Goal: Task Accomplishment & Management: Manage account settings

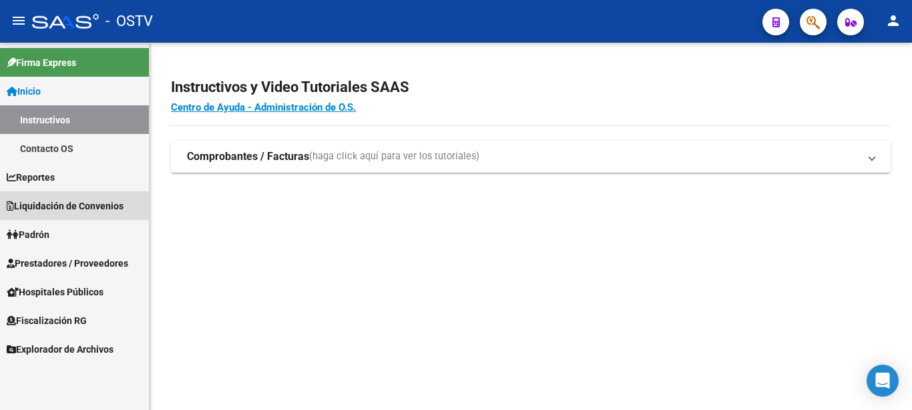
click at [42, 202] on span "Liquidación de Convenios" at bounding box center [65, 206] width 117 height 15
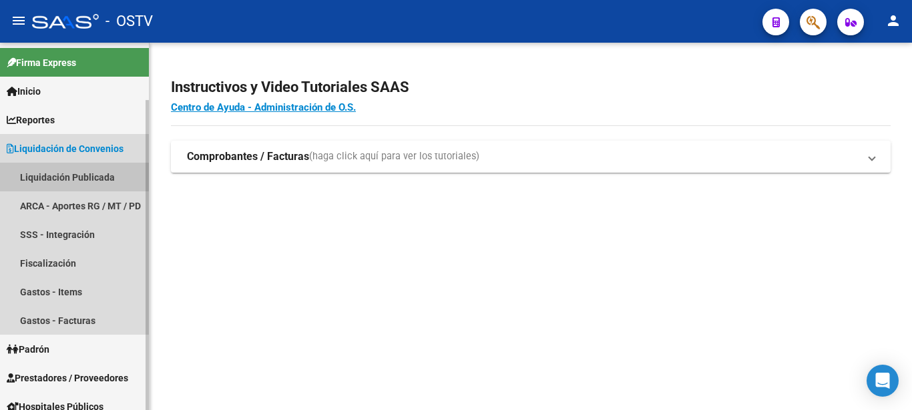
click at [56, 166] on link "Liquidación Publicada" at bounding box center [74, 177] width 149 height 29
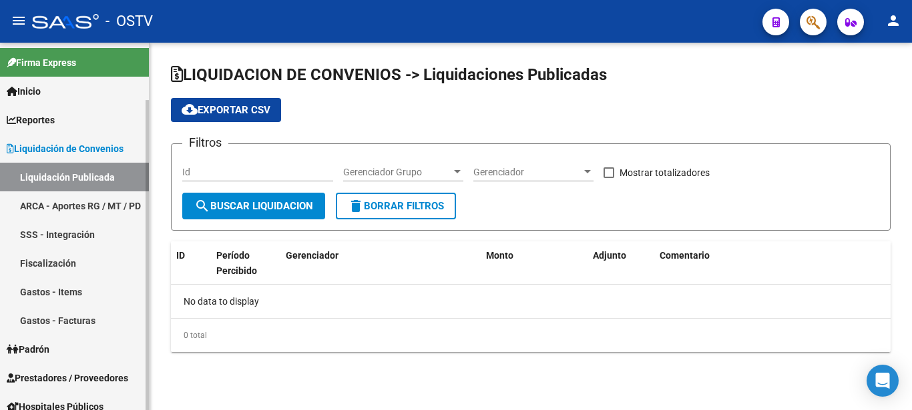
checkbox input "true"
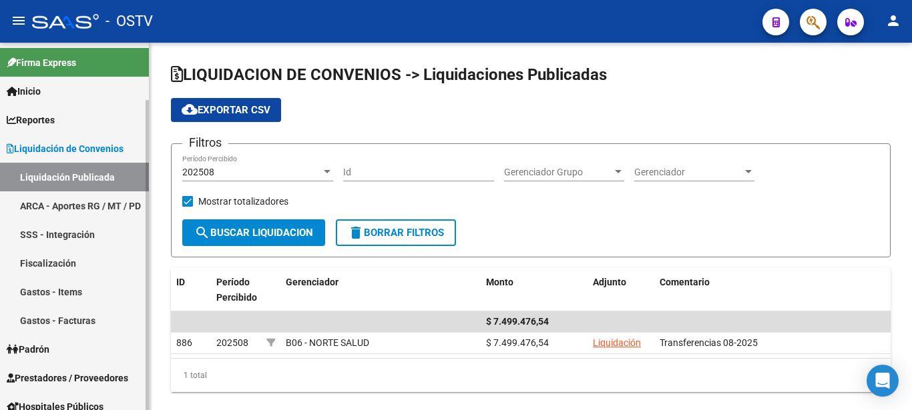
click at [281, 174] on div "202508" at bounding box center [251, 172] width 139 height 11
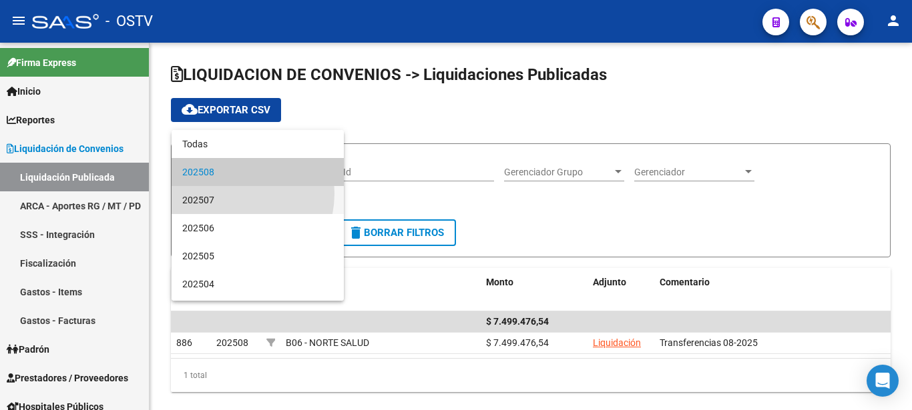
click at [227, 194] on span "202507" at bounding box center [257, 200] width 151 height 28
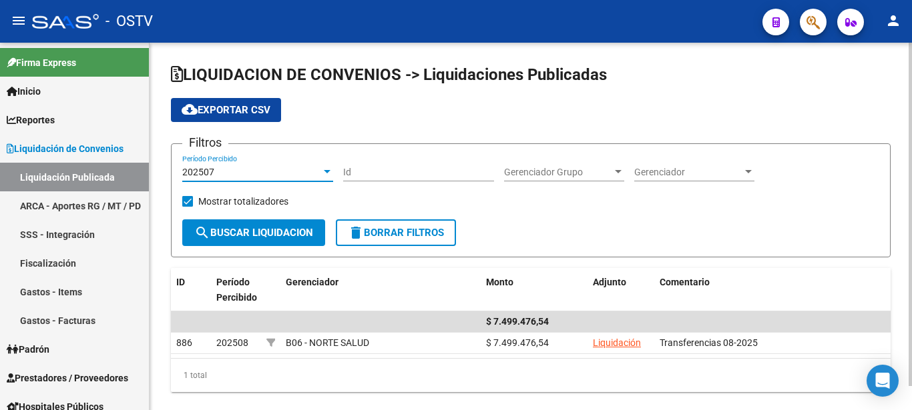
click at [257, 228] on span "search Buscar Liquidacion" at bounding box center [253, 233] width 119 height 12
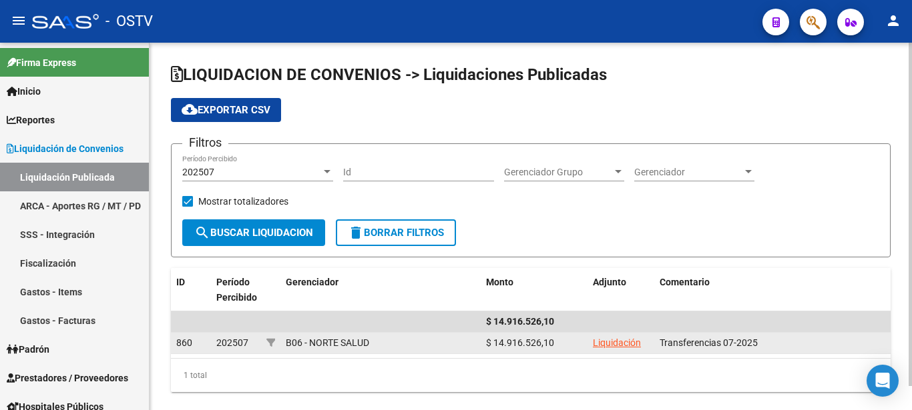
click at [618, 345] on link "Liquidación" at bounding box center [617, 343] width 48 height 11
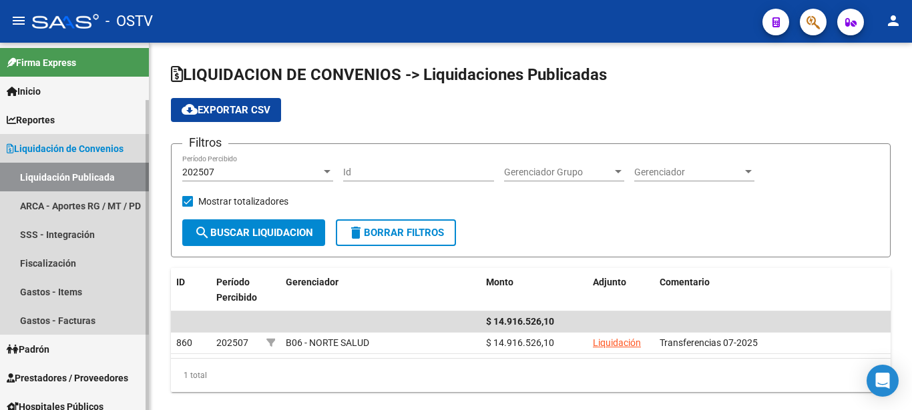
click at [61, 174] on link "Liquidación Publicada" at bounding box center [74, 177] width 149 height 29
click at [70, 319] on link "Gastos - Facturas" at bounding box center [74, 320] width 149 height 29
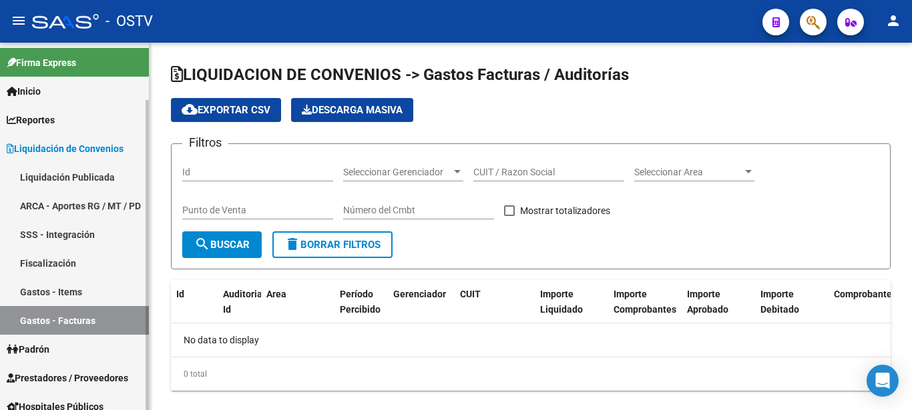
checkbox input "true"
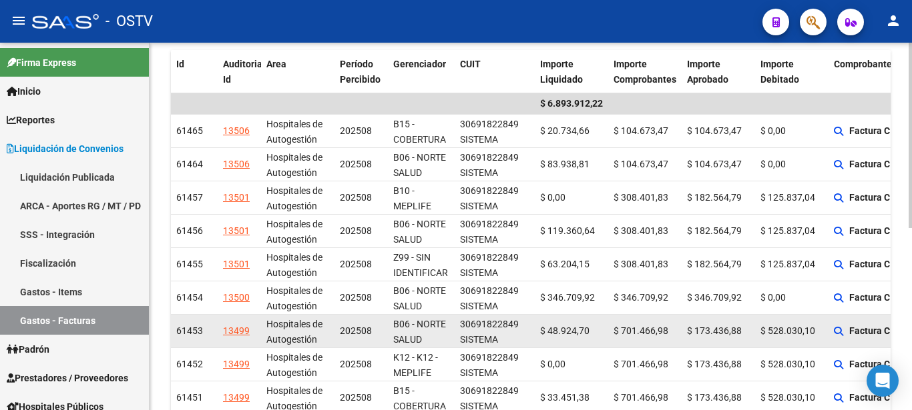
scroll to position [204, 0]
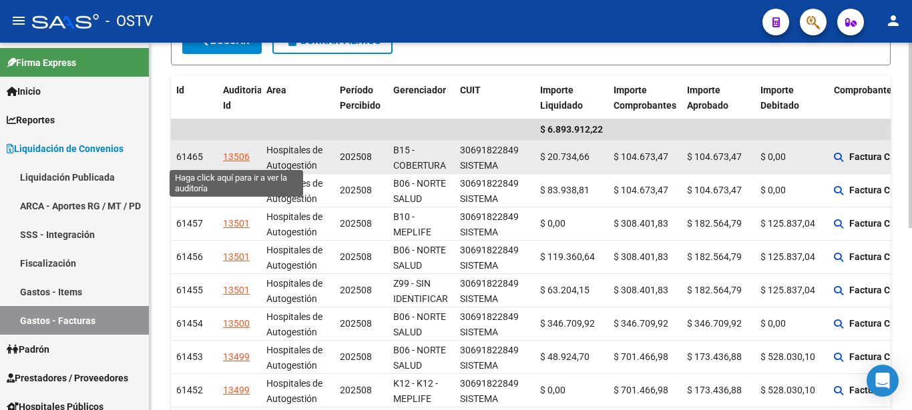
click at [228, 158] on div "13506" at bounding box center [236, 156] width 27 height 15
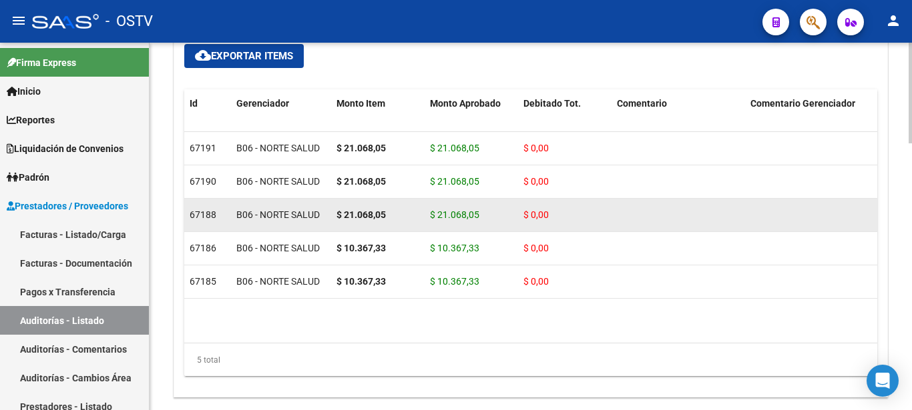
scroll to position [432, 0]
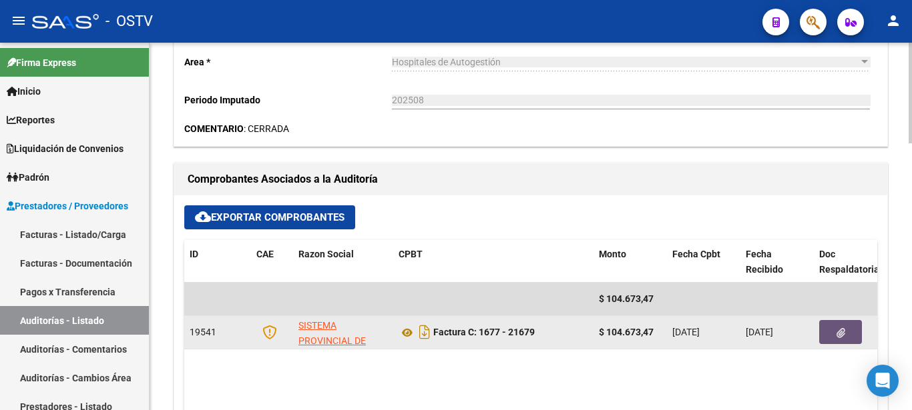
click at [834, 331] on button "button" at bounding box center [840, 332] width 43 height 24
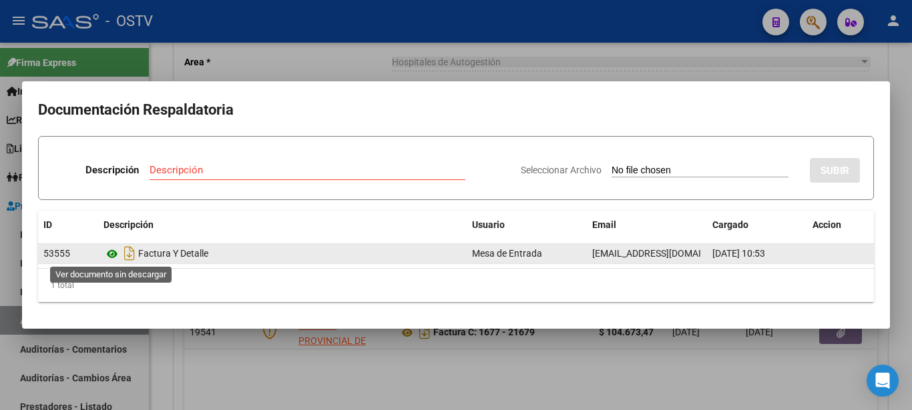
click at [115, 257] on icon at bounding box center [111, 254] width 17 height 16
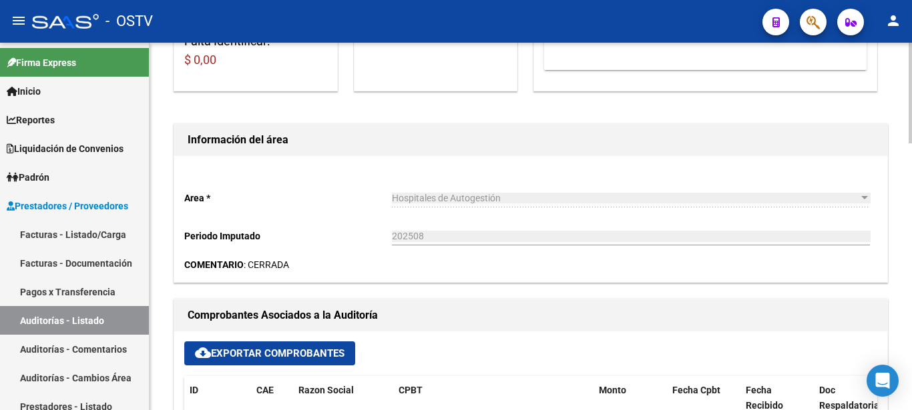
scroll to position [0, 0]
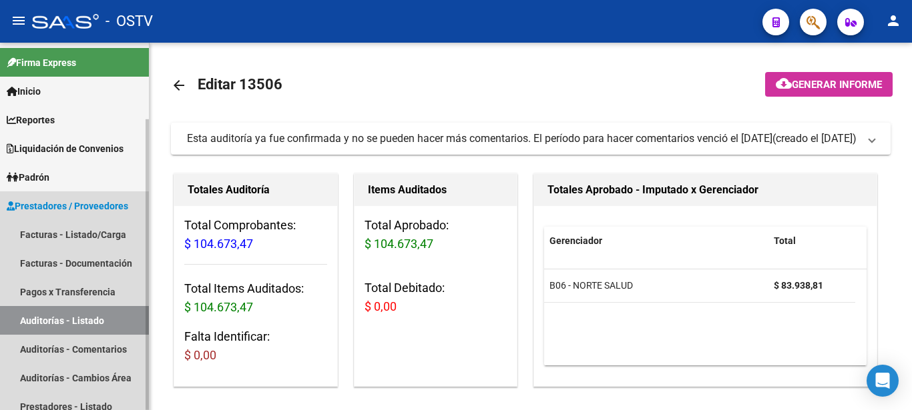
click at [85, 323] on link "Auditorías - Listado" at bounding box center [74, 320] width 149 height 29
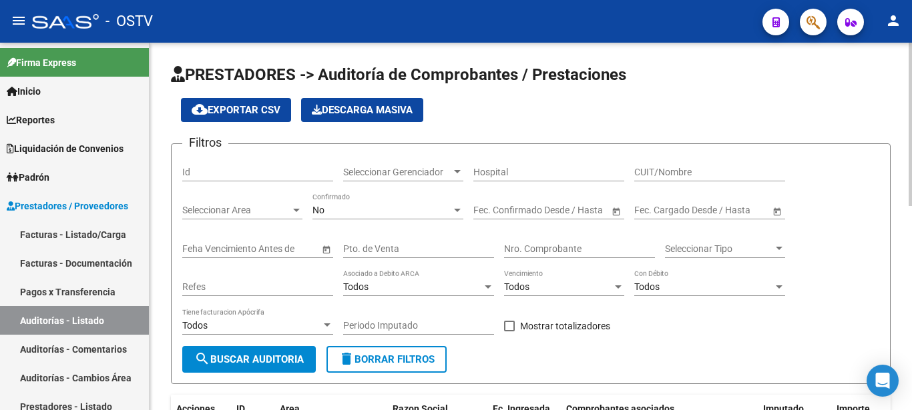
click at [410, 256] on div "Pto. de Venta" at bounding box center [418, 245] width 151 height 27
type input "1604"
type input "31251"
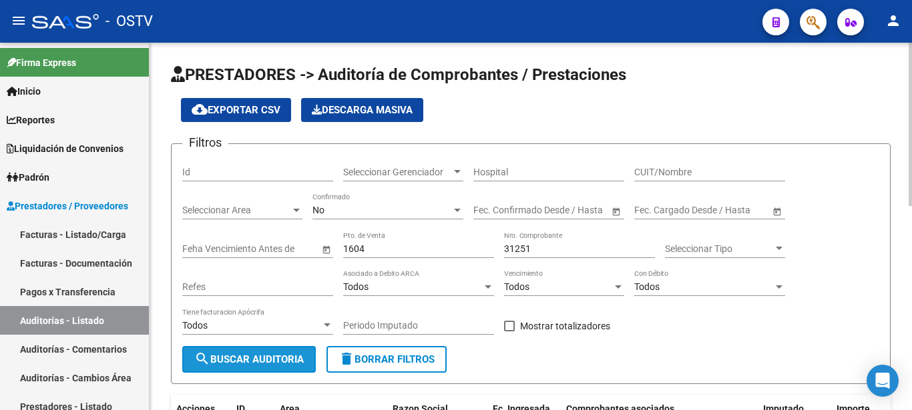
click at [240, 360] on span "search Buscar Auditoria" at bounding box center [248, 360] width 109 height 12
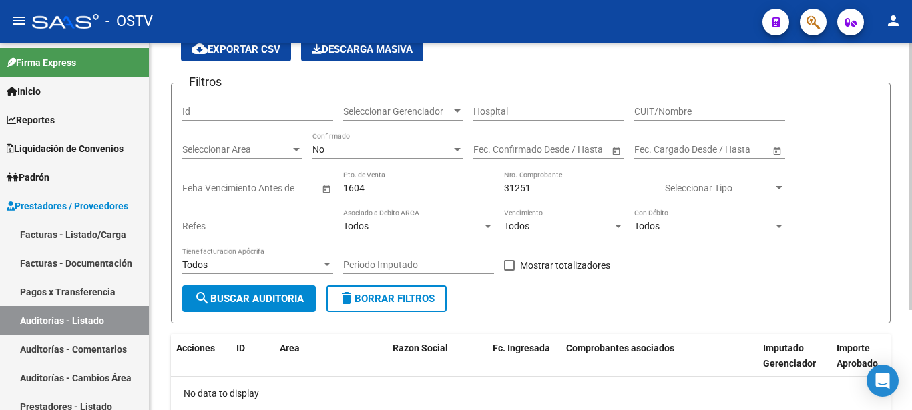
scroll to position [136, 0]
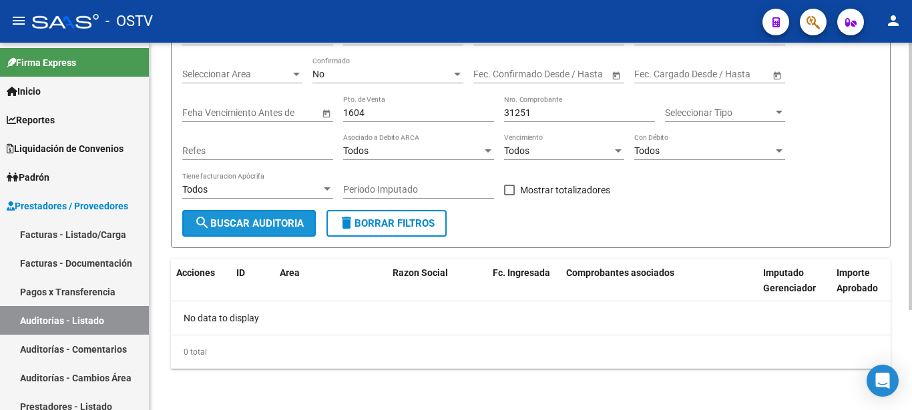
click at [281, 230] on span "search Buscar Auditoria" at bounding box center [248, 224] width 109 height 12
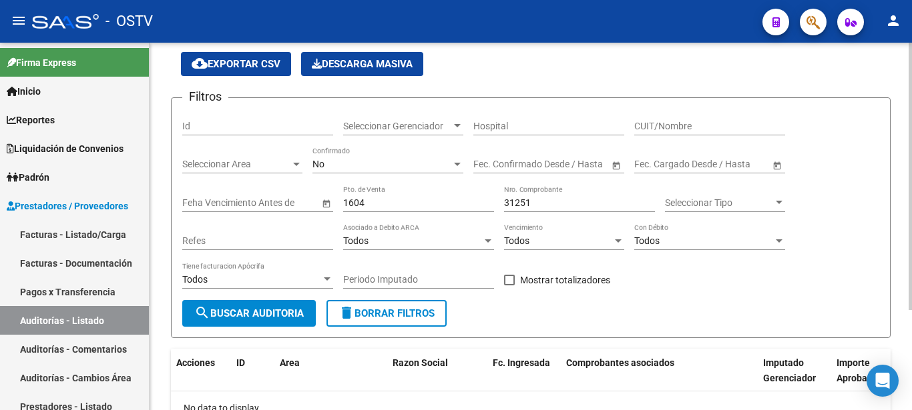
scroll to position [68, 0]
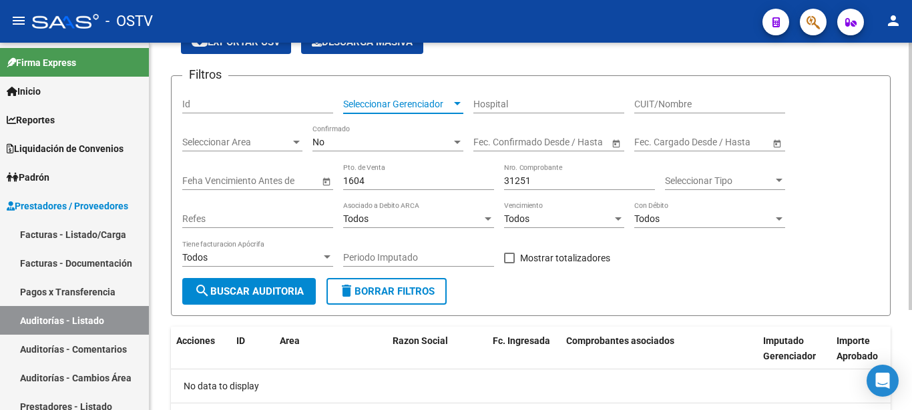
click at [461, 107] on div at bounding box center [457, 104] width 12 height 11
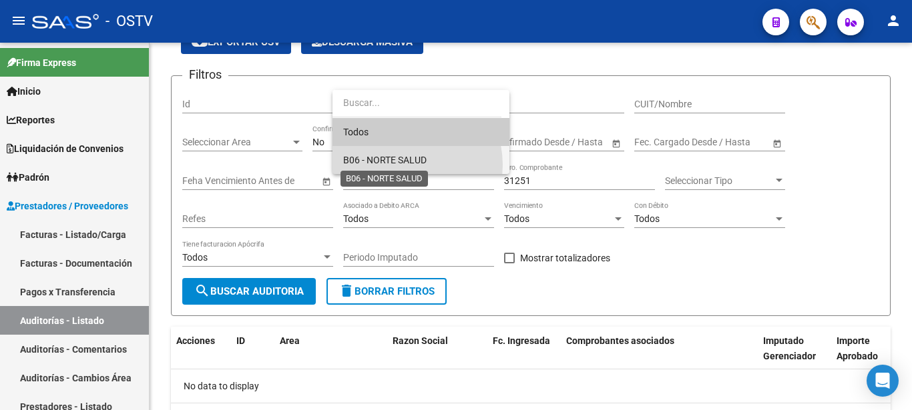
click at [403, 165] on span "B06 - NORTE SALUD" at bounding box center [384, 160] width 83 height 11
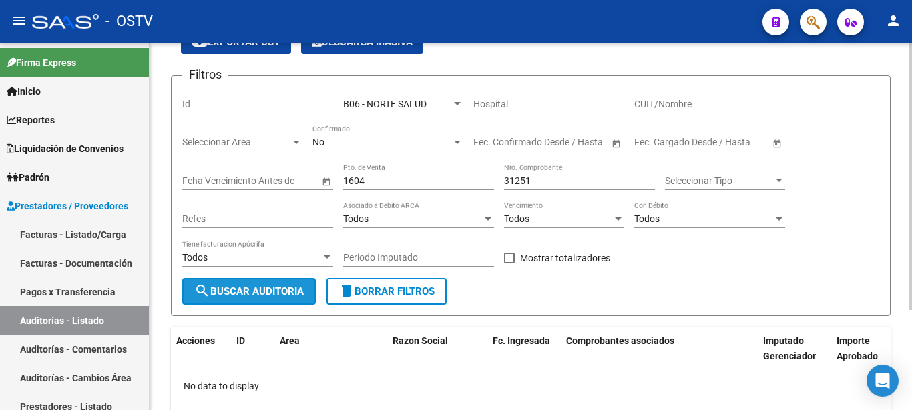
click at [282, 291] on span "search Buscar Auditoria" at bounding box center [248, 292] width 109 height 12
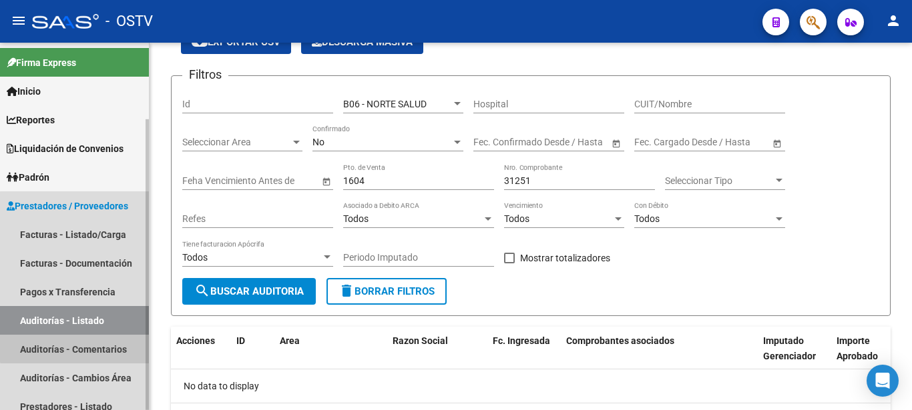
click at [78, 345] on link "Auditorías - Comentarios" at bounding box center [74, 349] width 149 height 29
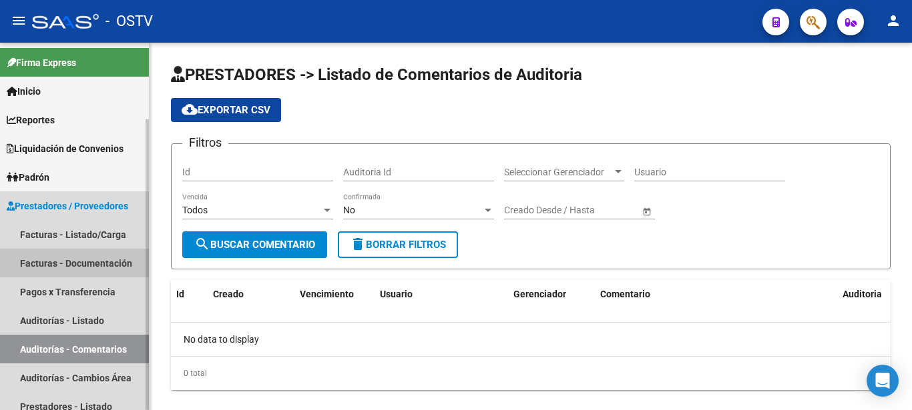
click at [53, 265] on link "Facturas - Documentación" at bounding box center [74, 263] width 149 height 29
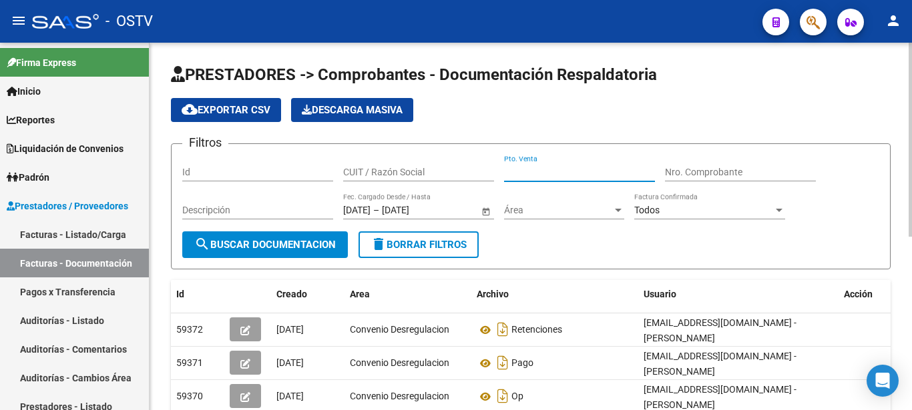
click at [549, 174] on input "Pto. Venta" at bounding box center [579, 172] width 151 height 11
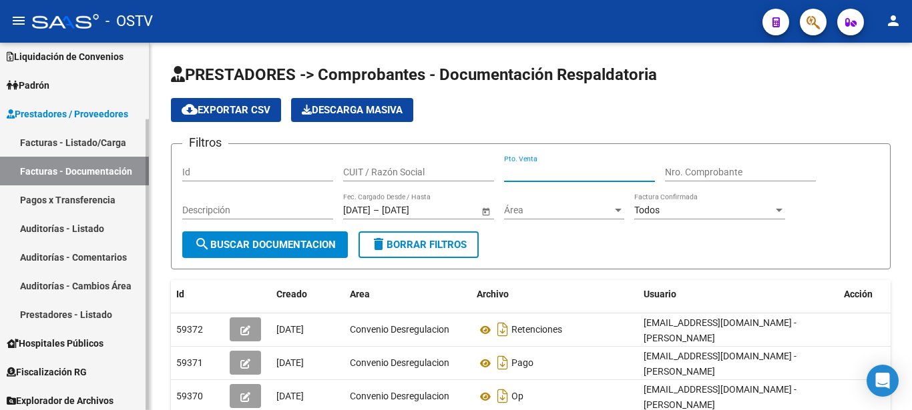
scroll to position [97, 0]
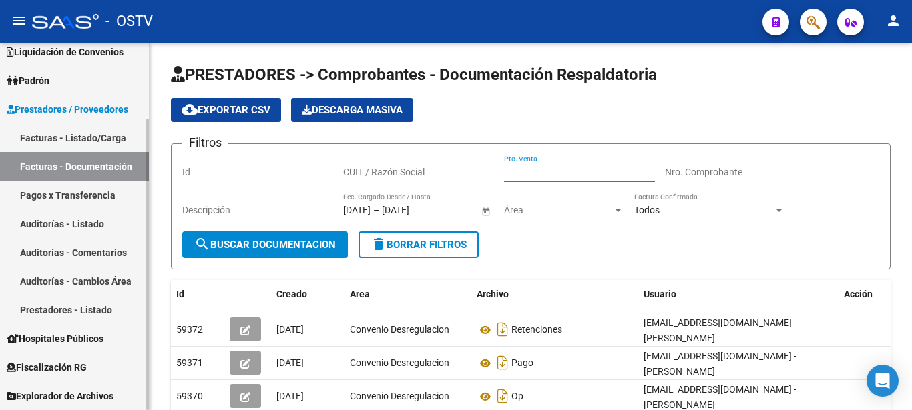
click at [66, 311] on link "Prestadores - Listado" at bounding box center [74, 310] width 149 height 29
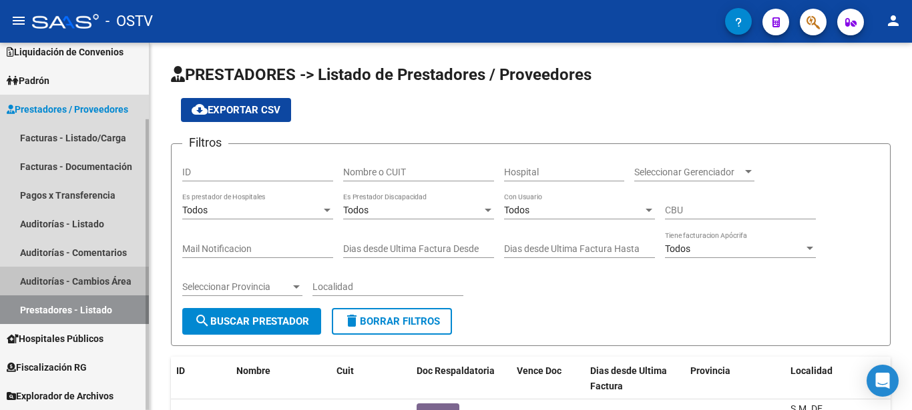
click at [70, 273] on link "Auditorías - Cambios Área" at bounding box center [74, 281] width 149 height 29
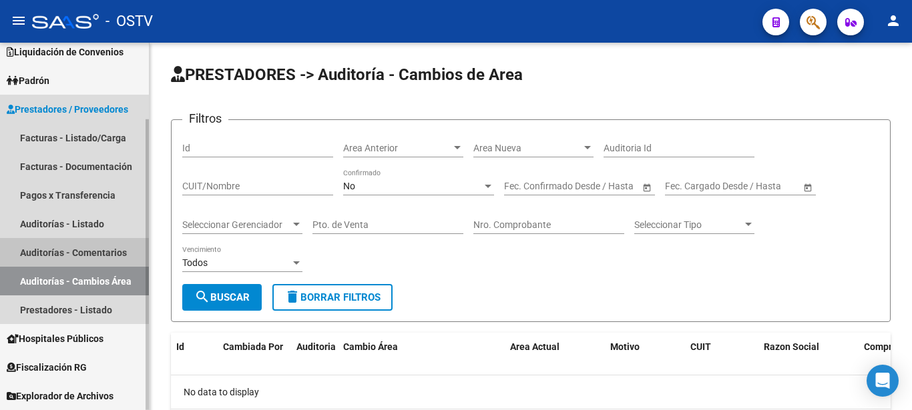
click at [71, 250] on link "Auditorías - Comentarios" at bounding box center [74, 252] width 149 height 29
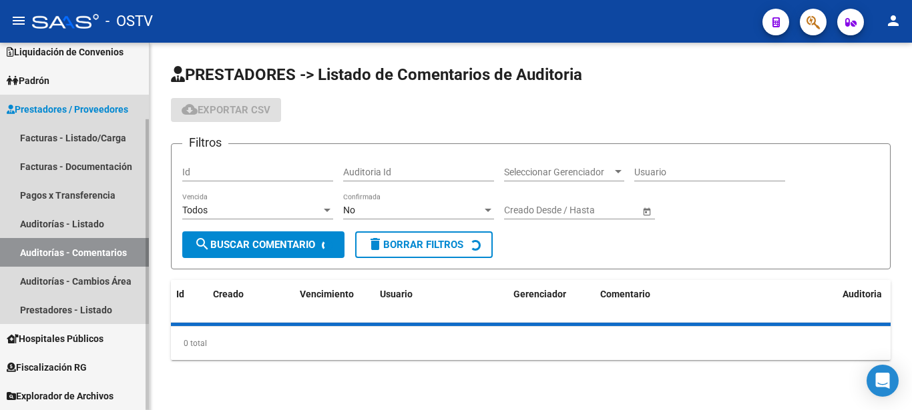
click at [71, 250] on link "Auditorías - Comentarios" at bounding box center [74, 252] width 149 height 29
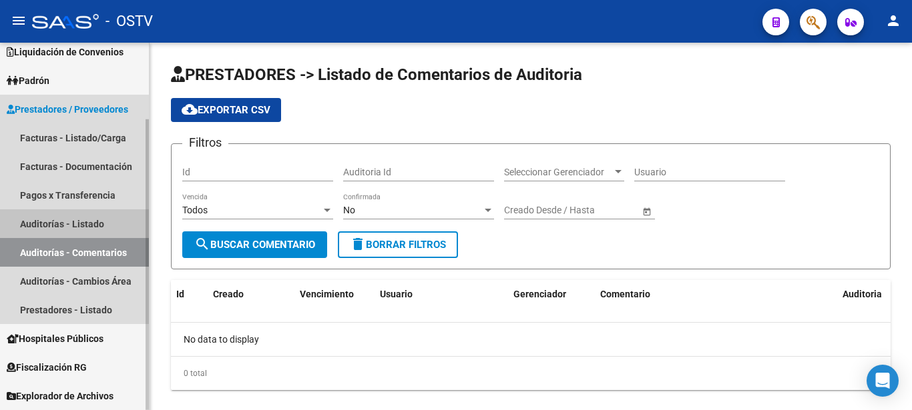
click at [53, 224] on link "Auditorías - Listado" at bounding box center [74, 224] width 149 height 29
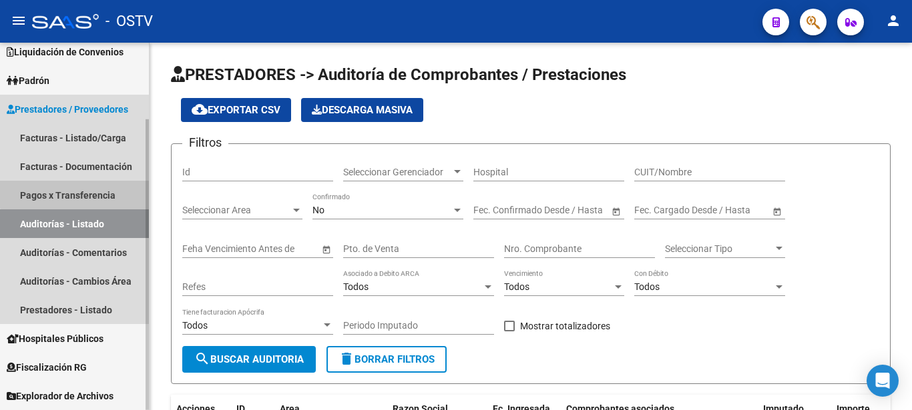
click at [75, 191] on link "Pagos x Transferencia" at bounding box center [74, 195] width 149 height 29
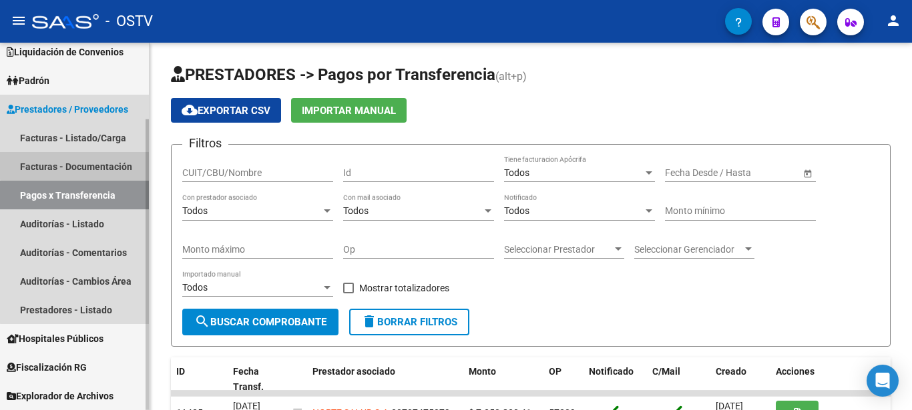
click at [81, 162] on link "Facturas - Documentación" at bounding box center [74, 166] width 149 height 29
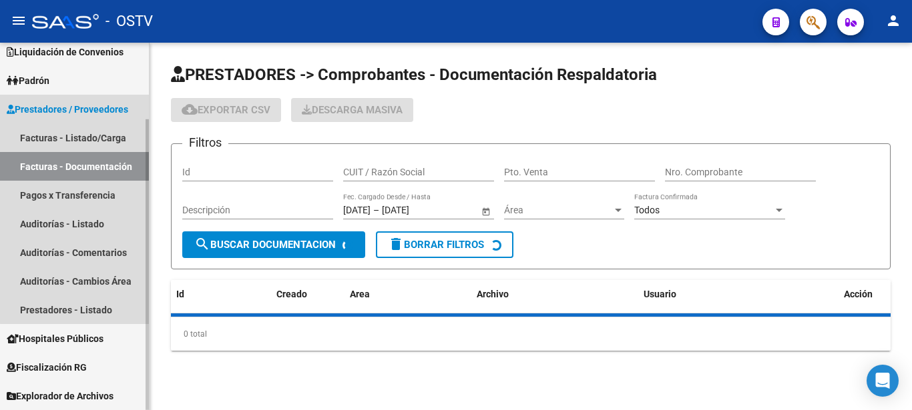
click at [81, 162] on link "Facturas - Documentación" at bounding box center [74, 166] width 149 height 29
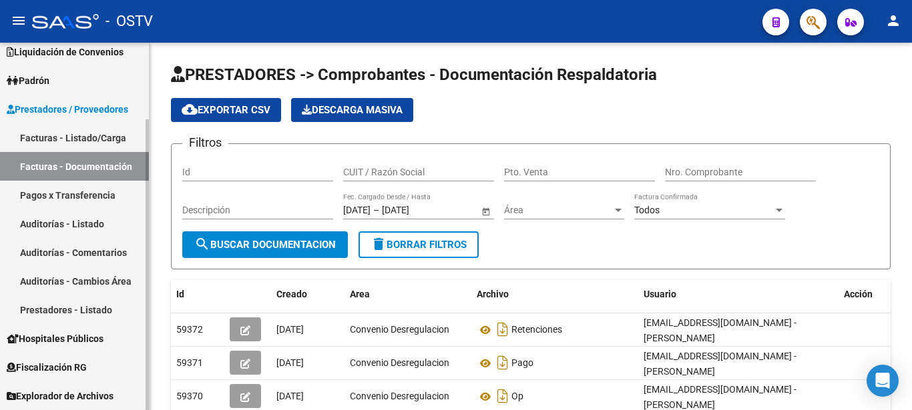
click at [62, 143] on link "Facturas - Listado/Carga" at bounding box center [74, 137] width 149 height 29
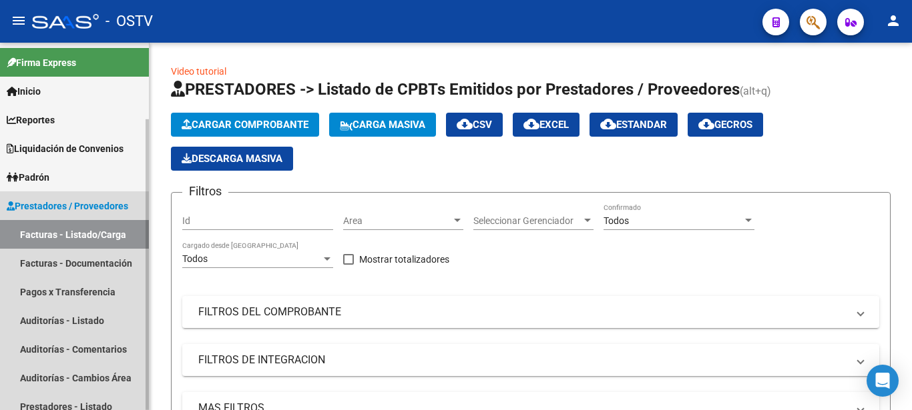
click at [60, 240] on link "Facturas - Listado/Carga" at bounding box center [74, 234] width 149 height 29
click at [92, 320] on link "Auditorías - Listado" at bounding box center [74, 320] width 149 height 29
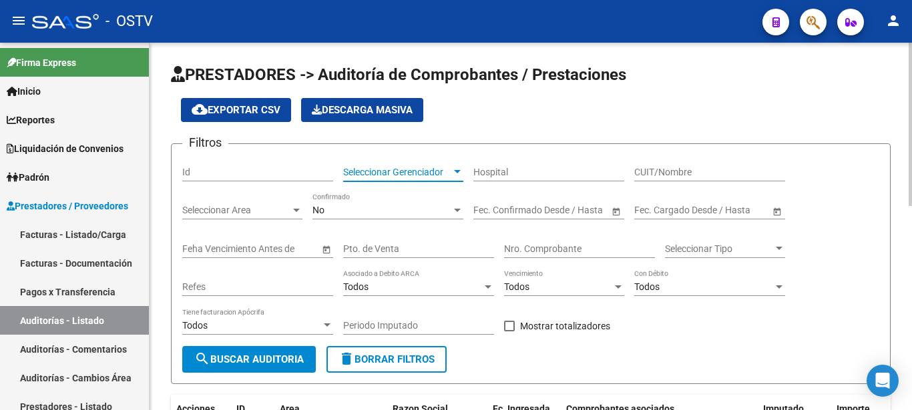
click at [452, 170] on div at bounding box center [457, 172] width 12 height 11
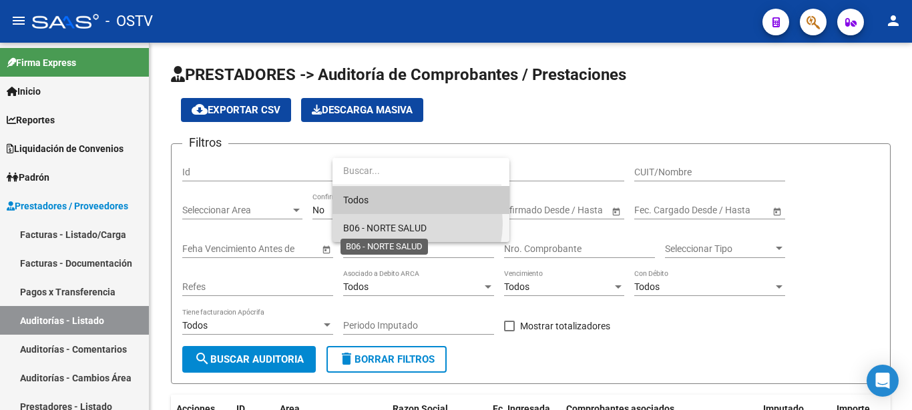
click at [400, 224] on span "B06 - NORTE SALUD" at bounding box center [384, 228] width 83 height 11
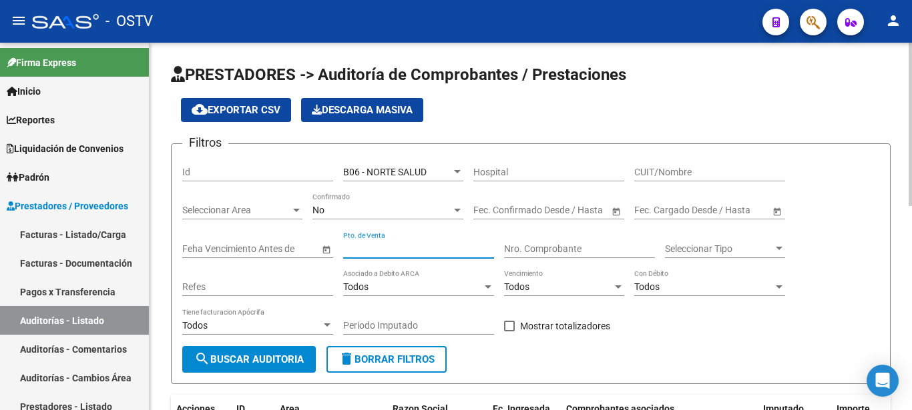
click at [469, 252] on input "Pto. de Venta" at bounding box center [418, 249] width 151 height 11
type input "1602"
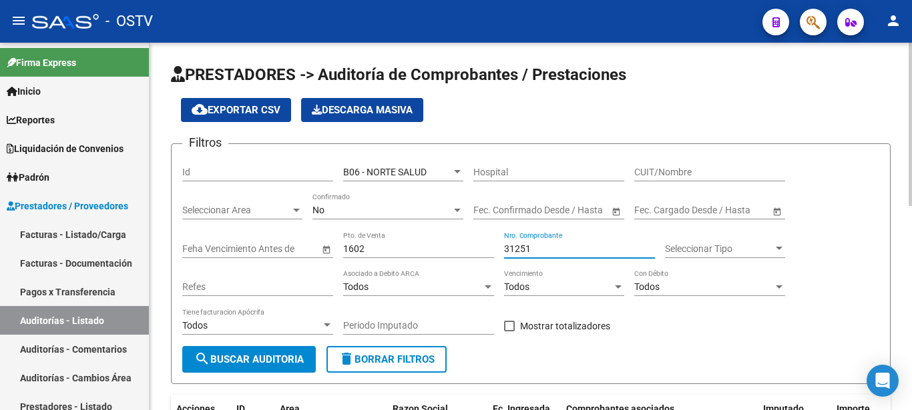
type input "31251"
click at [266, 352] on button "search Buscar Auditoria" at bounding box center [248, 359] width 133 height 27
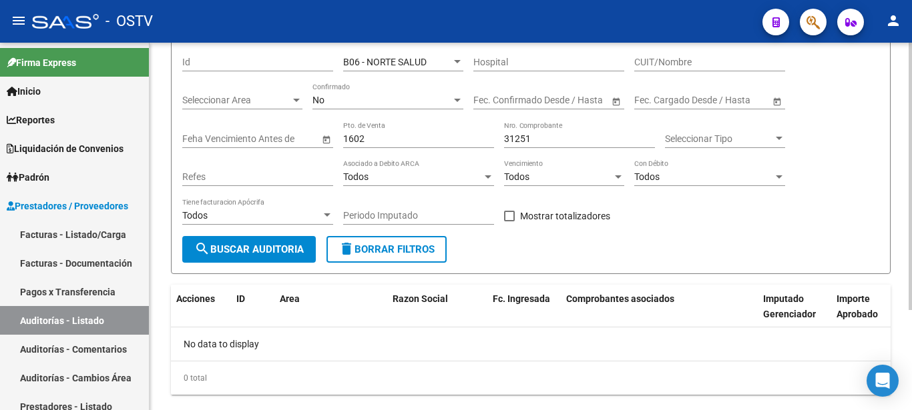
scroll to position [138, 0]
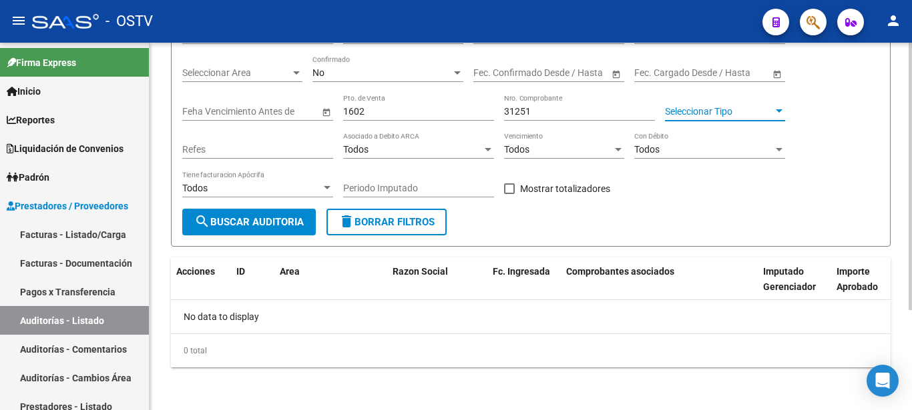
click at [693, 112] on span "Seleccionar Tipo" at bounding box center [719, 111] width 108 height 11
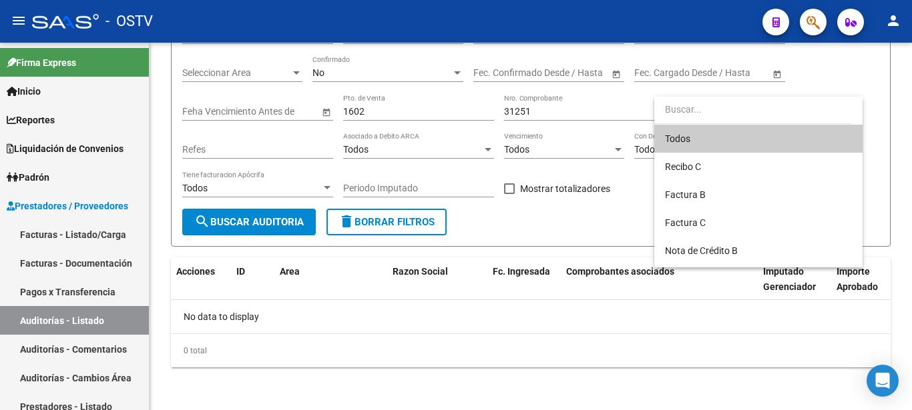
click at [400, 108] on div at bounding box center [456, 205] width 912 height 410
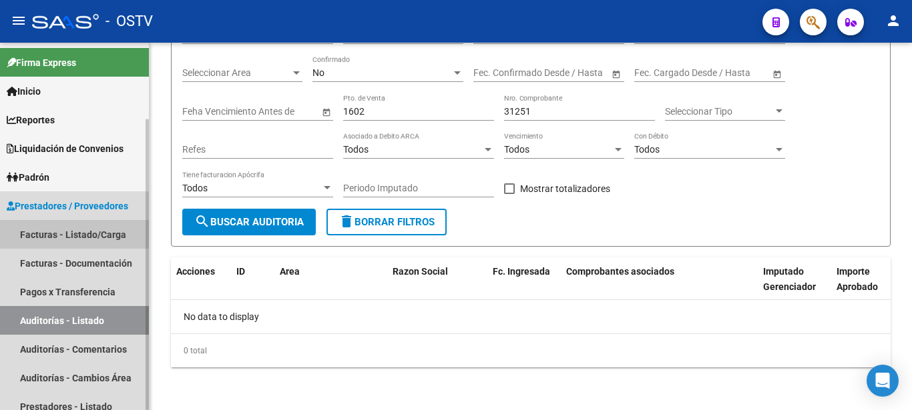
click at [45, 235] on link "Facturas - Listado/Carga" at bounding box center [74, 234] width 149 height 29
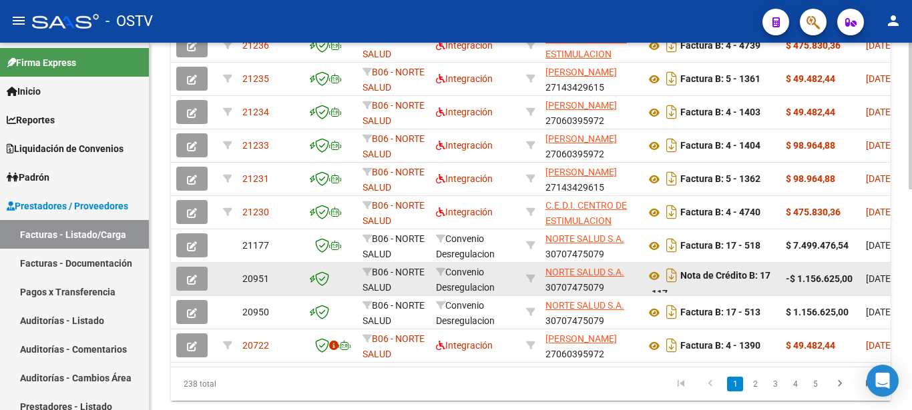
scroll to position [342, 0]
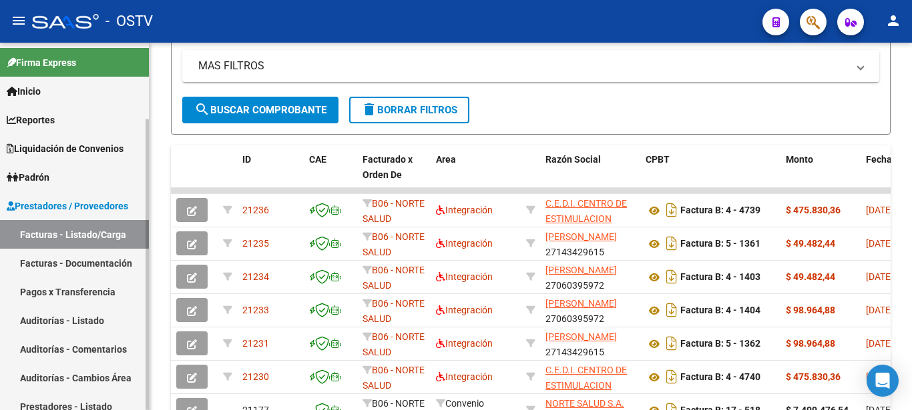
click at [32, 258] on link "Facturas - Documentación" at bounding box center [74, 263] width 149 height 29
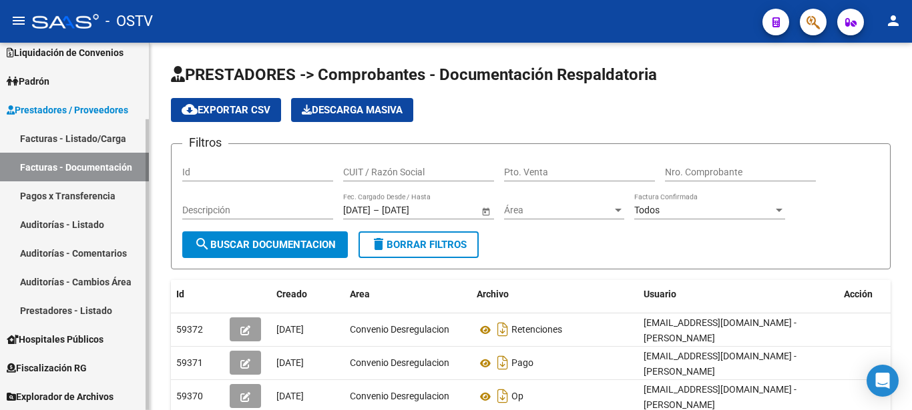
scroll to position [97, 0]
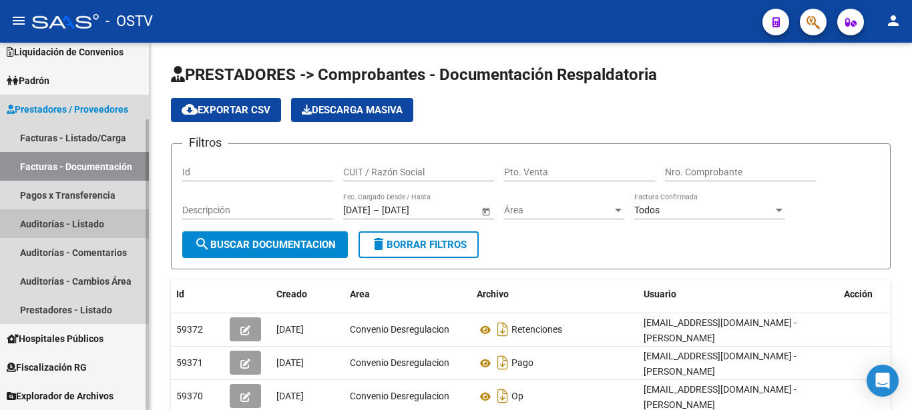
click at [41, 226] on link "Auditorías - Listado" at bounding box center [74, 224] width 149 height 29
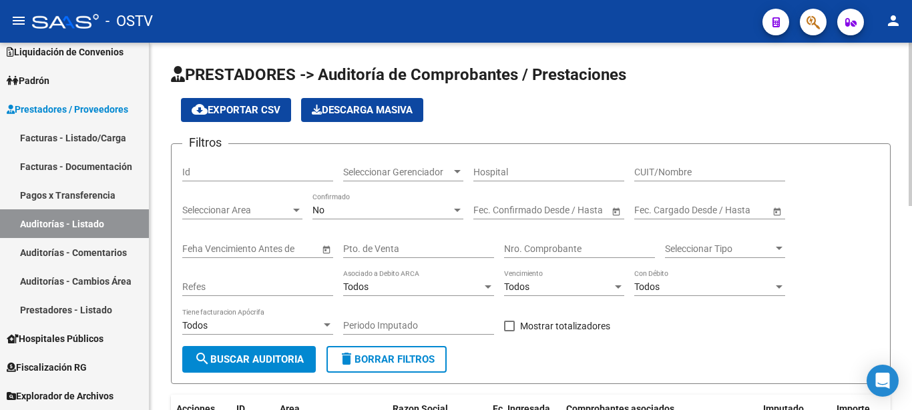
click at [457, 174] on div at bounding box center [457, 172] width 12 height 11
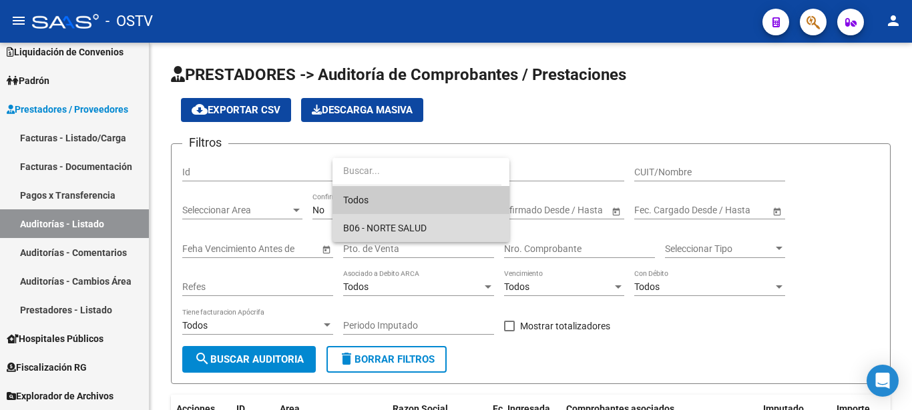
click at [426, 221] on span "B06 - NORTE SALUD" at bounding box center [421, 228] width 156 height 28
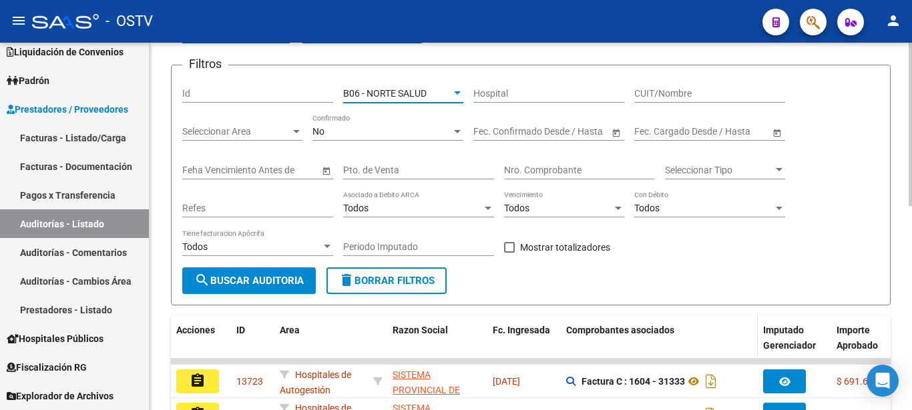
scroll to position [136, 0]
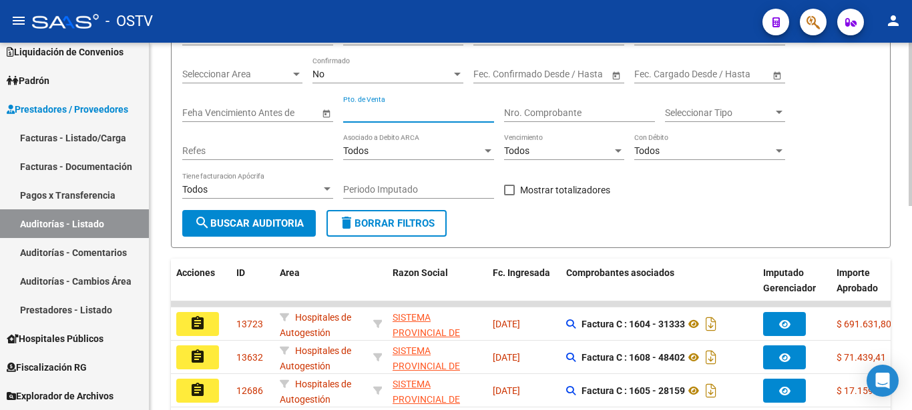
click at [381, 117] on input "Pto. de Venta" at bounding box center [418, 112] width 151 height 11
type input "1602"
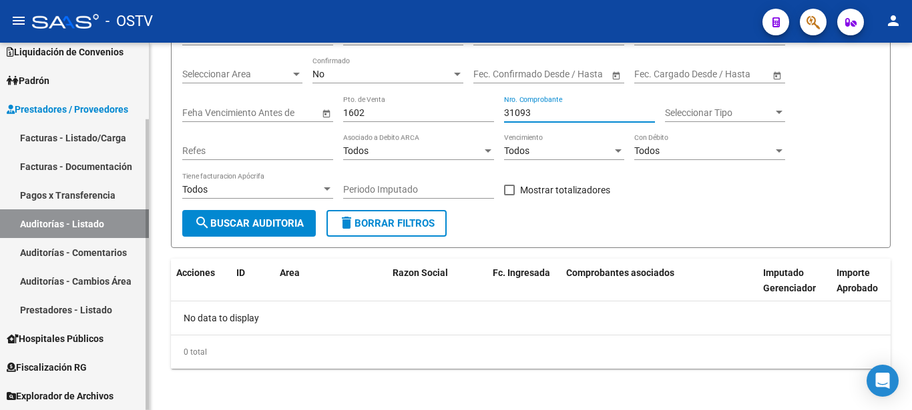
type input "31093"
click at [60, 336] on span "Hospitales Públicos" at bounding box center [55, 339] width 97 height 15
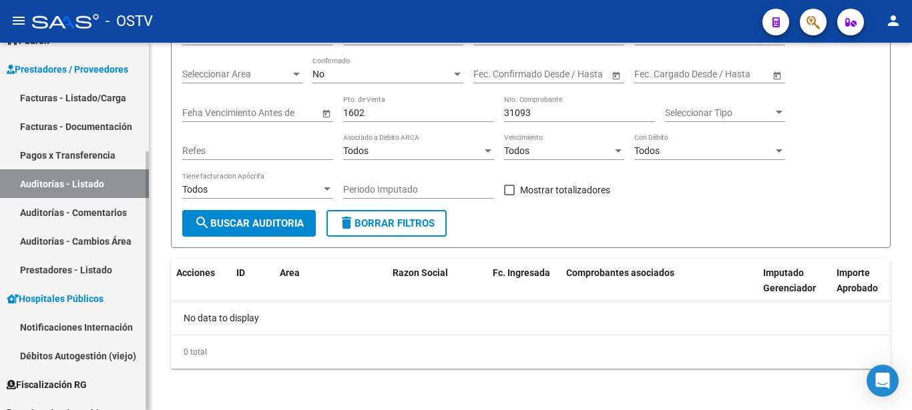
scroll to position [154, 0]
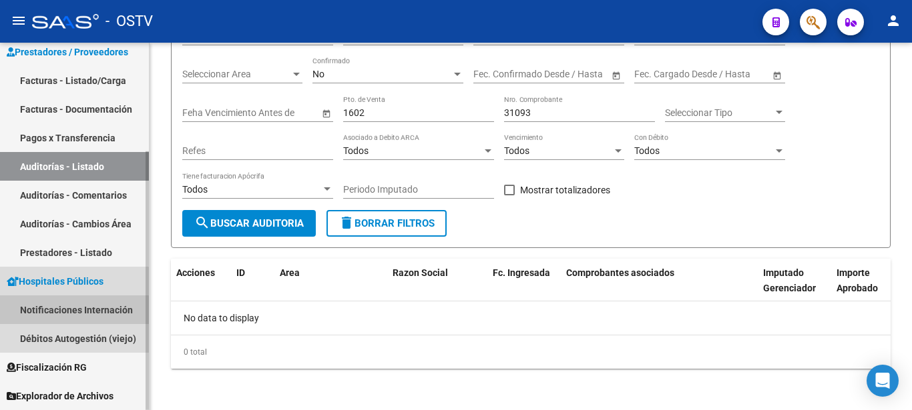
click at [71, 311] on link "Notificaciones Internación" at bounding box center [74, 310] width 149 height 29
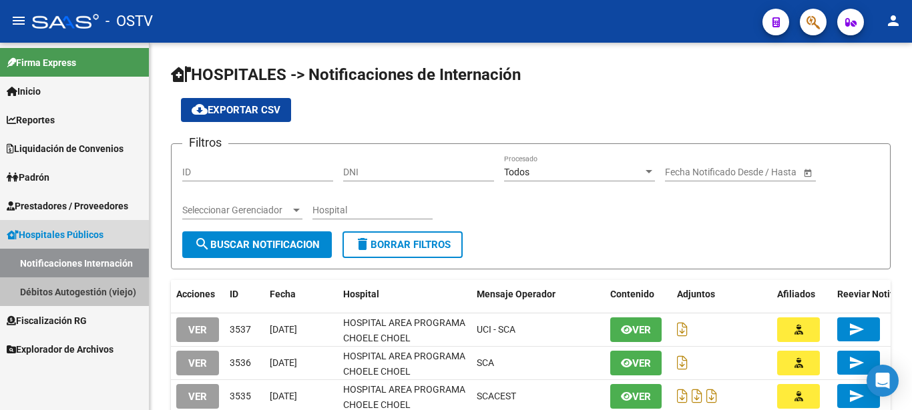
click at [69, 290] on link "Débitos Autogestión (viejo)" at bounding box center [74, 292] width 149 height 29
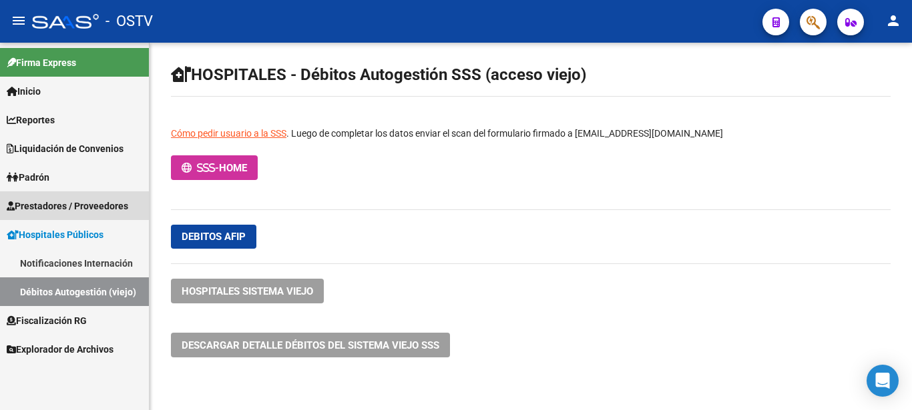
click at [64, 206] on span "Prestadores / Proveedores" at bounding box center [67, 206] width 121 height 15
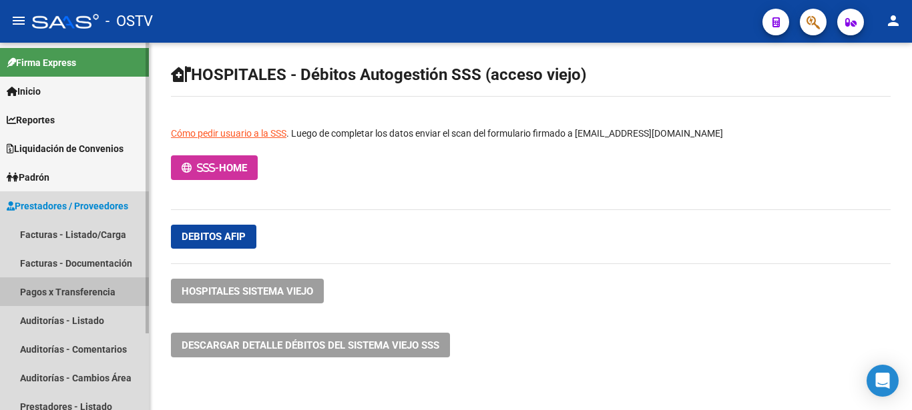
click at [77, 290] on link "Pagos x Transferencia" at bounding box center [74, 292] width 149 height 29
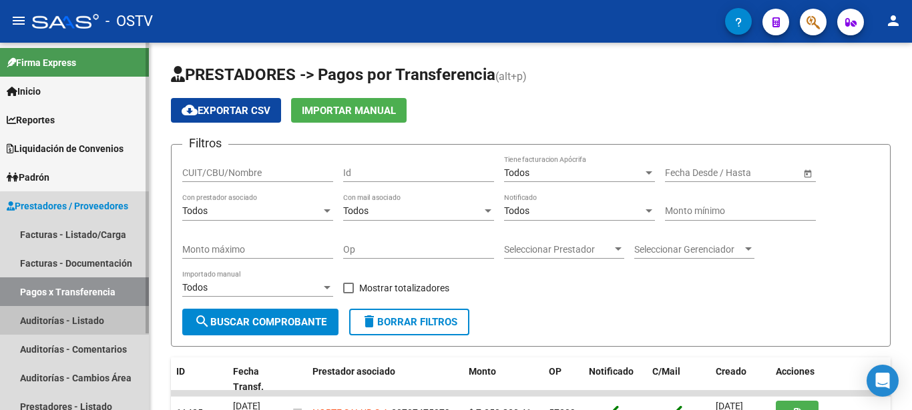
click at [83, 315] on link "Auditorías - Listado" at bounding box center [74, 320] width 149 height 29
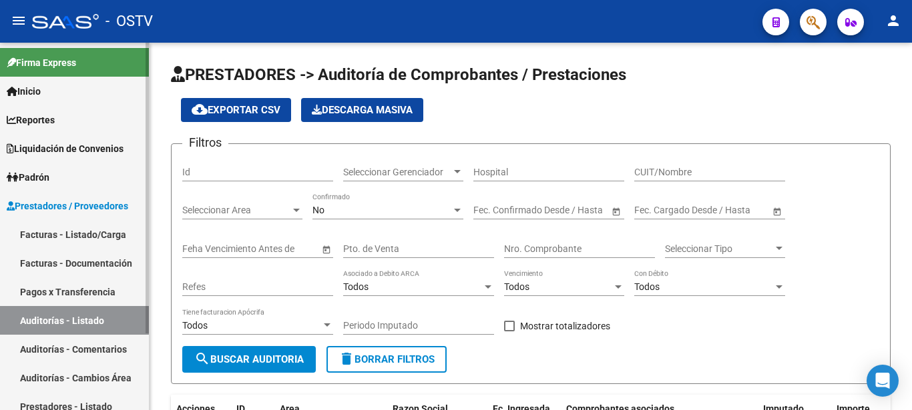
click at [0, 306] on link "Auditorías - Listado" at bounding box center [74, 320] width 149 height 29
click at [83, 314] on link "Auditorías - Listado" at bounding box center [74, 320] width 149 height 29
click at [75, 336] on link "Auditorías - Comentarios" at bounding box center [74, 349] width 149 height 29
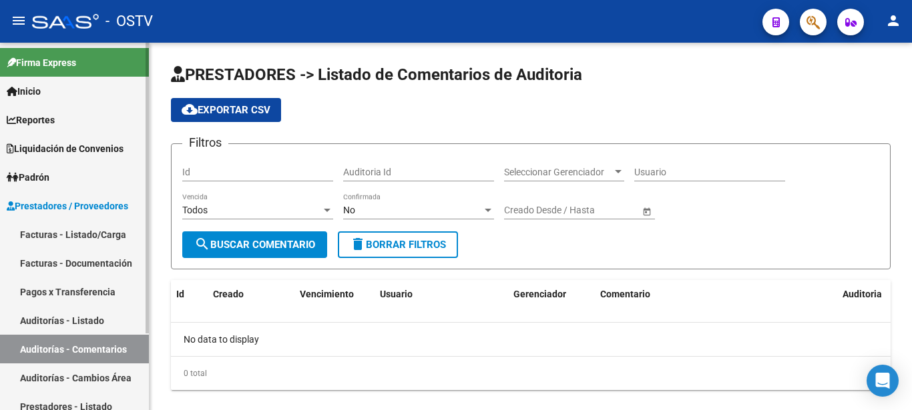
click at [63, 378] on link "Auditorías - Cambios Área" at bounding box center [74, 378] width 149 height 29
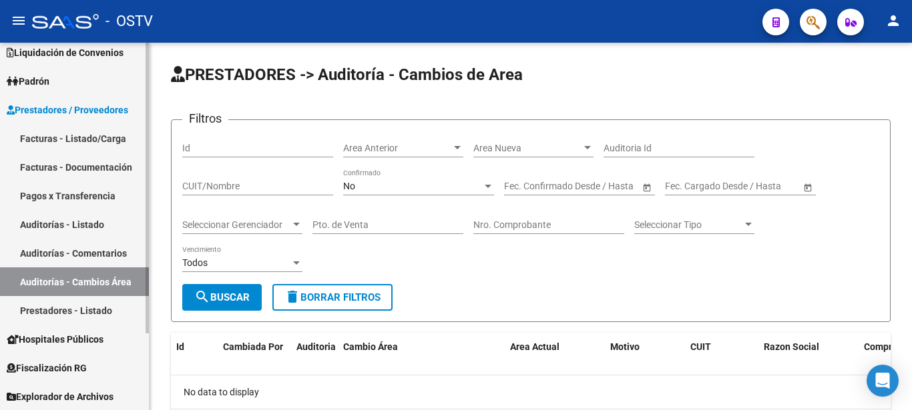
scroll to position [97, 0]
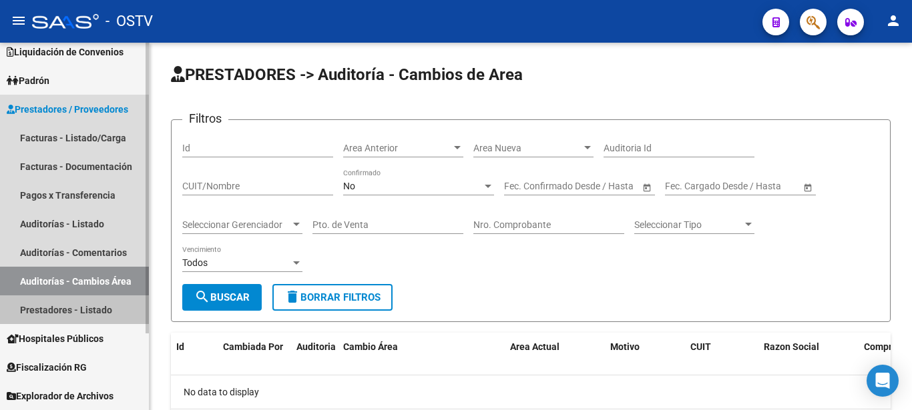
click at [52, 312] on link "Prestadores - Listado" at bounding box center [74, 310] width 149 height 29
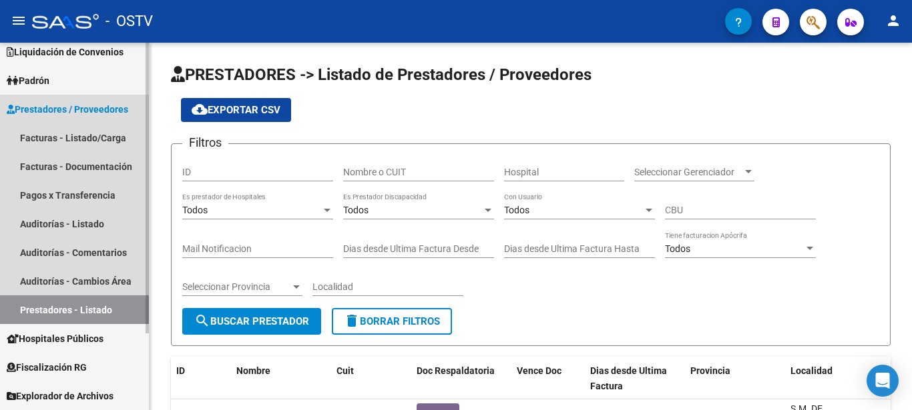
click at [52, 312] on link "Prestadores - Listado" at bounding box center [74, 310] width 149 height 29
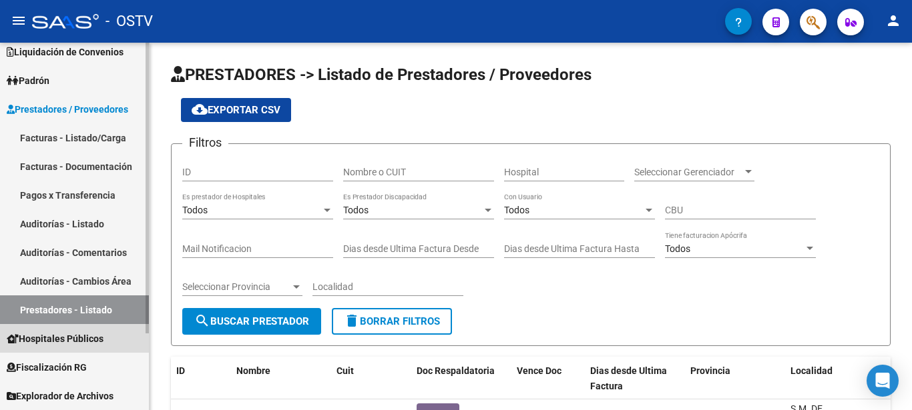
click at [49, 339] on span "Hospitales Públicos" at bounding box center [55, 339] width 97 height 15
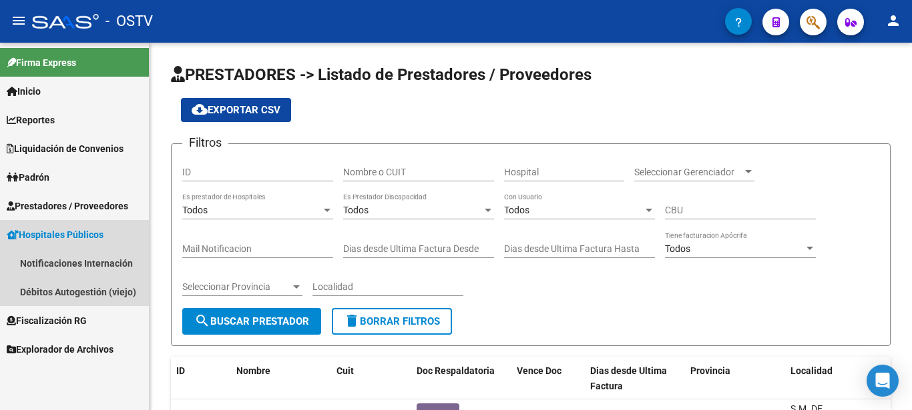
click at [65, 232] on span "Hospitales Públicos" at bounding box center [55, 235] width 97 height 15
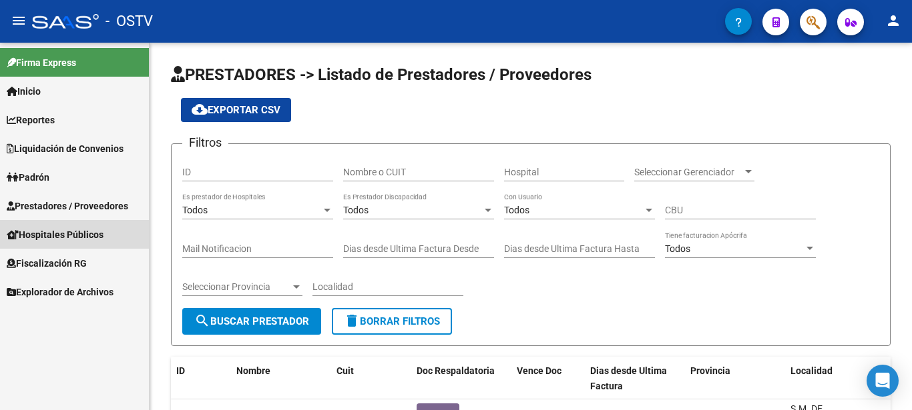
click at [65, 232] on span "Hospitales Públicos" at bounding box center [55, 235] width 97 height 15
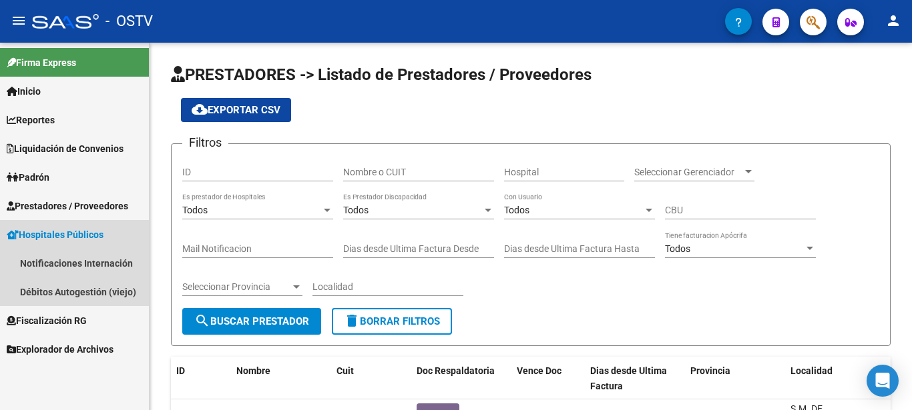
click at [65, 232] on span "Hospitales Públicos" at bounding box center [55, 235] width 97 height 15
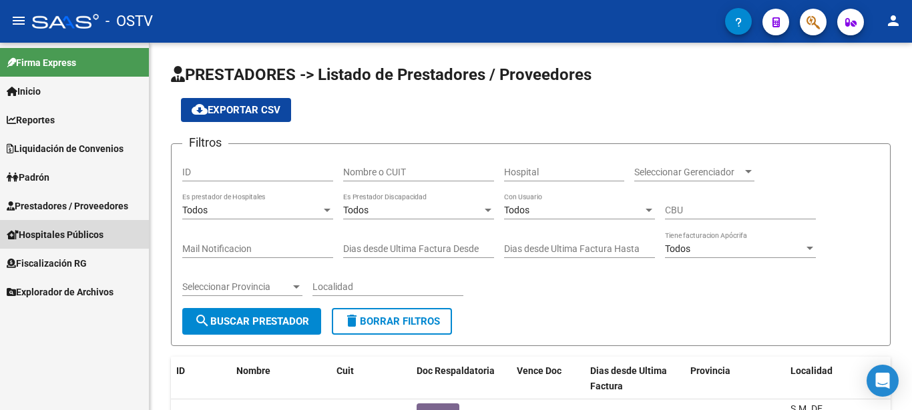
click at [65, 232] on span "Hospitales Públicos" at bounding box center [55, 235] width 97 height 15
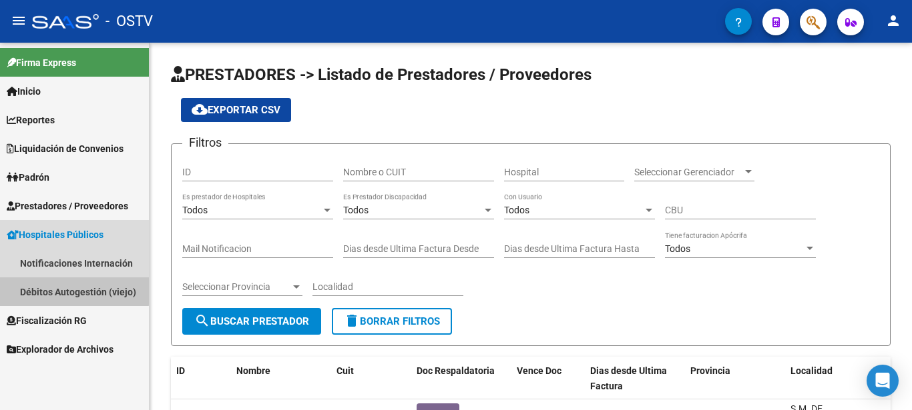
click at [63, 290] on link "Débitos Autogestión (viejo)" at bounding box center [74, 292] width 149 height 29
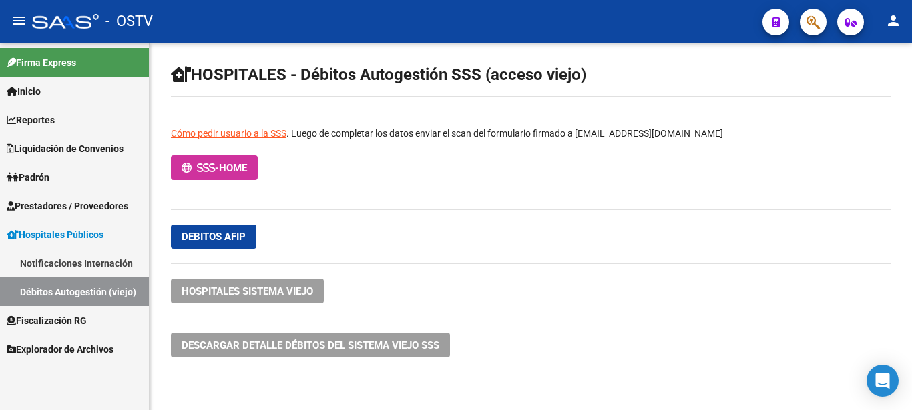
click at [61, 262] on link "Notificaciones Internación" at bounding box center [74, 263] width 149 height 29
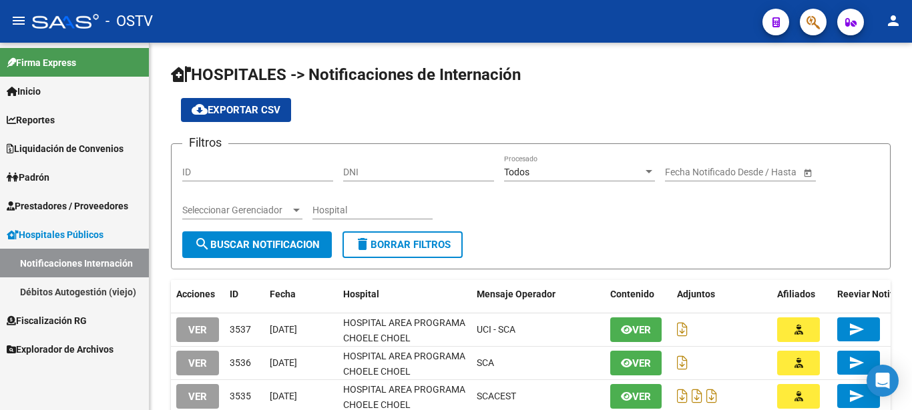
click at [42, 348] on span "Explorador de Archivos" at bounding box center [60, 349] width 107 height 15
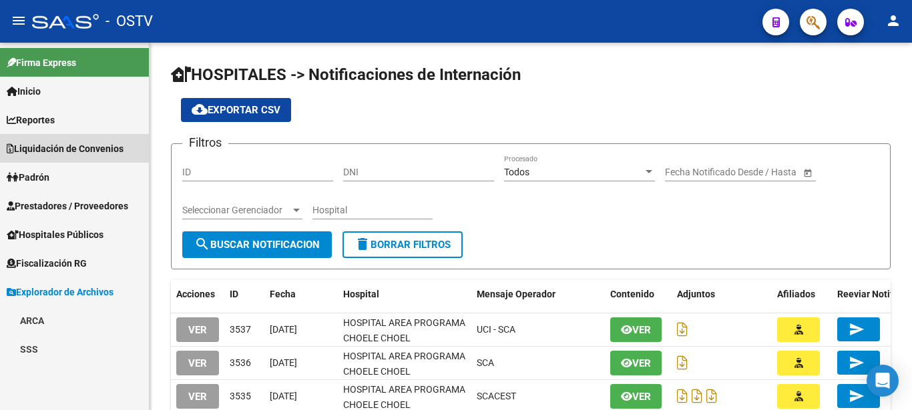
click at [47, 151] on span "Liquidación de Convenios" at bounding box center [65, 148] width 117 height 15
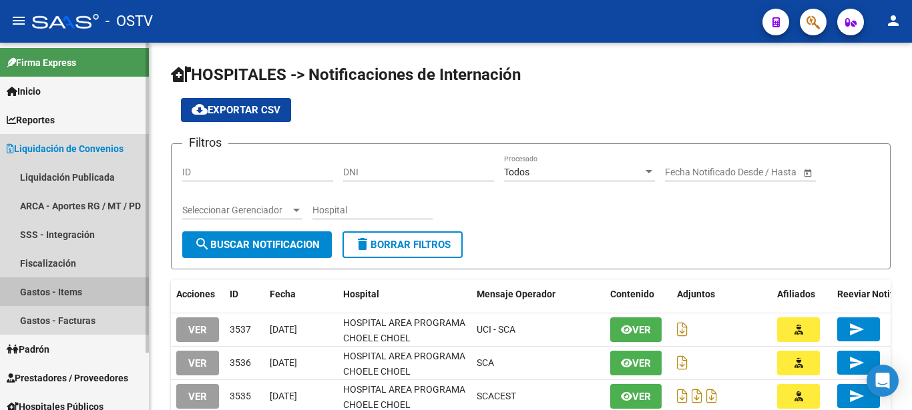
click at [63, 286] on link "Gastos - Items" at bounding box center [74, 292] width 149 height 29
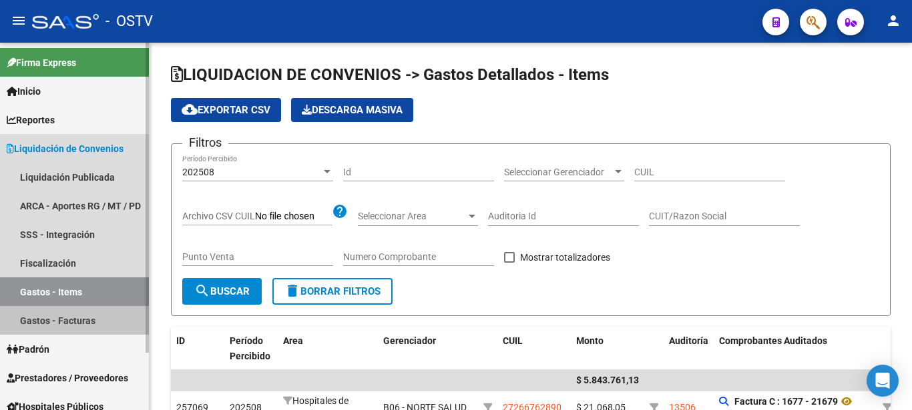
click at [59, 317] on link "Gastos - Facturas" at bounding box center [74, 320] width 149 height 29
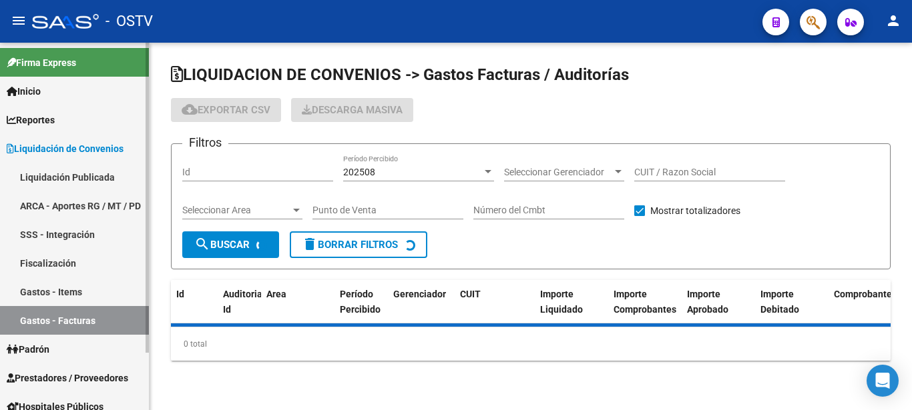
checkbox input "true"
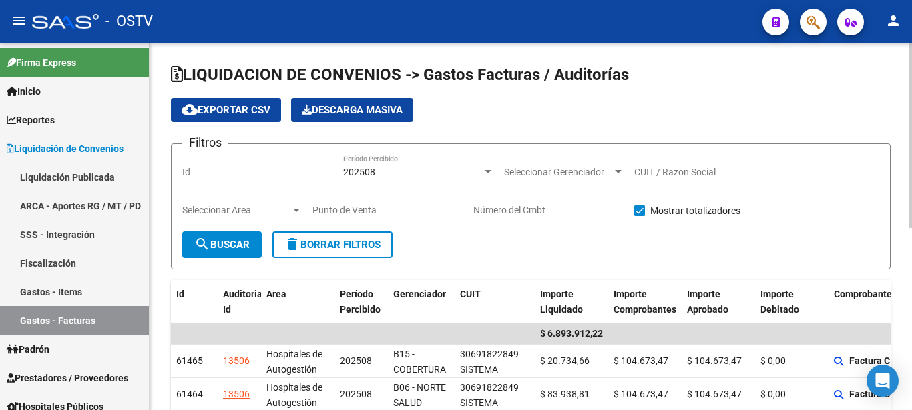
click at [591, 178] on span "Seleccionar Gerenciador" at bounding box center [558, 172] width 108 height 11
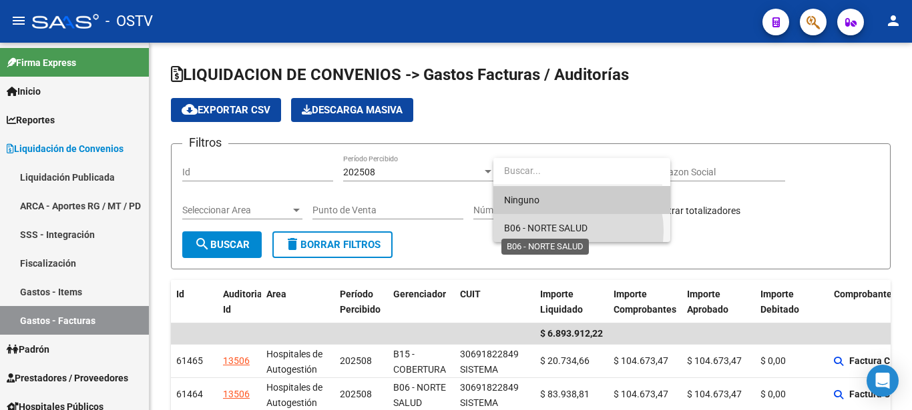
click at [565, 231] on span "B06 - NORTE SALUD" at bounding box center [545, 228] width 83 height 11
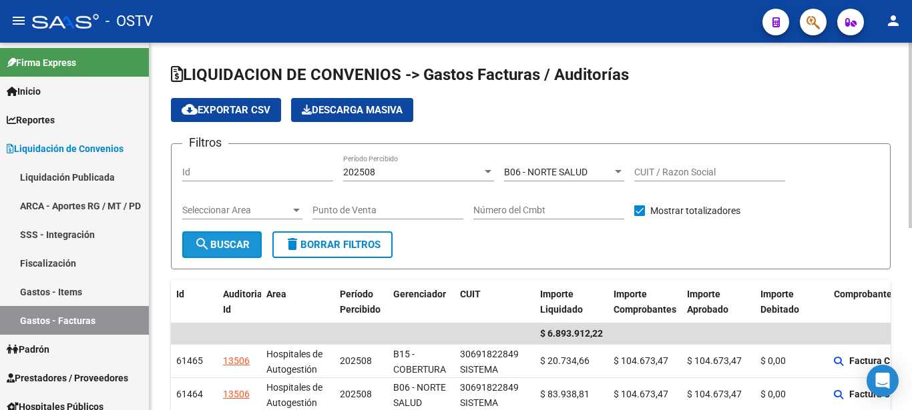
click at [258, 252] on button "search Buscar" at bounding box center [221, 245] width 79 height 27
click at [347, 205] on input "Punto de Venta" at bounding box center [387, 210] width 151 height 11
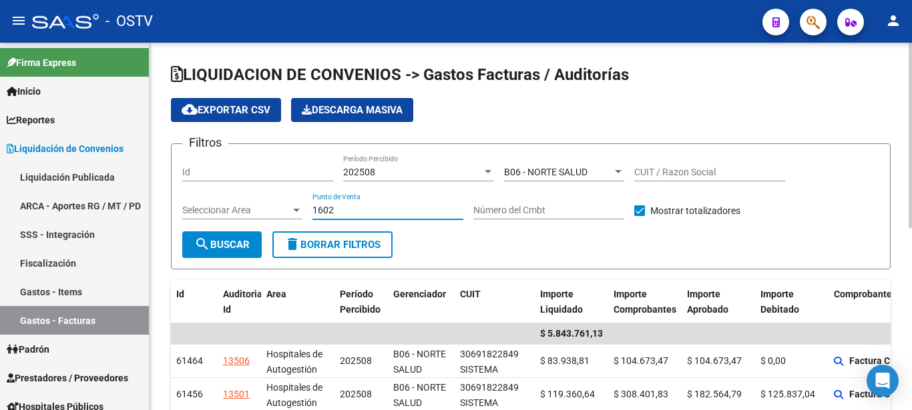
type input "1602"
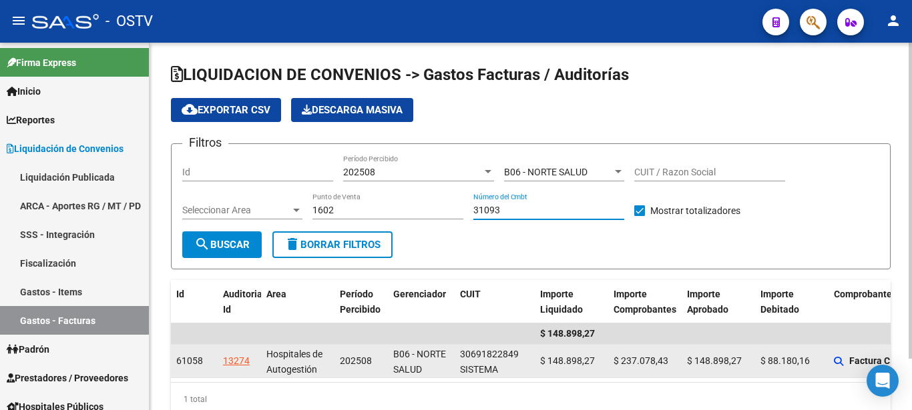
type input "31093"
click at [251, 361] on div "13274" at bounding box center [239, 361] width 33 height 15
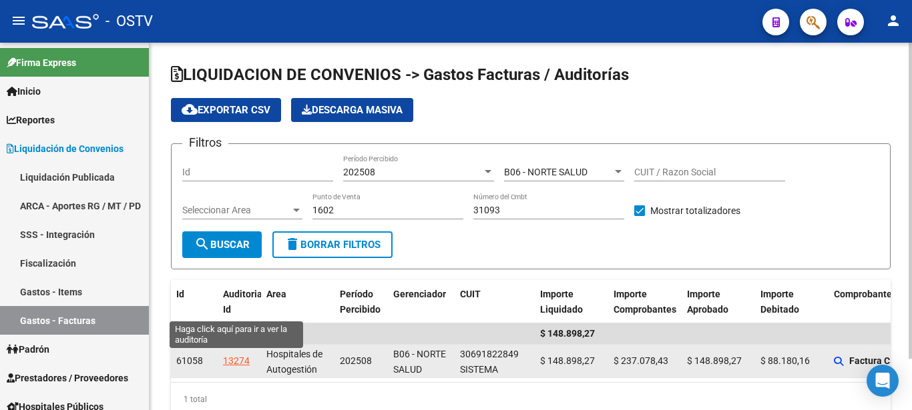
click at [232, 362] on div "13274" at bounding box center [236, 361] width 27 height 15
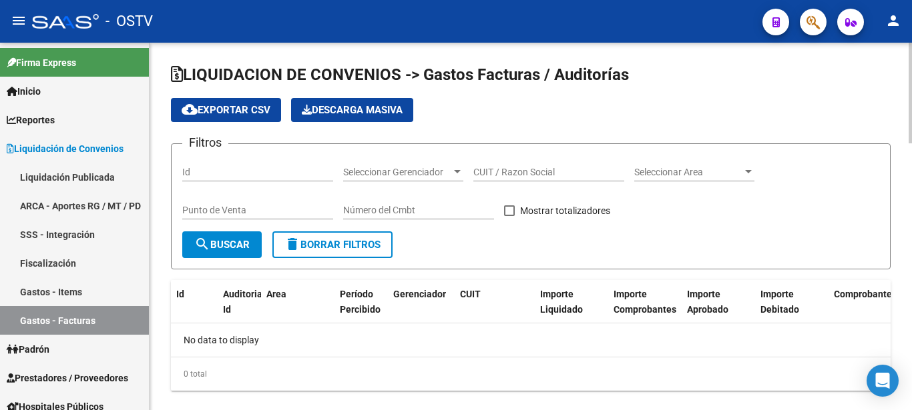
checkbox input "true"
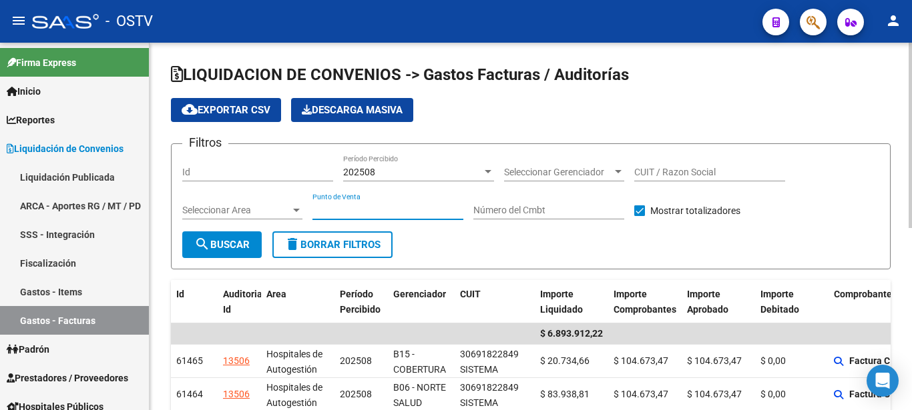
click at [354, 214] on input "Punto de Venta" at bounding box center [387, 210] width 151 height 11
type input "1677"
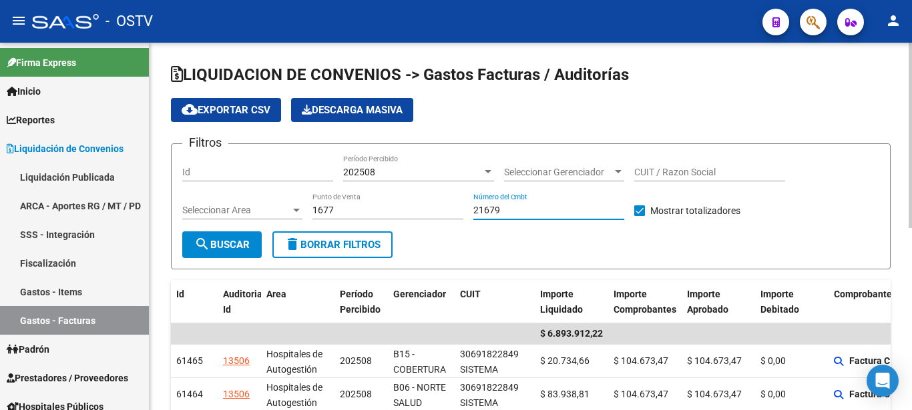
type input "21679"
click at [223, 250] on button "search Buscar" at bounding box center [221, 245] width 79 height 27
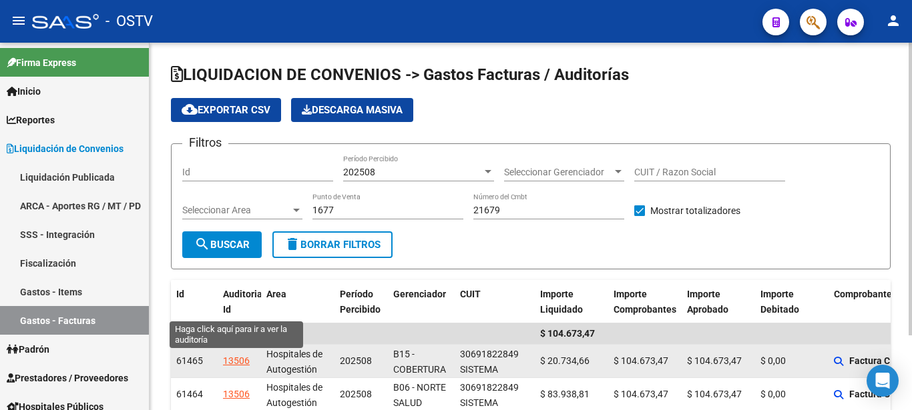
click at [231, 360] on div "13506" at bounding box center [236, 361] width 27 height 15
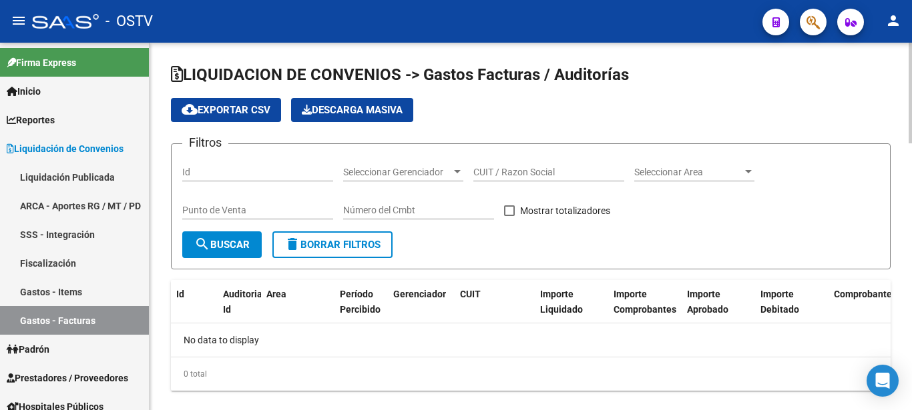
checkbox input "true"
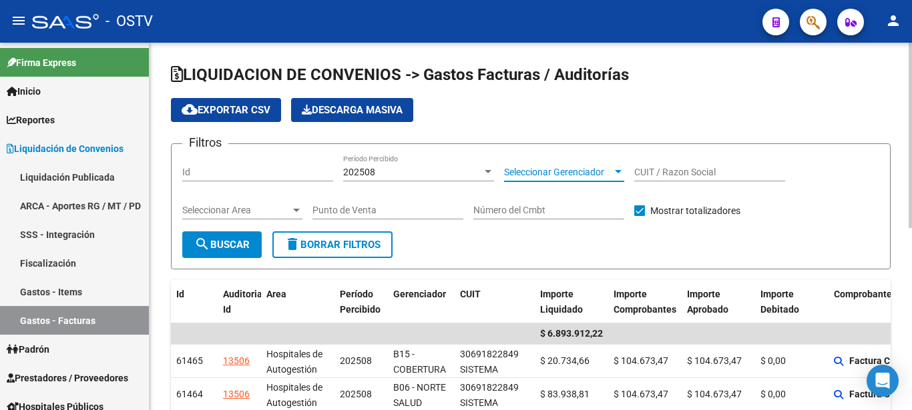
click at [583, 168] on span "Seleccionar Gerenciador" at bounding box center [558, 172] width 108 height 11
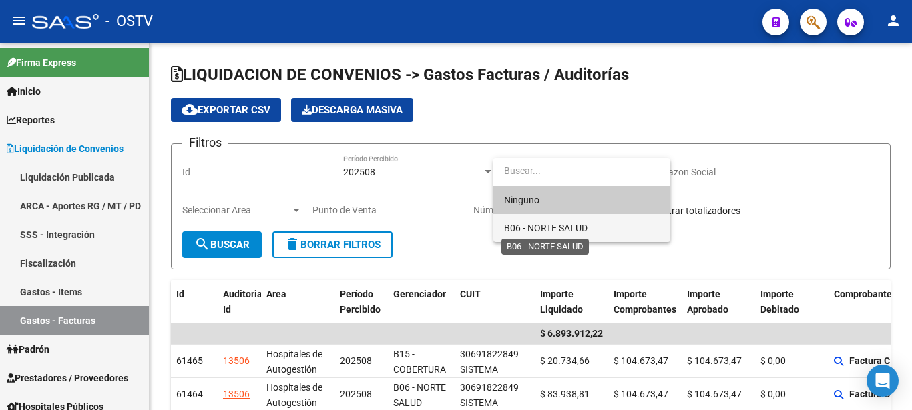
click at [579, 229] on span "B06 - NORTE SALUD" at bounding box center [545, 228] width 83 height 11
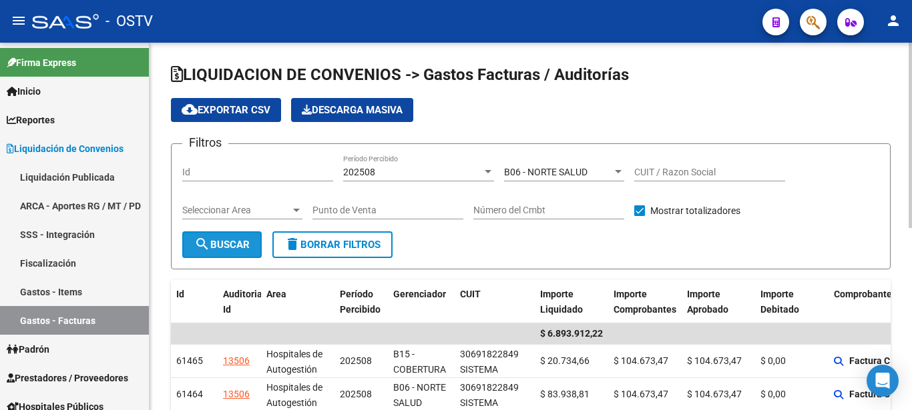
click at [212, 248] on span "search Buscar" at bounding box center [221, 245] width 55 height 12
click at [327, 206] on input "Punto de Venta" at bounding box center [387, 210] width 151 height 11
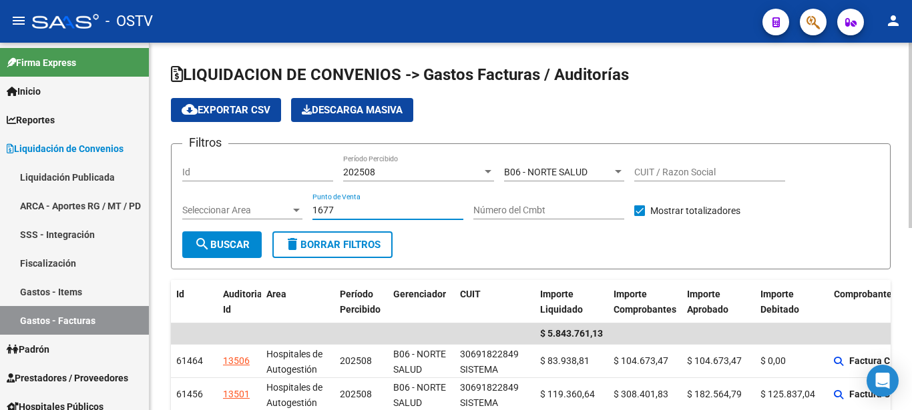
type input "1677"
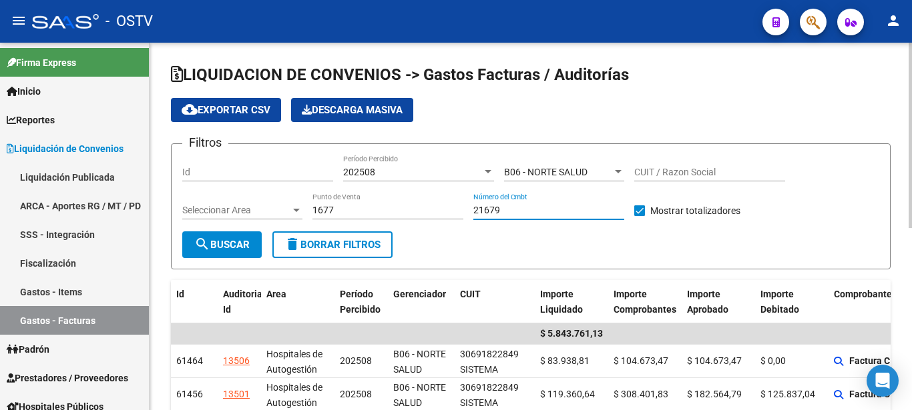
type input "21679"
click at [212, 237] on button "search Buscar" at bounding box center [221, 245] width 79 height 27
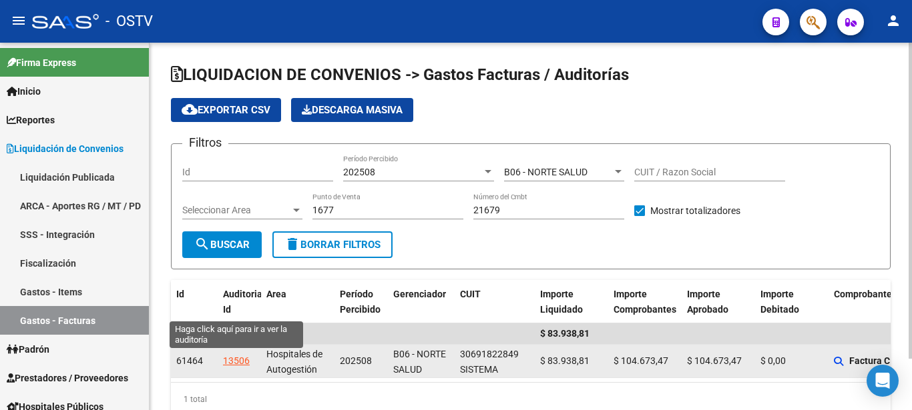
click at [229, 367] on div "13506" at bounding box center [236, 361] width 27 height 15
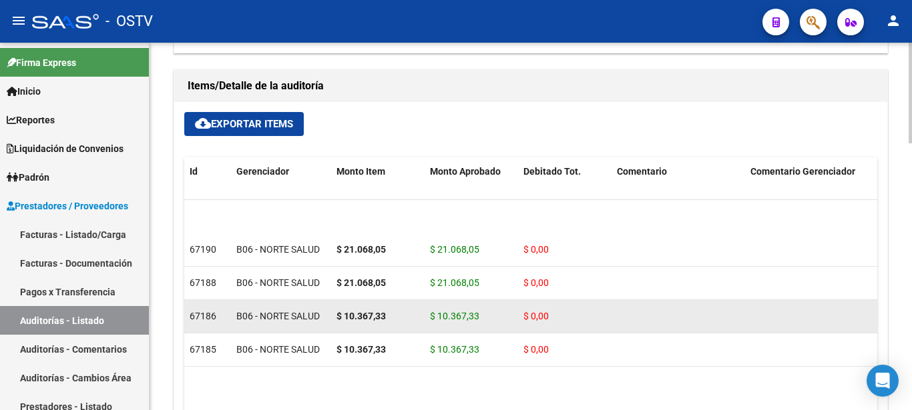
scroll to position [33, 0]
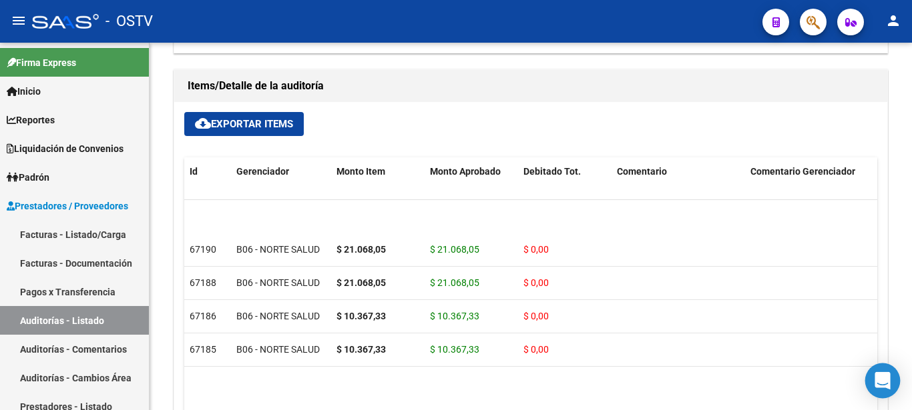
click at [874, 393] on div "Open Intercom Messenger" at bounding box center [882, 381] width 35 height 35
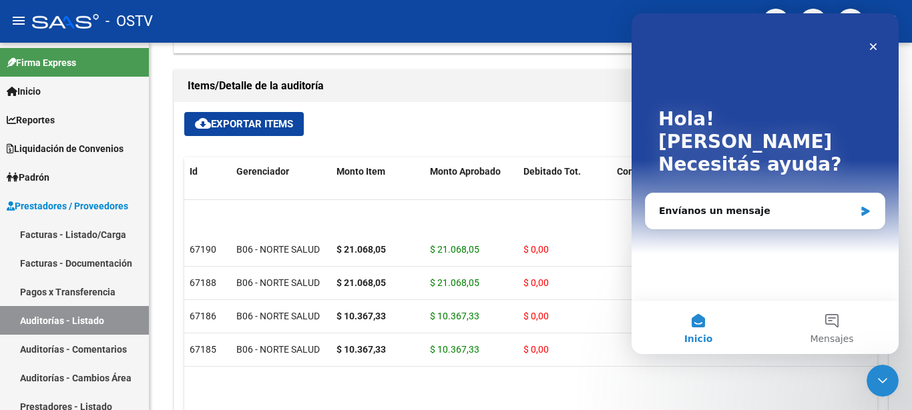
scroll to position [0, 0]
click at [870, 45] on icon "Cerrar" at bounding box center [873, 46] width 11 height 11
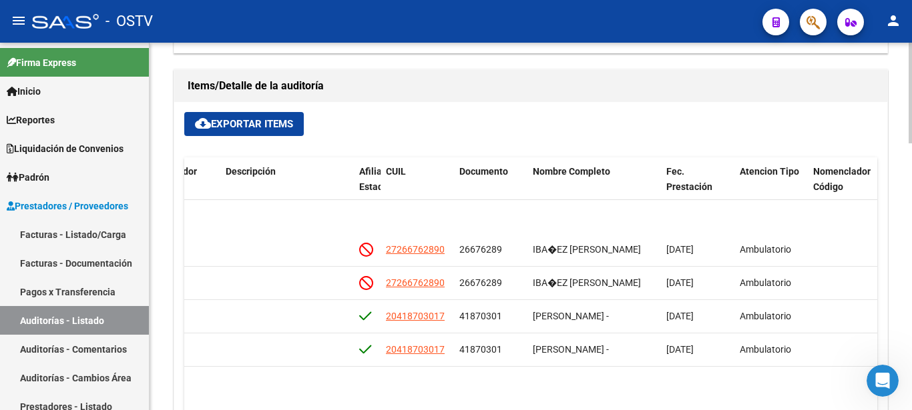
scroll to position [33, 658]
click at [867, 395] on body "menu - OSTV person Firma Express Inicio Instructivos Contacto OS Reportes Ingre…" at bounding box center [456, 205] width 912 height 410
drag, startPoint x: 876, startPoint y: 391, endPoint x: 1704, endPoint y: 733, distance: 895.6
click at [876, 391] on div "Abrir Intercom Messenger" at bounding box center [880, 379] width 44 height 44
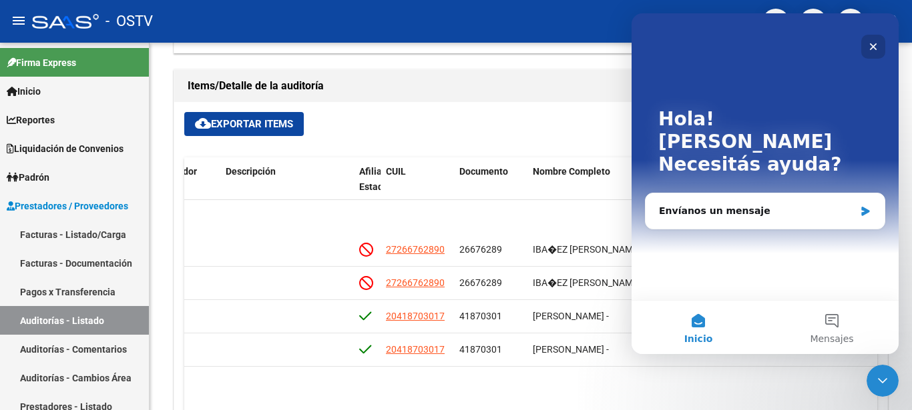
click at [875, 48] on icon "Cerrar" at bounding box center [873, 46] width 7 height 7
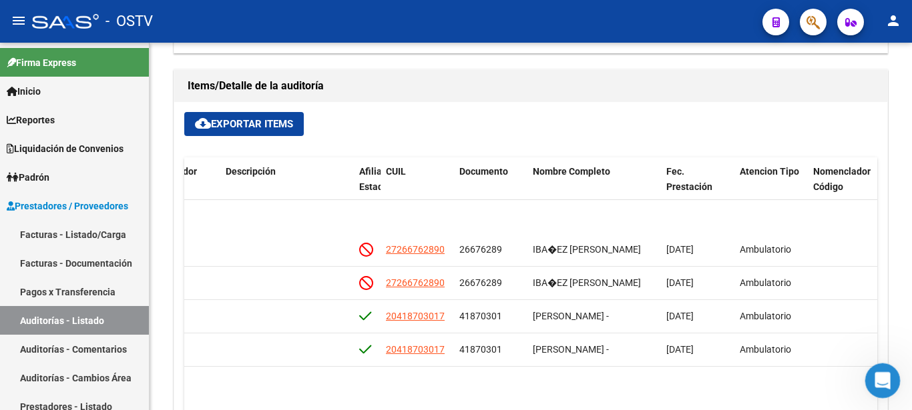
click at [871, 391] on div "Abrir Intercom Messenger" at bounding box center [880, 379] width 44 height 44
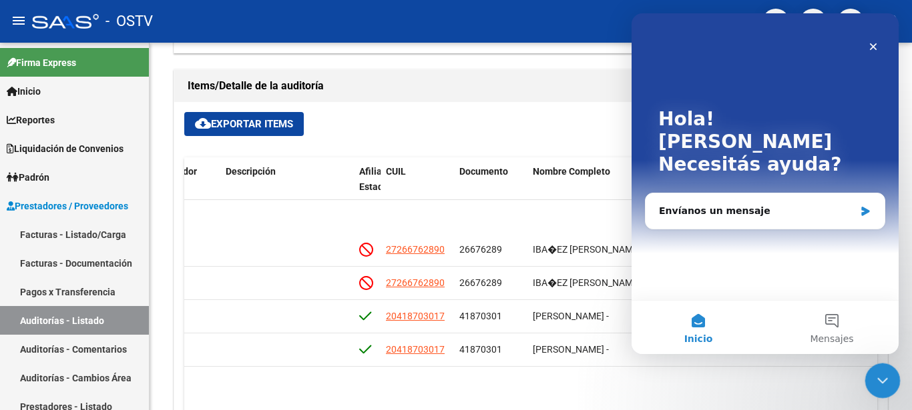
drag, startPoint x: 1737, startPoint y: 757, endPoint x: 1719, endPoint y: 746, distance: 21.3
click at [871, 391] on div "Cerrar Intercom Messenger" at bounding box center [880, 379] width 32 height 32
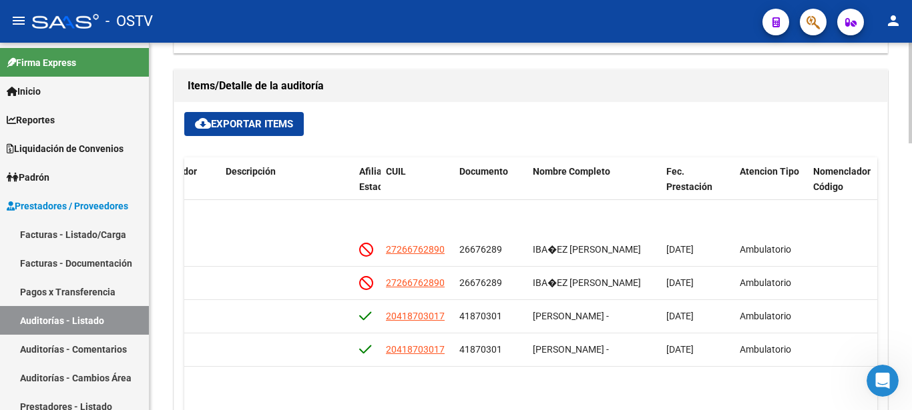
click at [865, 396] on datatable-body "67190 B06 - NORTE SALUD $ 21.068,05 $ 21.068,05 $ 0,00 27266762890 26676289 IBA…" at bounding box center [530, 306] width 693 height 212
click at [731, 388] on datatable-body "67190 B06 - NORTE SALUD $ 21.068,05 $ 21.068,05 $ 0,00 27266762890 26676289 IBA…" at bounding box center [530, 306] width 693 height 212
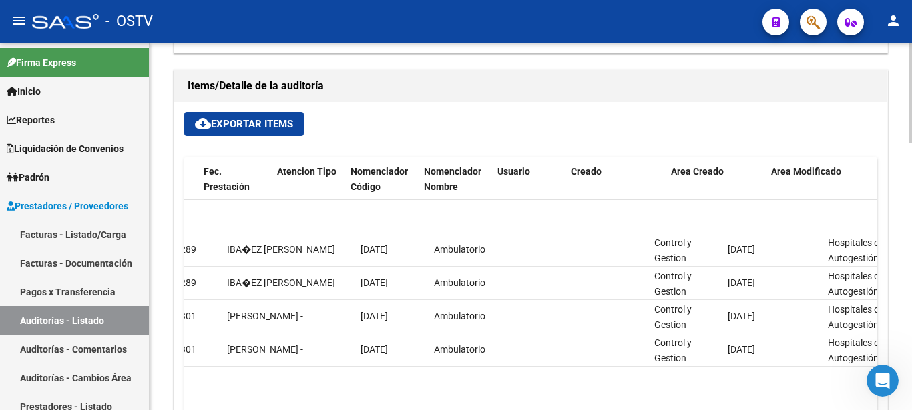
scroll to position [33, 1121]
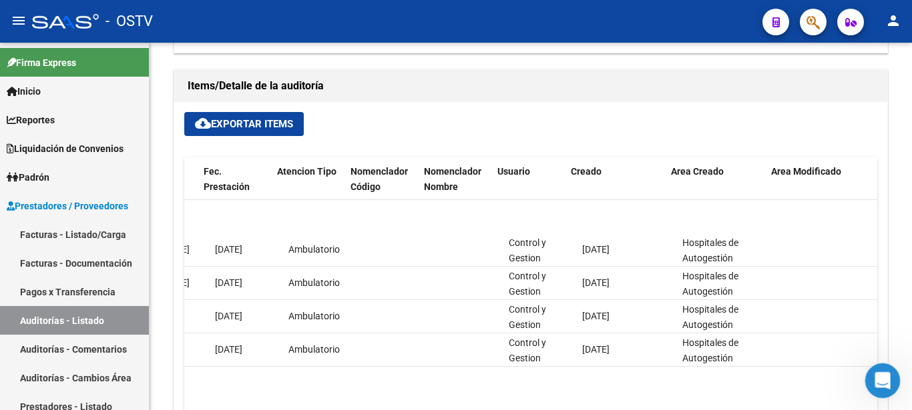
click at [868, 395] on body "menu - OSTV person Firma Express Inicio Instructivos Contacto OS Reportes Ingre…" at bounding box center [456, 205] width 912 height 410
click at [870, 391] on div "Abrir Intercom Messenger" at bounding box center [880, 379] width 44 height 44
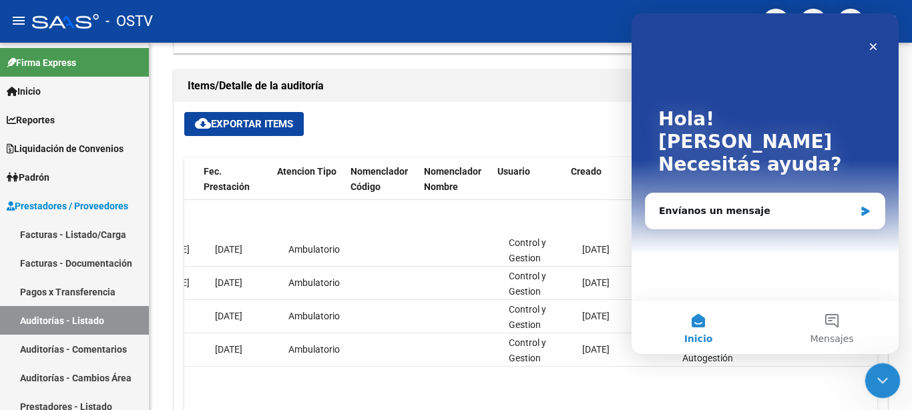
click at [870, 391] on div "Cerrar Intercom Messenger" at bounding box center [880, 379] width 32 height 32
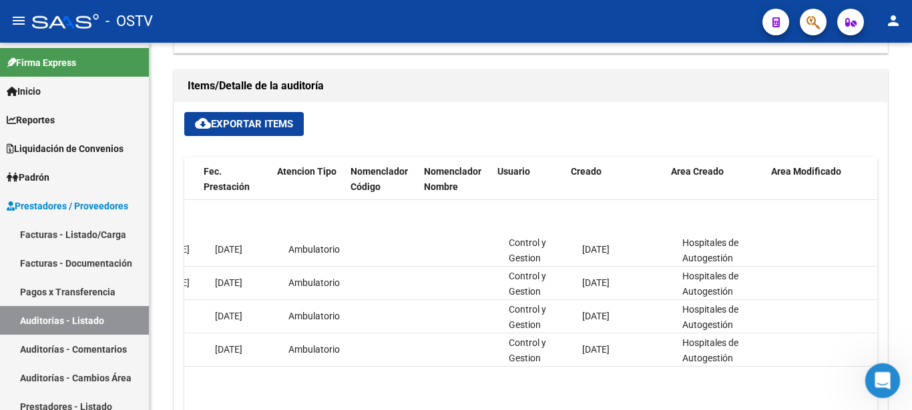
drag, startPoint x: 1736, startPoint y: 758, endPoint x: 874, endPoint y: 388, distance: 938.2
click at [872, 390] on div "Abrir Intercom Messenger" at bounding box center [880, 379] width 44 height 44
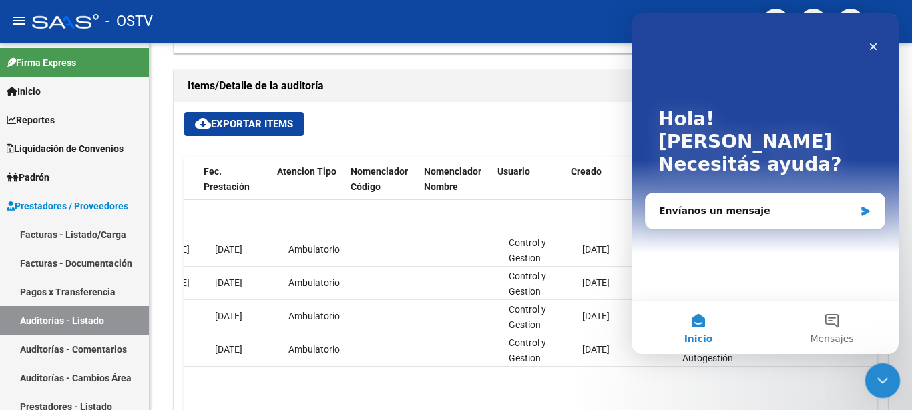
click at [874, 388] on div "Cerrar Intercom Messenger" at bounding box center [880, 379] width 32 height 32
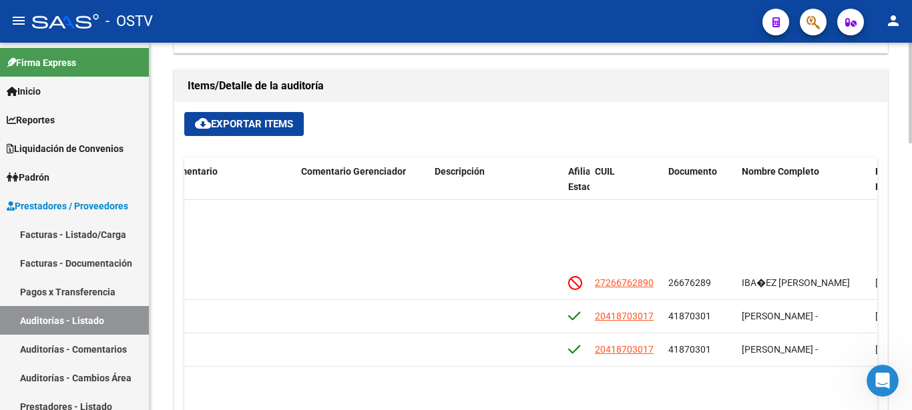
scroll to position [33, 449]
drag, startPoint x: 719, startPoint y: 310, endPoint x: 729, endPoint y: 329, distance: 22.1
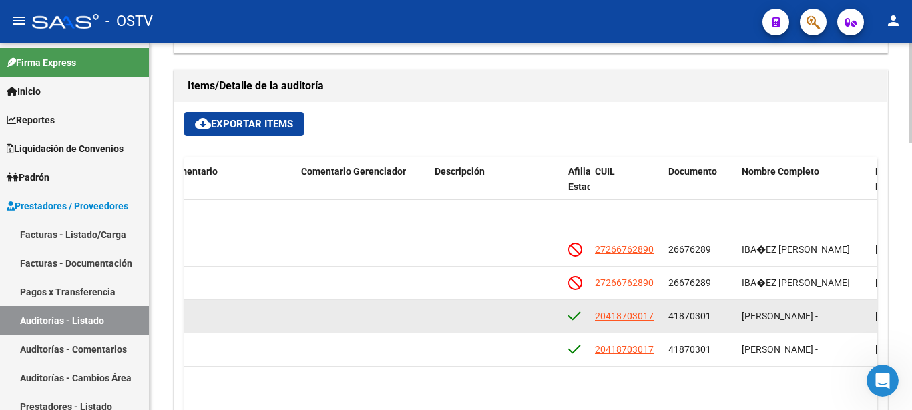
click at [664, 333] on datatable-body-cell "41870301" at bounding box center [699, 316] width 73 height 33
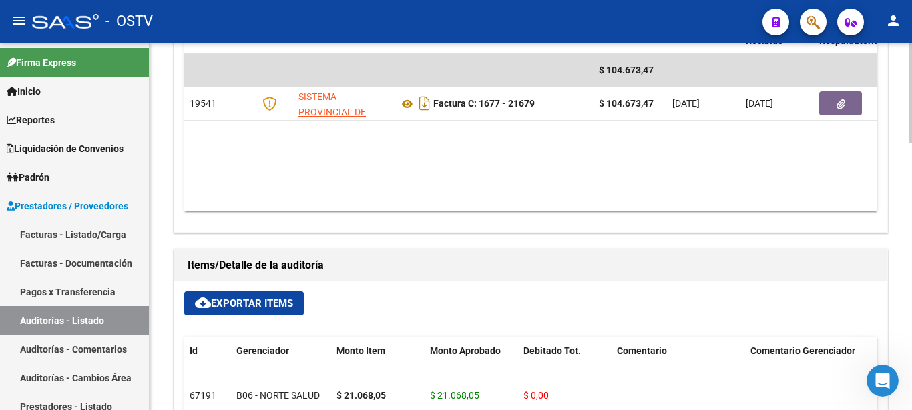
scroll to position [636, 0]
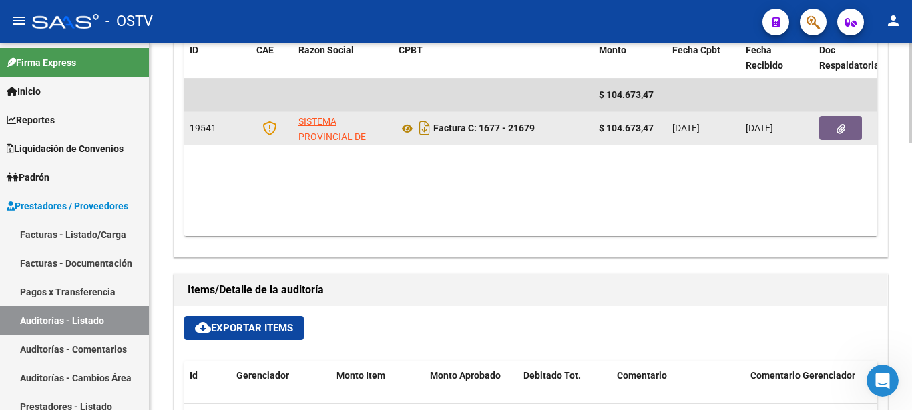
click at [843, 129] on icon "button" at bounding box center [840, 129] width 9 height 10
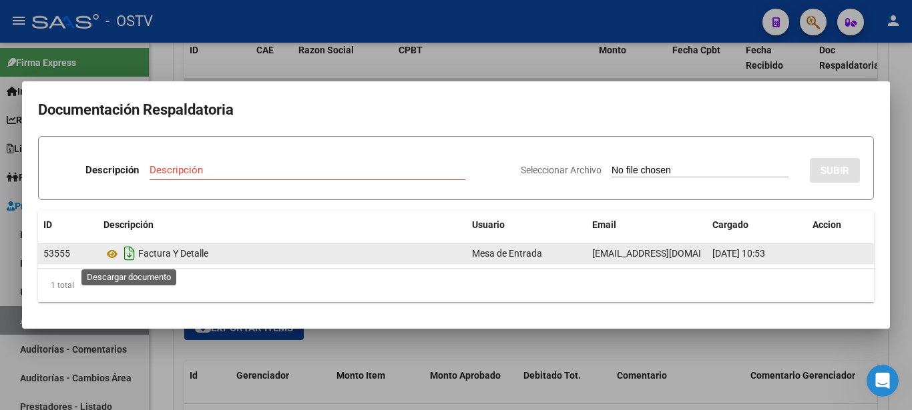
click at [127, 258] on icon "Descargar documento" at bounding box center [129, 253] width 17 height 21
click at [110, 260] on icon at bounding box center [111, 254] width 17 height 16
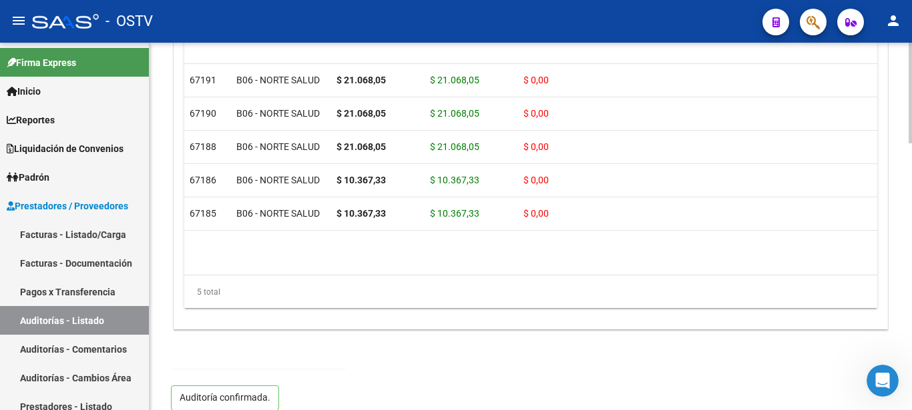
scroll to position [0, 0]
click at [222, 386] on p "Auditoría confirmada." at bounding box center [225, 398] width 108 height 25
click at [227, 386] on p "Auditoría confirmada." at bounding box center [225, 398] width 108 height 25
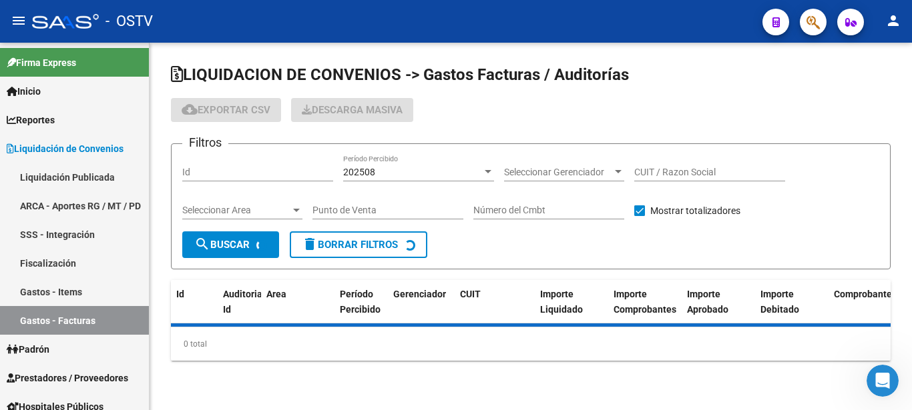
checkbox input "true"
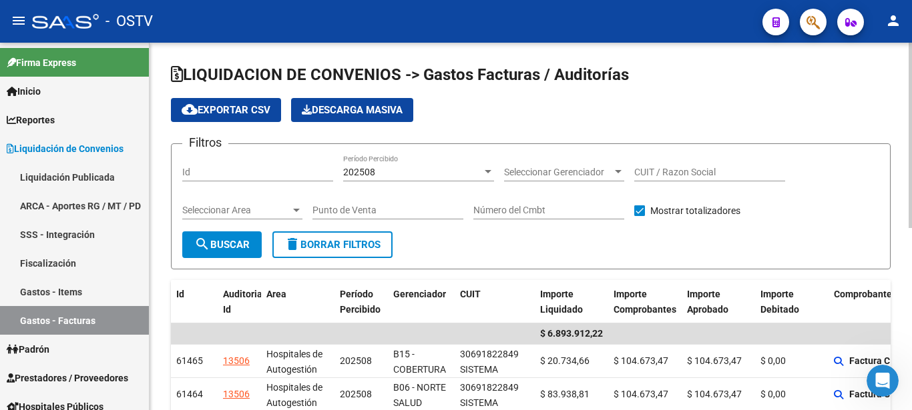
click at [377, 213] on input "Punto de Venta" at bounding box center [387, 210] width 151 height 11
type input "1604"
type input "31251"
click at [261, 241] on button "search Buscar" at bounding box center [221, 245] width 79 height 27
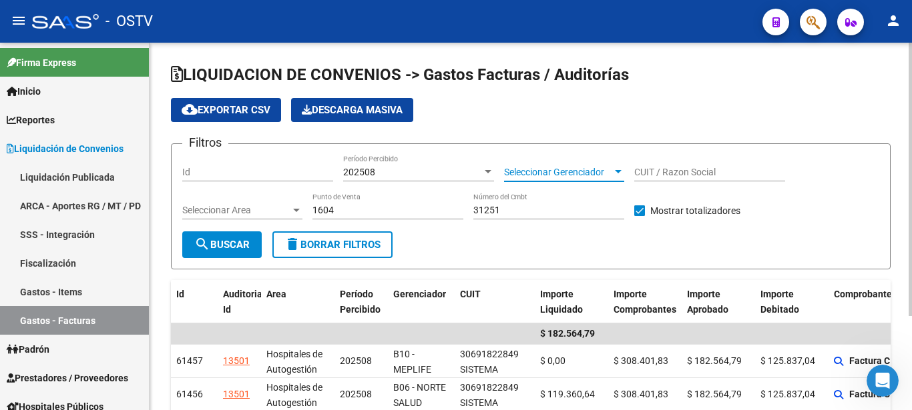
click at [585, 174] on span "Seleccionar Gerenciador" at bounding box center [558, 172] width 108 height 11
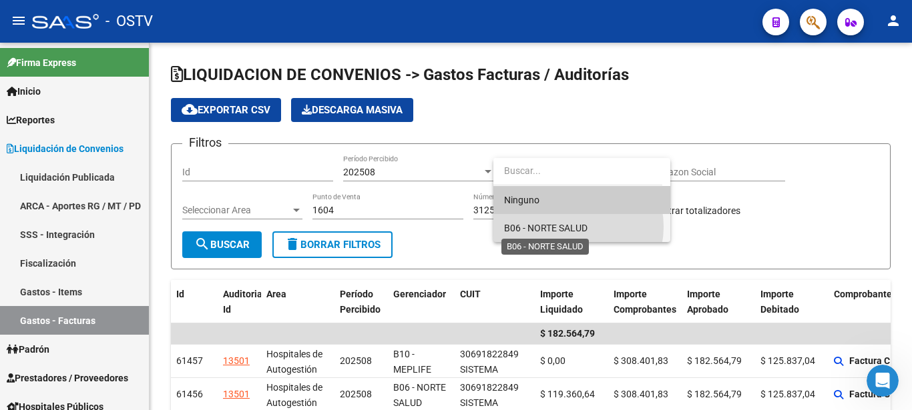
click at [571, 227] on span "B06 - NORTE SALUD" at bounding box center [545, 228] width 83 height 11
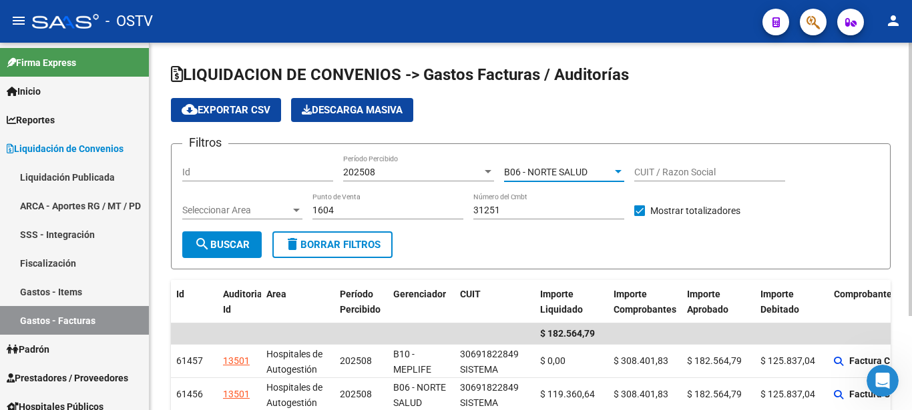
click at [240, 245] on span "search Buscar" at bounding box center [221, 245] width 55 height 12
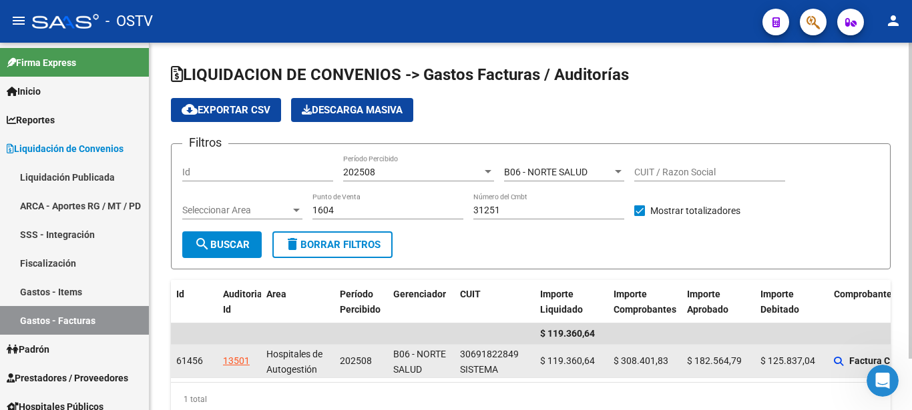
drag, startPoint x: 214, startPoint y: 352, endPoint x: 239, endPoint y: 368, distance: 29.4
click at [218, 365] on datatable-body-cell "61456" at bounding box center [194, 361] width 47 height 33
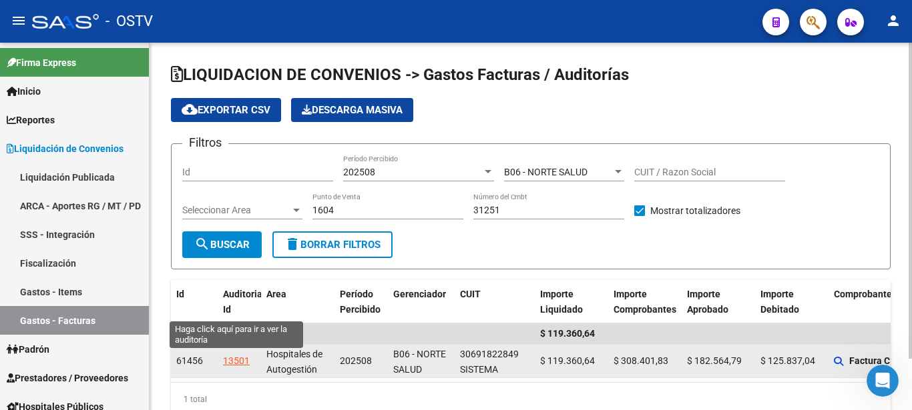
click at [236, 364] on div "13501" at bounding box center [236, 361] width 27 height 15
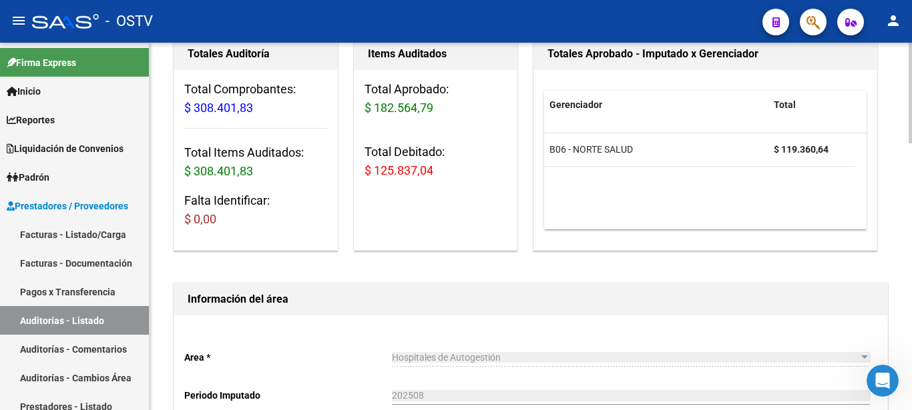
scroll to position [68, 0]
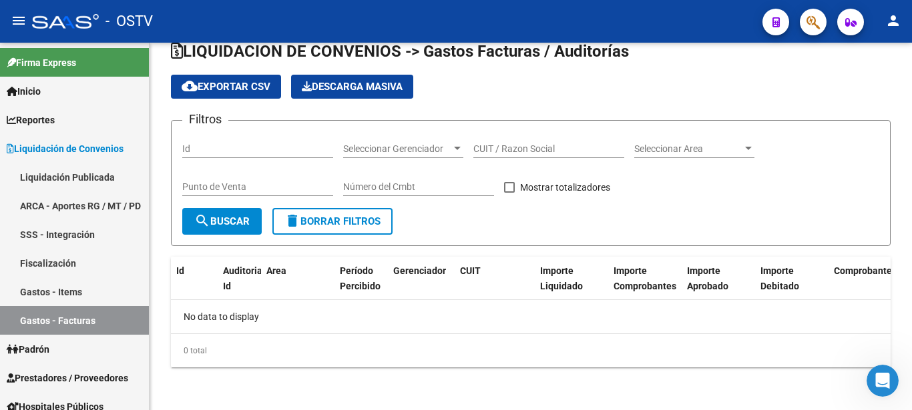
scroll to position [23, 0]
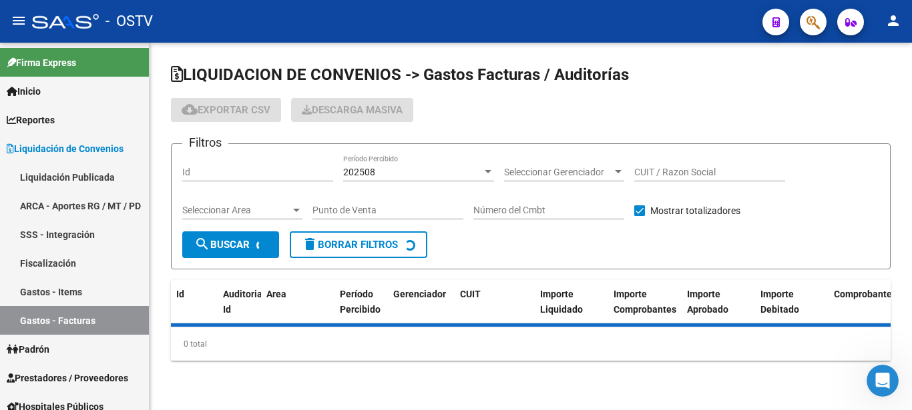
checkbox input "true"
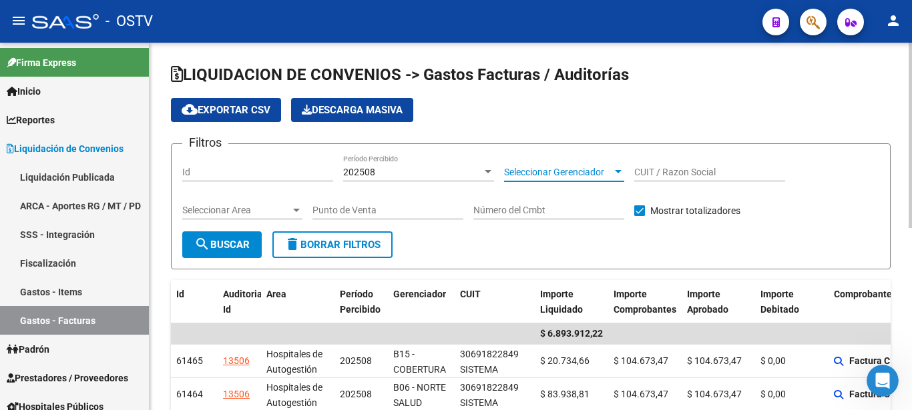
click at [544, 169] on span "Seleccionar Gerenciador" at bounding box center [558, 172] width 108 height 11
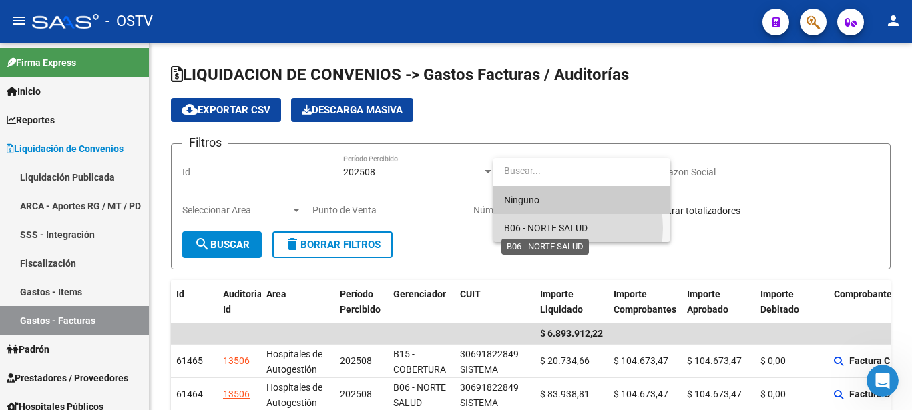
click at [560, 228] on span "B06 - NORTE SALUD" at bounding box center [545, 228] width 83 height 11
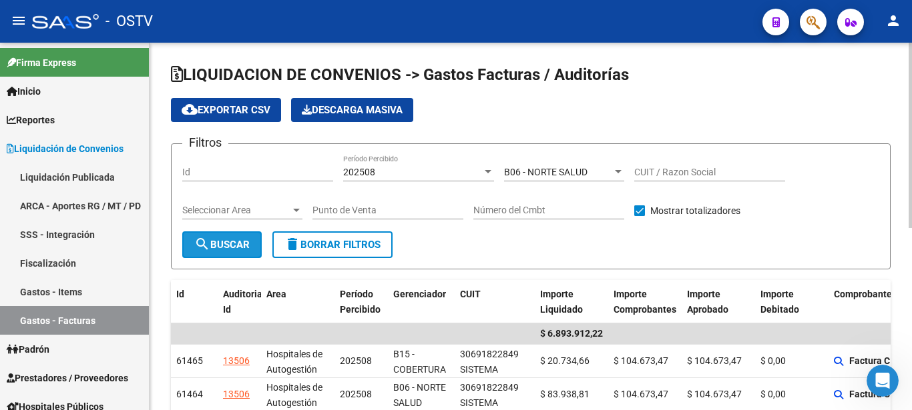
click at [234, 234] on button "search Buscar" at bounding box center [221, 245] width 79 height 27
click at [350, 209] on input "Punto de Venta" at bounding box center [387, 210] width 151 height 11
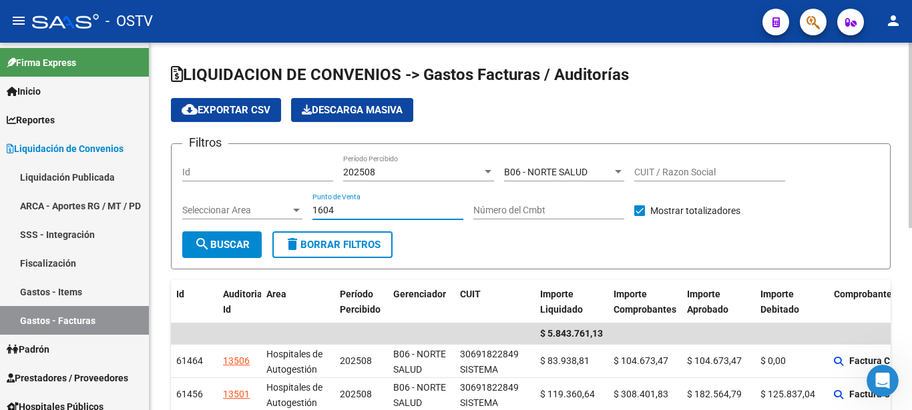
type input "1604"
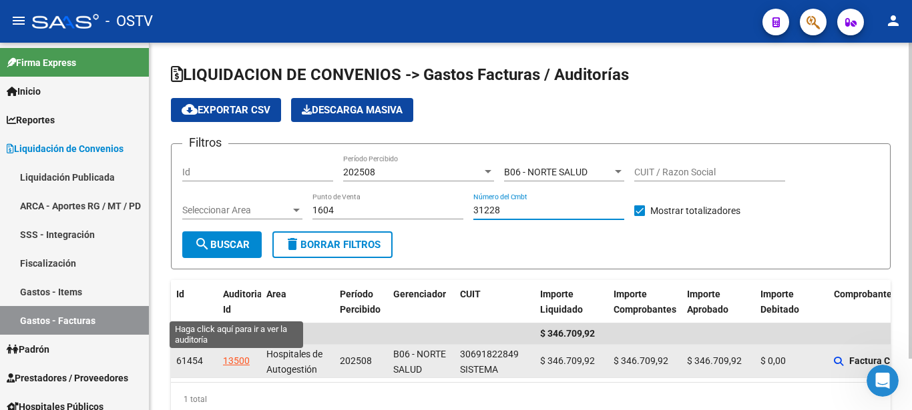
type input "31228"
click at [227, 362] on div "13500" at bounding box center [236, 361] width 27 height 15
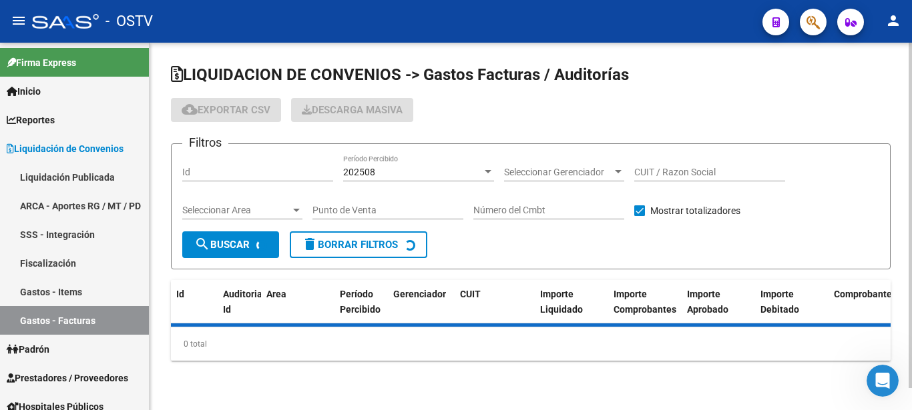
checkbox input "true"
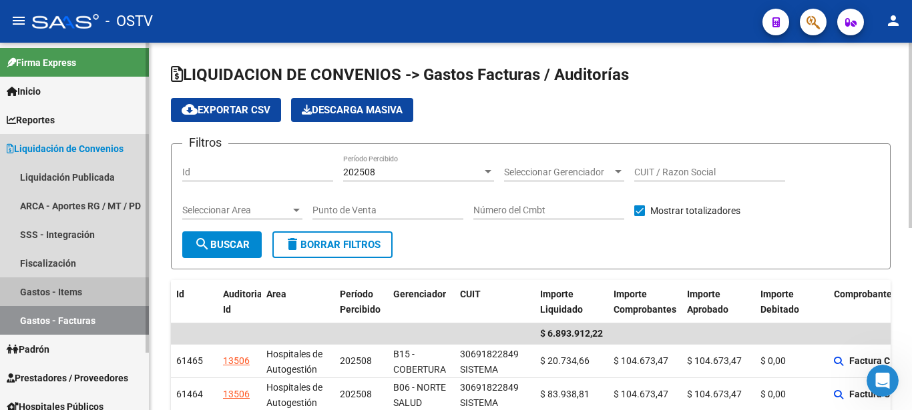
click at [72, 293] on link "Gastos - Items" at bounding box center [74, 292] width 149 height 29
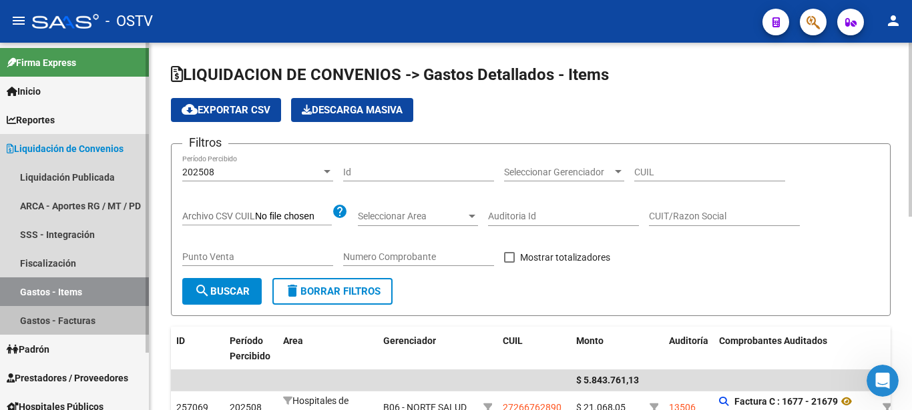
click at [69, 324] on link "Gastos - Facturas" at bounding box center [74, 320] width 149 height 29
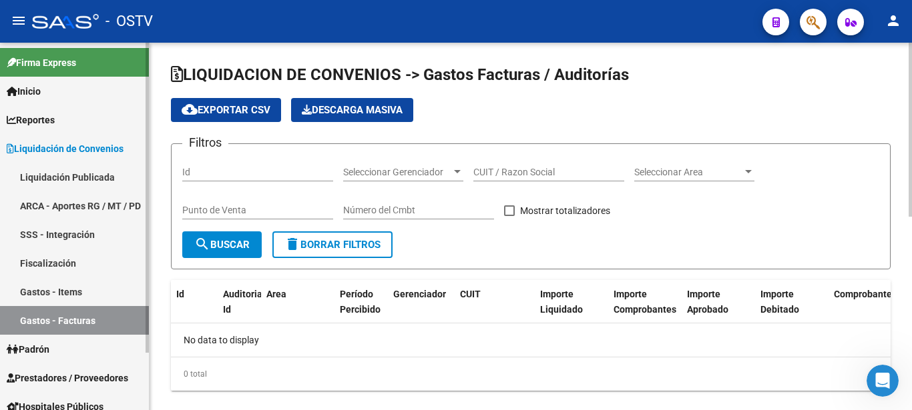
checkbox input "true"
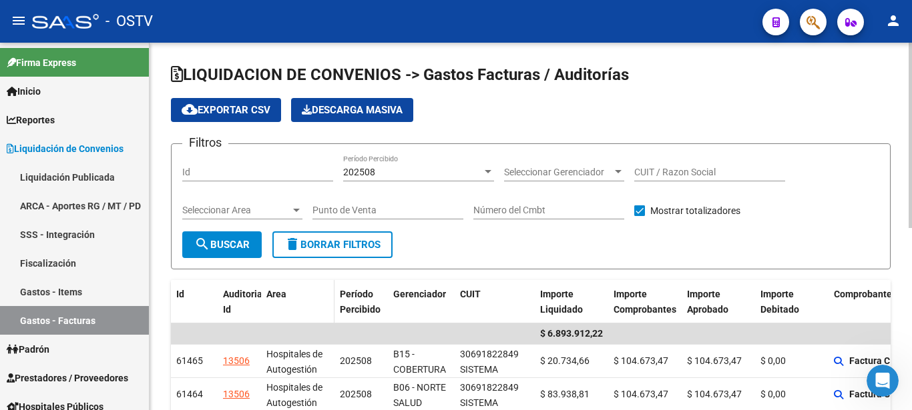
scroll to position [68, 0]
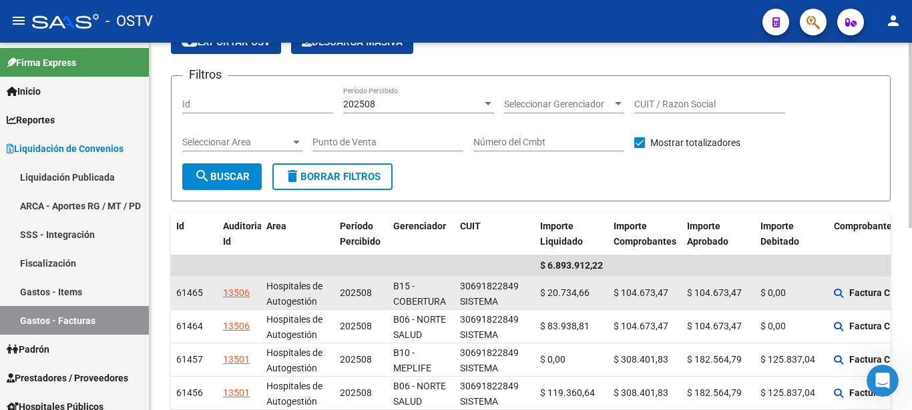
drag, startPoint x: 410, startPoint y: 298, endPoint x: 408, endPoint y: 307, distance: 8.9
click at [408, 307] on span "B15 - COBERTURA DE SALUD S.A. (Boreal)" at bounding box center [419, 309] width 53 height 56
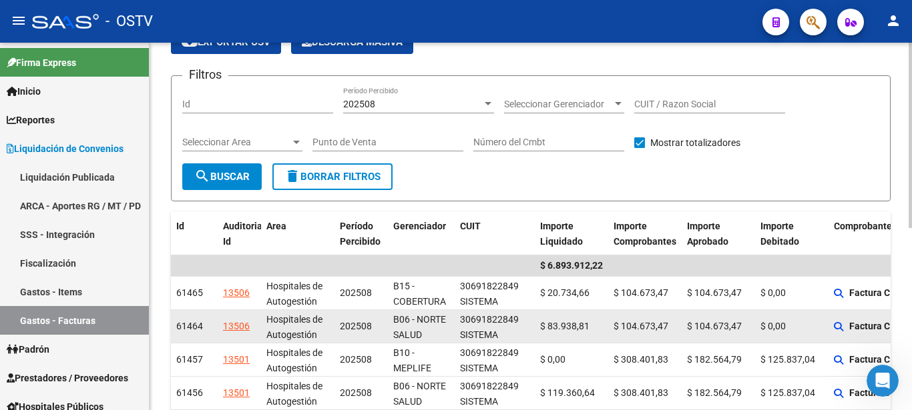
click at [436, 324] on span "B06 - NORTE SALUD" at bounding box center [419, 327] width 53 height 26
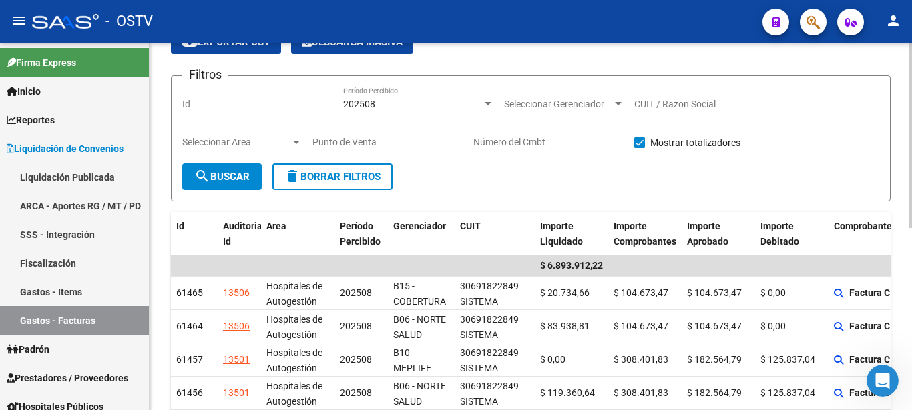
click at [553, 99] on span "Seleccionar Gerenciador" at bounding box center [558, 104] width 108 height 11
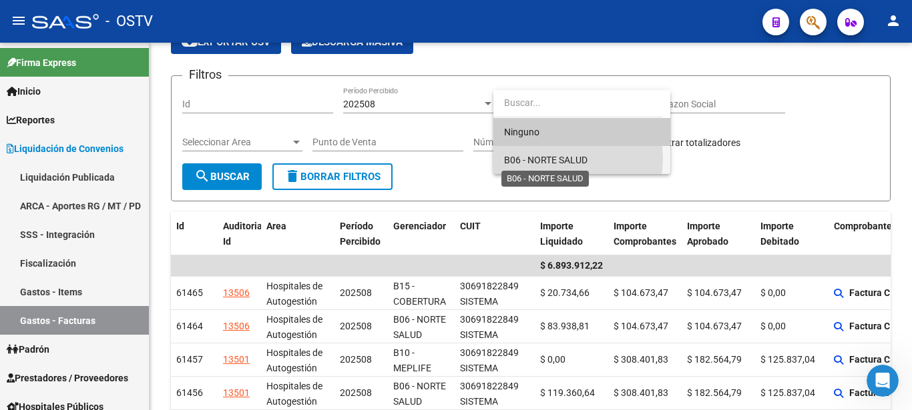
click at [545, 159] on span "B06 - NORTE SALUD" at bounding box center [545, 160] width 83 height 11
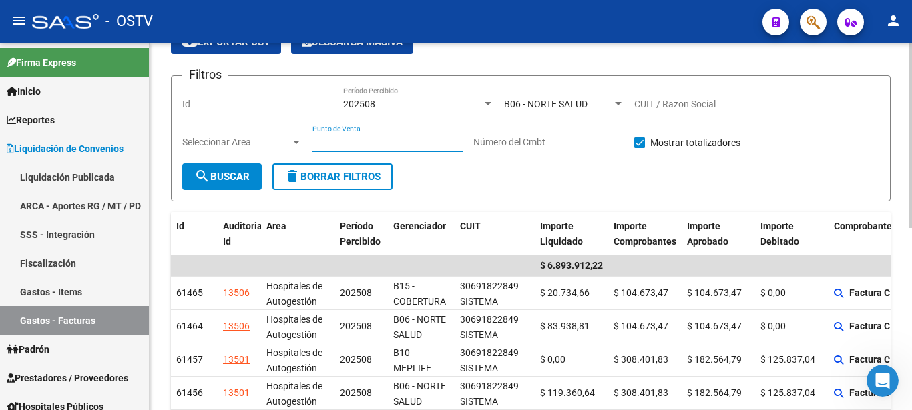
click at [374, 143] on input "Punto de Venta" at bounding box center [387, 142] width 151 height 11
type input "1661"
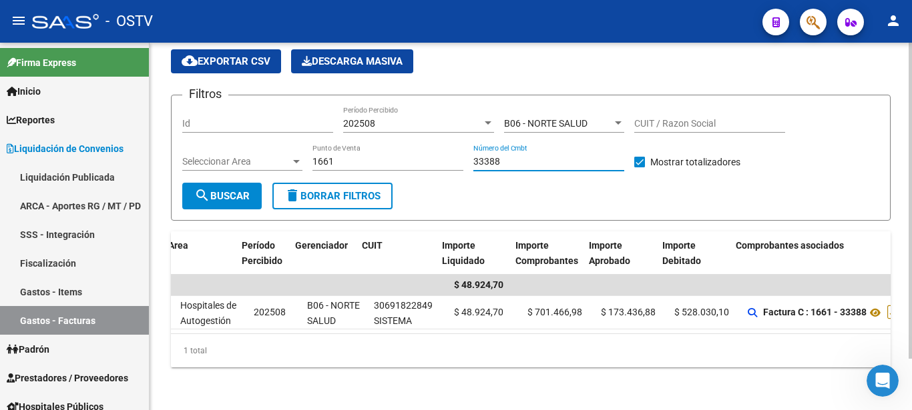
scroll to position [0, 104]
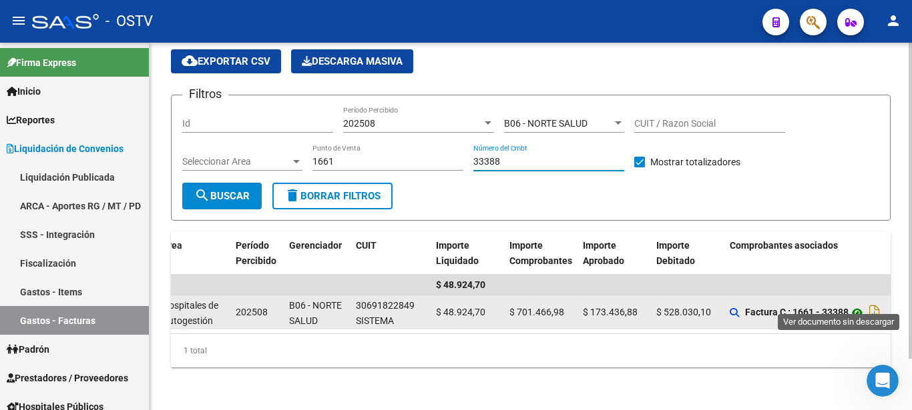
type input "33388"
click at [859, 305] on icon at bounding box center [856, 313] width 17 height 16
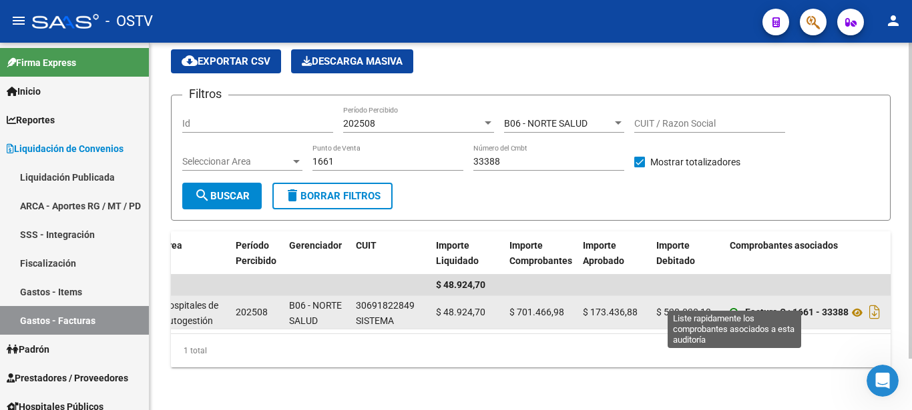
click at [733, 308] on icon at bounding box center [733, 312] width 9 height 9
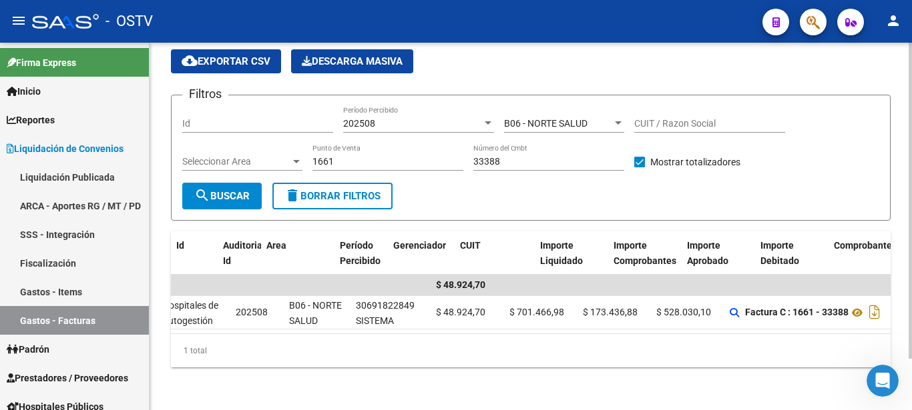
scroll to position [0, 0]
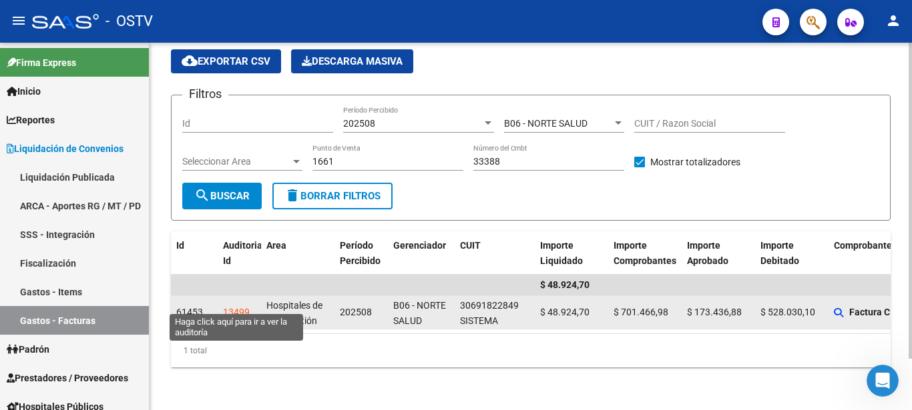
click at [227, 305] on div "13499" at bounding box center [236, 312] width 27 height 15
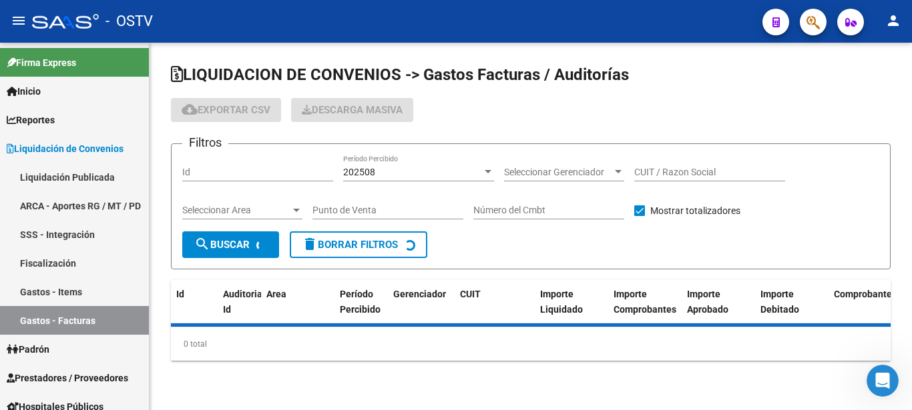
checkbox input "true"
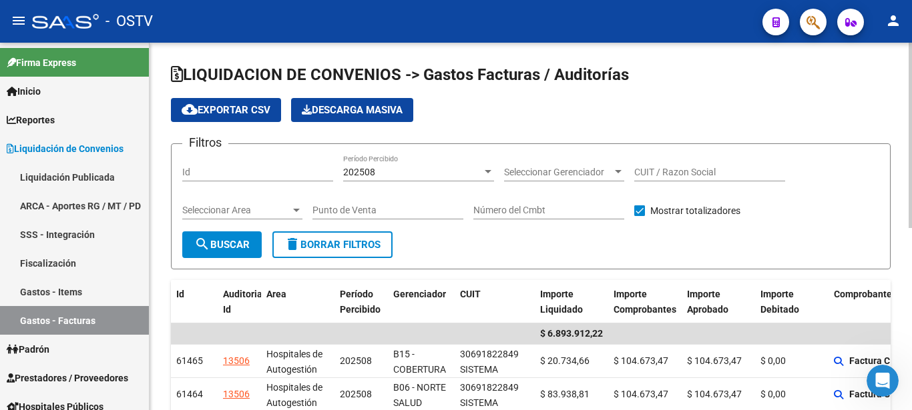
click at [586, 169] on span "Seleccionar Gerenciador" at bounding box center [558, 172] width 108 height 11
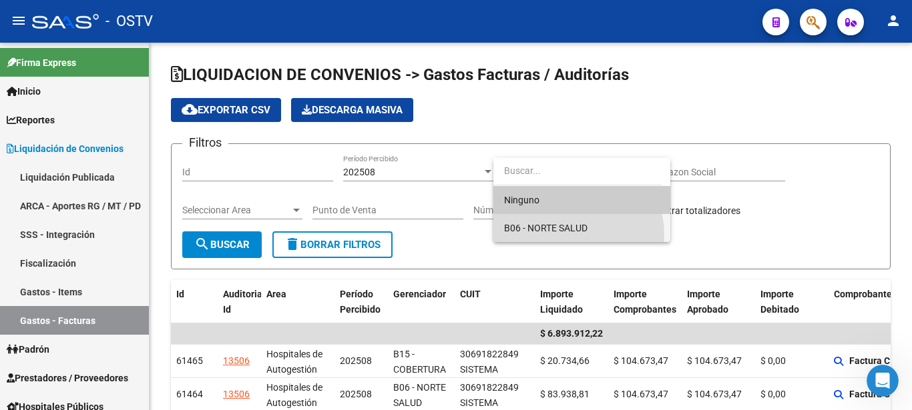
click at [569, 235] on span "B06 - NORTE SALUD" at bounding box center [582, 228] width 156 height 28
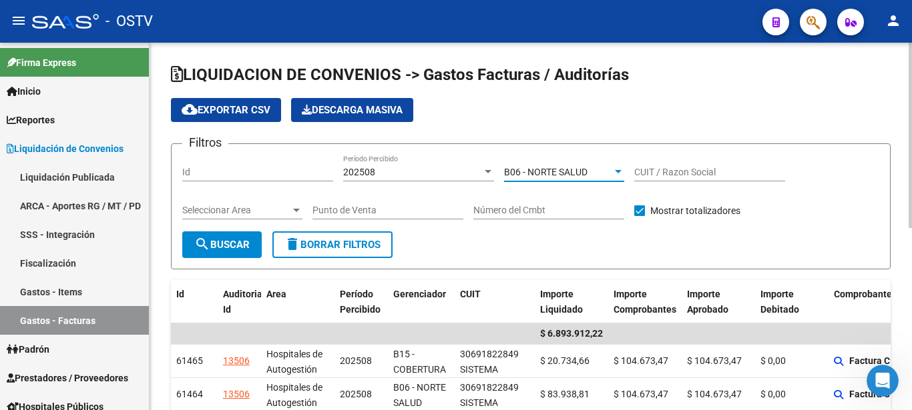
click at [391, 214] on input "Punto de Venta" at bounding box center [387, 210] width 151 height 11
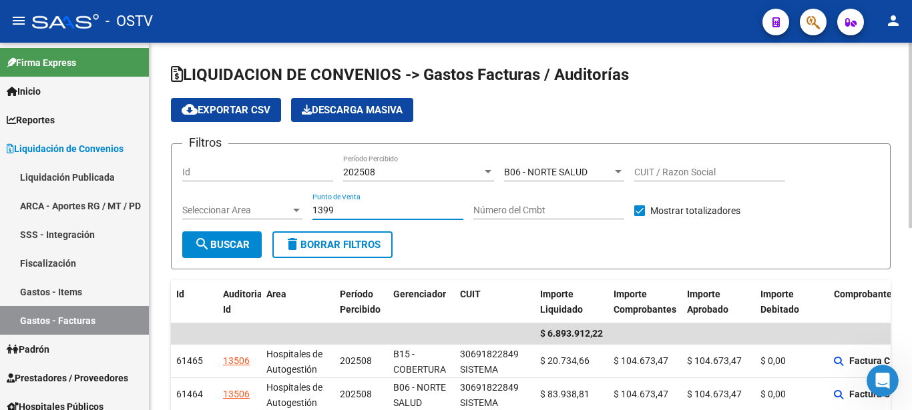
type input "1399"
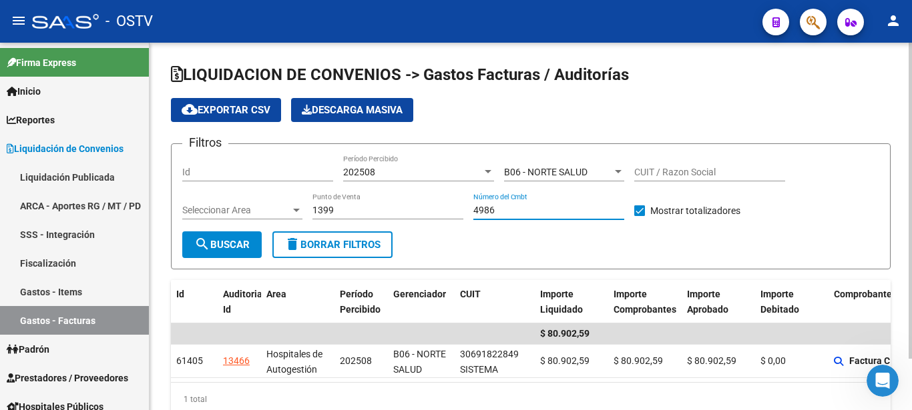
scroll to position [60, 0]
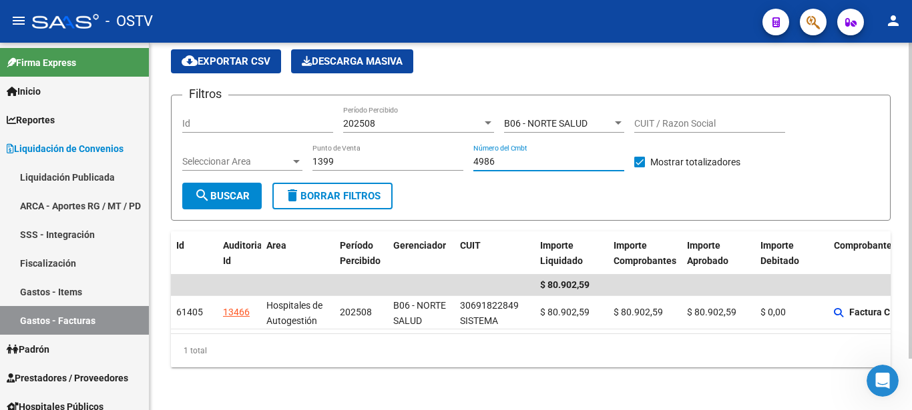
type input "4986"
click at [345, 157] on div "1399 Punto de Venta" at bounding box center [387, 157] width 151 height 27
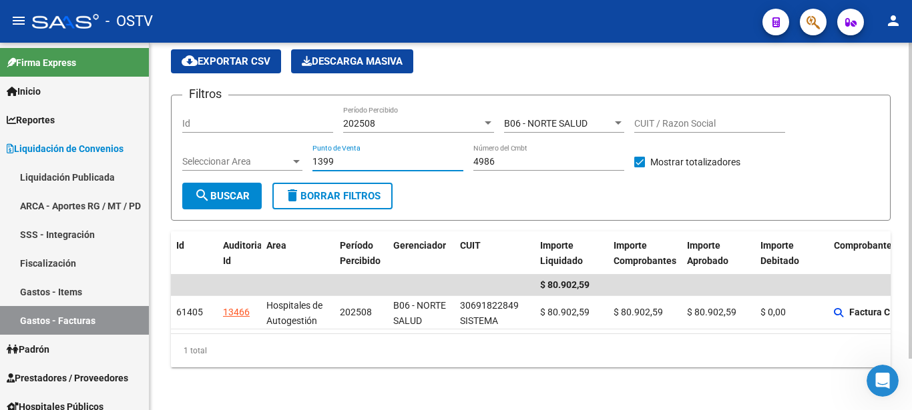
drag, startPoint x: 345, startPoint y: 153, endPoint x: 281, endPoint y: 147, distance: 64.4
click at [312, 156] on input "1399" at bounding box center [387, 161] width 151 height 11
type input "1362"
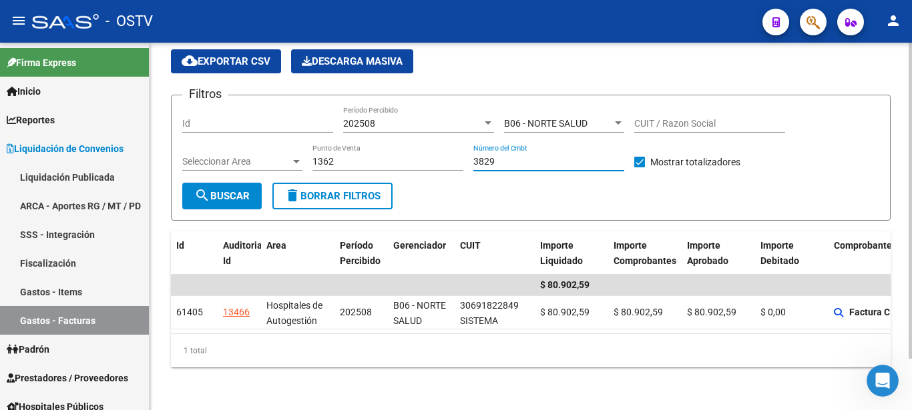
type input "3829"
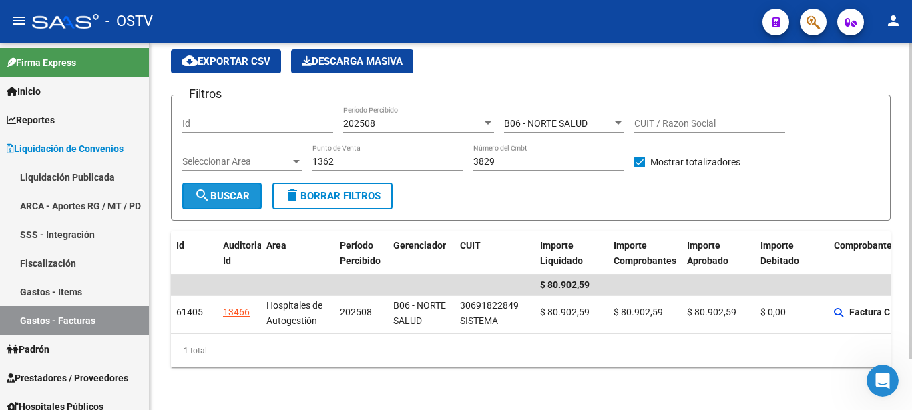
click at [222, 190] on span "search Buscar" at bounding box center [221, 196] width 55 height 12
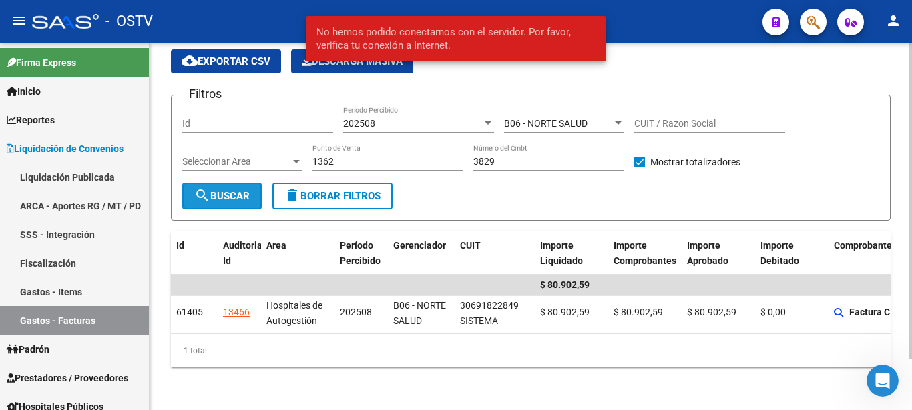
click at [243, 190] on span "search Buscar" at bounding box center [221, 196] width 55 height 12
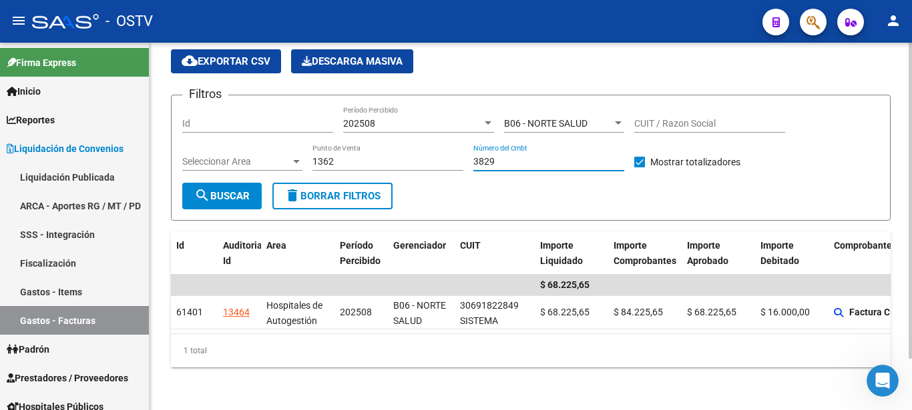
drag, startPoint x: 499, startPoint y: 151, endPoint x: 441, endPoint y: 156, distance: 58.3
click at [473, 156] on input "3829" at bounding box center [548, 161] width 151 height 11
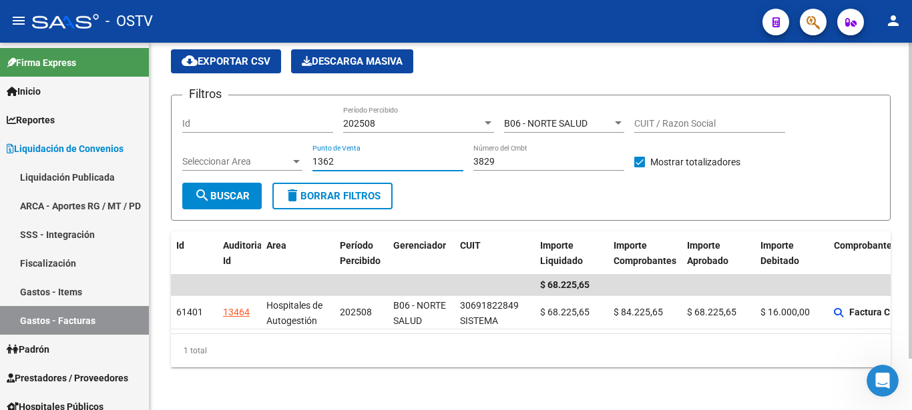
drag, startPoint x: 397, startPoint y: 148, endPoint x: 267, endPoint y: 144, distance: 130.2
click at [312, 156] on input "1362" at bounding box center [387, 161] width 151 height 11
type input "1677"
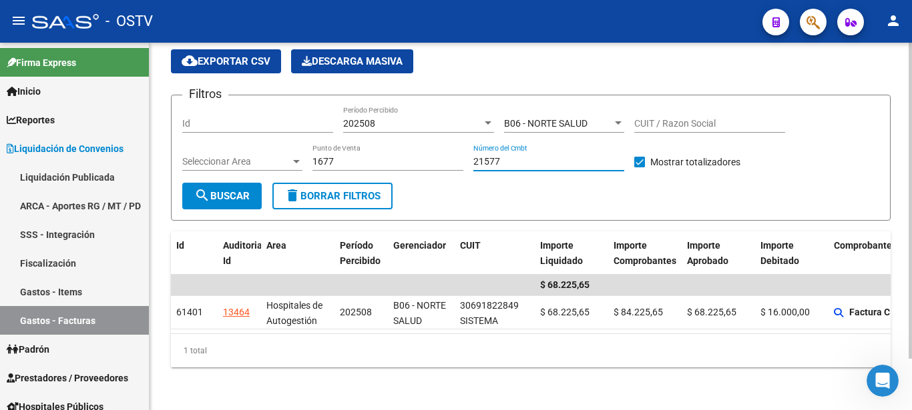
type input "21577"
click at [215, 183] on button "search Buscar" at bounding box center [221, 196] width 79 height 27
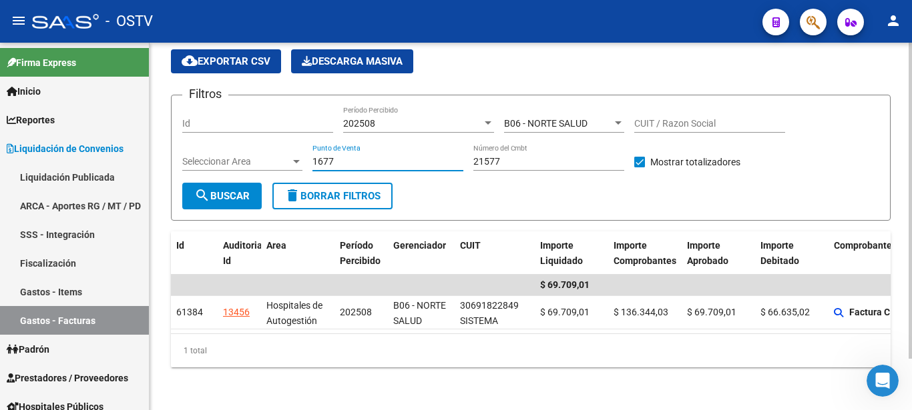
drag, startPoint x: 356, startPoint y: 152, endPoint x: 231, endPoint y: 146, distance: 125.6
click at [312, 156] on input "1677" at bounding box center [387, 161] width 151 height 11
type input "1602"
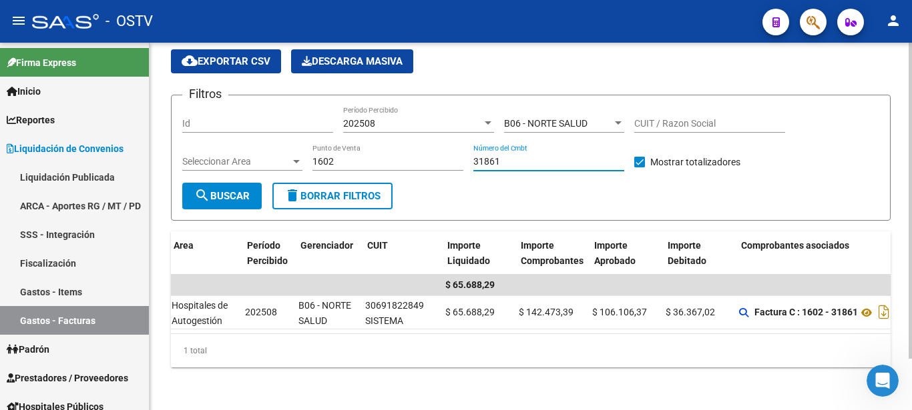
scroll to position [0, 85]
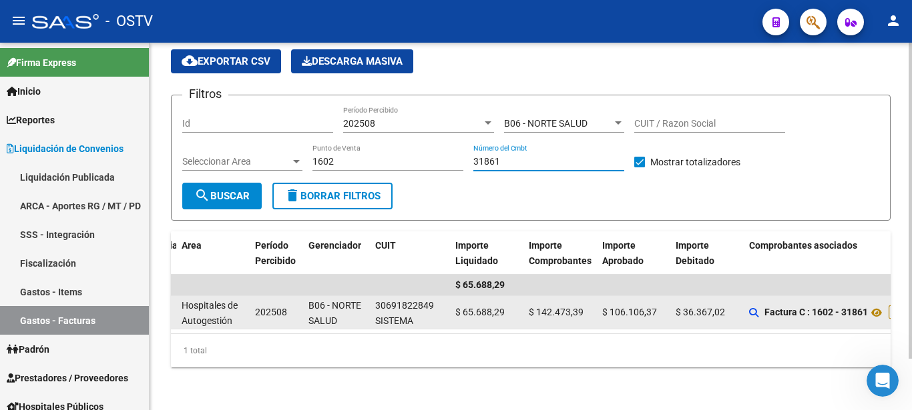
type input "31861"
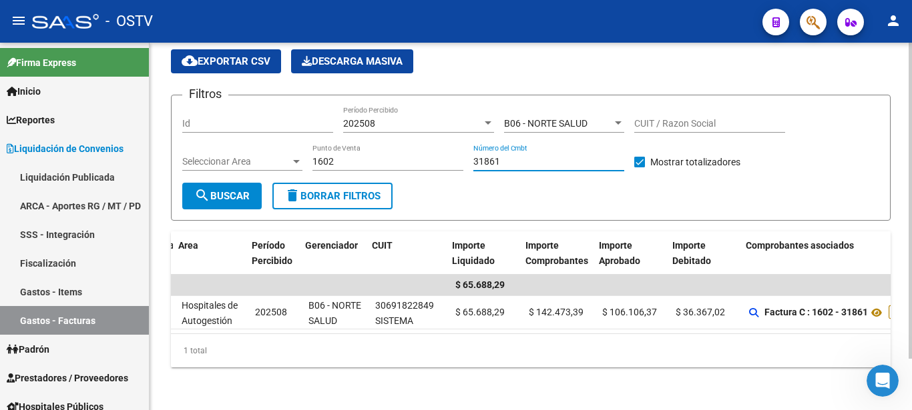
scroll to position [0, 195]
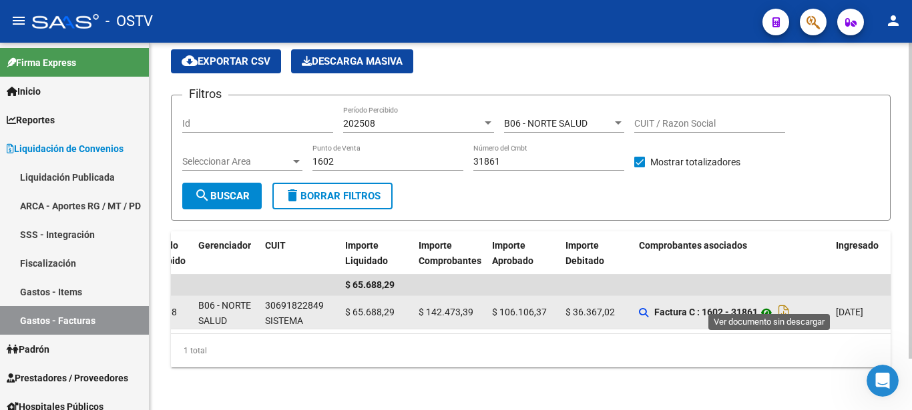
click at [772, 305] on icon at bounding box center [765, 313] width 17 height 16
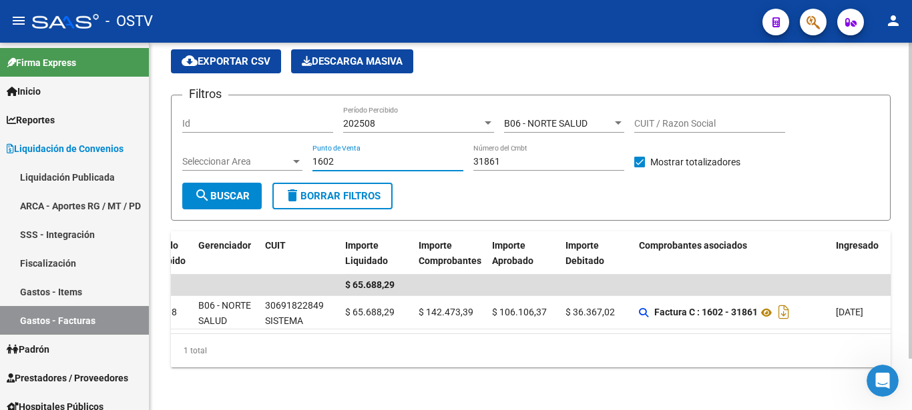
drag, startPoint x: 342, startPoint y: 147, endPoint x: 274, endPoint y: 147, distance: 68.1
click at [312, 156] on input "1602" at bounding box center [387, 161] width 151 height 11
type input "1677"
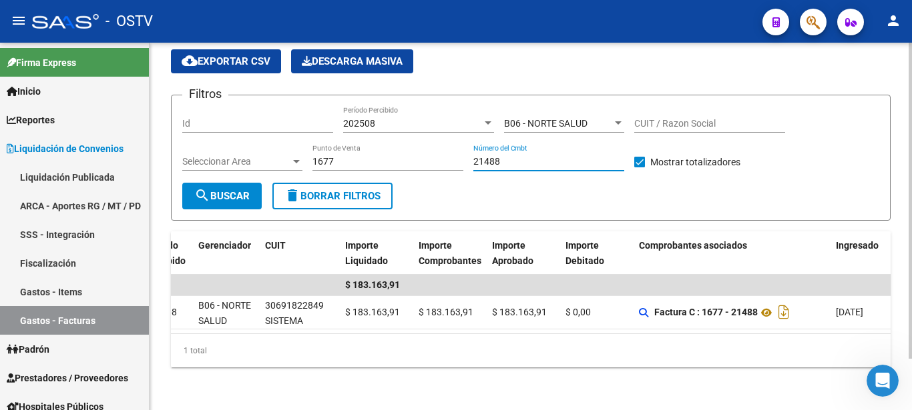
type input "21488"
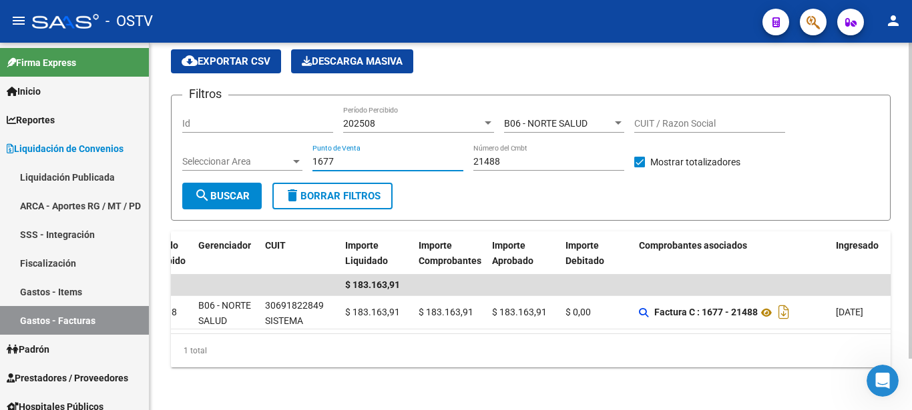
drag, startPoint x: 342, startPoint y: 149, endPoint x: 262, endPoint y: 158, distance: 81.2
click at [312, 156] on input "1677" at bounding box center [387, 161] width 151 height 11
type input "1604"
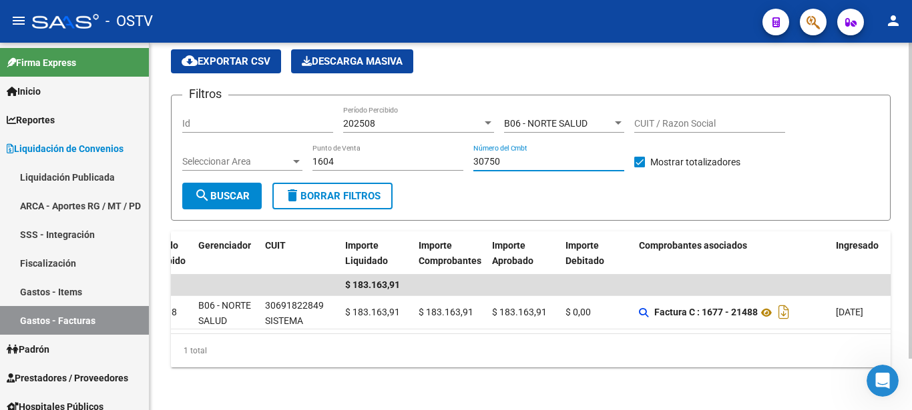
type input "30750"
click at [229, 205] on form "Filtros Id 202508 Período Percibido B06 - NORTE SALUD Seleccionar Gerenciador C…" at bounding box center [530, 158] width 719 height 126
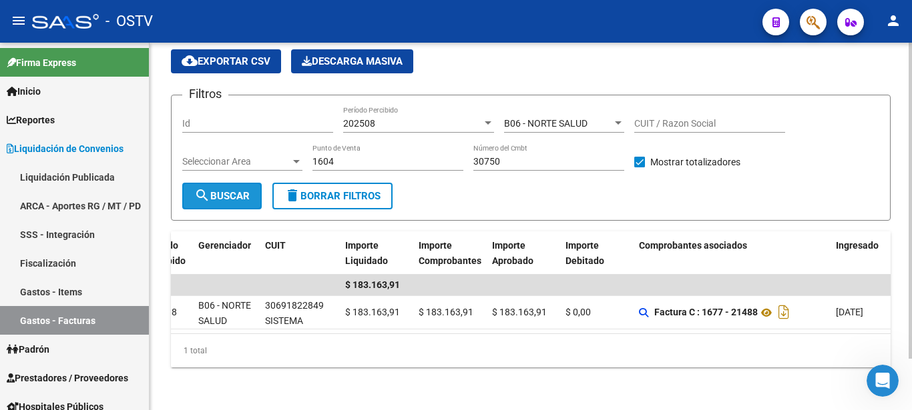
click at [232, 190] on span "search Buscar" at bounding box center [221, 196] width 55 height 12
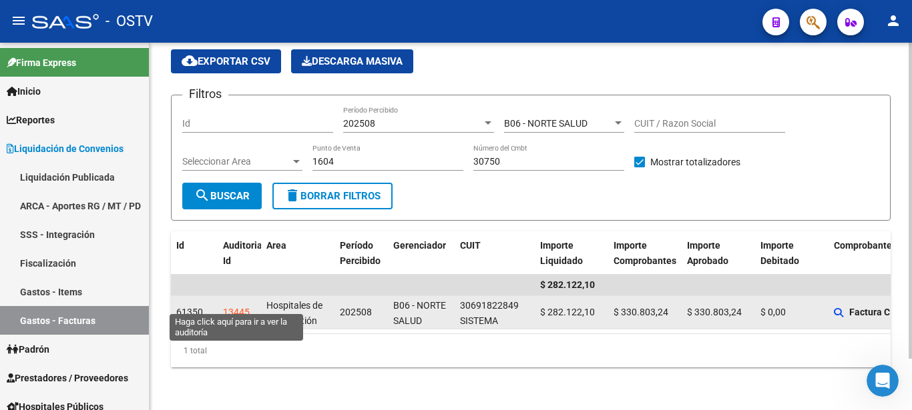
click at [230, 305] on div "13445" at bounding box center [236, 312] width 27 height 15
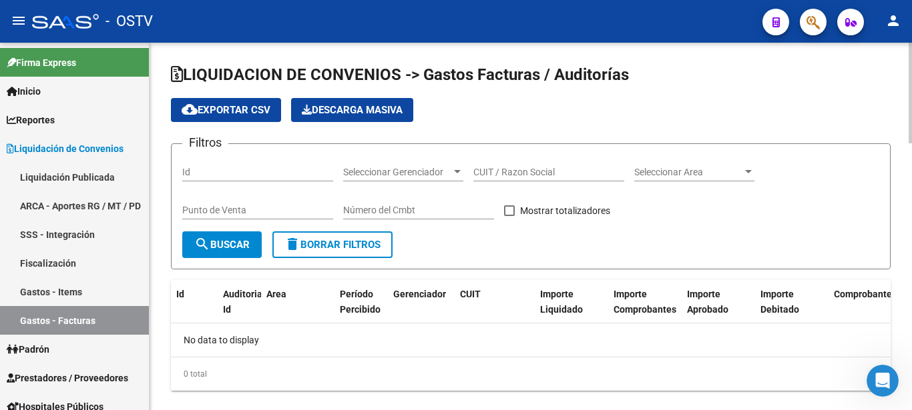
checkbox input "true"
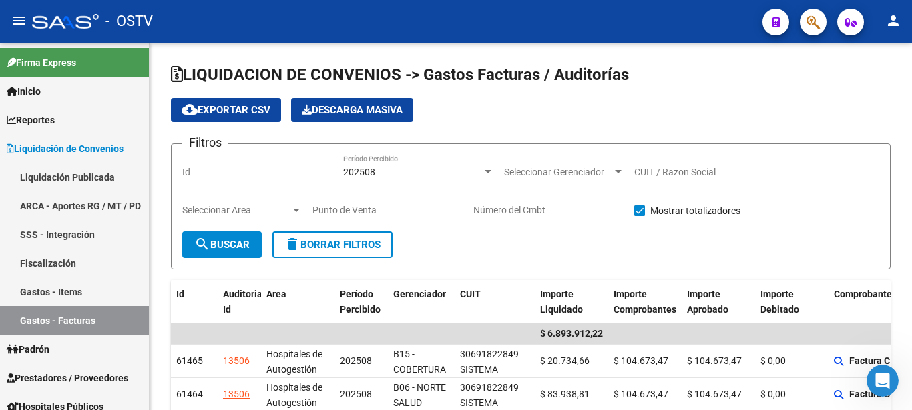
click at [581, 172] on span "Seleccionar Gerenciador" at bounding box center [558, 172] width 108 height 11
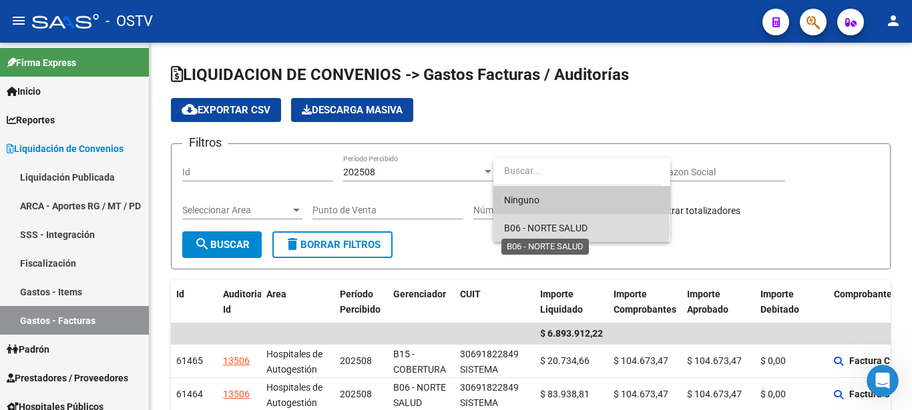
click at [581, 228] on span "B06 - NORTE SALUD" at bounding box center [545, 228] width 83 height 11
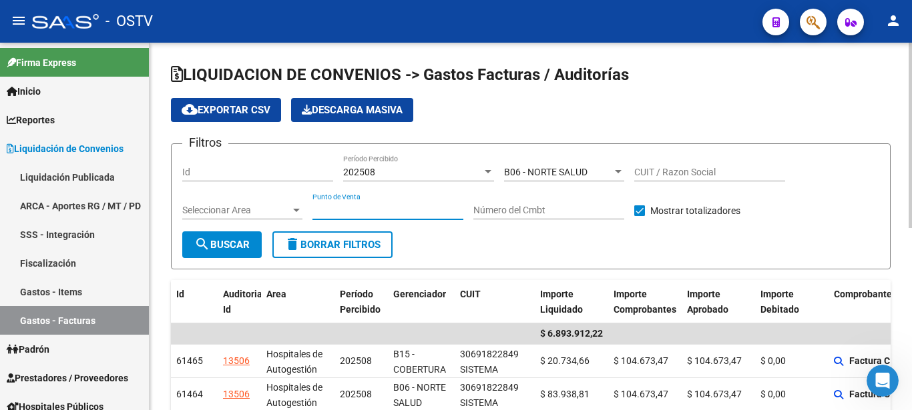
click at [396, 213] on input "Punto de Venta" at bounding box center [387, 210] width 151 height 11
type input "1602"
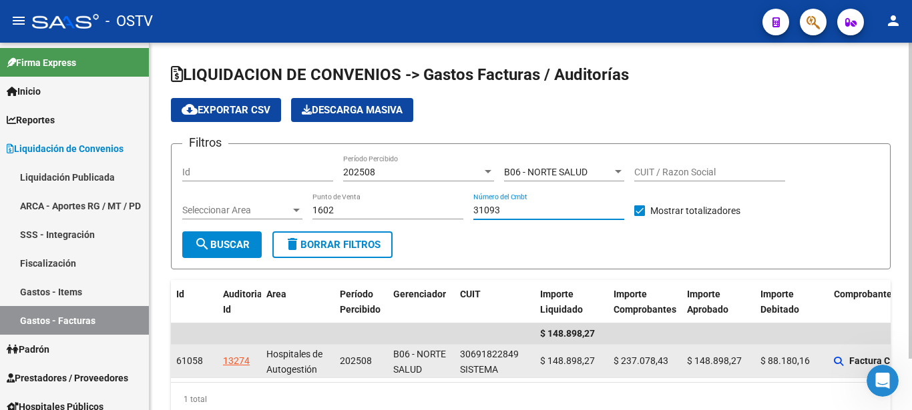
type input "31093"
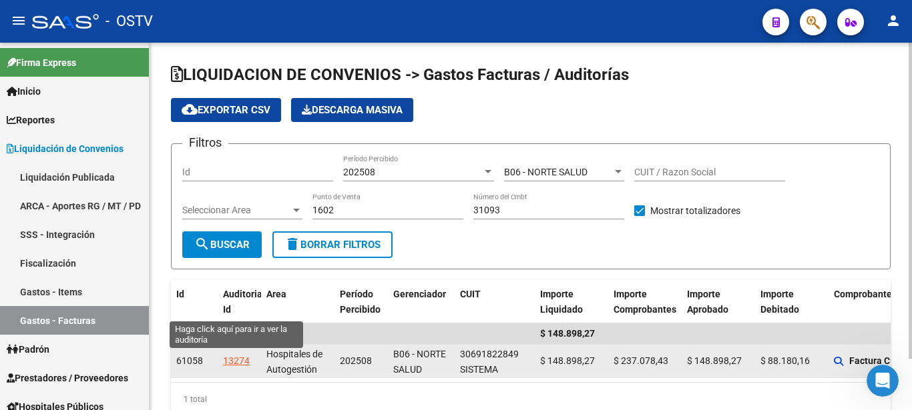
click at [238, 366] on div "13274" at bounding box center [236, 361] width 27 height 15
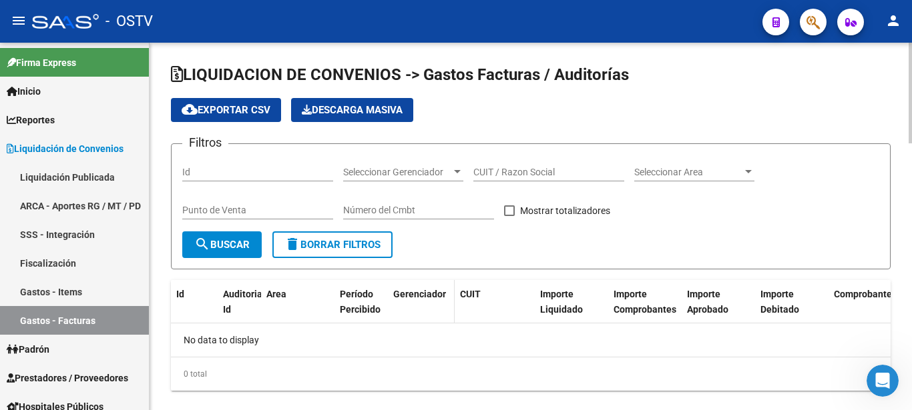
checkbox input "true"
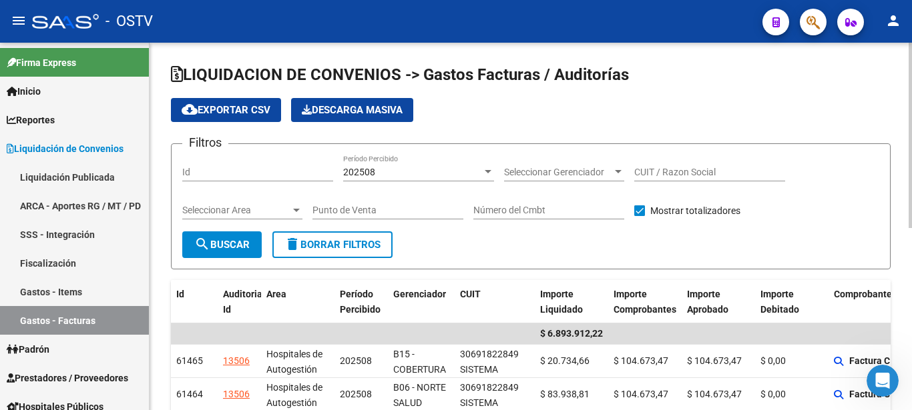
click at [541, 166] on div "Seleccionar Gerenciador Seleccionar Gerenciador" at bounding box center [564, 168] width 120 height 27
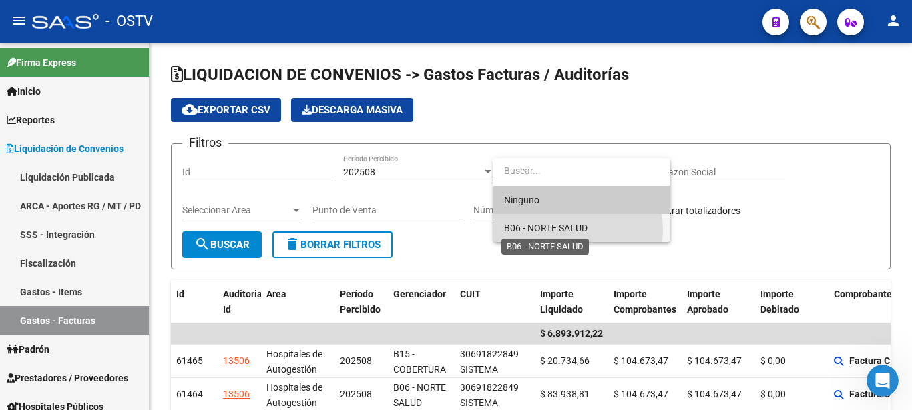
click at [544, 230] on span "B06 - NORTE SALUD" at bounding box center [545, 228] width 83 height 11
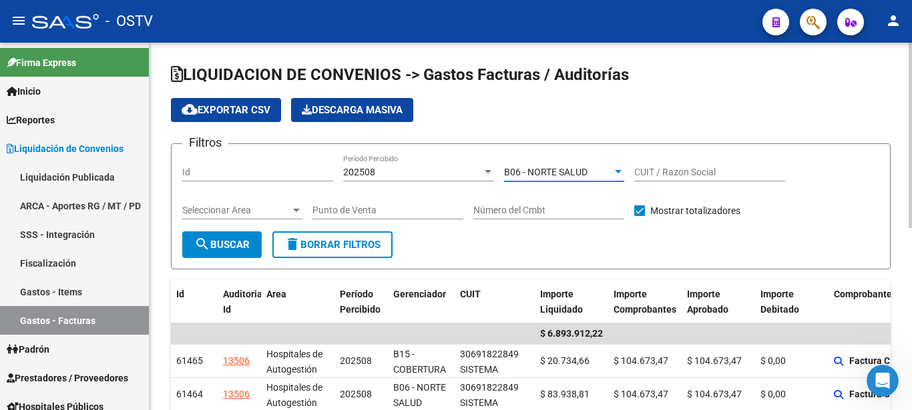
click at [362, 204] on div "Punto de Venta" at bounding box center [387, 206] width 151 height 27
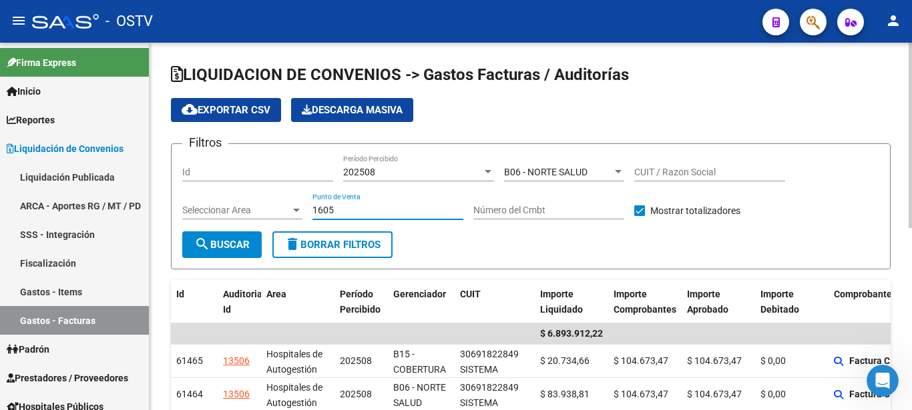
type input "1605"
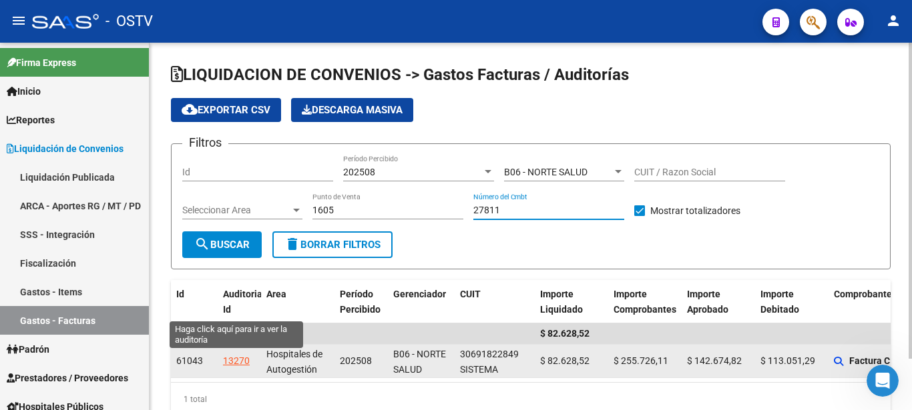
type input "27811"
click at [241, 356] on div "13270" at bounding box center [236, 361] width 27 height 15
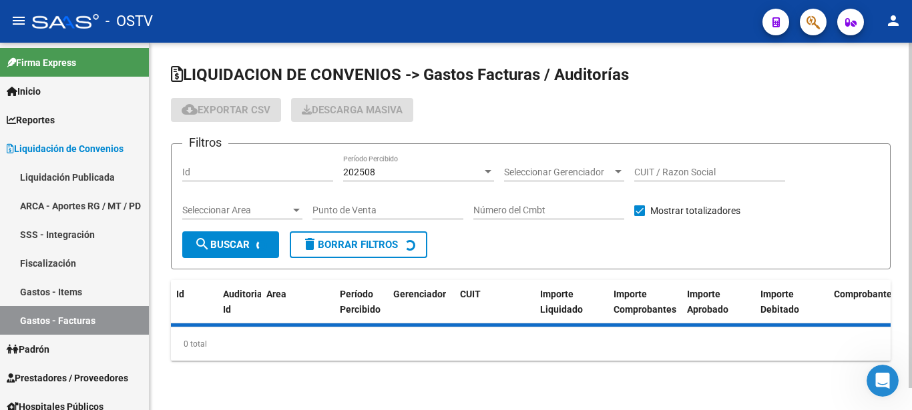
checkbox input "true"
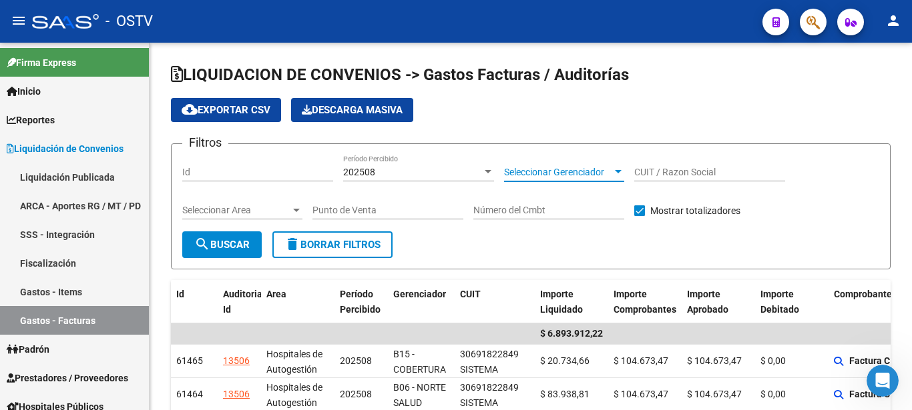
click at [549, 174] on span "Seleccionar Gerenciador" at bounding box center [558, 172] width 108 height 11
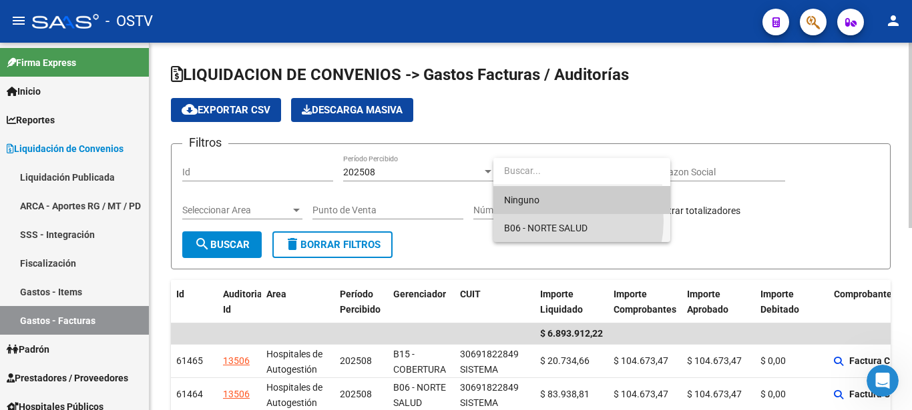
drag, startPoint x: 544, startPoint y: 221, endPoint x: 526, endPoint y: 231, distance: 20.6
click at [544, 222] on span "B06 - NORTE SALUD" at bounding box center [582, 228] width 156 height 28
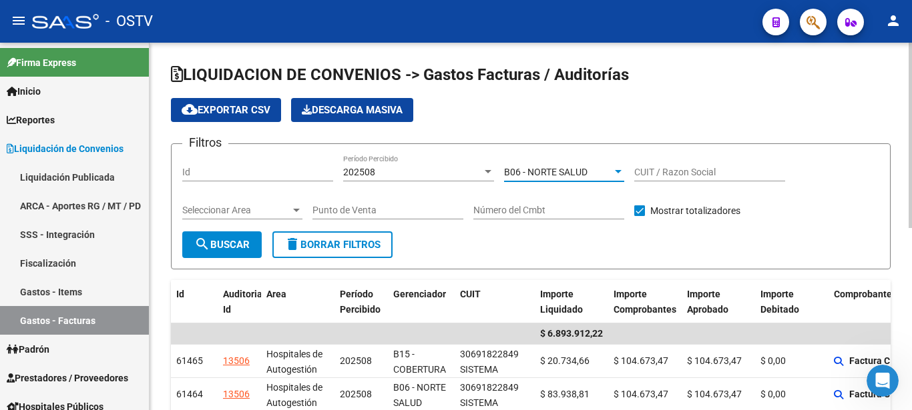
click at [429, 220] on div "Punto de Venta" at bounding box center [387, 206] width 151 height 27
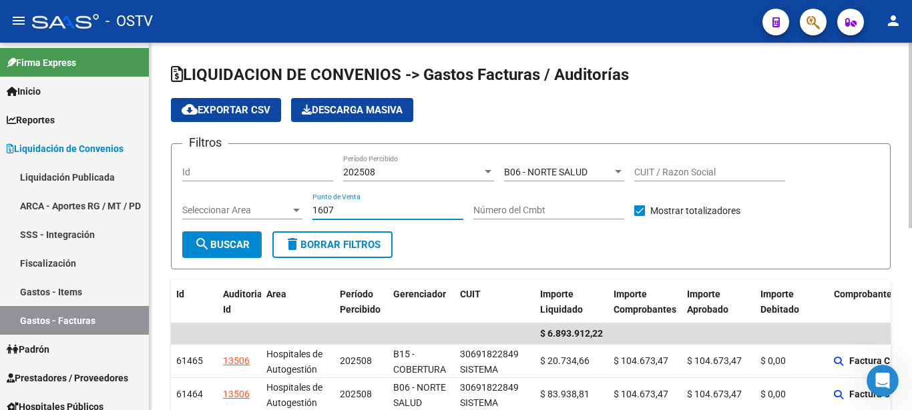
type input "1607"
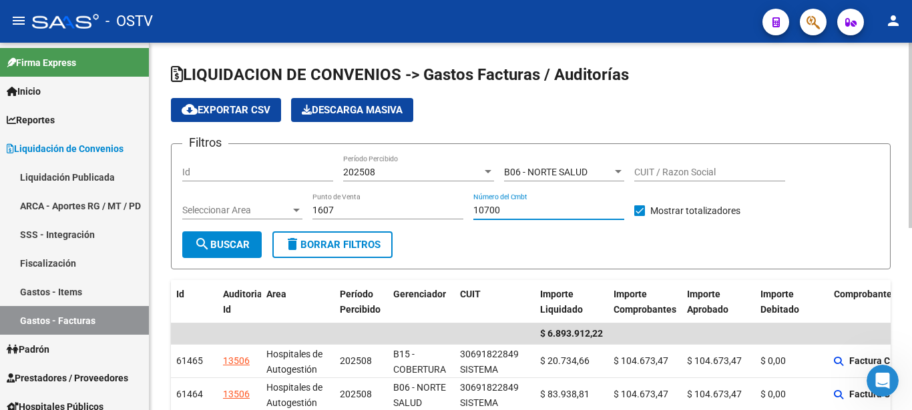
type input "10700"
click at [210, 248] on mat-icon "search" at bounding box center [202, 244] width 16 height 16
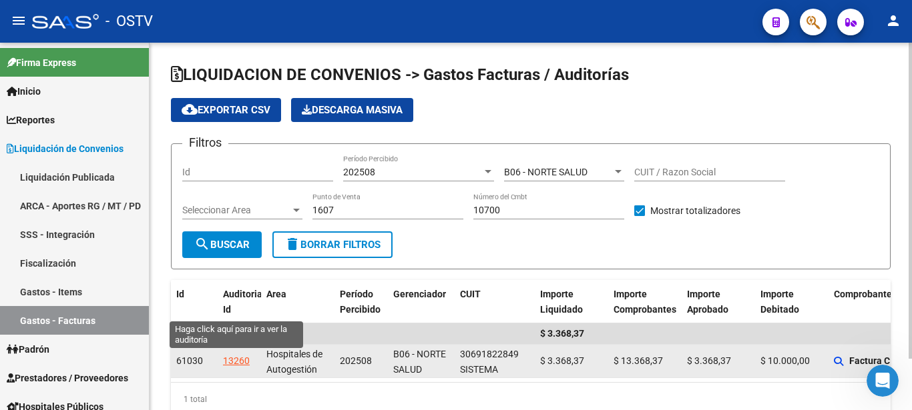
click at [234, 361] on div "13260" at bounding box center [236, 361] width 27 height 15
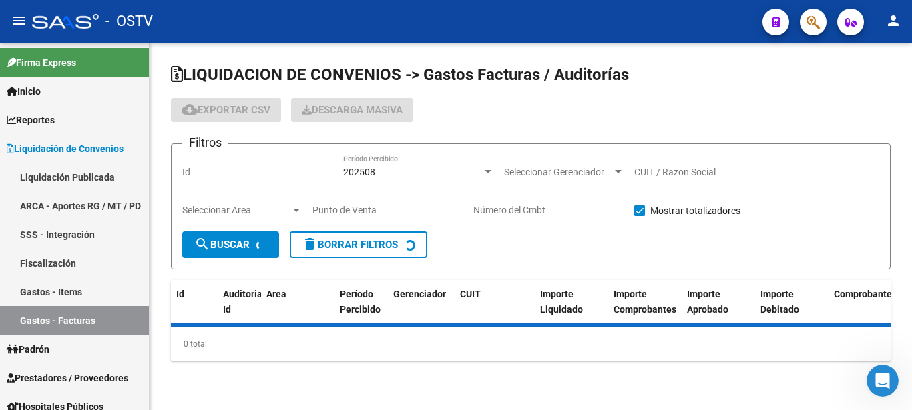
checkbox input "true"
click at [562, 174] on span "Seleccionar Gerenciador" at bounding box center [558, 172] width 108 height 11
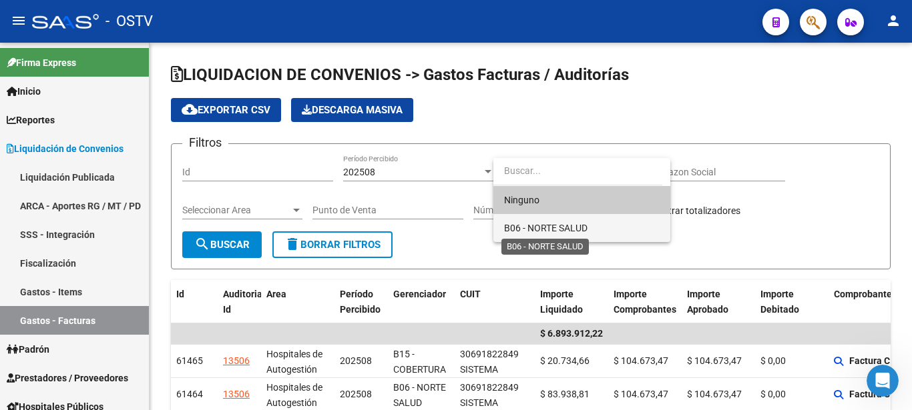
click at [561, 232] on span "B06 - NORTE SALUD" at bounding box center [545, 228] width 83 height 11
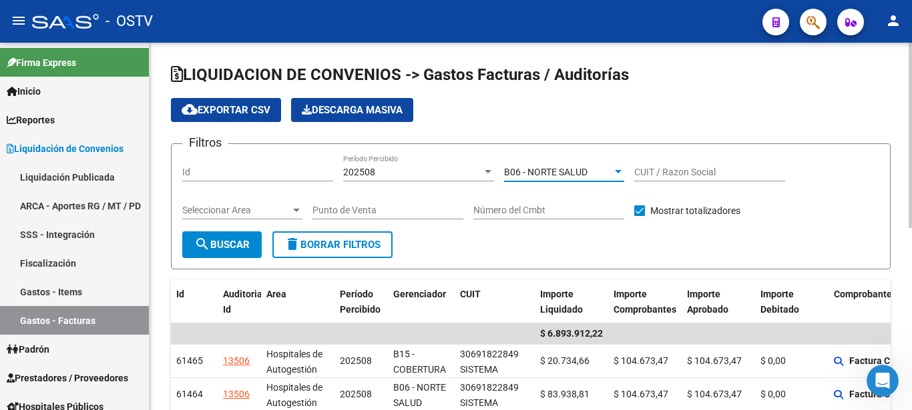
click at [341, 213] on input "Punto de Venta" at bounding box center [387, 210] width 151 height 11
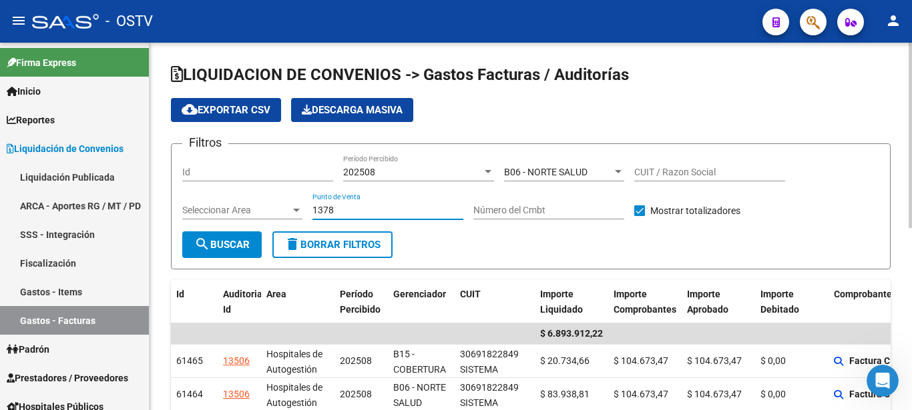
type input "1378"
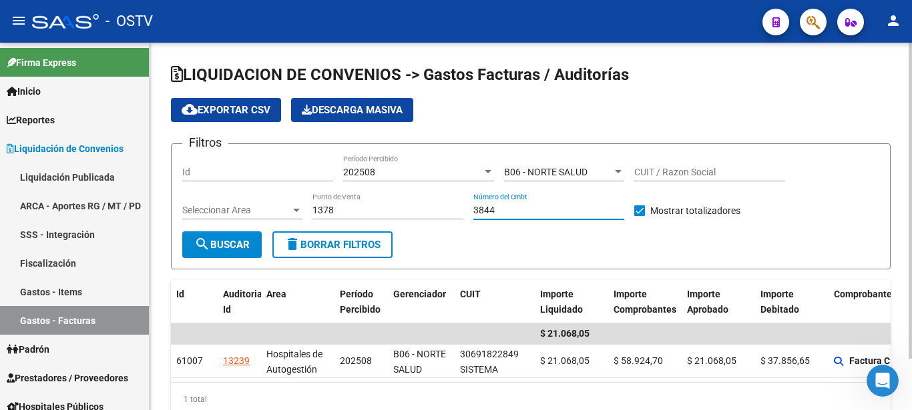
type input "3844"
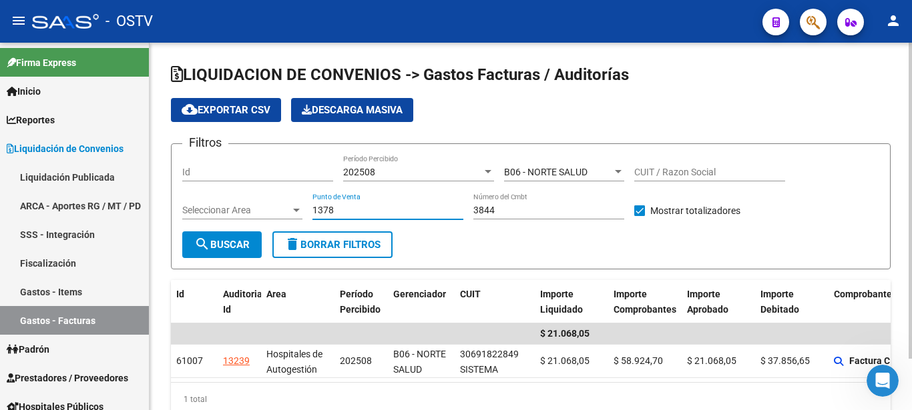
drag, startPoint x: 356, startPoint y: 211, endPoint x: 274, endPoint y: 220, distance: 82.5
click at [312, 216] on input "1378" at bounding box center [387, 210] width 151 height 11
type input "1378"
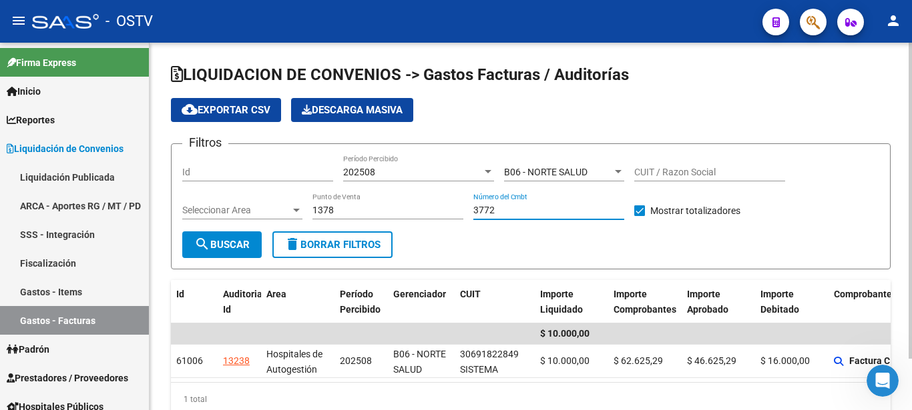
type input "3772"
click at [592, 170] on div "B06 - NORTE SALUD" at bounding box center [558, 172] width 108 height 11
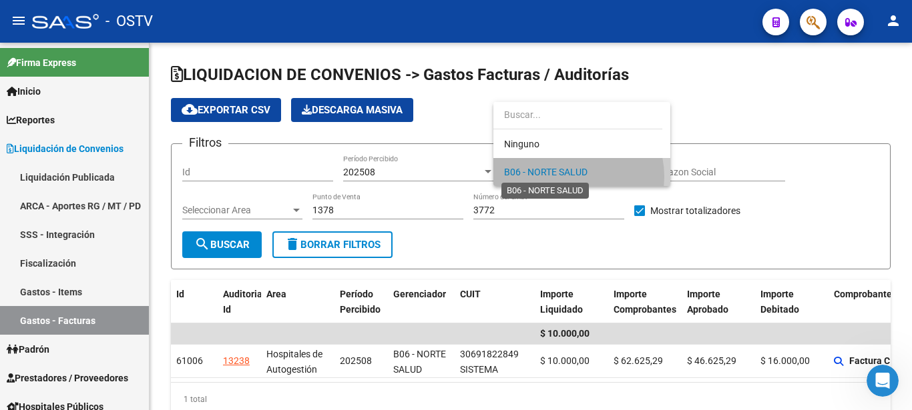
click at [569, 177] on span "B06 - NORTE SALUD" at bounding box center [545, 172] width 83 height 11
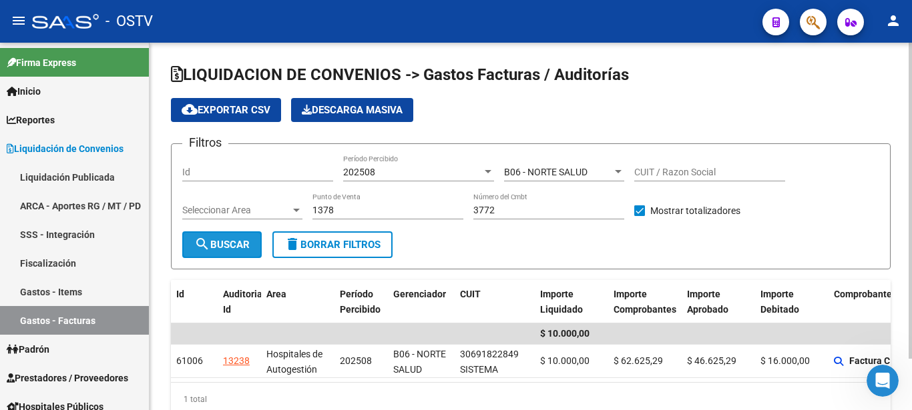
click at [203, 238] on mat-icon "search" at bounding box center [202, 244] width 16 height 16
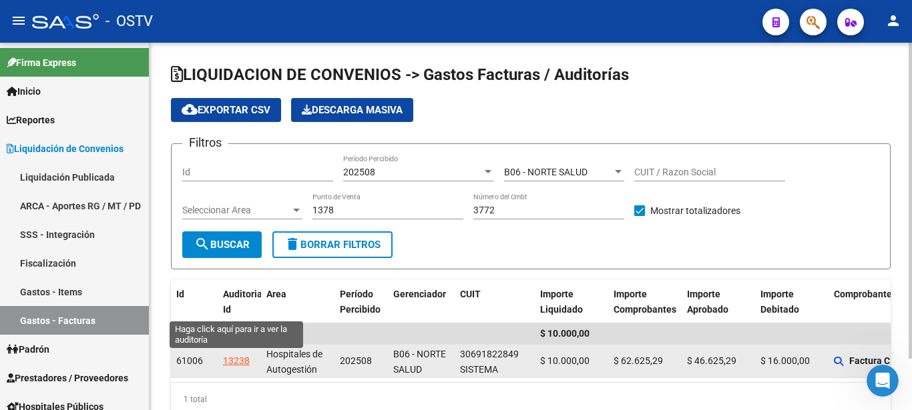
click at [234, 361] on div "13238" at bounding box center [236, 361] width 27 height 15
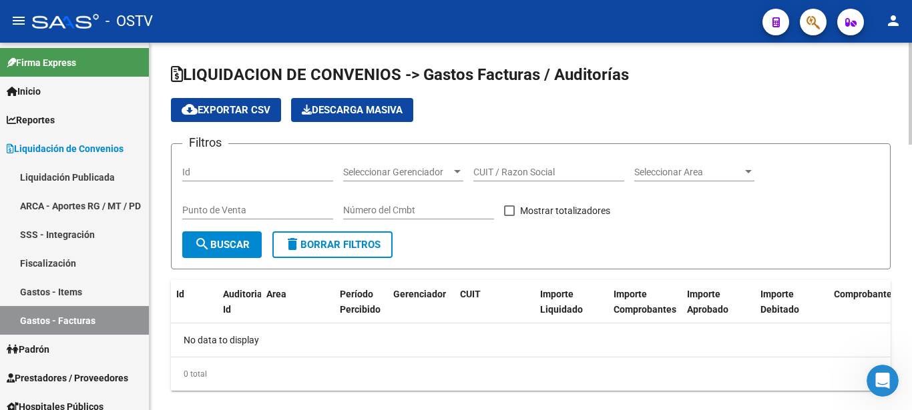
checkbox input "true"
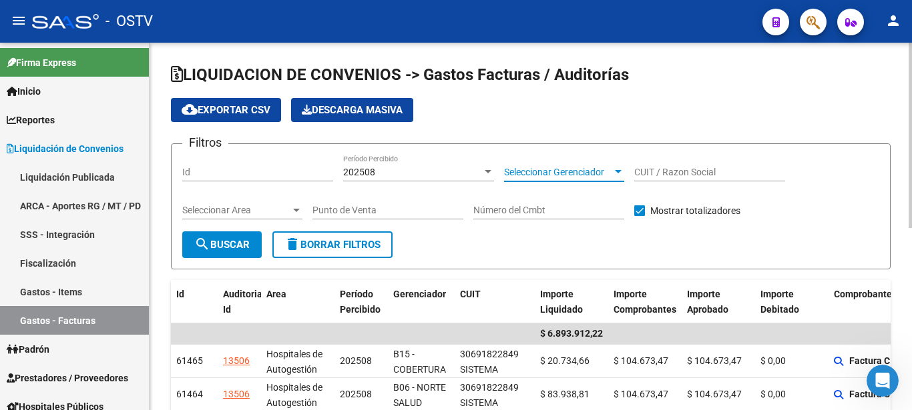
click at [580, 169] on span "Seleccionar Gerenciador" at bounding box center [558, 172] width 108 height 11
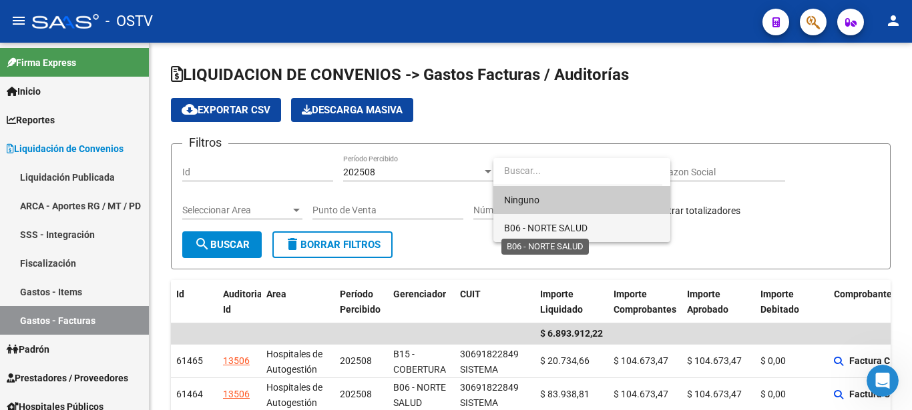
click at [570, 232] on span "B06 - NORTE SALUD" at bounding box center [545, 228] width 83 height 11
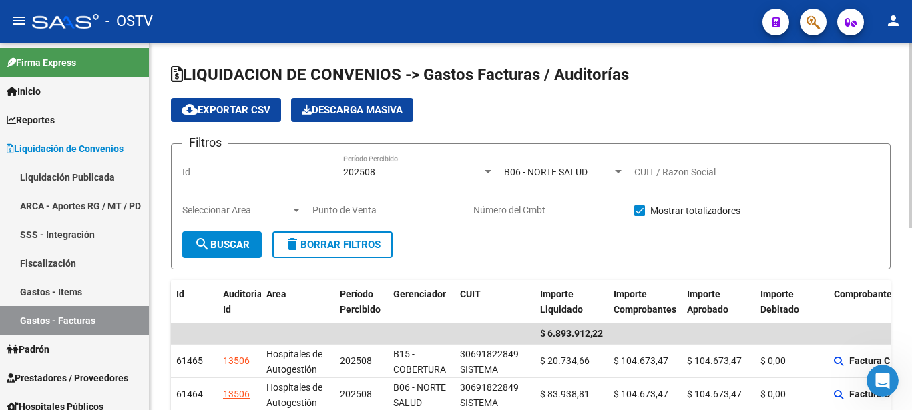
click at [365, 204] on div "Punto de Venta" at bounding box center [387, 206] width 151 height 27
click at [360, 206] on input "Punto de Venta" at bounding box center [387, 210] width 151 height 11
type input "1377"
type input "3258"
click at [204, 250] on mat-icon "search" at bounding box center [202, 244] width 16 height 16
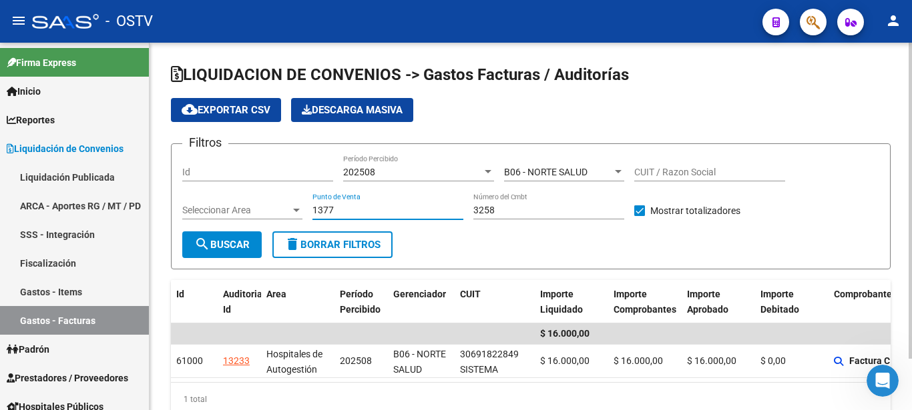
drag, startPoint x: 361, startPoint y: 206, endPoint x: 270, endPoint y: 206, distance: 90.8
click at [312, 205] on input "1377" at bounding box center [387, 210] width 151 height 11
type input "2100"
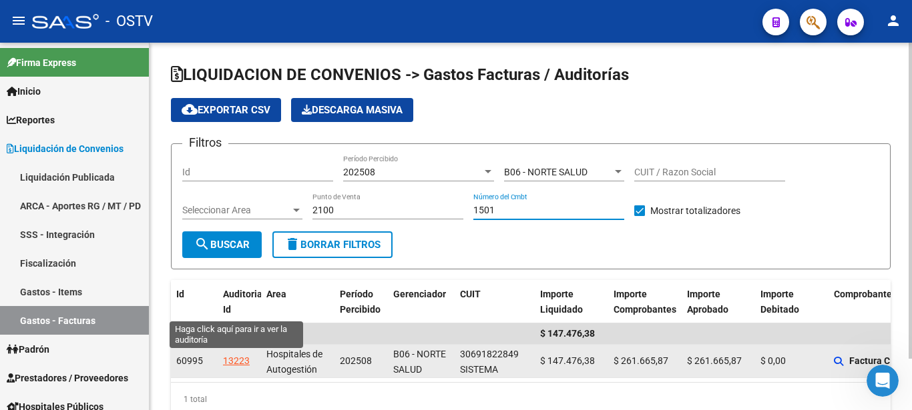
type input "1501"
click at [230, 360] on div "13223" at bounding box center [236, 361] width 27 height 15
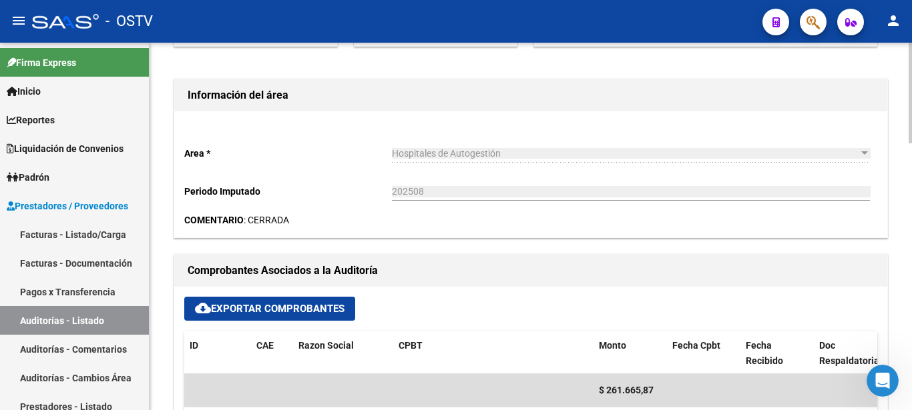
scroll to position [477, 0]
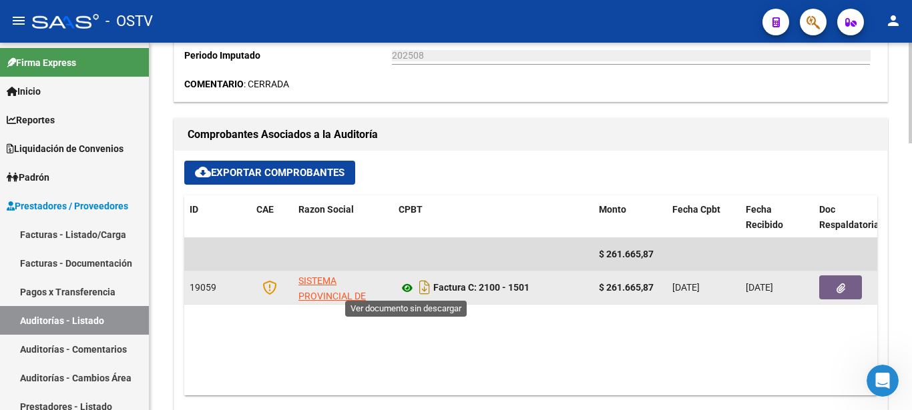
click at [402, 286] on icon at bounding box center [406, 288] width 17 height 16
click at [425, 288] on icon "Descargar documento" at bounding box center [424, 287] width 17 height 21
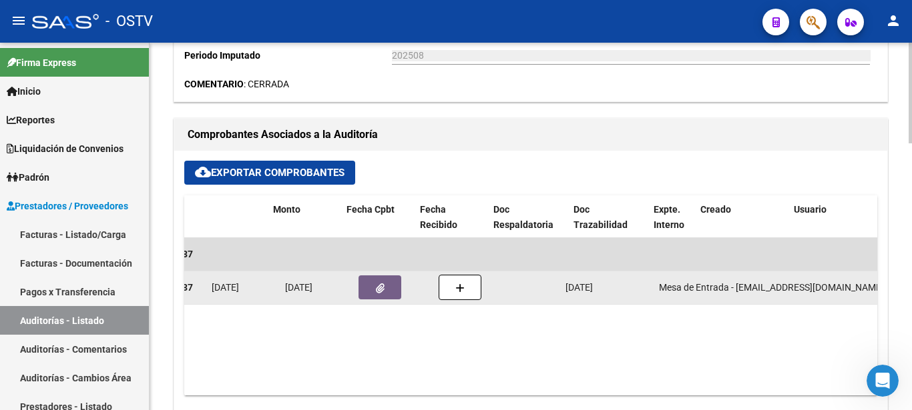
scroll to position [0, 0]
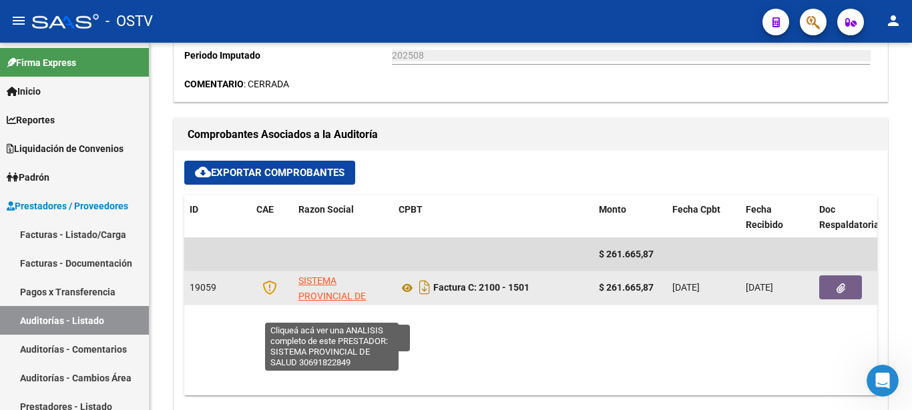
click at [324, 286] on span "SISTEMA PROVINCIAL DE SALUD" at bounding box center [331, 296] width 67 height 41
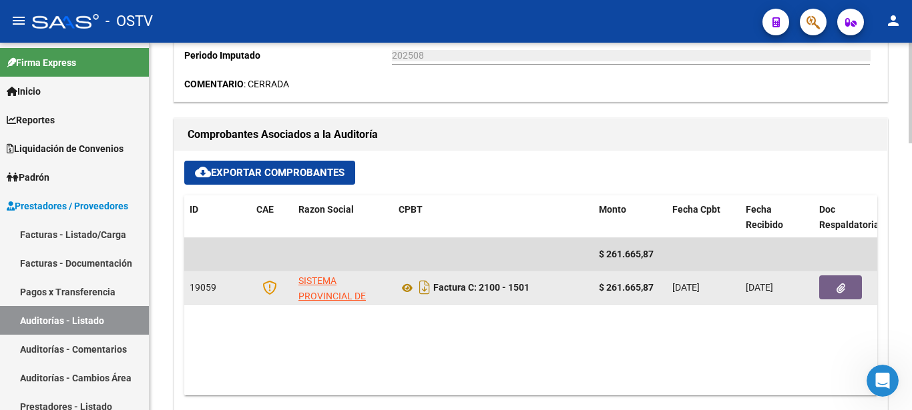
click at [203, 289] on span "19059" at bounding box center [203, 287] width 27 height 11
click at [201, 289] on span "19059" at bounding box center [203, 287] width 27 height 11
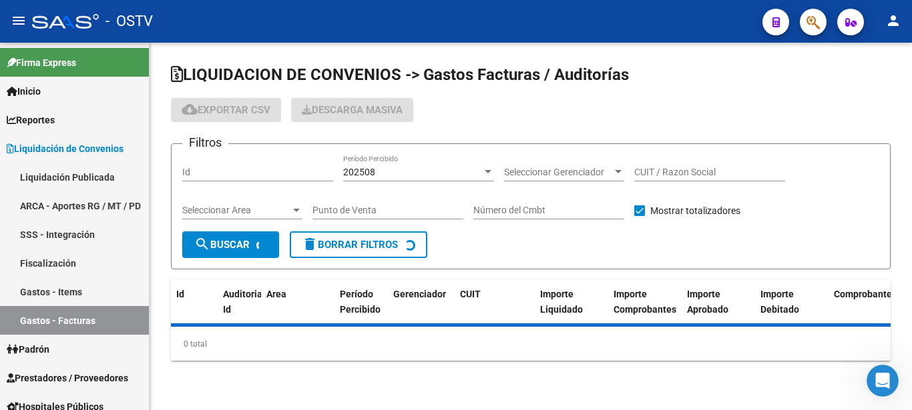
checkbox input "true"
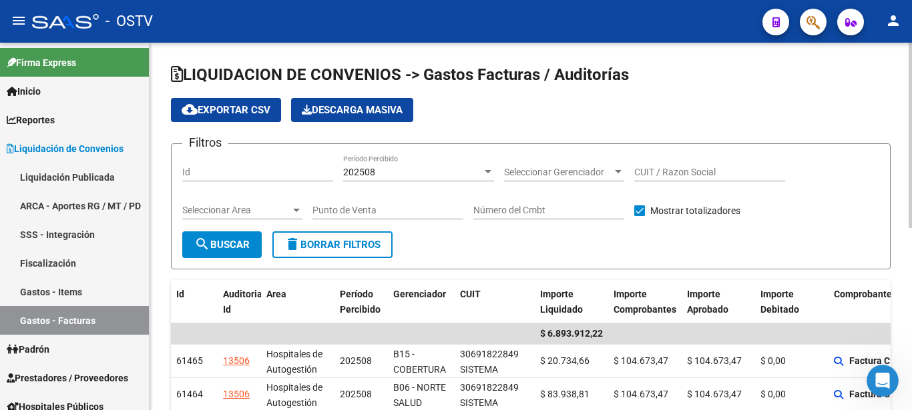
click at [574, 160] on div "Seleccionar Gerenciador Seleccionar Gerenciador" at bounding box center [564, 168] width 120 height 27
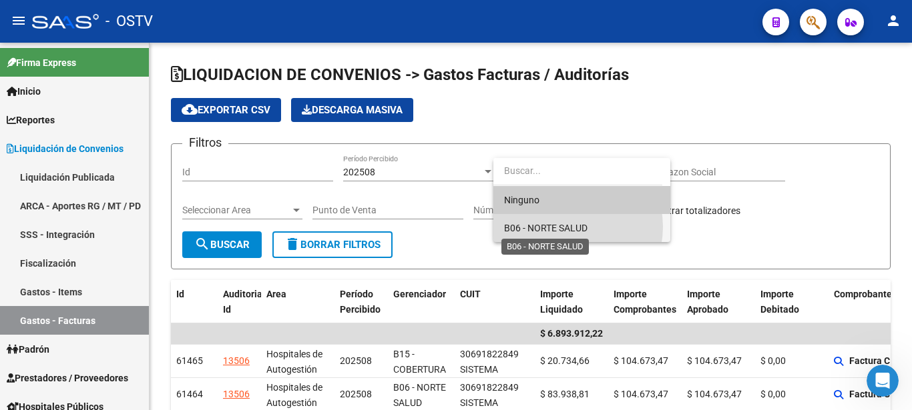
click at [563, 227] on span "B06 - NORTE SALUD" at bounding box center [545, 228] width 83 height 11
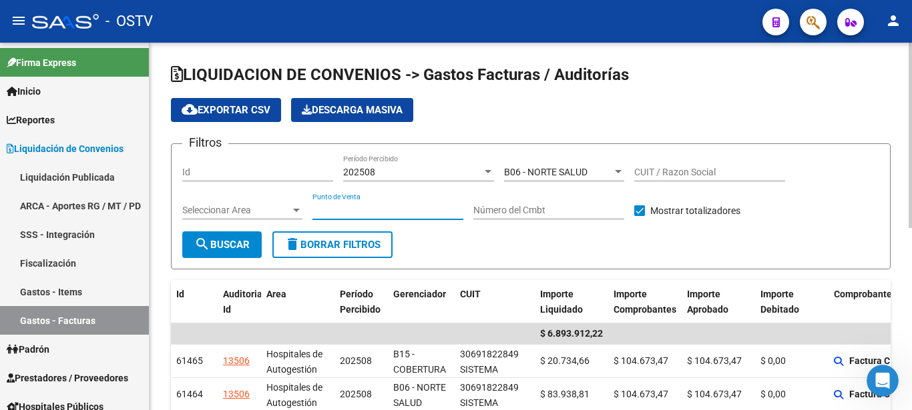
click at [401, 214] on input "Punto de Venta" at bounding box center [387, 210] width 151 height 11
type input "2100"
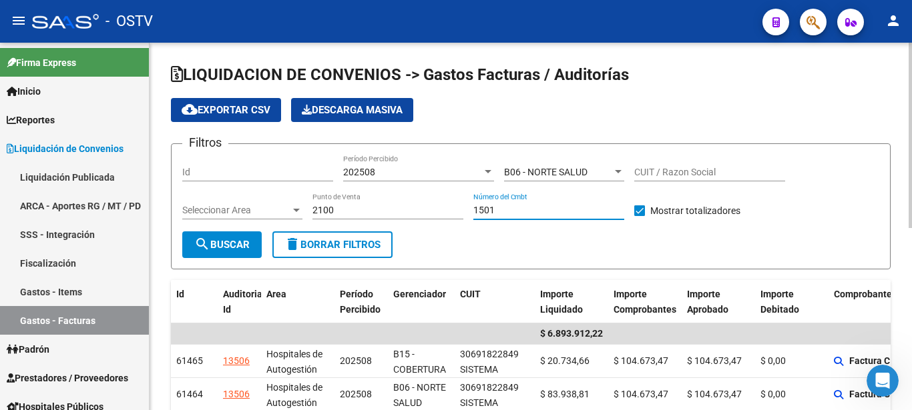
type input "1501"
click at [231, 252] on button "search Buscar" at bounding box center [221, 245] width 79 height 27
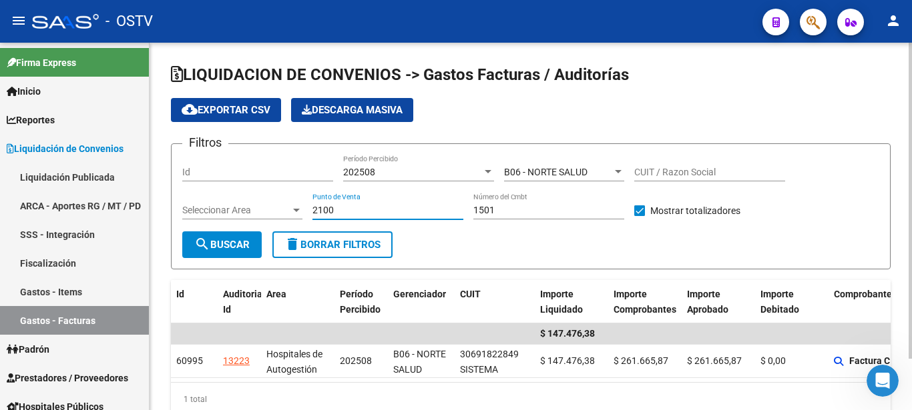
drag, startPoint x: 357, startPoint y: 213, endPoint x: 226, endPoint y: 208, distance: 130.9
click at [312, 208] on input "2100" at bounding box center [387, 210] width 151 height 11
type input "1602"
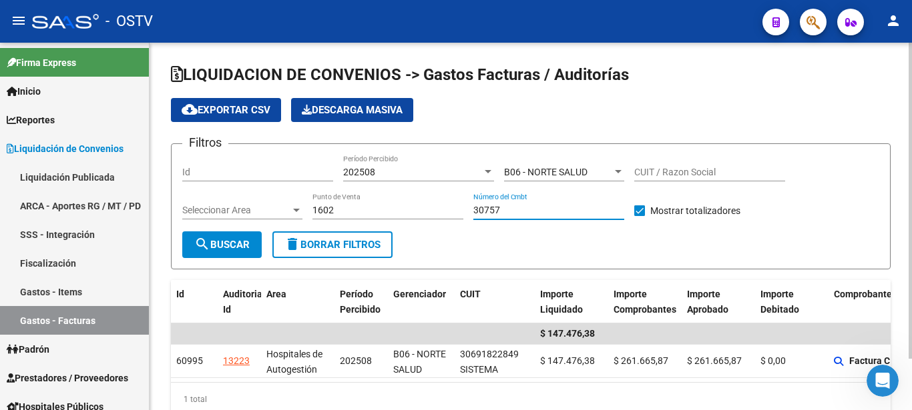
type input "30757"
click at [232, 239] on span "search Buscar" at bounding box center [221, 245] width 55 height 12
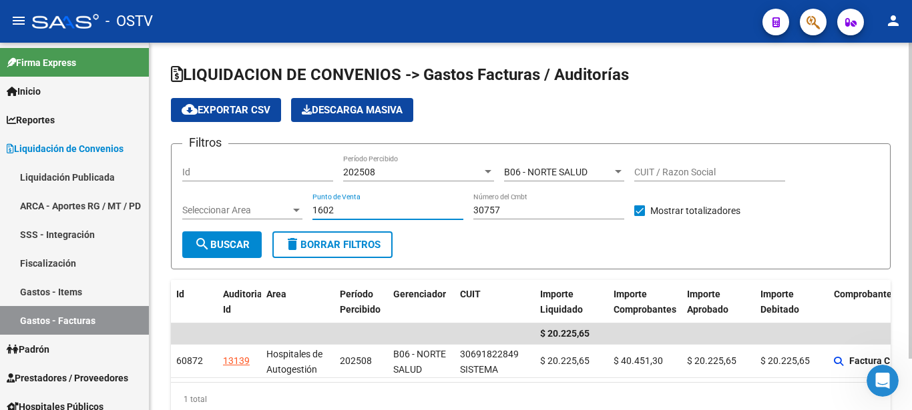
drag, startPoint x: 353, startPoint y: 214, endPoint x: 276, endPoint y: 207, distance: 77.7
click at [312, 206] on input "1602" at bounding box center [387, 210] width 151 height 11
type input "1617"
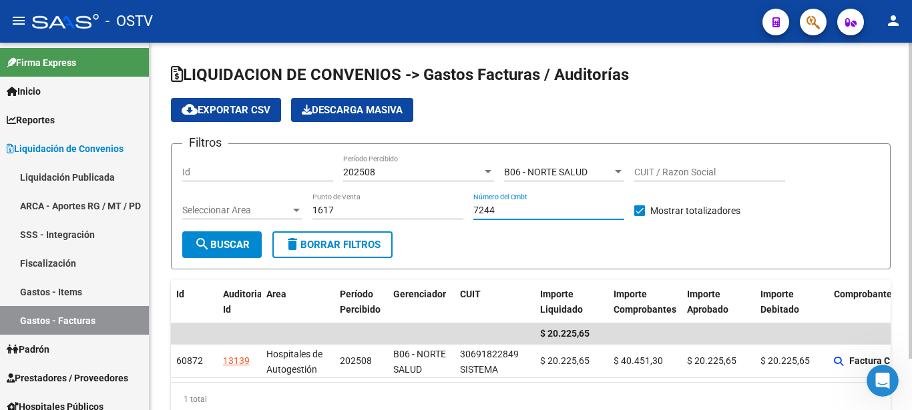
type input "7244"
click at [220, 233] on button "search Buscar" at bounding box center [221, 245] width 79 height 27
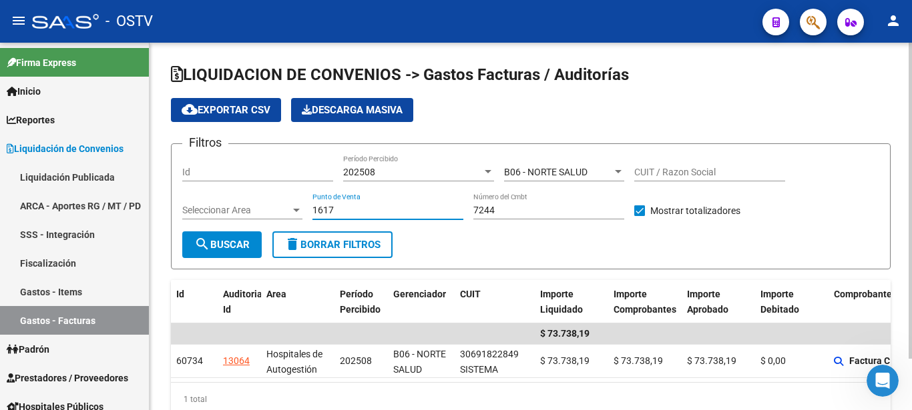
drag, startPoint x: 365, startPoint y: 213, endPoint x: 292, endPoint y: 211, distance: 73.4
click at [312, 210] on input "1617" at bounding box center [387, 210] width 151 height 11
type input "1607"
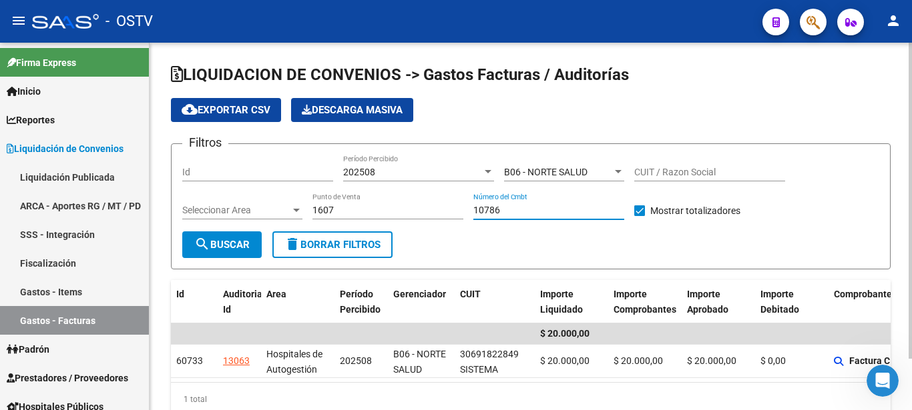
type input "10786"
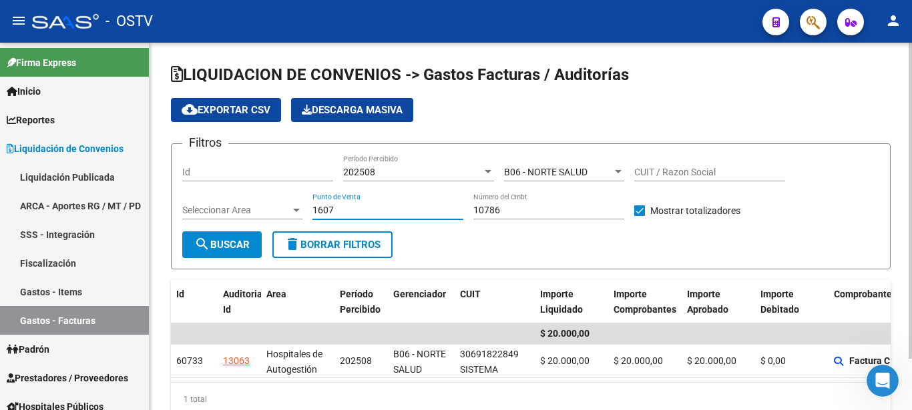
drag, startPoint x: 352, startPoint y: 214, endPoint x: 293, endPoint y: 213, distance: 59.4
click at [312, 213] on input "1607" at bounding box center [387, 210] width 151 height 11
type input "1630"
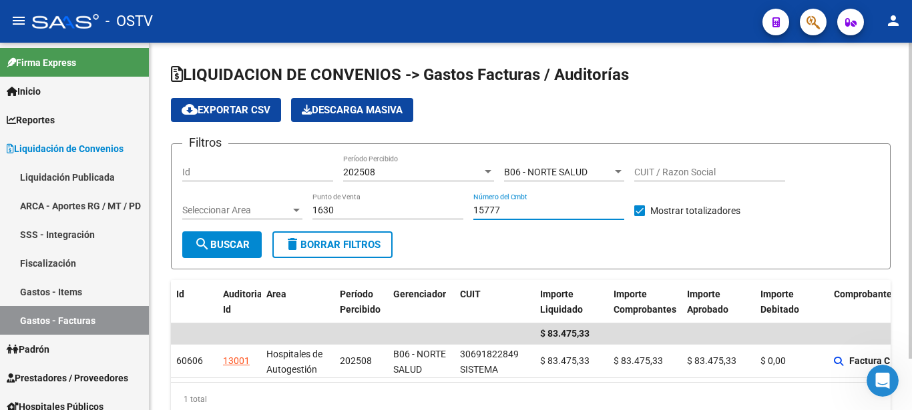
type input "15777"
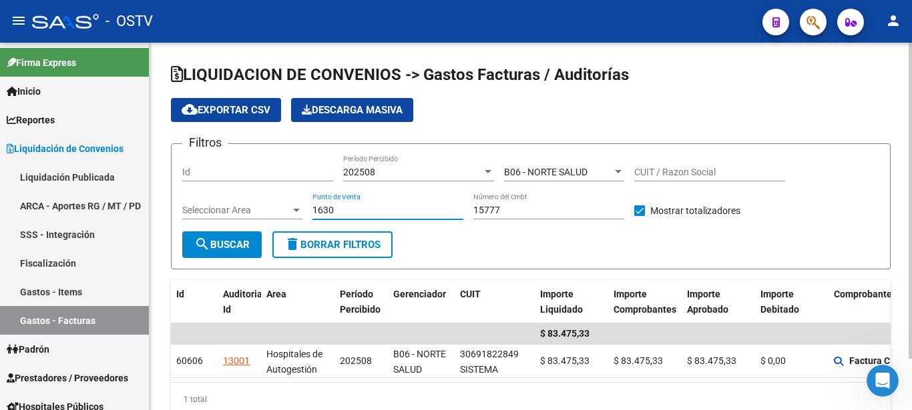
drag, startPoint x: 364, startPoint y: 208, endPoint x: 240, endPoint y: 204, distance: 123.5
click at [312, 205] on input "1630" at bounding box center [387, 210] width 151 height 11
type input "1315"
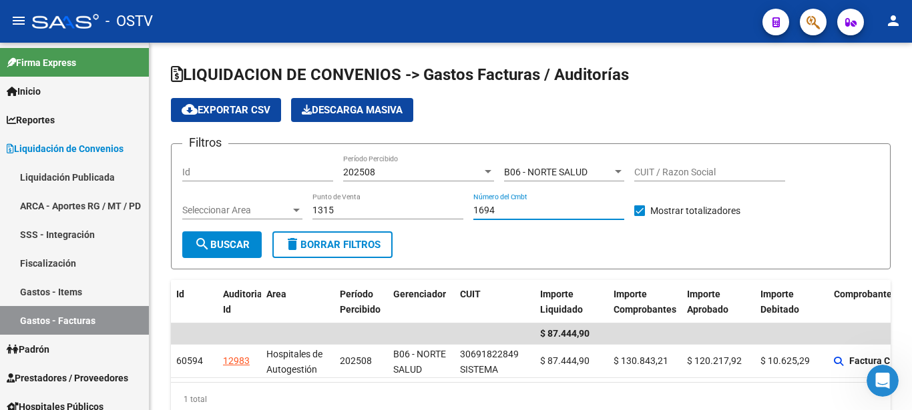
type input "1694"
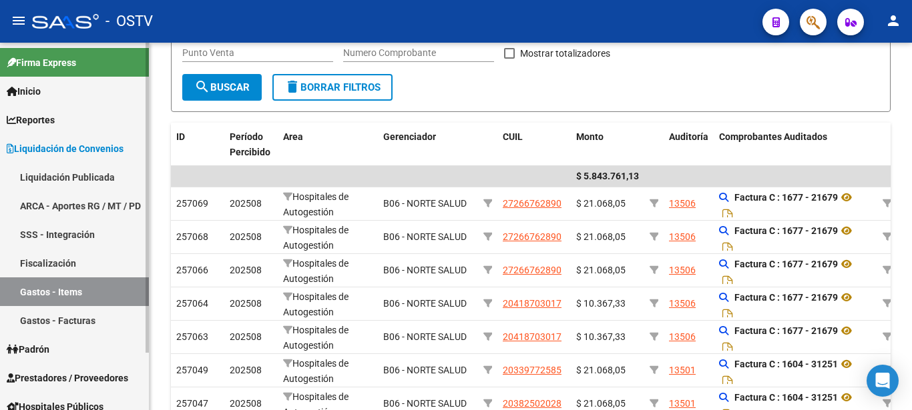
scroll to position [68, 0]
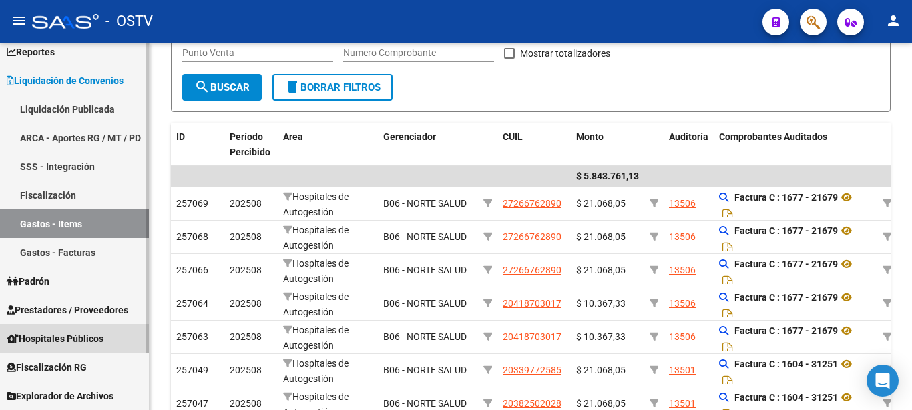
click at [53, 337] on span "Hospitales Públicos" at bounding box center [55, 339] width 97 height 15
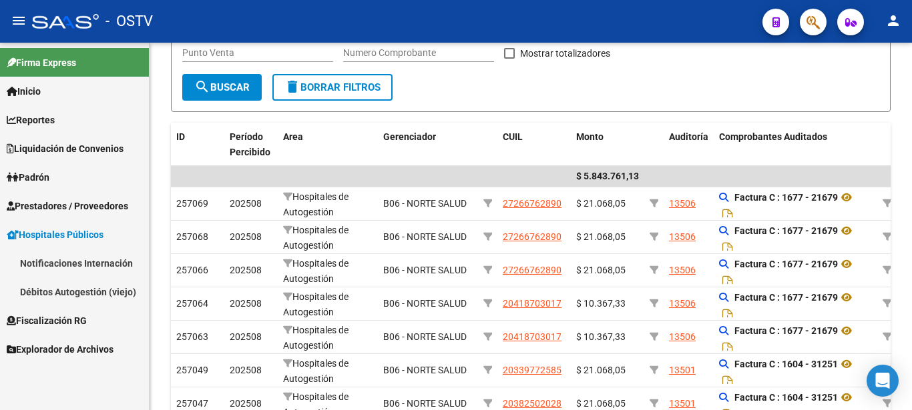
scroll to position [0, 0]
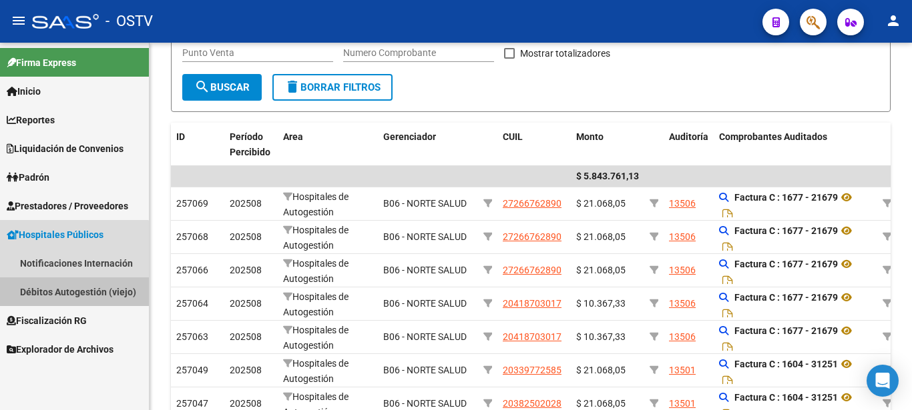
click at [70, 294] on link "Débitos Autogestión (viejo)" at bounding box center [74, 292] width 149 height 29
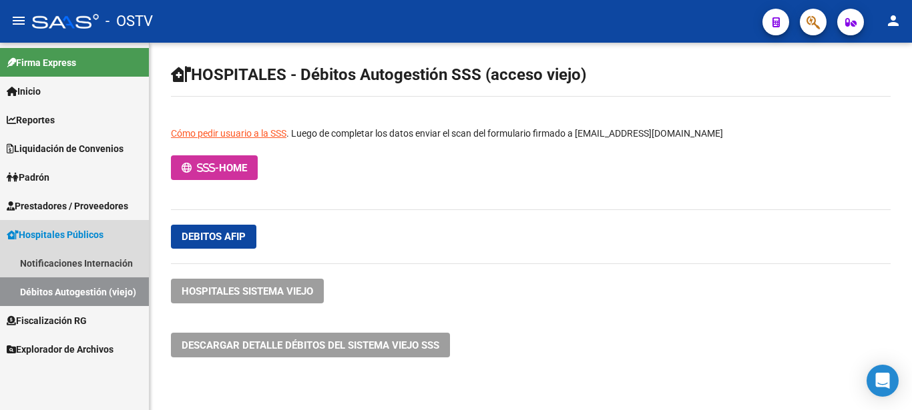
click at [52, 231] on span "Hospitales Públicos" at bounding box center [55, 235] width 97 height 15
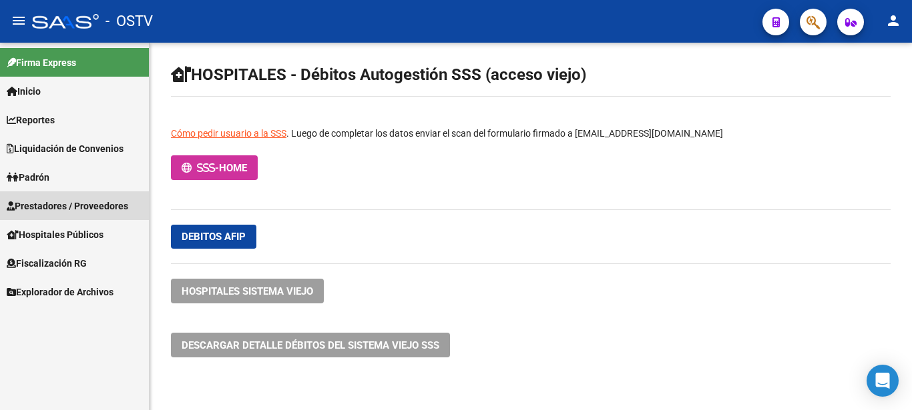
click at [55, 206] on span "Prestadores / Proveedores" at bounding box center [67, 206] width 121 height 15
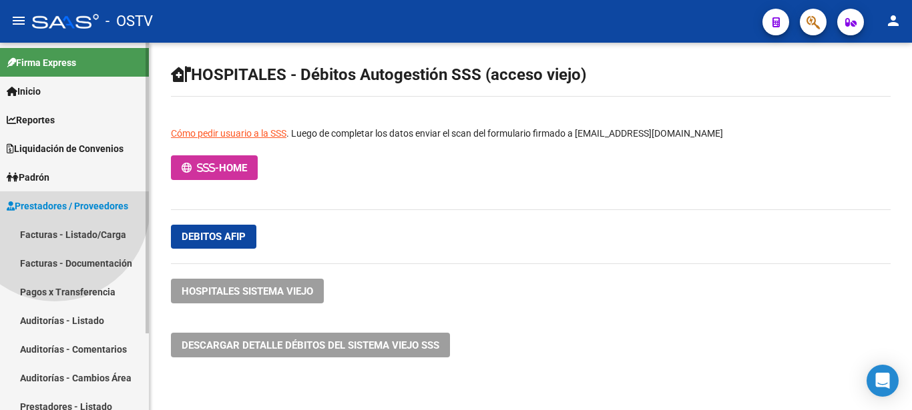
click at [55, 206] on span "Prestadores / Proveedores" at bounding box center [67, 206] width 121 height 15
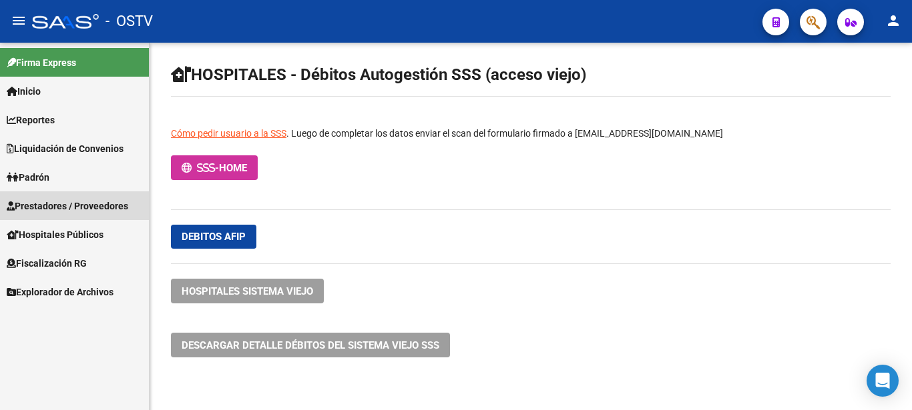
click at [55, 206] on span "Prestadores / Proveedores" at bounding box center [67, 206] width 121 height 15
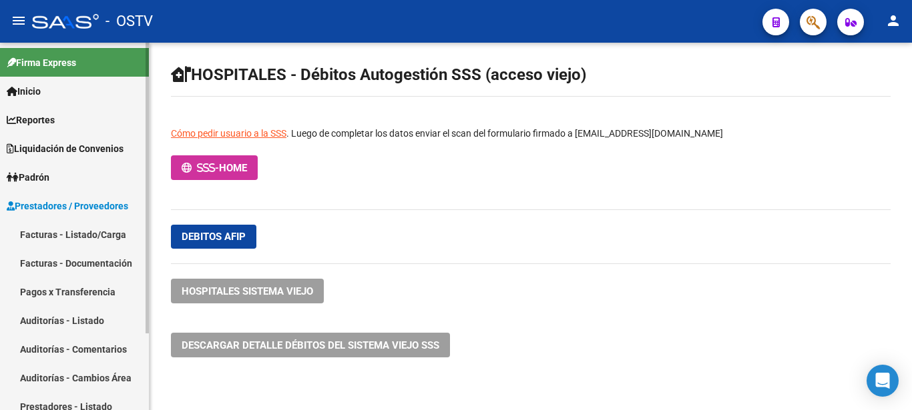
click at [90, 318] on link "Auditorías - Listado" at bounding box center [74, 320] width 149 height 29
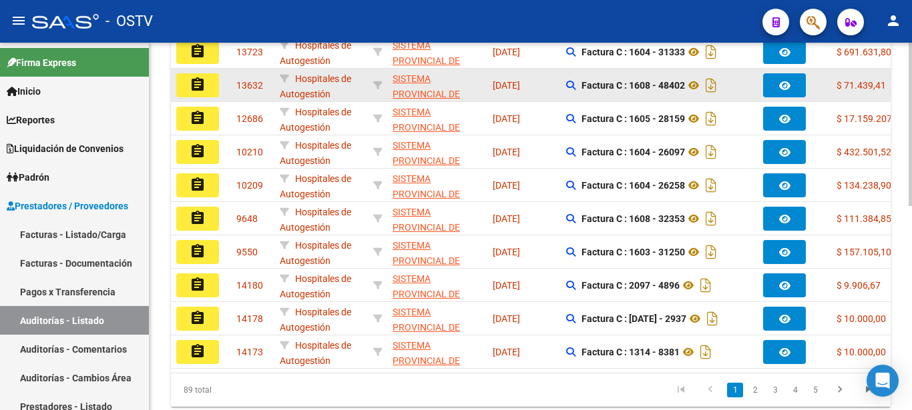
scroll to position [460, 0]
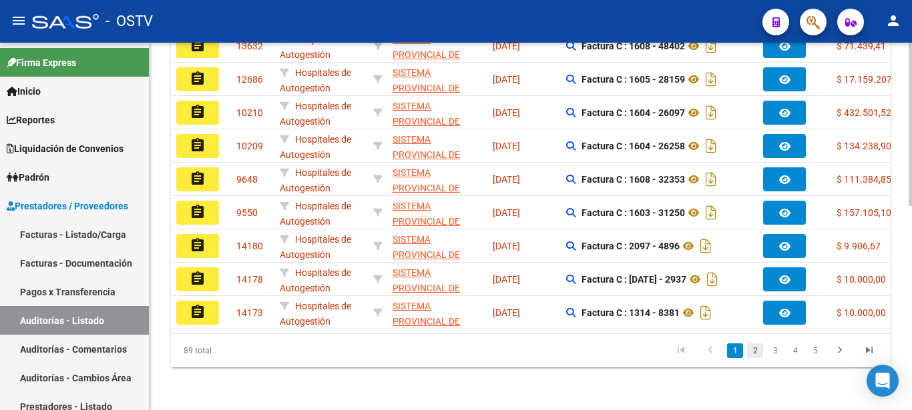
click at [755, 352] on link "2" at bounding box center [755, 351] width 16 height 15
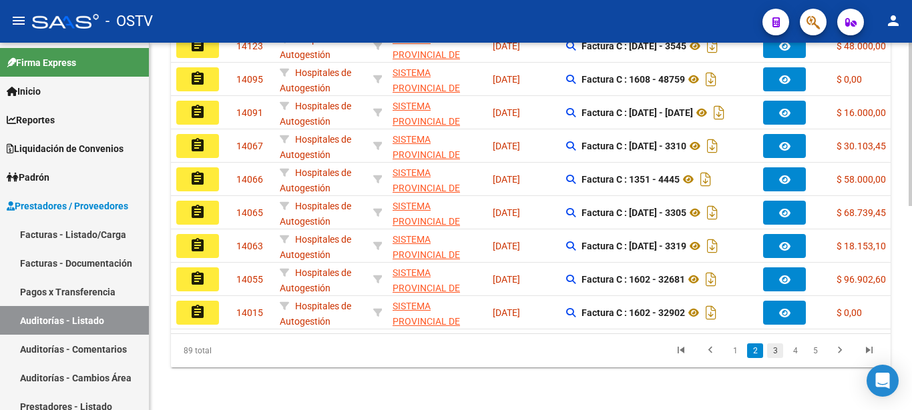
click at [772, 352] on link "3" at bounding box center [775, 351] width 16 height 15
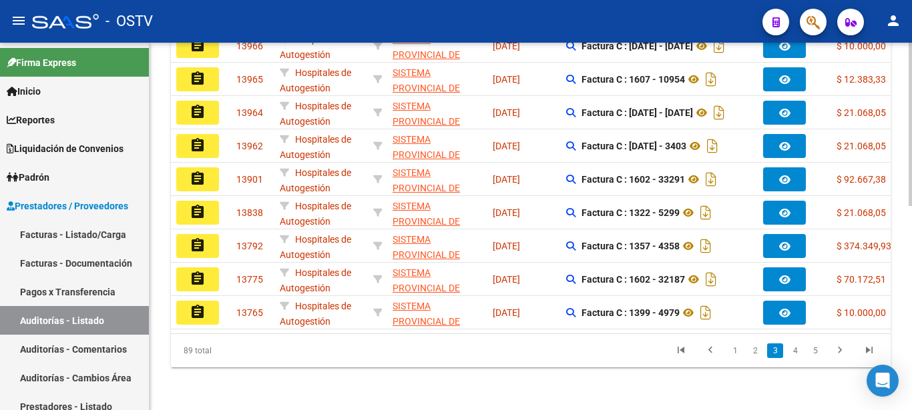
scroll to position [0, 0]
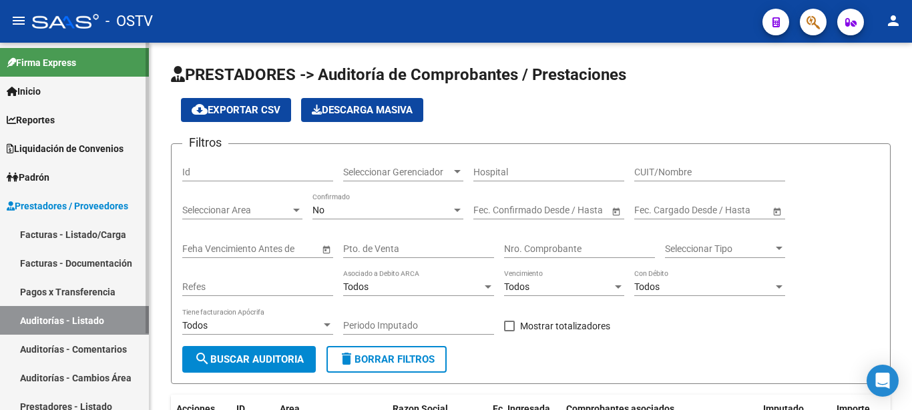
click at [46, 154] on span "Liquidación de Convenios" at bounding box center [65, 148] width 117 height 15
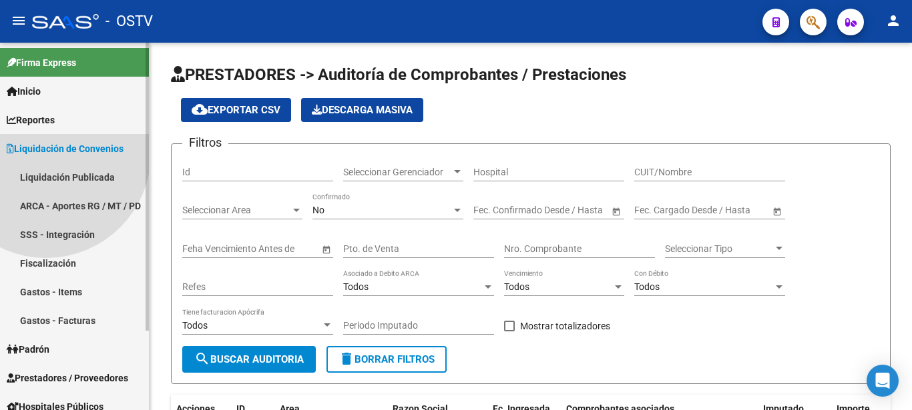
click at [46, 154] on span "Liquidación de Convenios" at bounding box center [65, 148] width 117 height 15
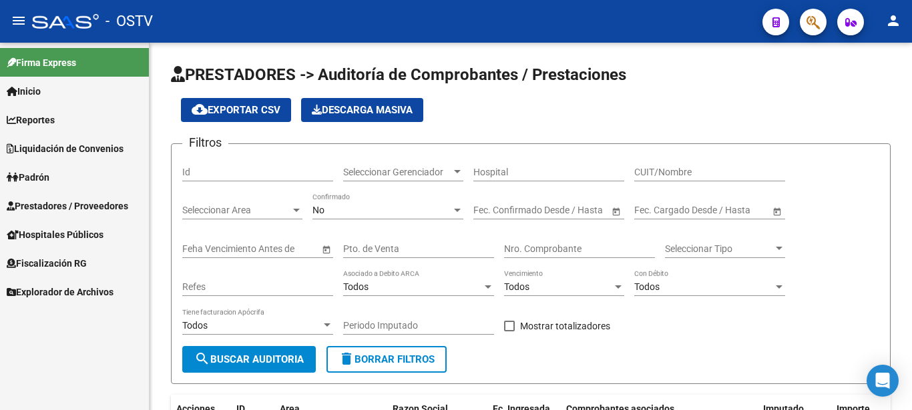
click at [55, 153] on span "Liquidación de Convenios" at bounding box center [65, 148] width 117 height 15
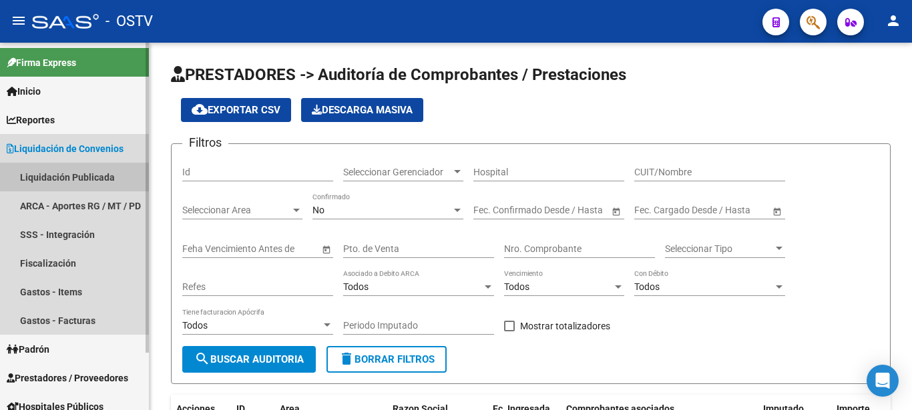
click at [57, 178] on link "Liquidación Publicada" at bounding box center [74, 177] width 149 height 29
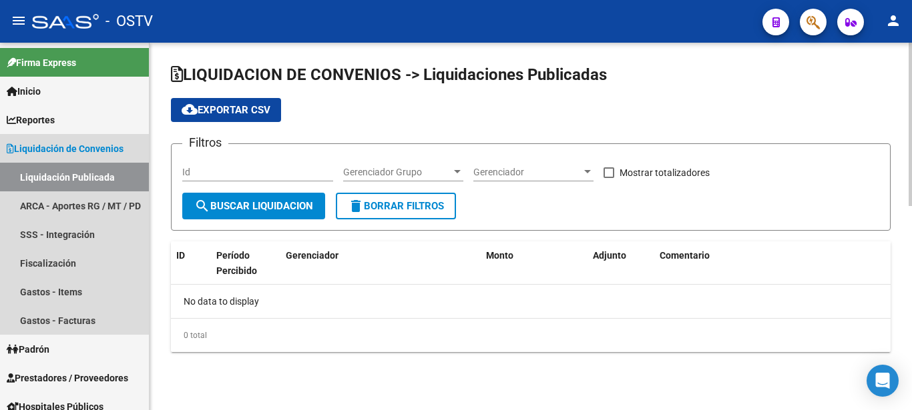
checkbox input "true"
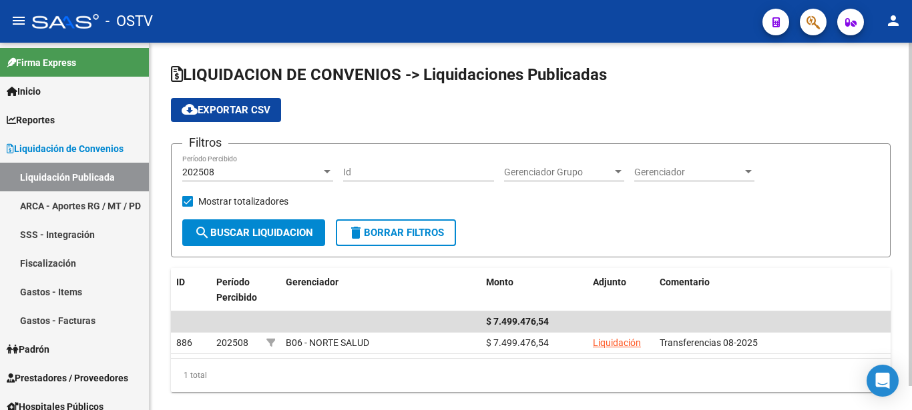
click at [325, 172] on div at bounding box center [327, 171] width 7 height 3
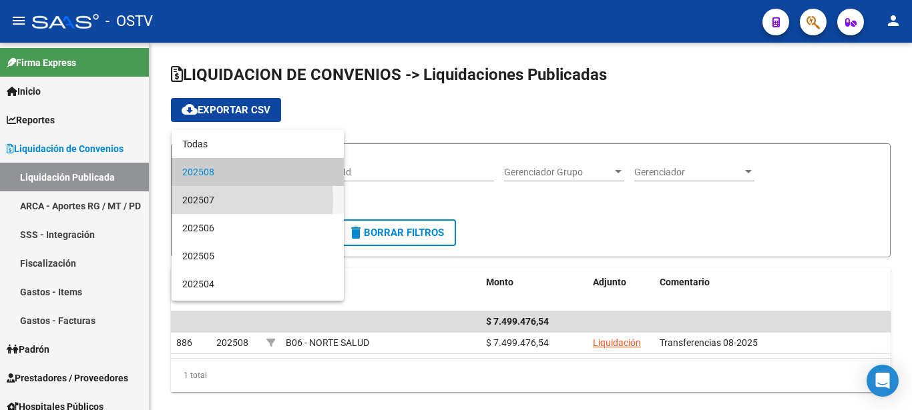
click at [204, 200] on span "202507" at bounding box center [257, 200] width 151 height 28
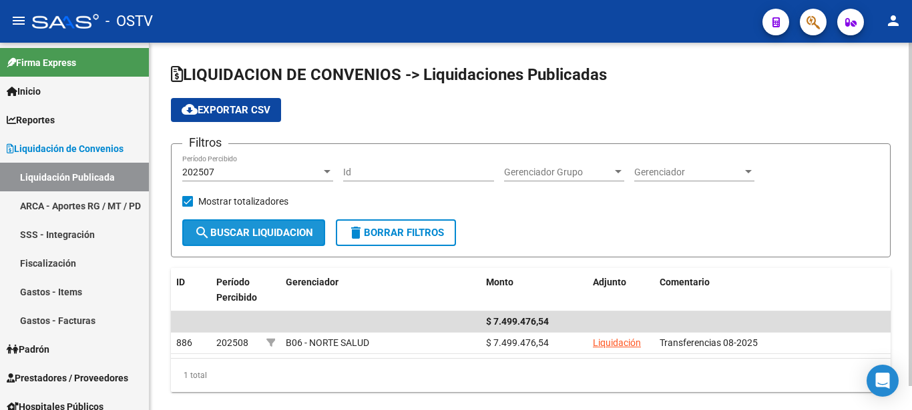
click at [280, 239] on span "search Buscar Liquidacion" at bounding box center [253, 233] width 119 height 12
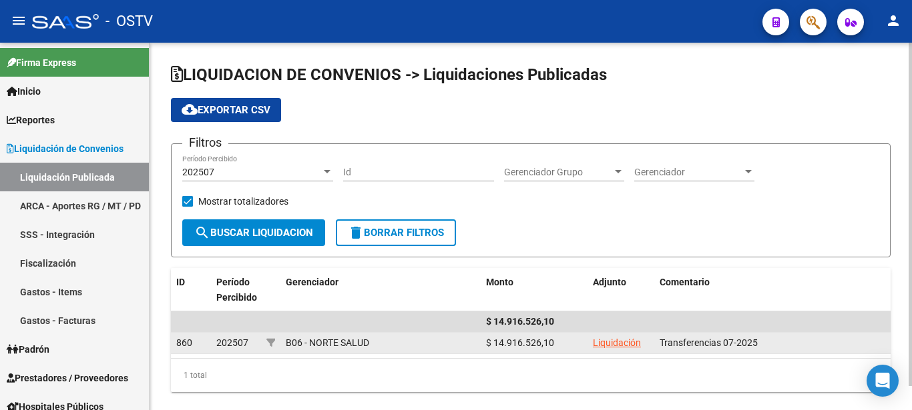
click at [636, 343] on link "Liquidación" at bounding box center [617, 343] width 48 height 11
click at [610, 342] on link "Liquidación" at bounding box center [617, 343] width 48 height 11
click at [611, 342] on link "Liquidación" at bounding box center [617, 343] width 48 height 11
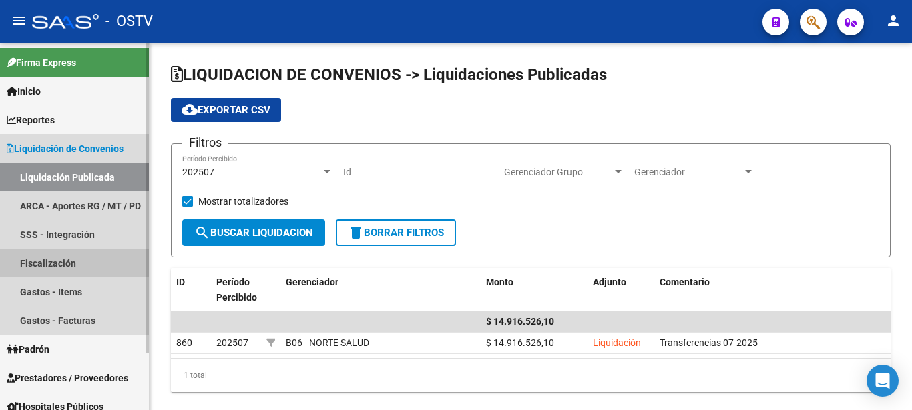
click at [51, 257] on link "Fiscalización" at bounding box center [74, 263] width 149 height 29
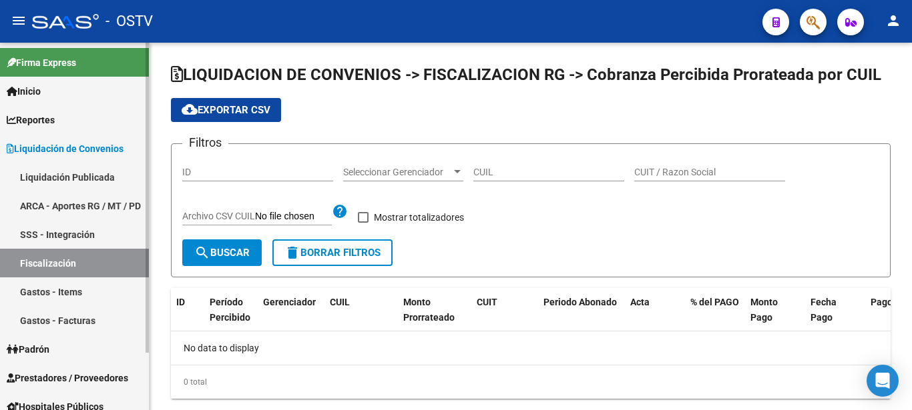
checkbox input "true"
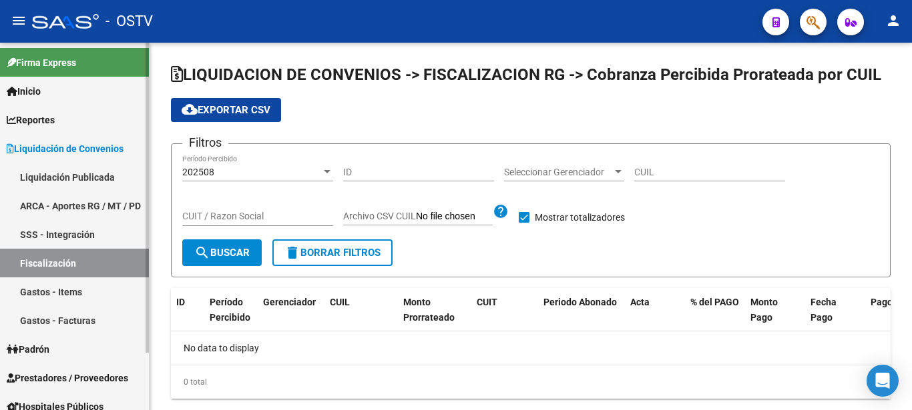
scroll to position [68, 0]
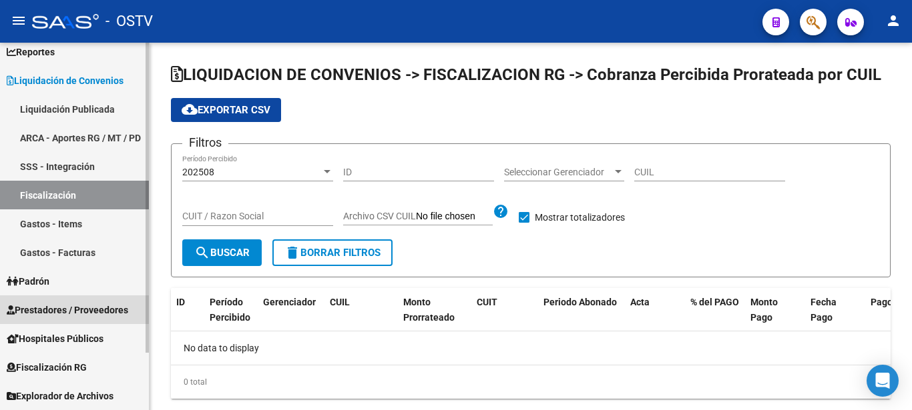
click at [42, 308] on span "Prestadores / Proveedores" at bounding box center [67, 310] width 121 height 15
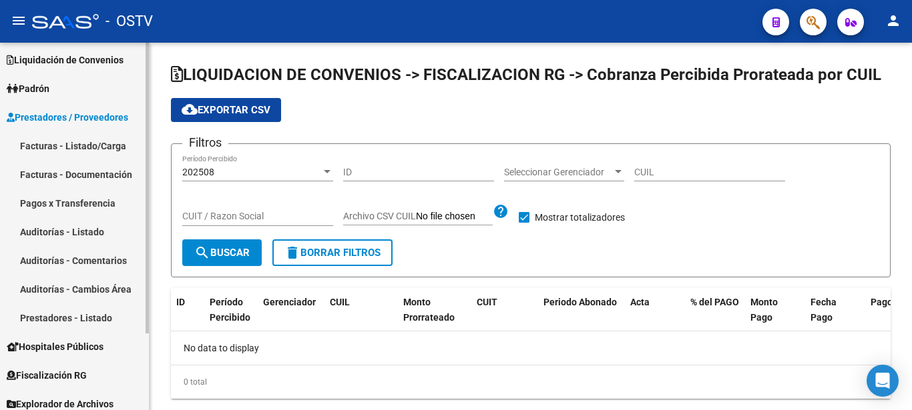
scroll to position [97, 0]
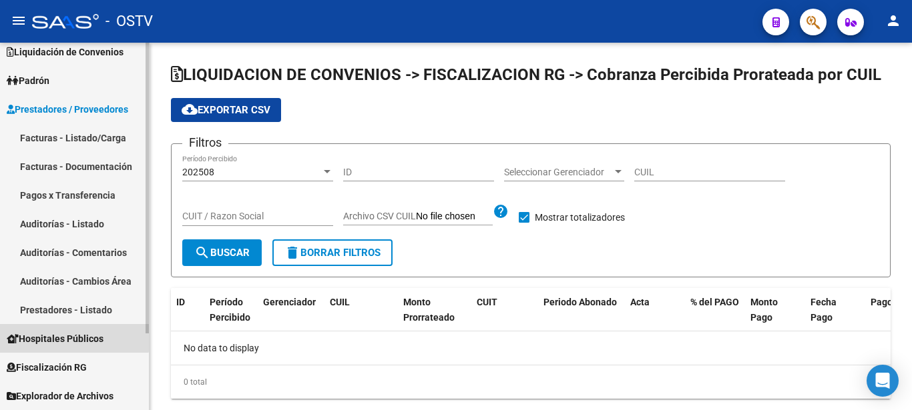
click at [35, 330] on link "Hospitales Públicos" at bounding box center [74, 338] width 149 height 29
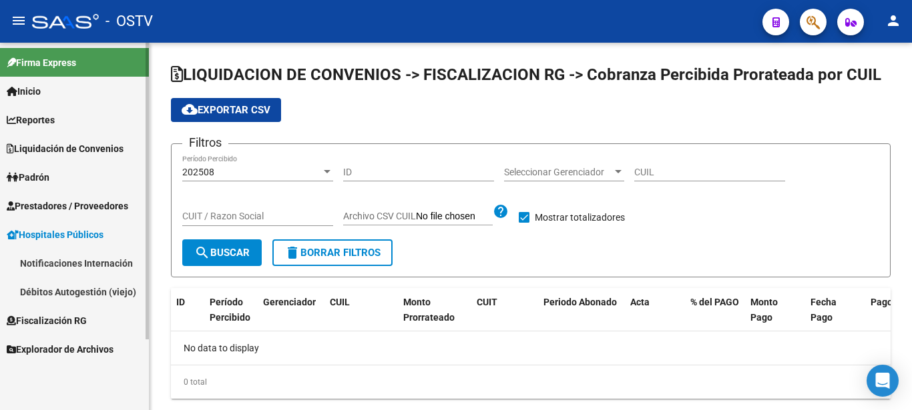
scroll to position [0, 0]
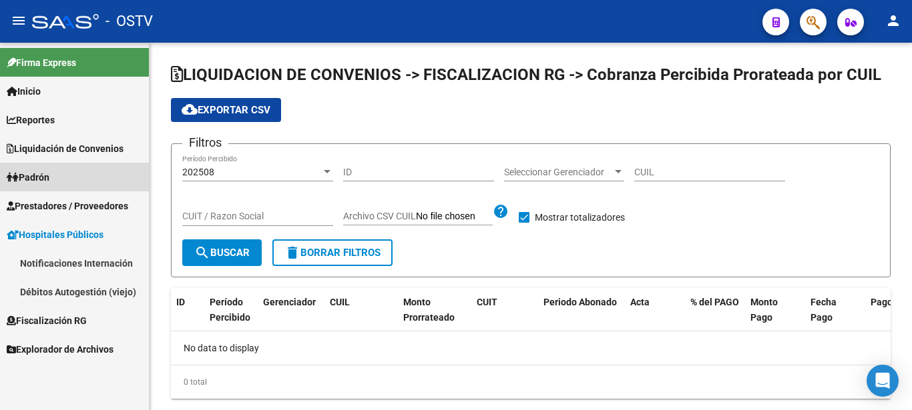
click at [112, 176] on link "Padrón" at bounding box center [74, 177] width 149 height 29
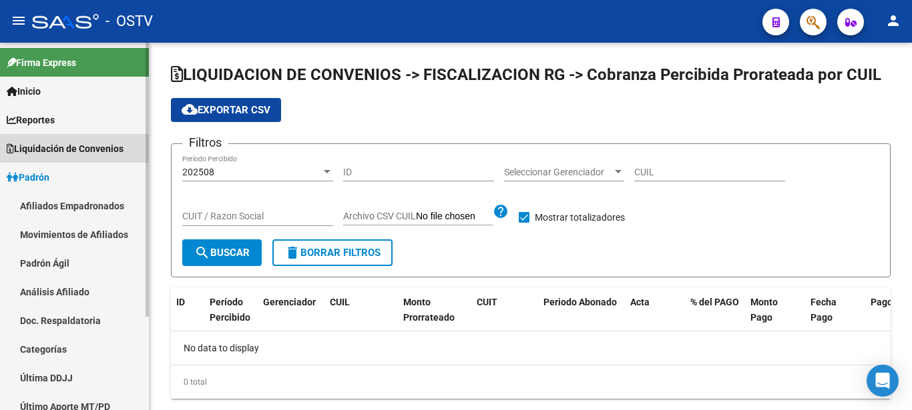
click at [70, 149] on span "Liquidación de Convenios" at bounding box center [65, 148] width 117 height 15
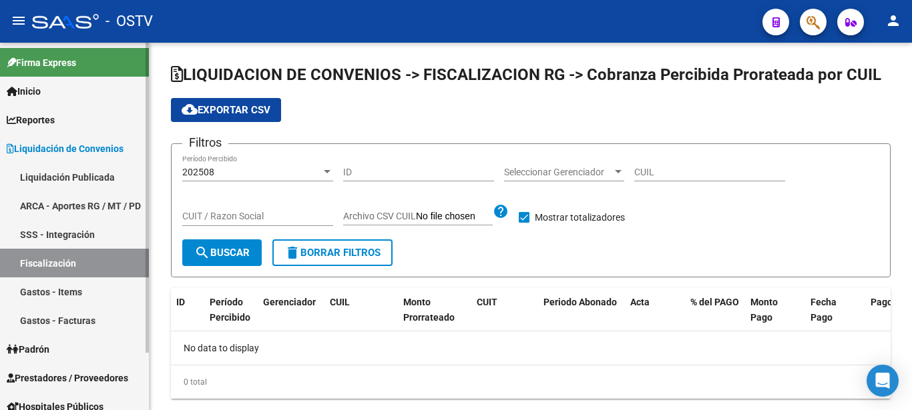
click at [27, 316] on link "Gastos - Facturas" at bounding box center [74, 320] width 149 height 29
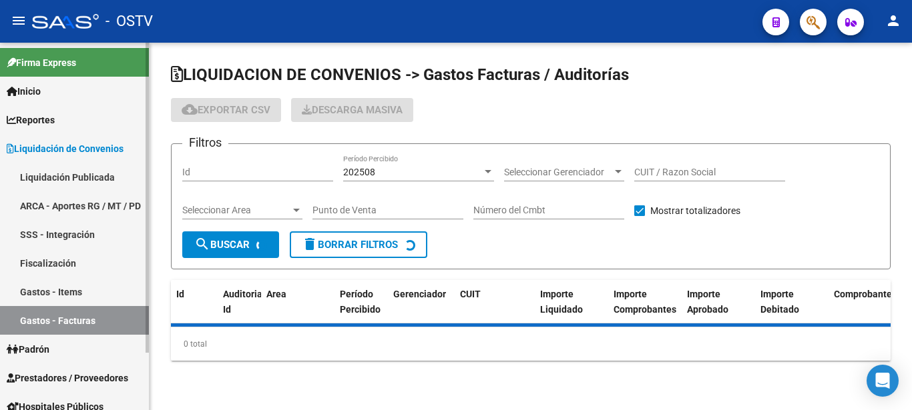
checkbox input "true"
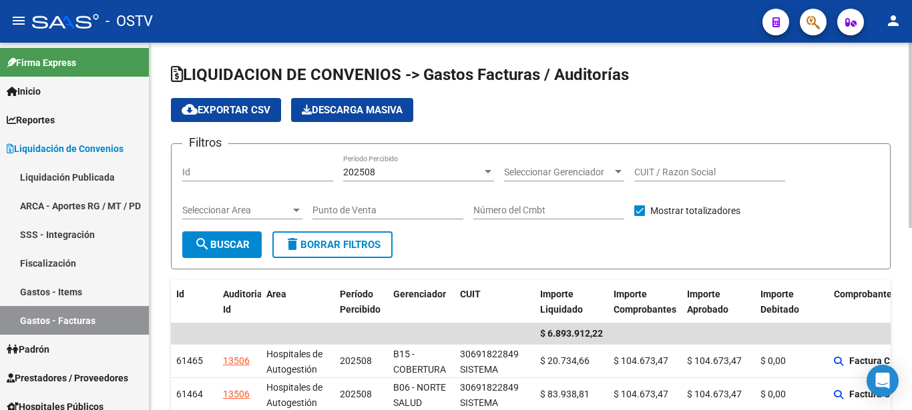
click at [368, 208] on input "Punto de Venta" at bounding box center [387, 210] width 151 height 11
click at [487, 171] on div at bounding box center [488, 171] width 7 height 3
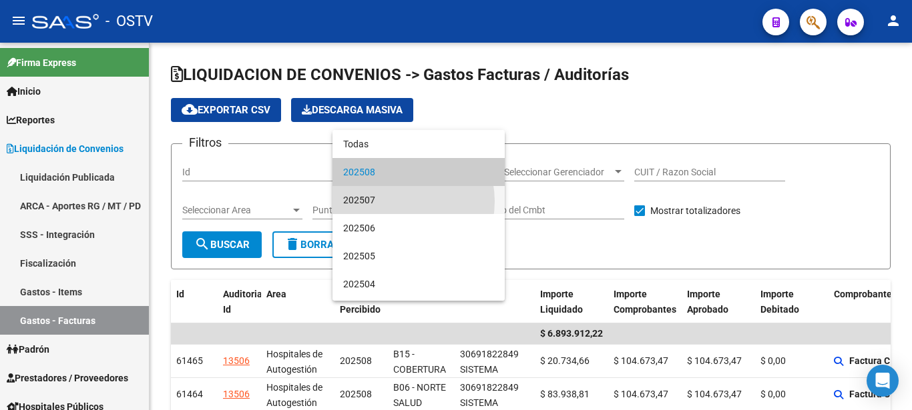
click at [394, 202] on span "202507" at bounding box center [418, 200] width 151 height 28
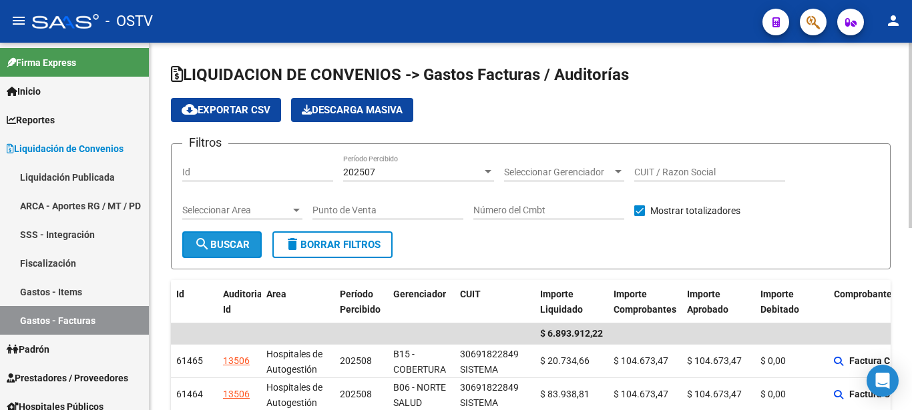
click at [229, 246] on span "search Buscar" at bounding box center [221, 245] width 55 height 12
click at [414, 202] on div "Punto de Venta" at bounding box center [387, 206] width 151 height 27
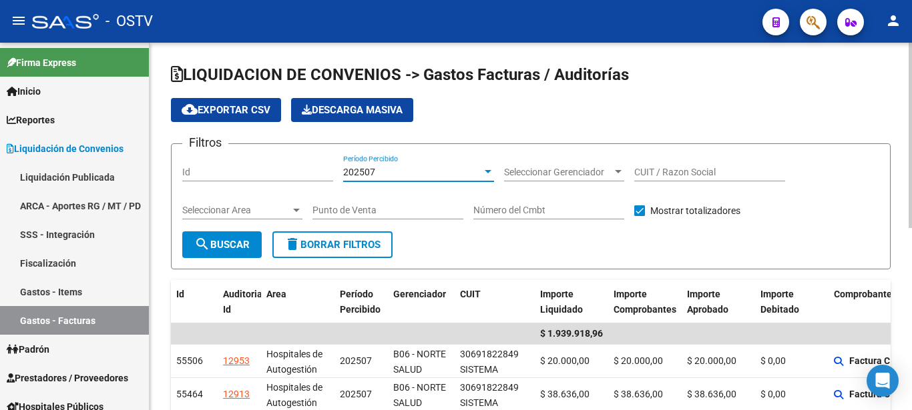
click at [448, 176] on div "202507" at bounding box center [412, 172] width 139 height 11
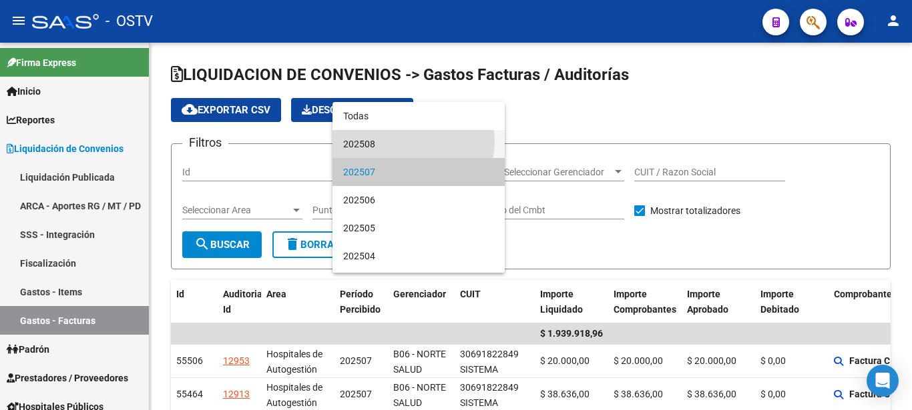
click at [398, 141] on span "202508" at bounding box center [418, 144] width 151 height 28
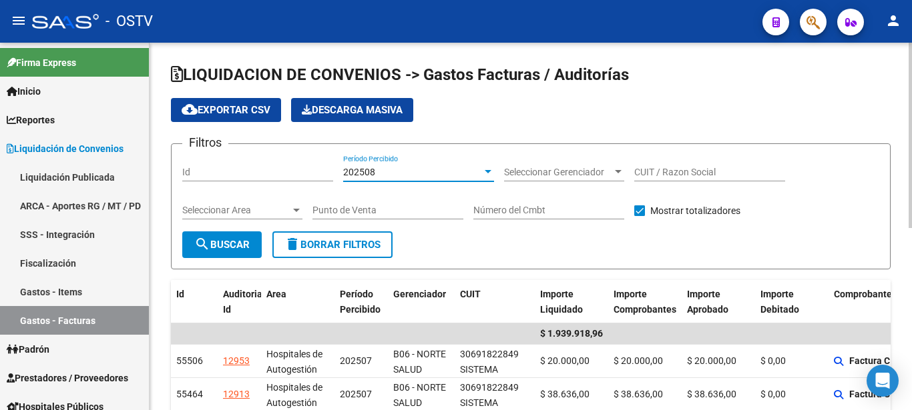
click at [376, 210] on input "Punto de Venta" at bounding box center [387, 210] width 151 height 11
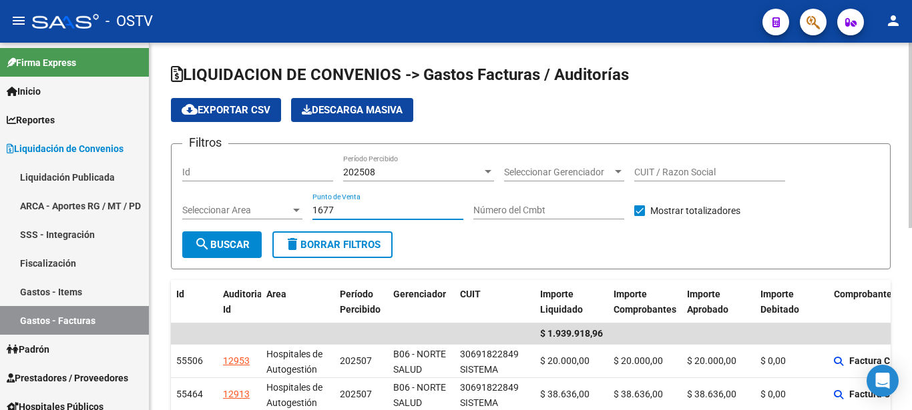
type input "1677"
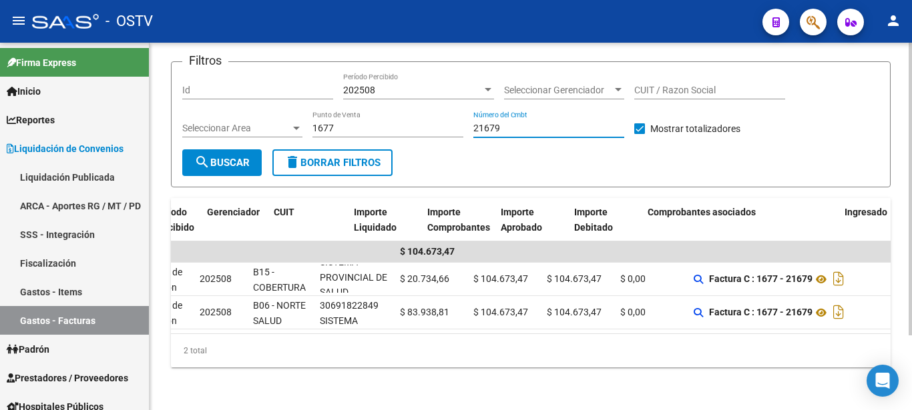
scroll to position [0, 195]
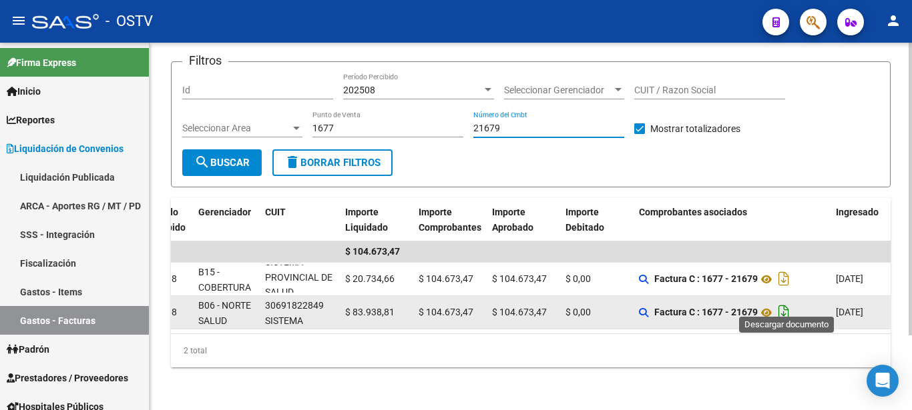
type input "21679"
click at [792, 303] on icon "Descargar documento" at bounding box center [783, 312] width 17 height 21
click at [784, 302] on icon "Descargar documento" at bounding box center [783, 312] width 17 height 21
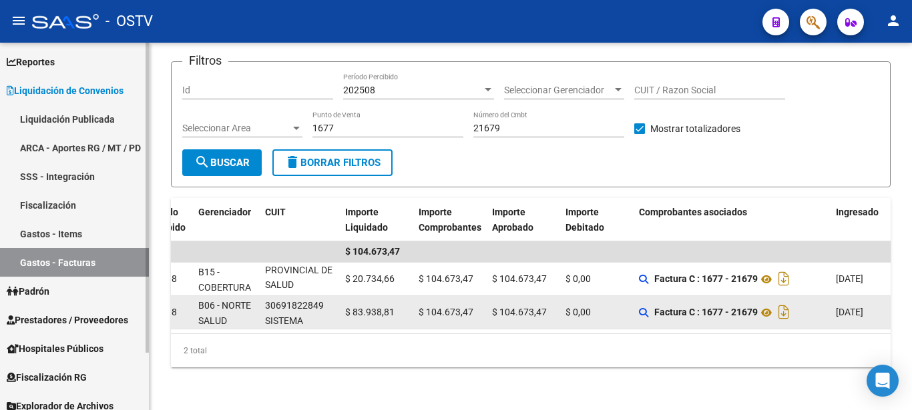
scroll to position [68, 0]
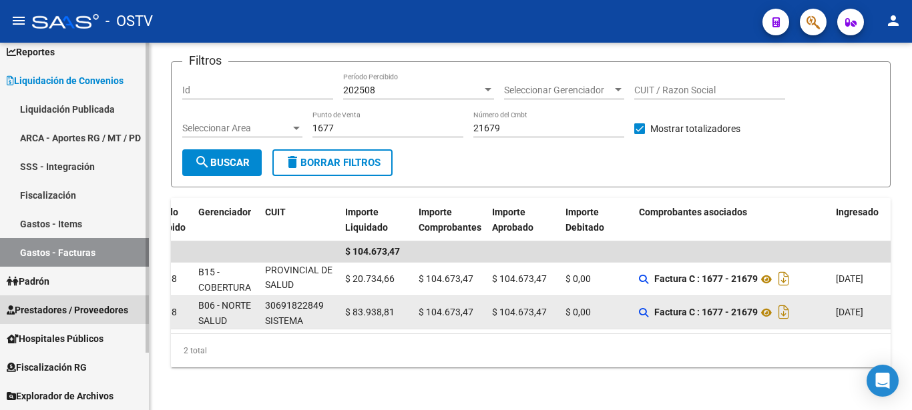
click at [32, 308] on span "Prestadores / Proveedores" at bounding box center [67, 310] width 121 height 15
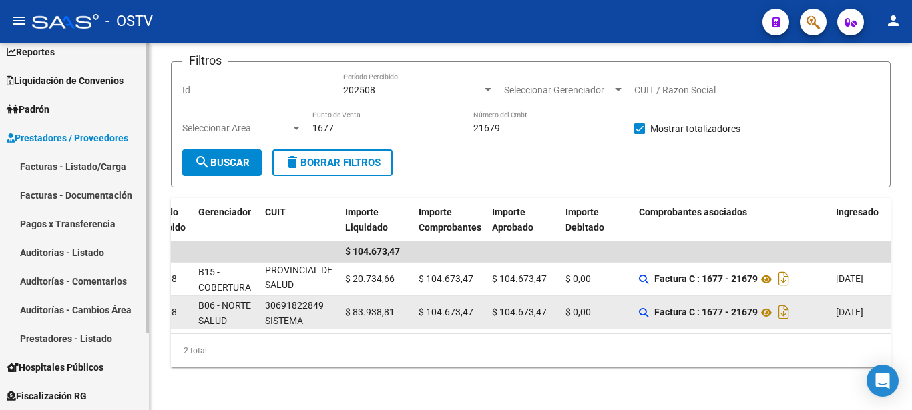
scroll to position [97, 0]
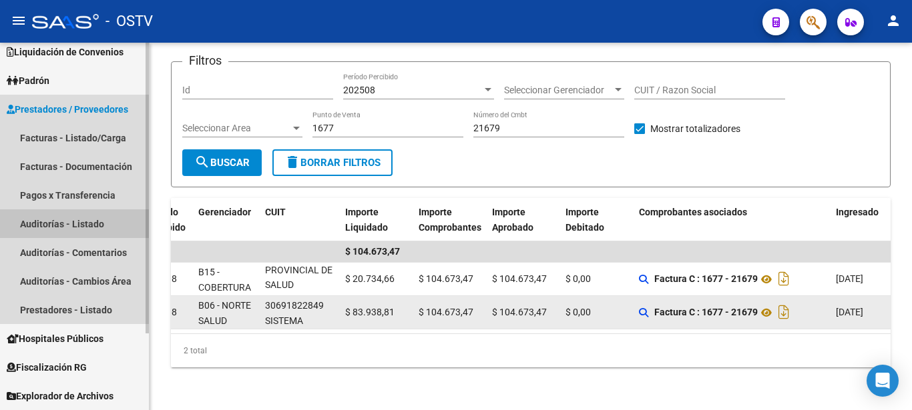
click at [48, 225] on link "Auditorías - Listado" at bounding box center [74, 224] width 149 height 29
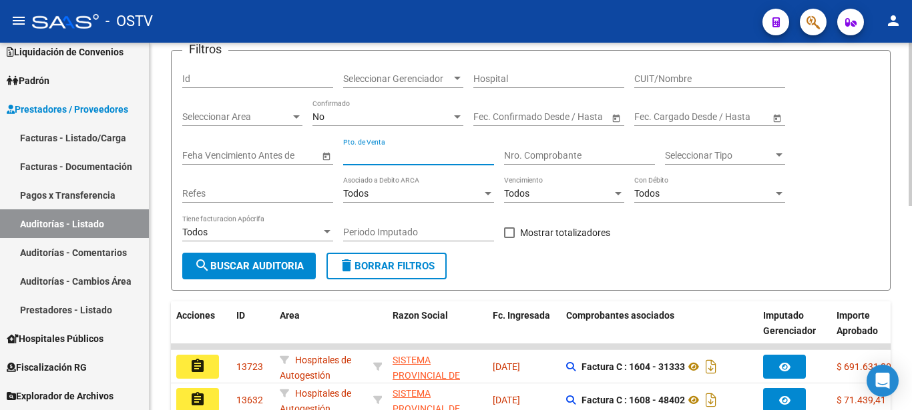
click at [420, 156] on input "Pto. de Venta" at bounding box center [418, 155] width 151 height 11
type input "1677"
click at [422, 194] on div "Todos" at bounding box center [412, 193] width 139 height 11
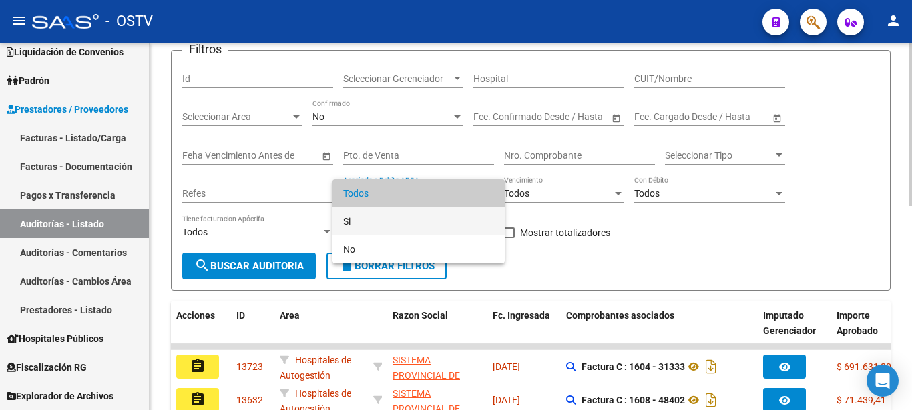
drag, startPoint x: 358, startPoint y: 213, endPoint x: 367, endPoint y: 212, distance: 8.8
click at [358, 213] on span "Si" at bounding box center [418, 222] width 151 height 28
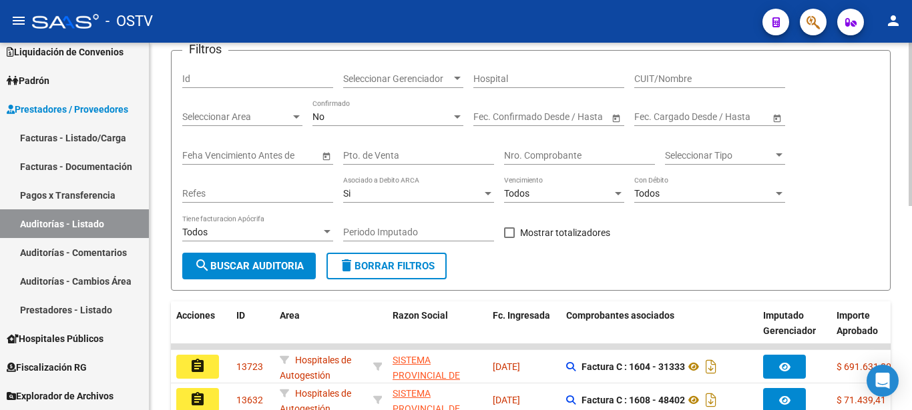
click at [390, 149] on div "Pto. de Venta" at bounding box center [418, 151] width 151 height 27
type input "1677"
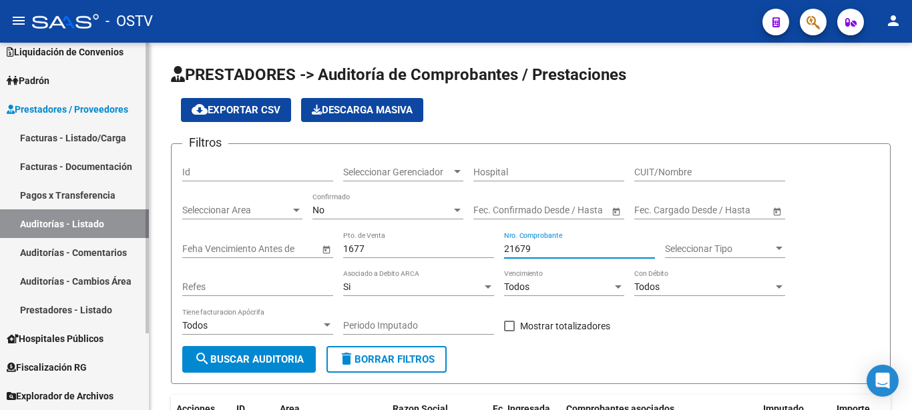
type input "21679"
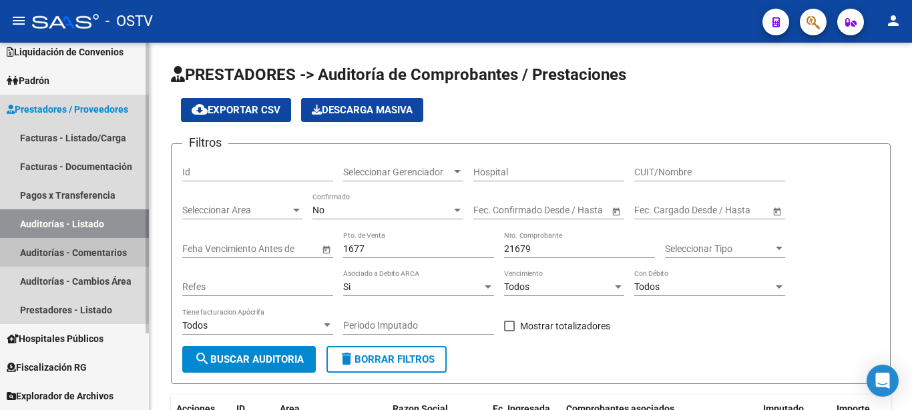
click at [68, 247] on link "Auditorías - Comentarios" at bounding box center [74, 252] width 149 height 29
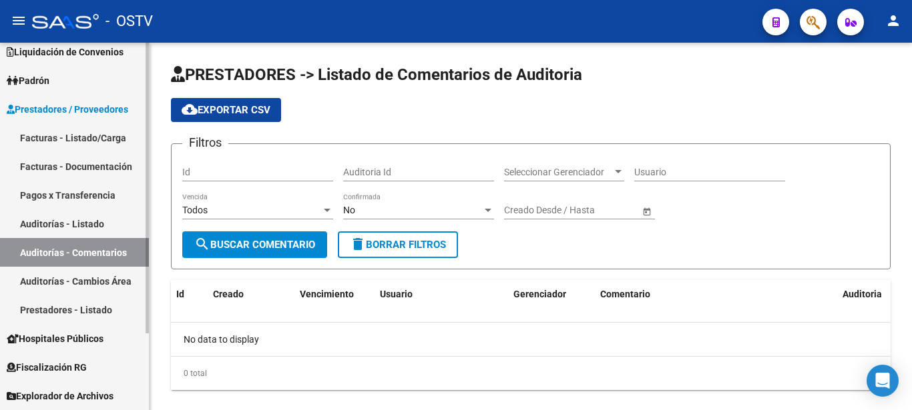
click at [89, 274] on link "Auditorías - Cambios Área" at bounding box center [74, 281] width 149 height 29
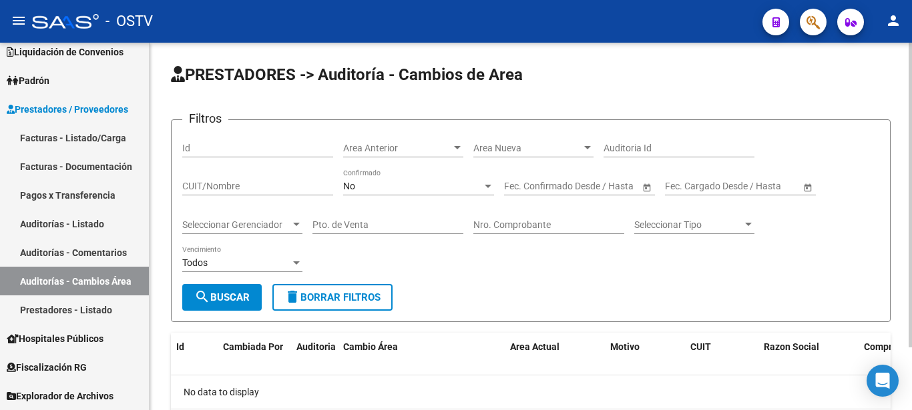
scroll to position [75, 0]
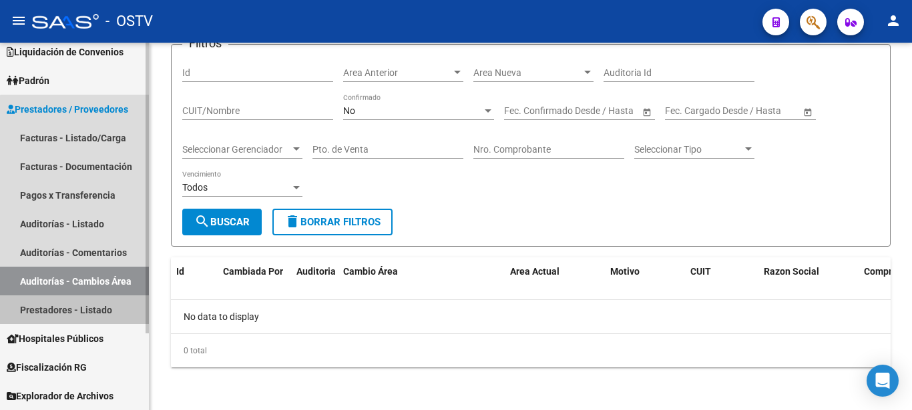
click at [75, 305] on link "Prestadores - Listado" at bounding box center [74, 310] width 149 height 29
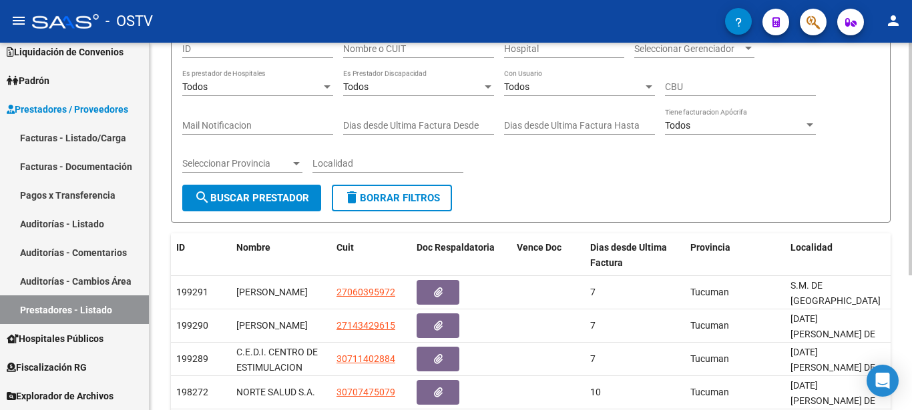
scroll to position [69, 0]
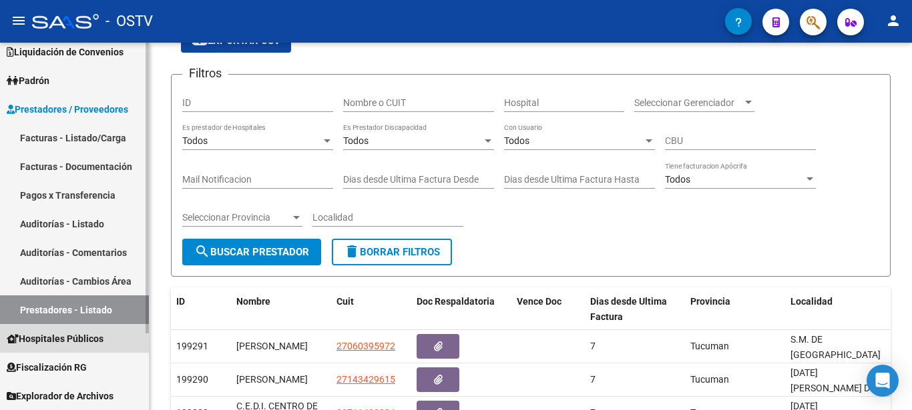
click at [76, 330] on link "Hospitales Públicos" at bounding box center [74, 338] width 149 height 29
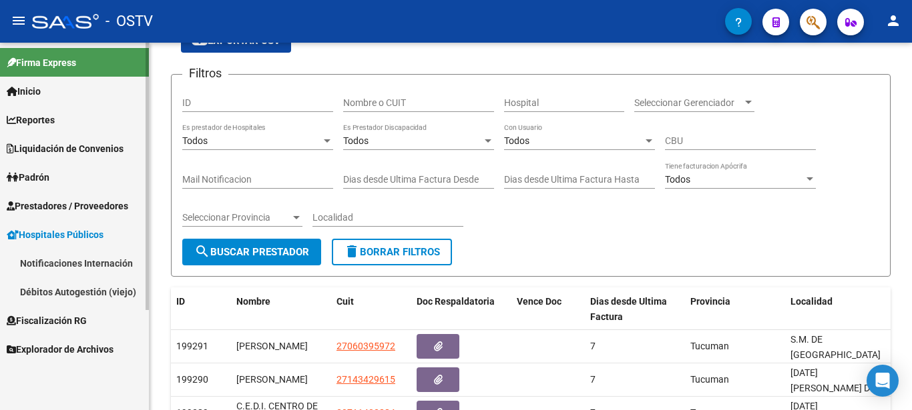
scroll to position [0, 0]
click at [69, 289] on link "Débitos Autogestión (viejo)" at bounding box center [74, 292] width 149 height 29
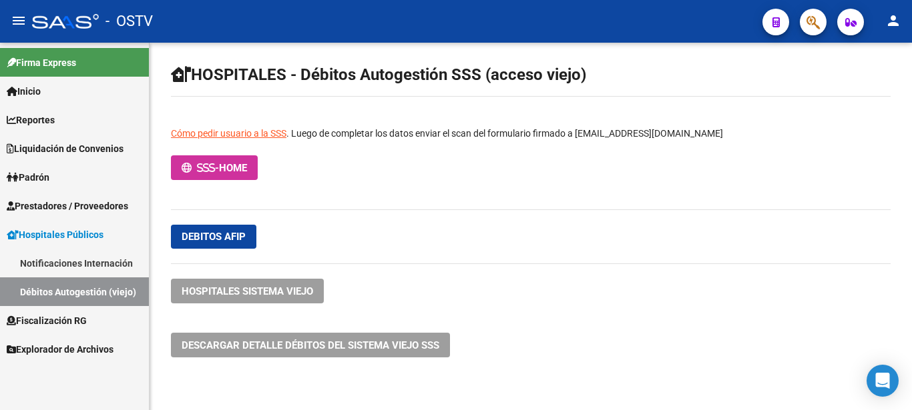
click at [64, 230] on span "Hospitales Públicos" at bounding box center [55, 235] width 97 height 15
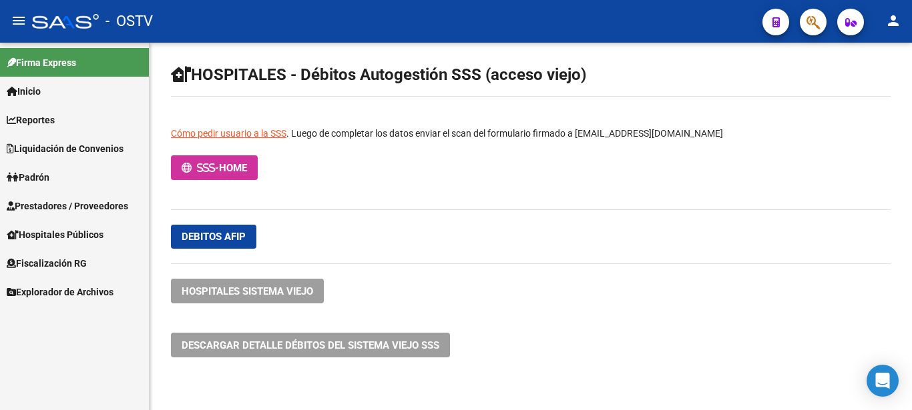
click at [64, 230] on span "Hospitales Públicos" at bounding box center [55, 235] width 97 height 15
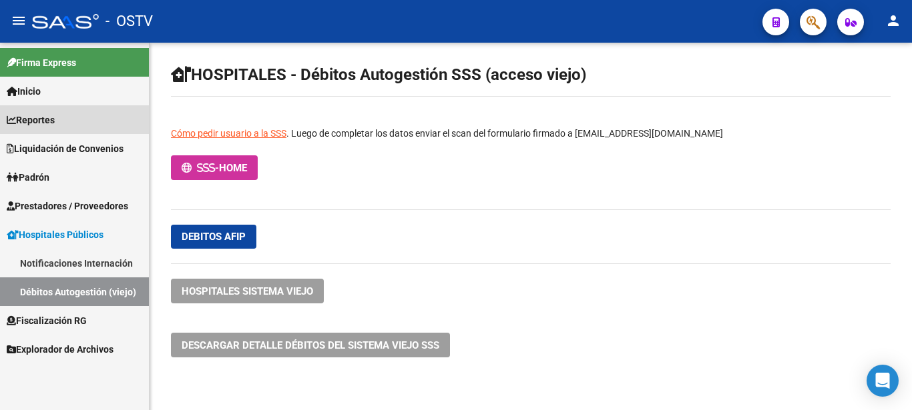
click at [49, 119] on span "Reportes" at bounding box center [31, 120] width 48 height 15
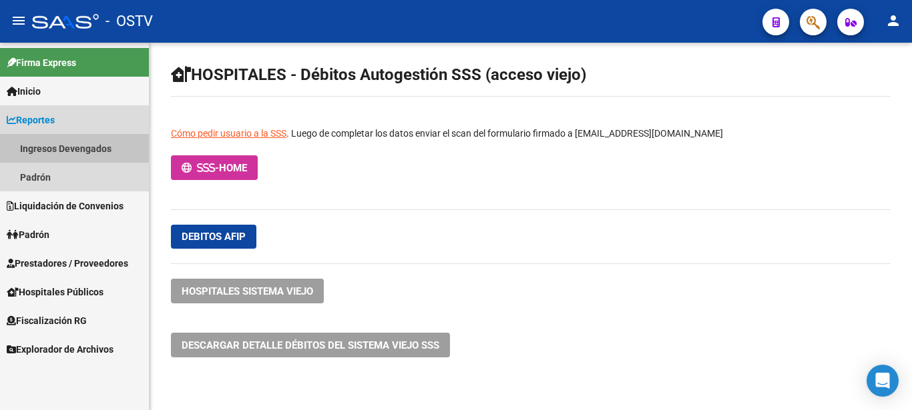
click at [55, 149] on link "Ingresos Devengados" at bounding box center [74, 148] width 149 height 29
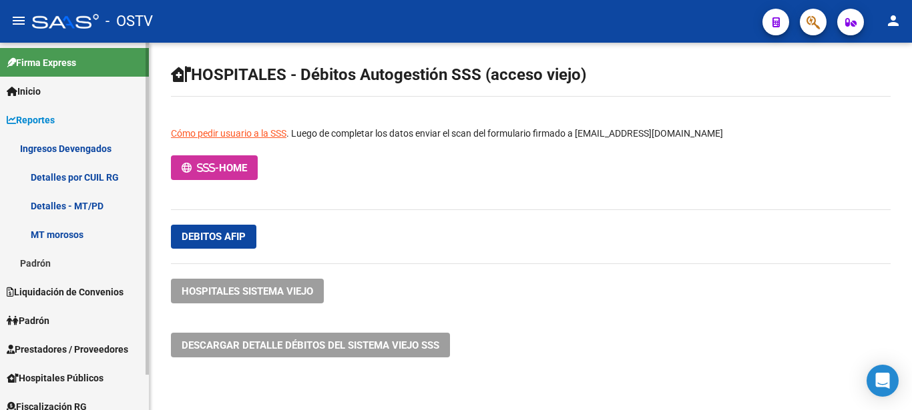
click at [51, 290] on span "Liquidación de Convenios" at bounding box center [65, 292] width 117 height 15
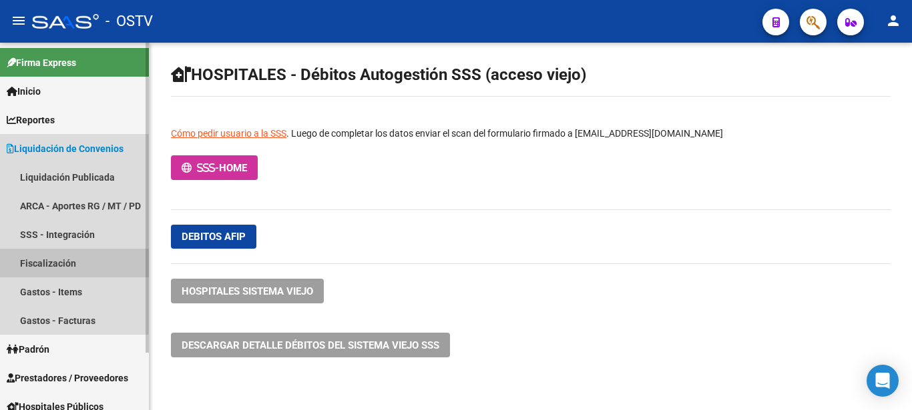
click at [62, 260] on link "Fiscalización" at bounding box center [74, 263] width 149 height 29
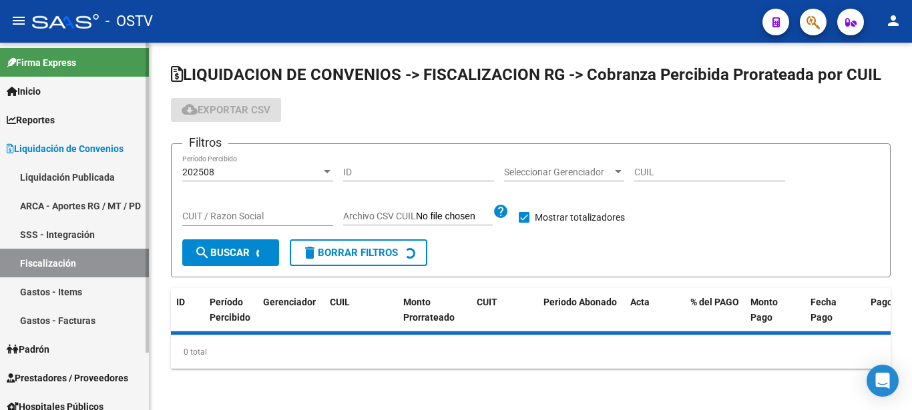
checkbox input "true"
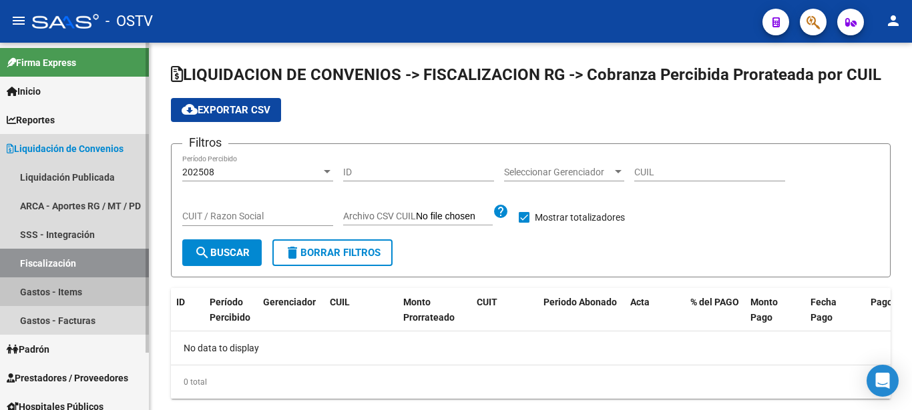
click at [59, 290] on link "Gastos - Items" at bounding box center [74, 292] width 149 height 29
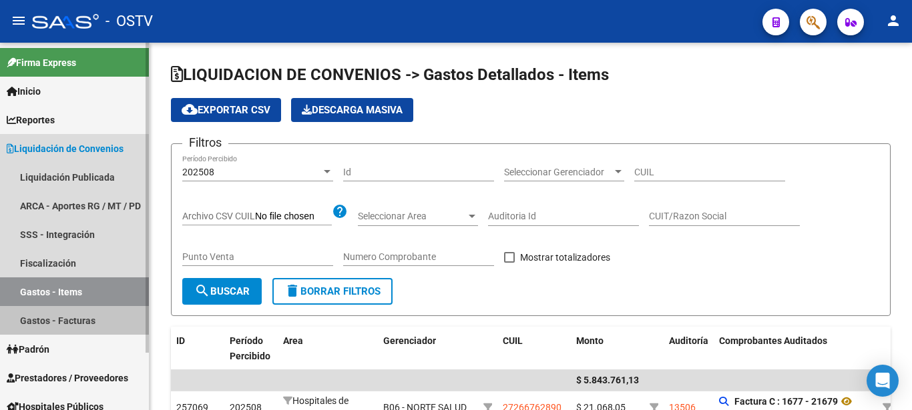
click at [64, 324] on link "Gastos - Facturas" at bounding box center [74, 320] width 149 height 29
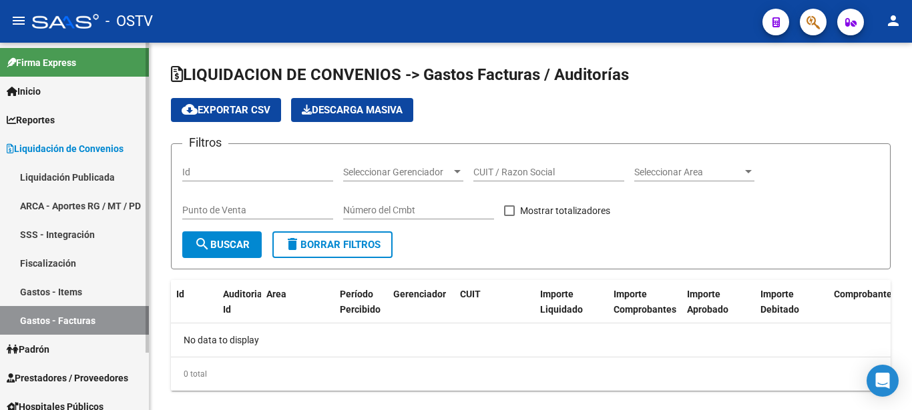
checkbox input "true"
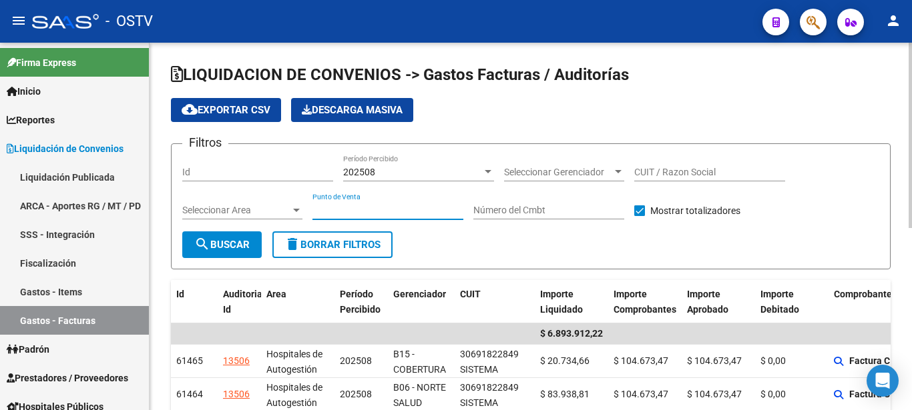
click at [353, 206] on input "Punto de Venta" at bounding box center [387, 210] width 151 height 11
click at [676, 174] on input "CUIT / Razon Social" at bounding box center [709, 172] width 151 height 11
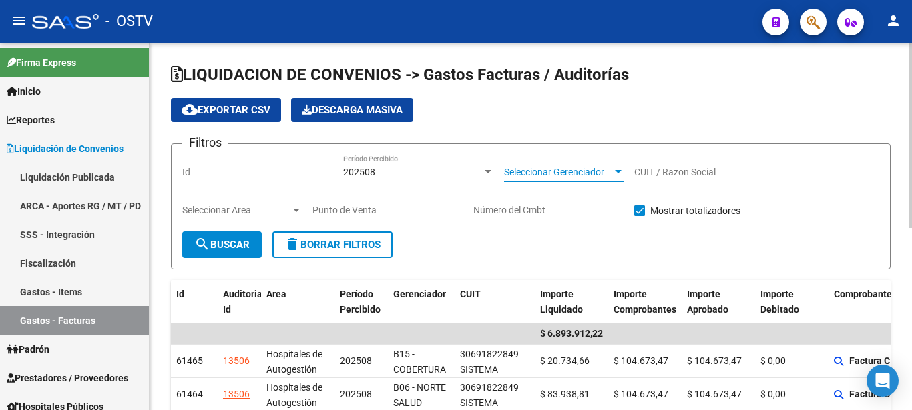
click at [615, 175] on div at bounding box center [618, 172] width 12 height 11
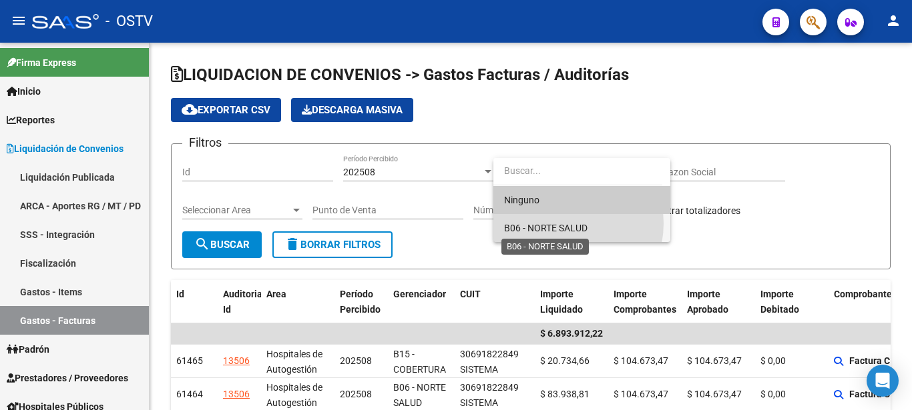
click at [561, 224] on span "B06 - NORTE SALUD" at bounding box center [545, 228] width 83 height 11
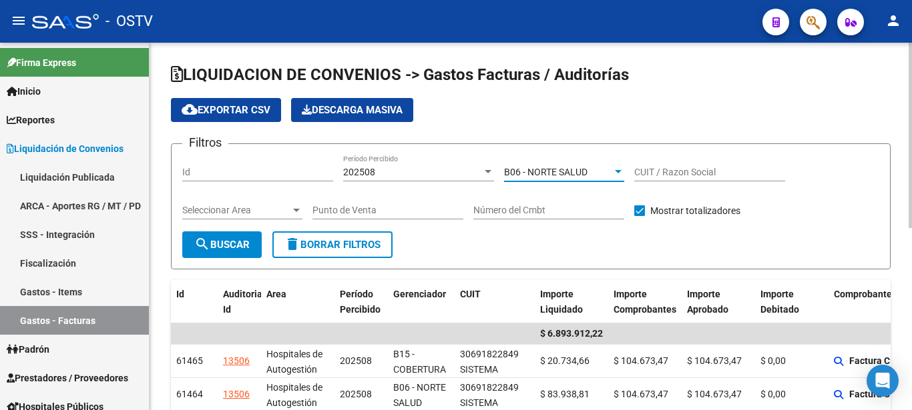
click at [248, 251] on button "search Buscar" at bounding box center [221, 245] width 79 height 27
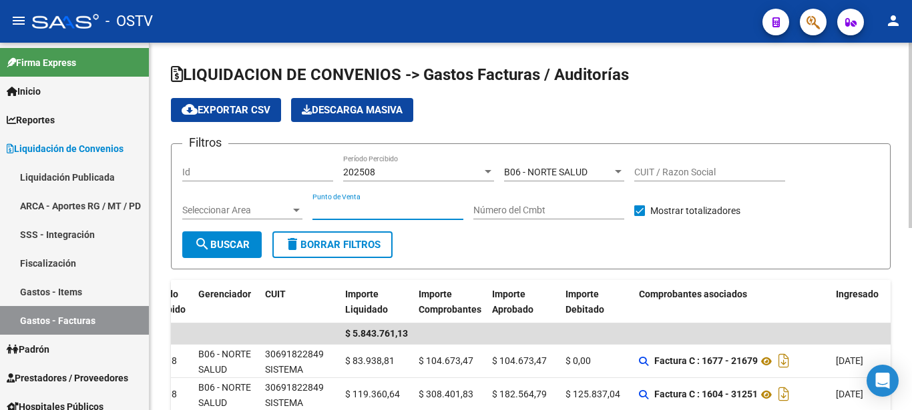
click at [384, 206] on input "Punto de Venta" at bounding box center [387, 210] width 151 height 11
type input "1677"
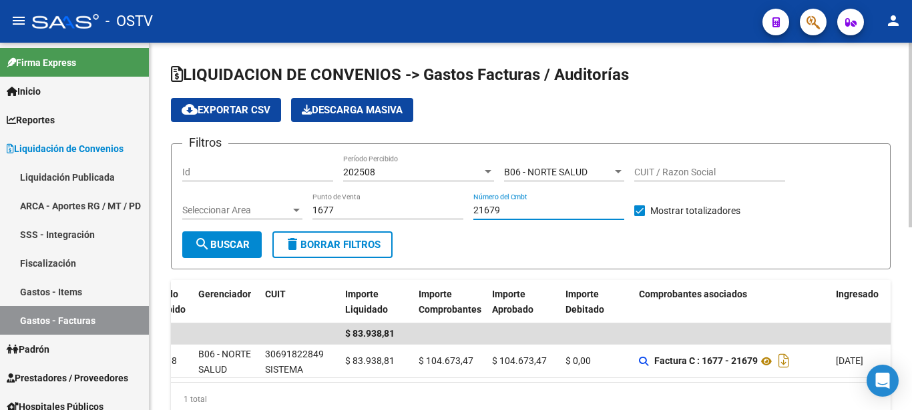
scroll to position [0, 195]
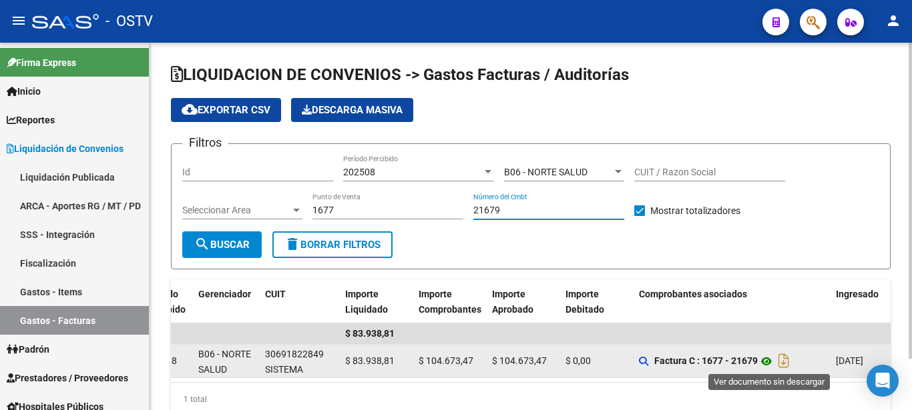
type input "21679"
click at [769, 358] on icon at bounding box center [765, 362] width 17 height 16
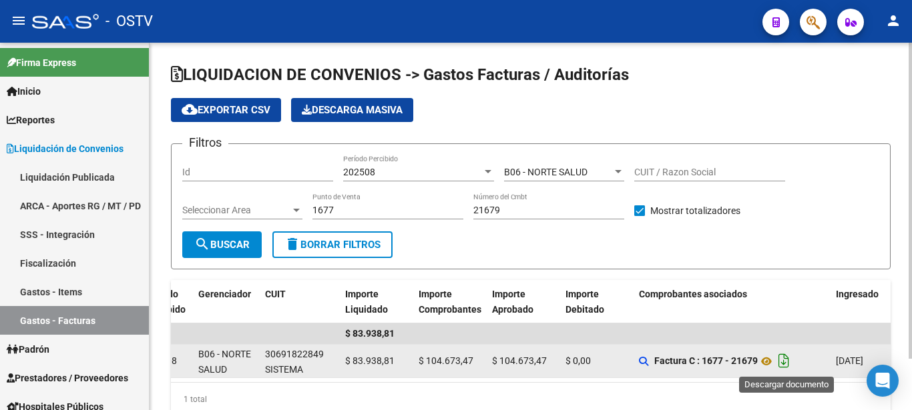
click at [790, 362] on icon "Descargar documento" at bounding box center [783, 360] width 17 height 21
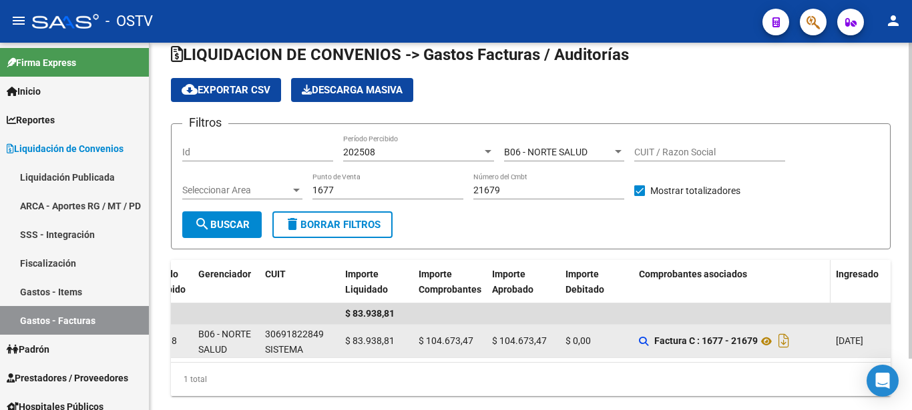
scroll to position [60, 0]
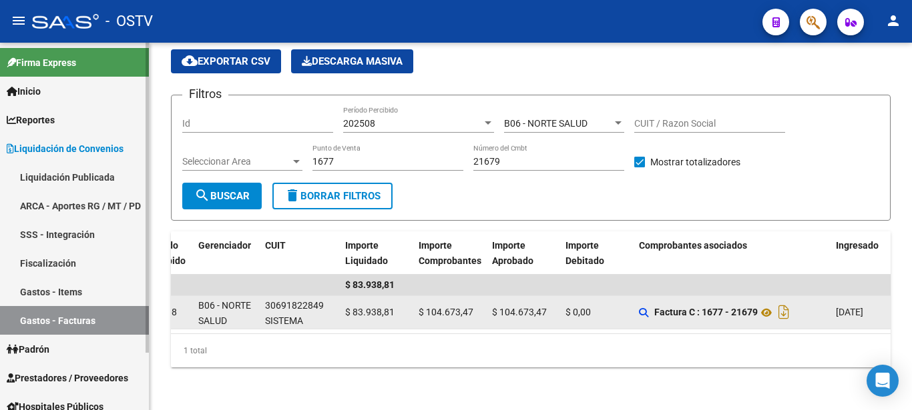
click at [26, 288] on link "Gastos - Items" at bounding box center [74, 292] width 149 height 29
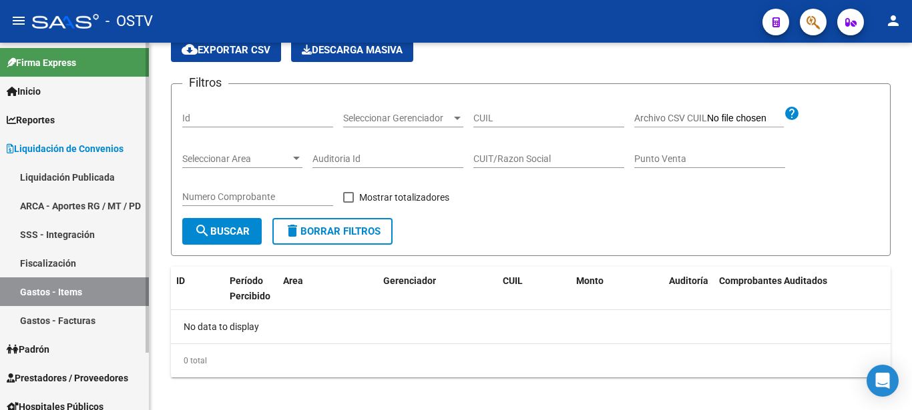
click at [26, 288] on link "Gastos - Items" at bounding box center [74, 292] width 149 height 29
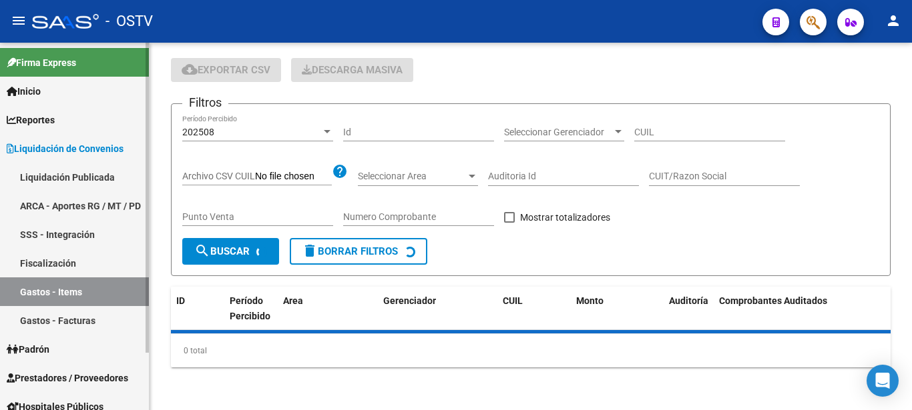
scroll to position [41, 0]
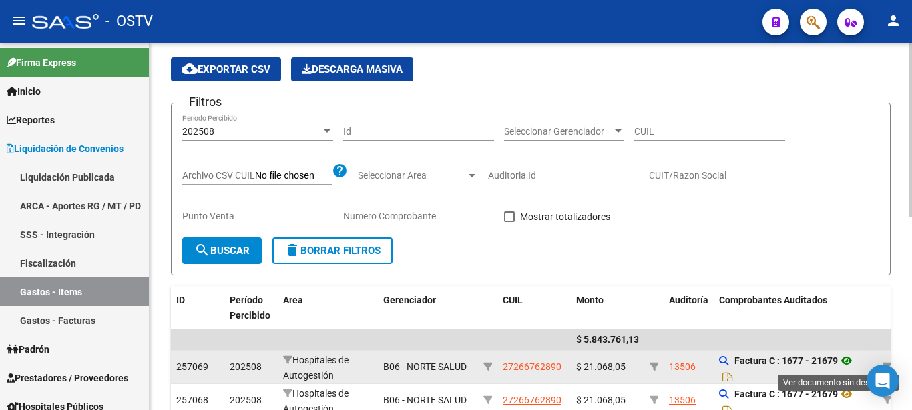
click at [847, 363] on icon at bounding box center [846, 361] width 17 height 16
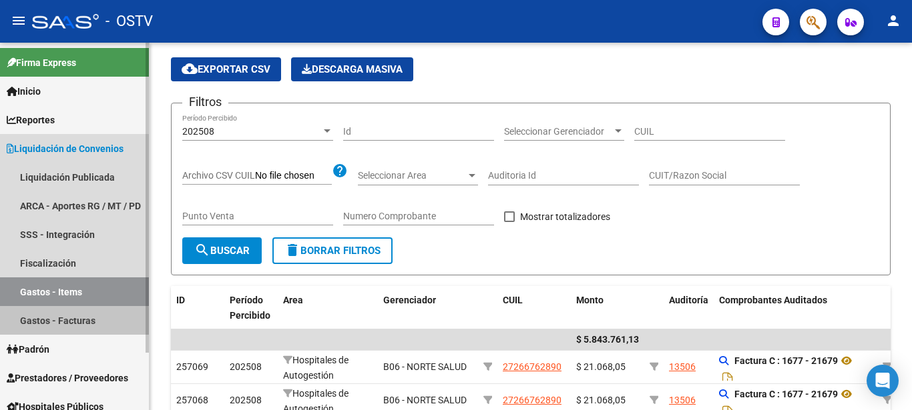
click at [43, 325] on link "Gastos - Facturas" at bounding box center [74, 320] width 149 height 29
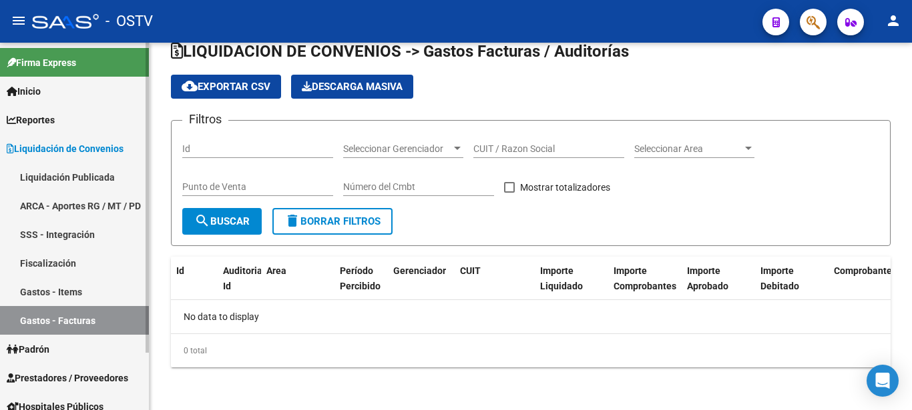
scroll to position [23, 0]
checkbox input "true"
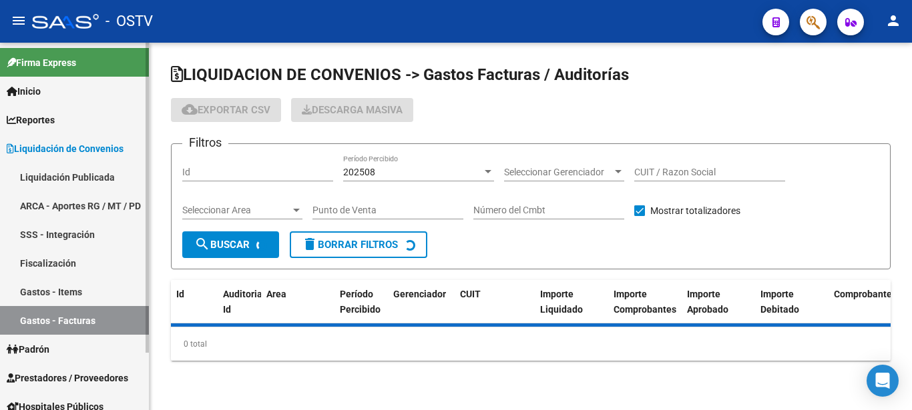
scroll to position [0, 0]
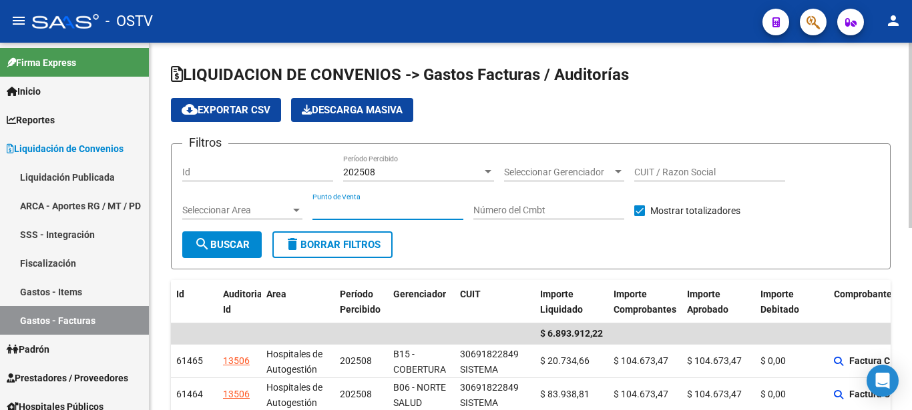
click at [397, 213] on input "Punto de Venta" at bounding box center [387, 210] width 151 height 11
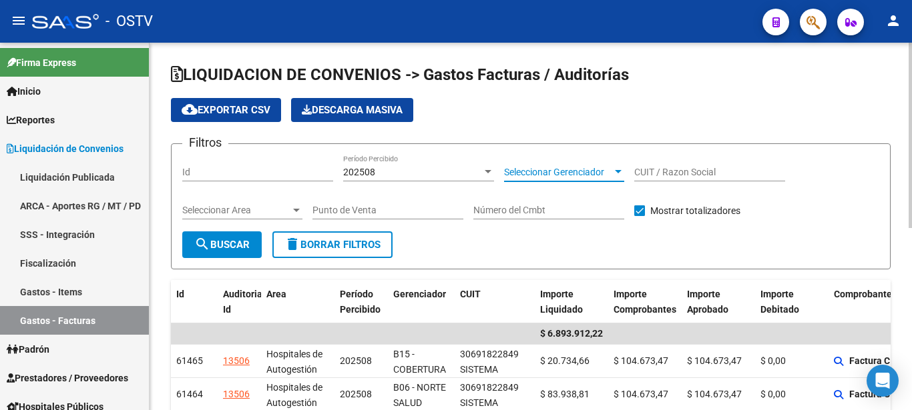
click at [617, 173] on div at bounding box center [618, 171] width 7 height 3
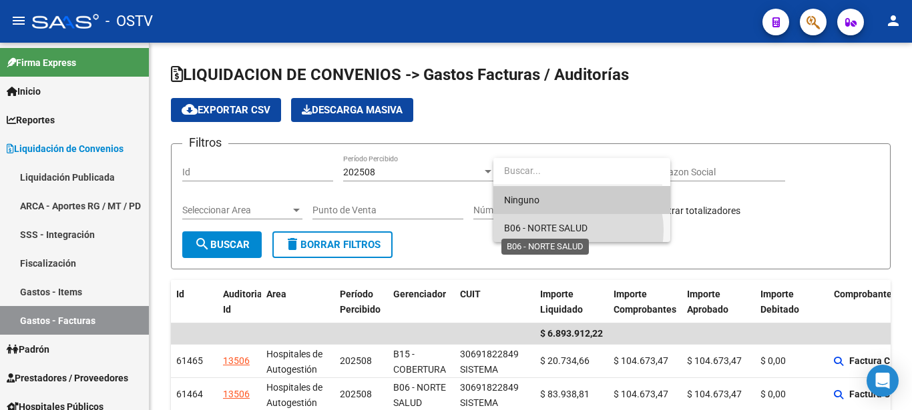
click at [572, 230] on span "B06 - NORTE SALUD" at bounding box center [545, 228] width 83 height 11
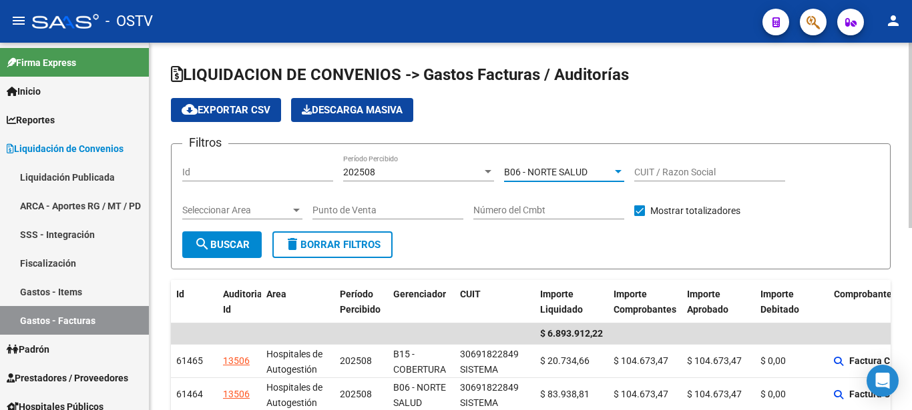
click at [396, 203] on div "Punto de Venta" at bounding box center [387, 206] width 151 height 27
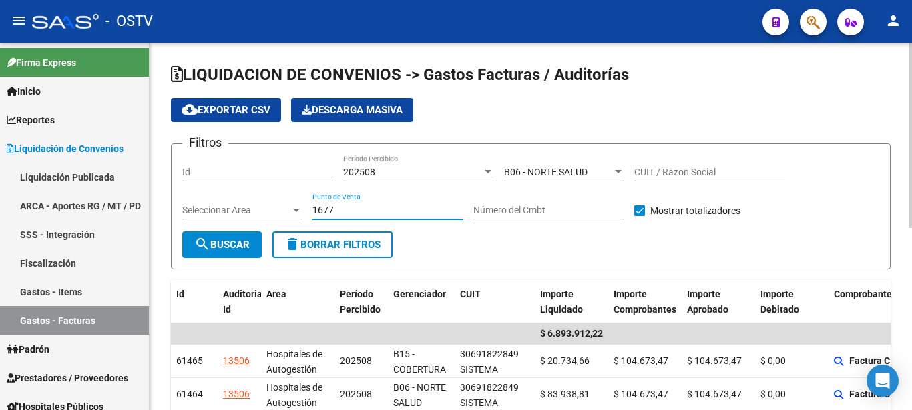
type input "1677"
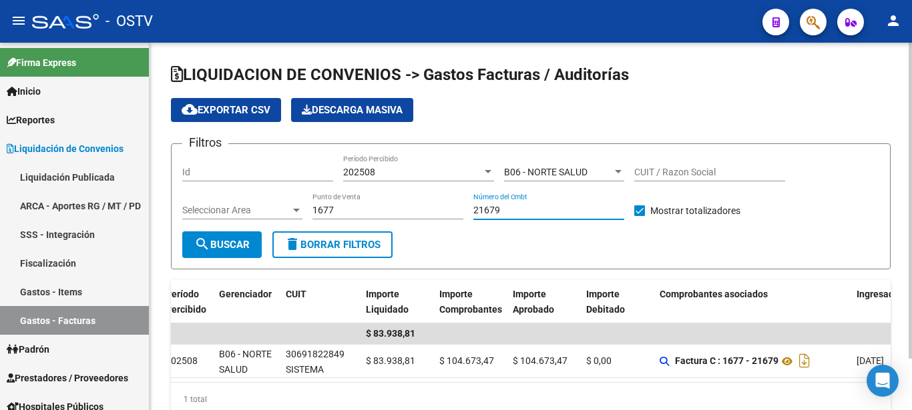
scroll to position [0, 195]
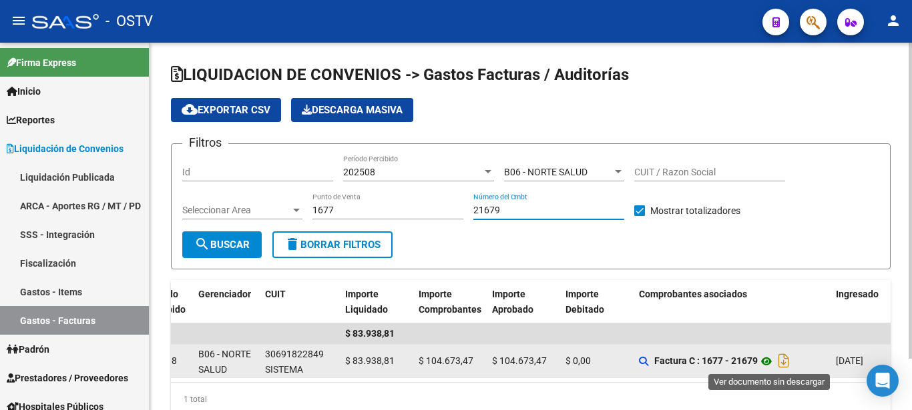
type input "21679"
click at [772, 360] on icon at bounding box center [765, 362] width 17 height 16
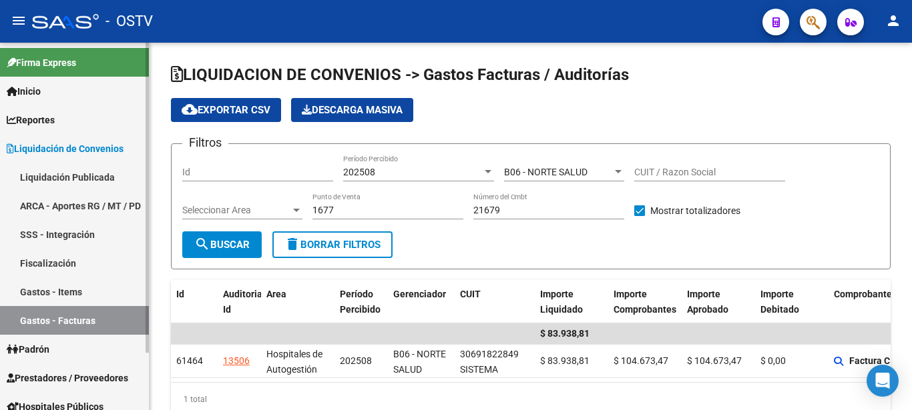
scroll to position [68, 0]
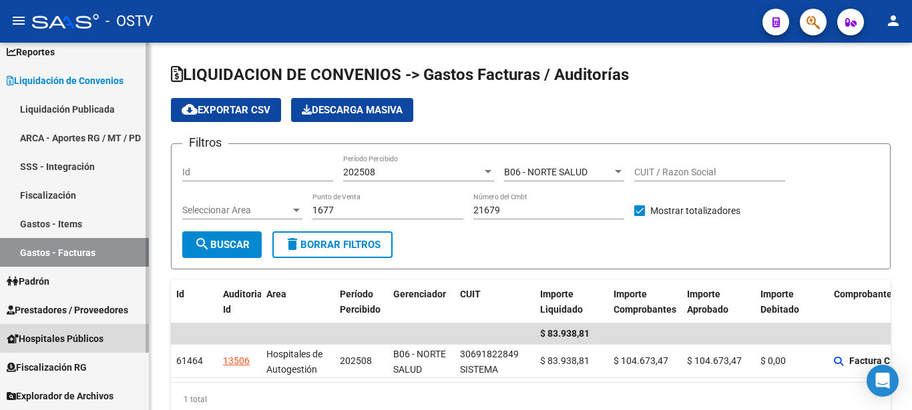
click at [51, 332] on span "Hospitales Públicos" at bounding box center [55, 339] width 97 height 15
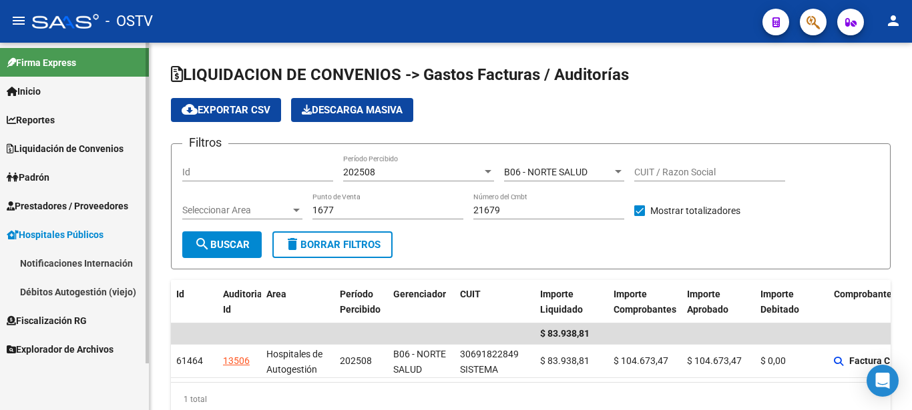
scroll to position [0, 0]
click at [71, 85] on link "Inicio" at bounding box center [74, 91] width 149 height 29
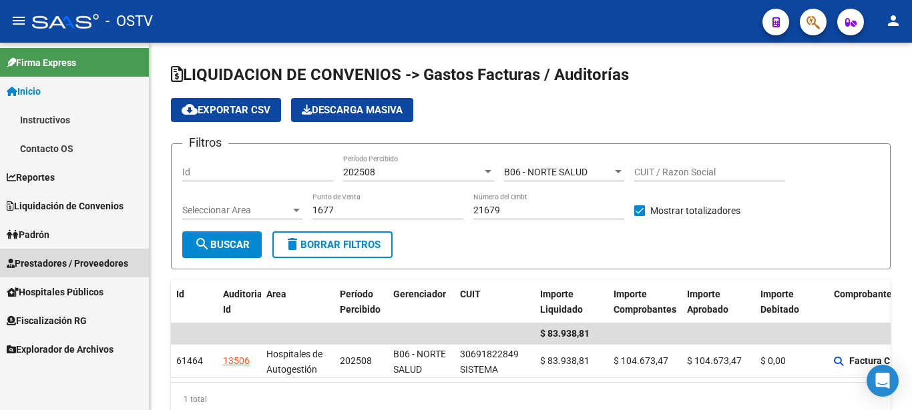
click at [65, 262] on span "Prestadores / Proveedores" at bounding box center [67, 263] width 121 height 15
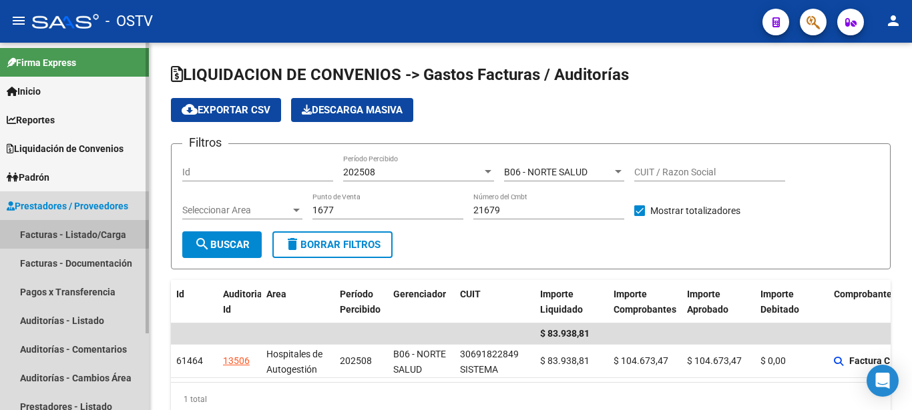
click at [53, 232] on link "Facturas - Listado/Carga" at bounding box center [74, 234] width 149 height 29
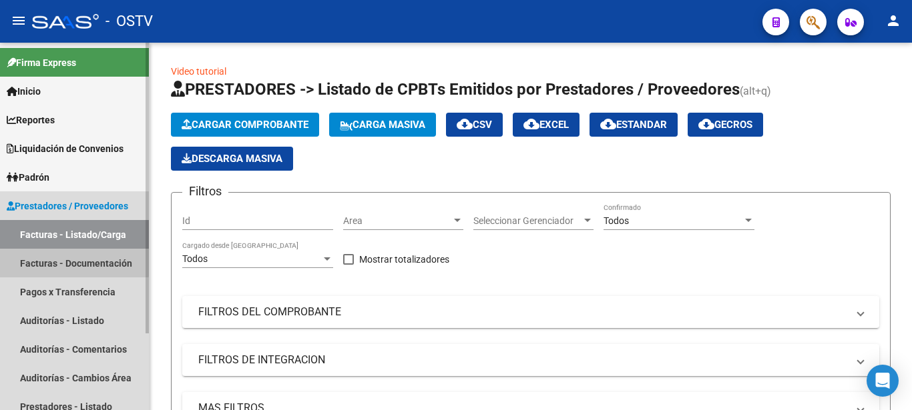
click at [53, 261] on link "Facturas - Documentación" at bounding box center [74, 263] width 149 height 29
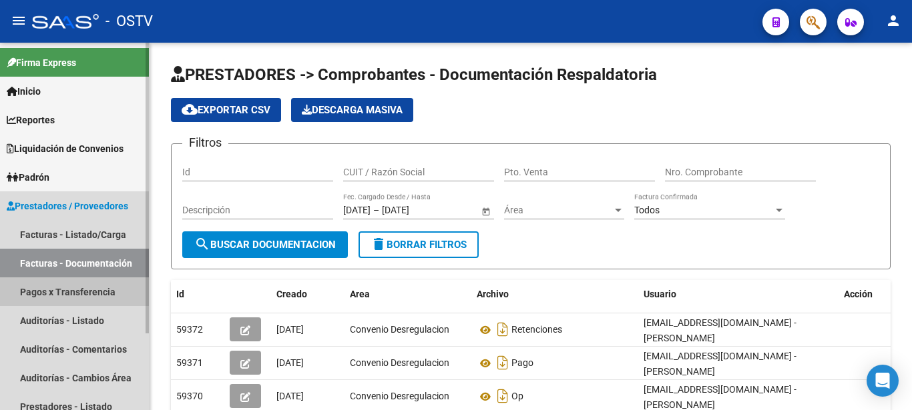
click at [59, 292] on link "Pagos x Transferencia" at bounding box center [74, 292] width 149 height 29
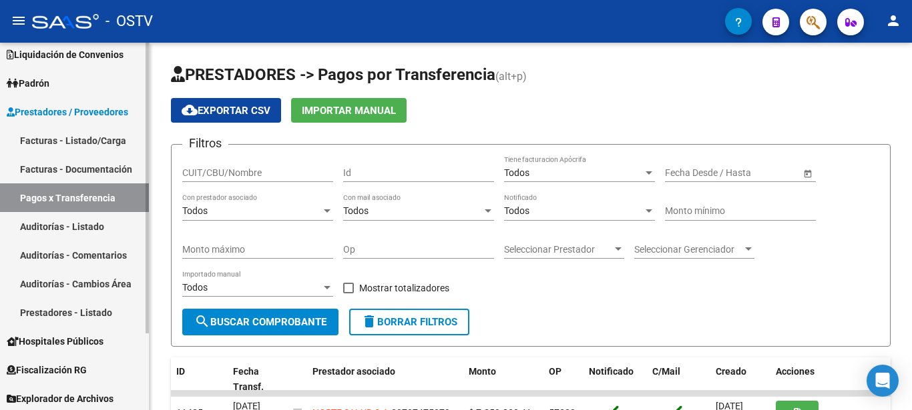
scroll to position [97, 0]
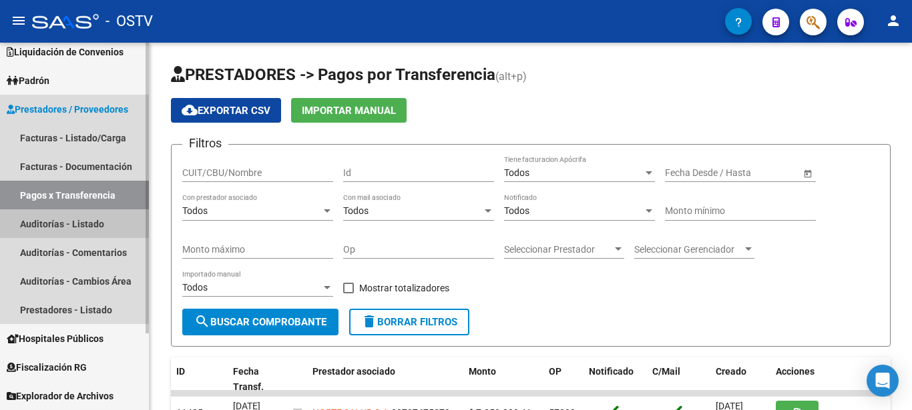
click at [77, 222] on link "Auditorías - Listado" at bounding box center [74, 224] width 149 height 29
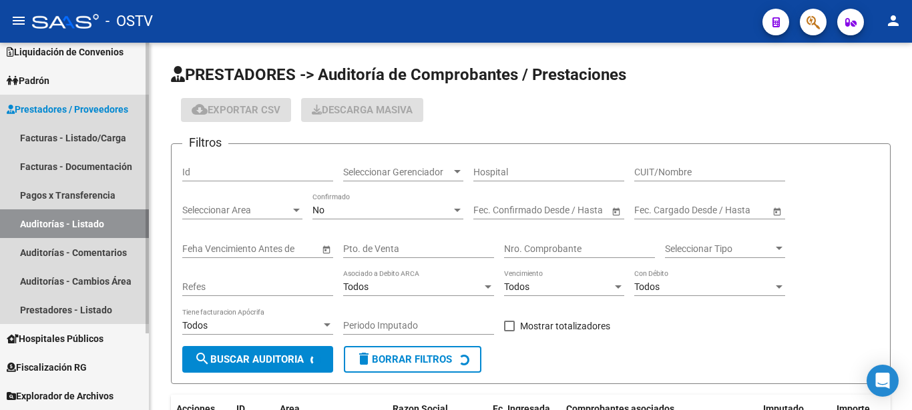
click at [77, 222] on link "Auditorías - Listado" at bounding box center [74, 224] width 149 height 29
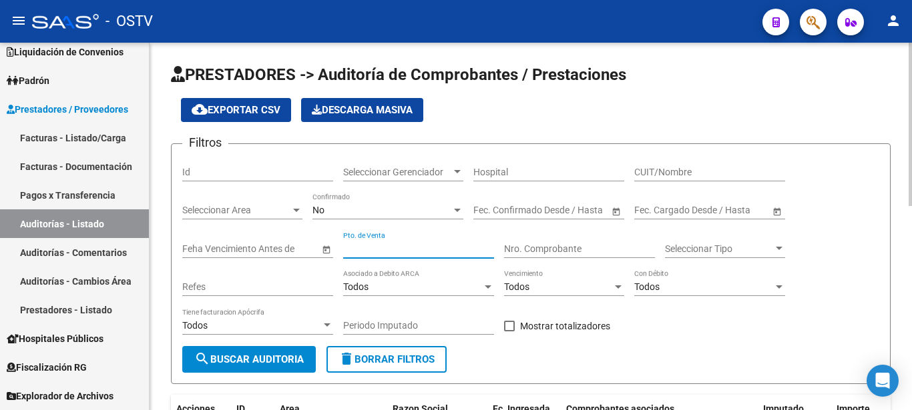
click at [384, 249] on input "Pto. de Venta" at bounding box center [418, 249] width 151 height 11
type input "1677"
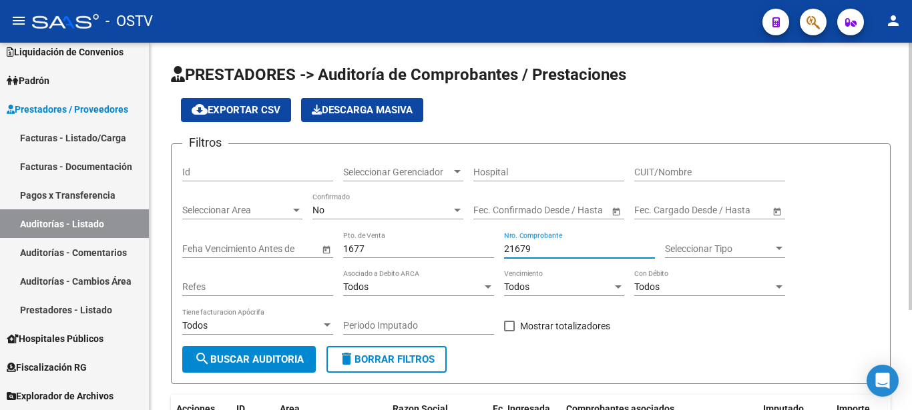
type input "21679"
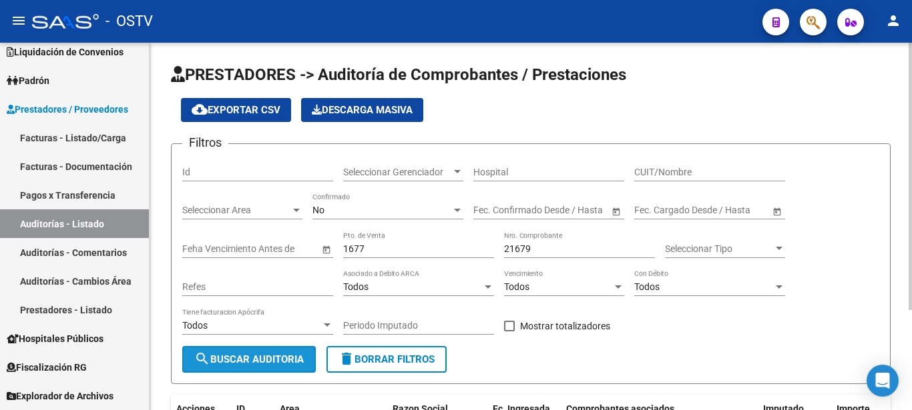
click at [224, 353] on button "search Buscar Auditoria" at bounding box center [248, 359] width 133 height 27
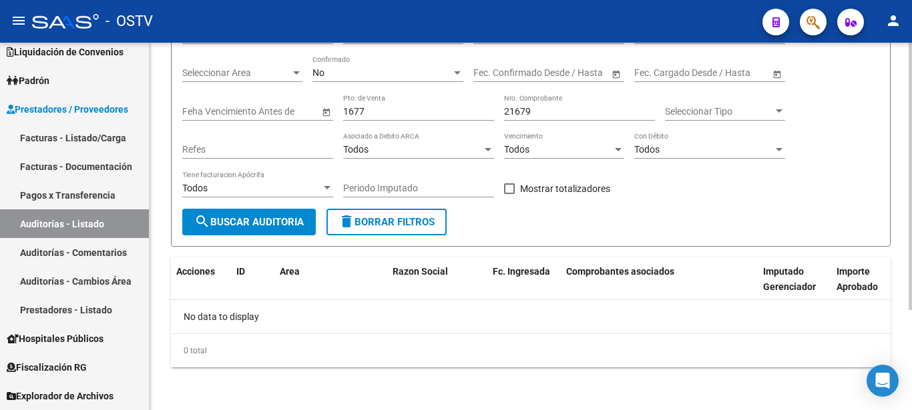
scroll to position [70, 0]
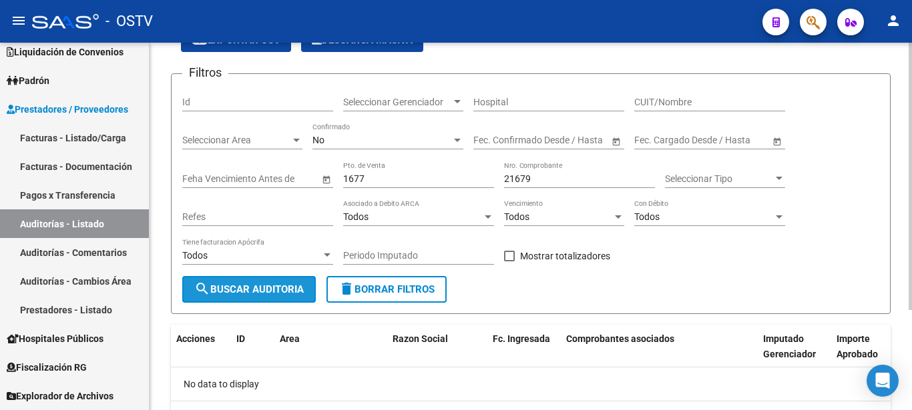
click at [221, 284] on button "search Buscar Auditoria" at bounding box center [248, 289] width 133 height 27
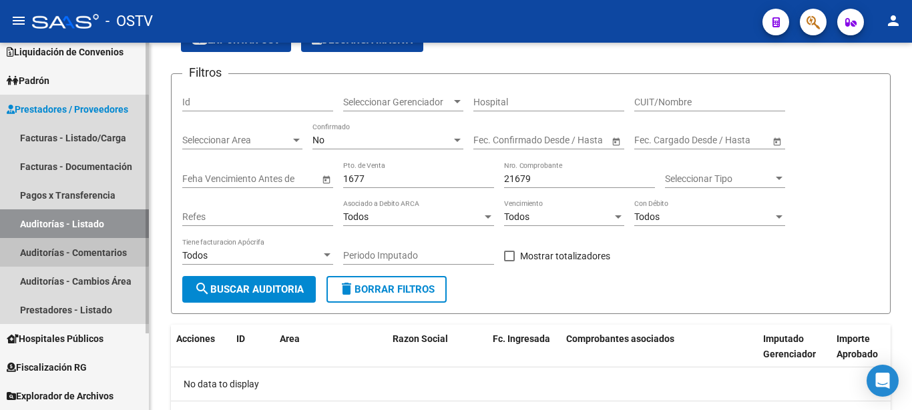
click at [61, 247] on link "Auditorías - Comentarios" at bounding box center [74, 252] width 149 height 29
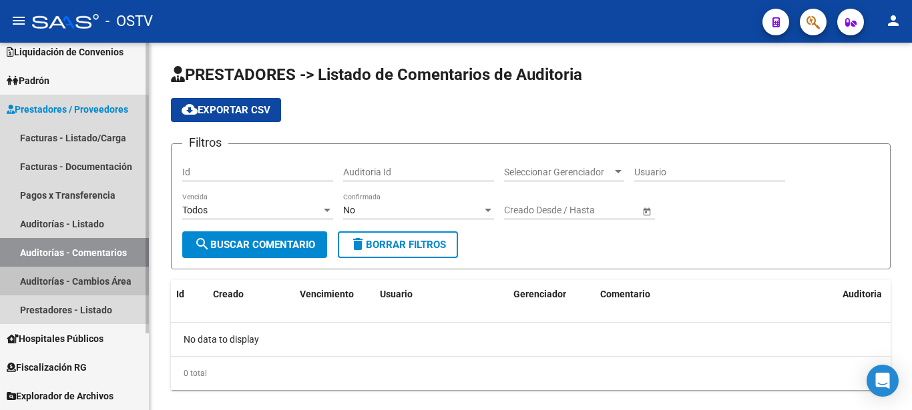
click at [88, 280] on link "Auditorías - Cambios Área" at bounding box center [74, 281] width 149 height 29
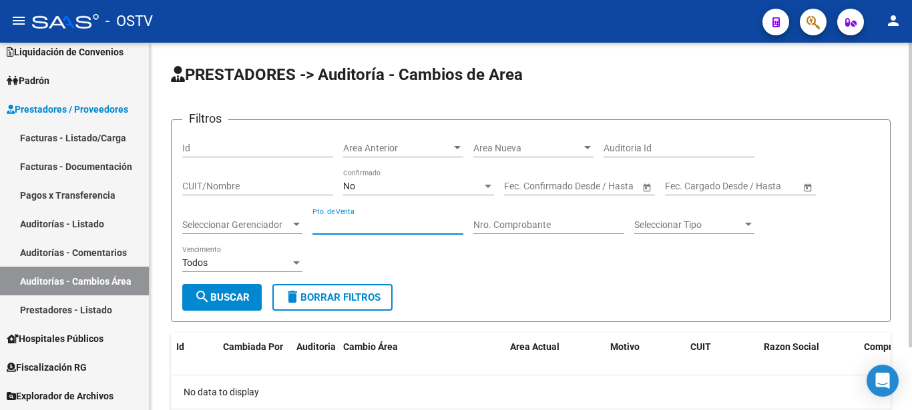
click at [400, 227] on input "Pto. de Venta" at bounding box center [387, 225] width 151 height 11
type input "1677"
type input "21679"
click at [680, 224] on span "Seleccionar Tipo" at bounding box center [688, 225] width 108 height 11
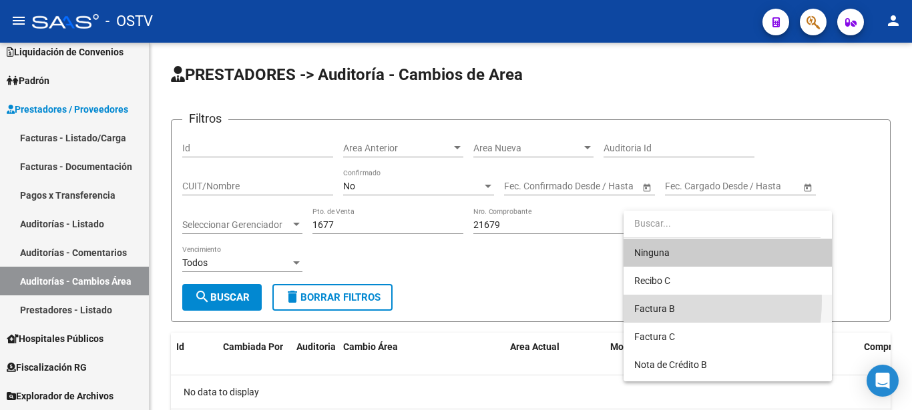
click at [645, 301] on span "Factura B" at bounding box center [727, 309] width 187 height 28
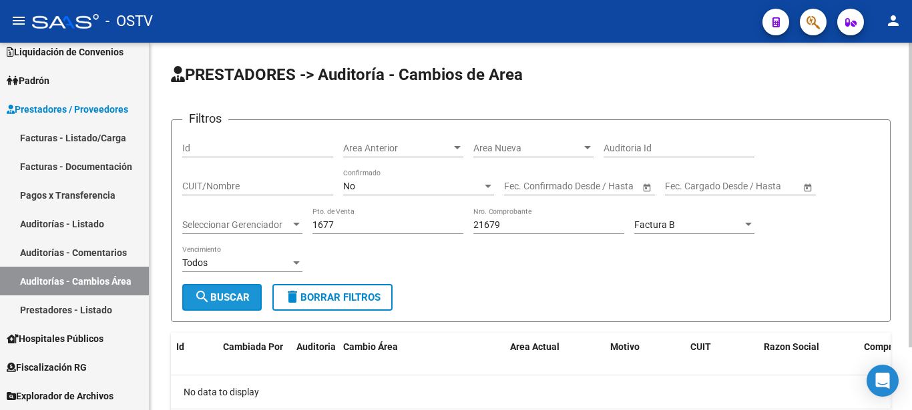
click at [242, 297] on span "search Buscar" at bounding box center [221, 298] width 55 height 12
click at [745, 222] on div at bounding box center [748, 225] width 12 height 11
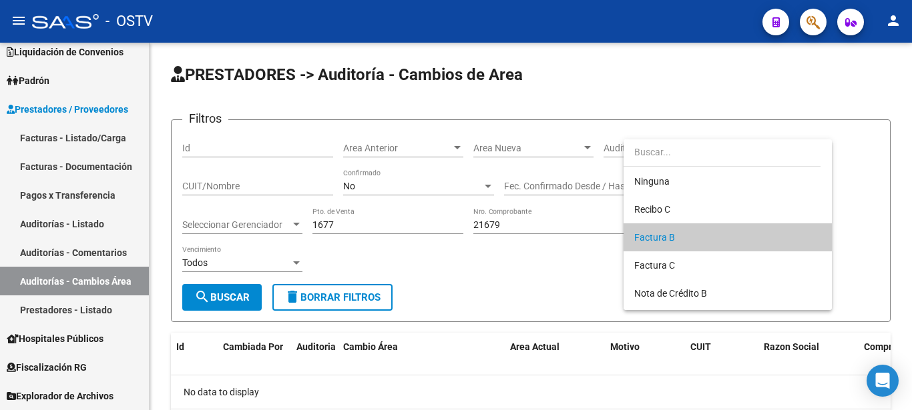
scroll to position [13, 0]
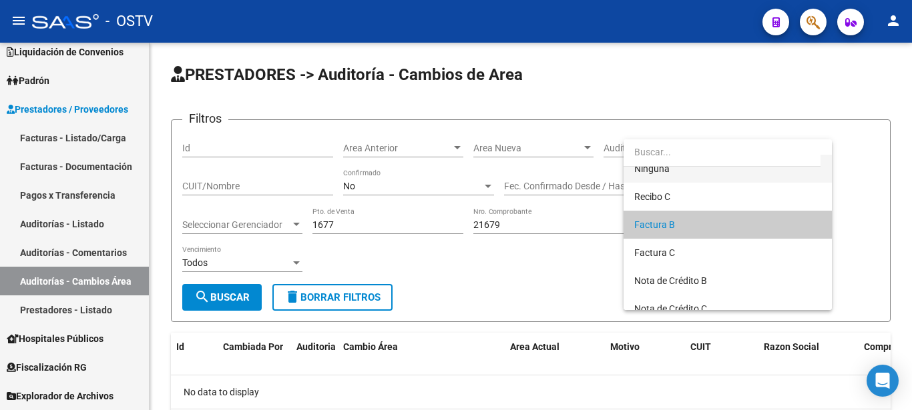
click at [653, 172] on span "Ninguna" at bounding box center [727, 169] width 187 height 28
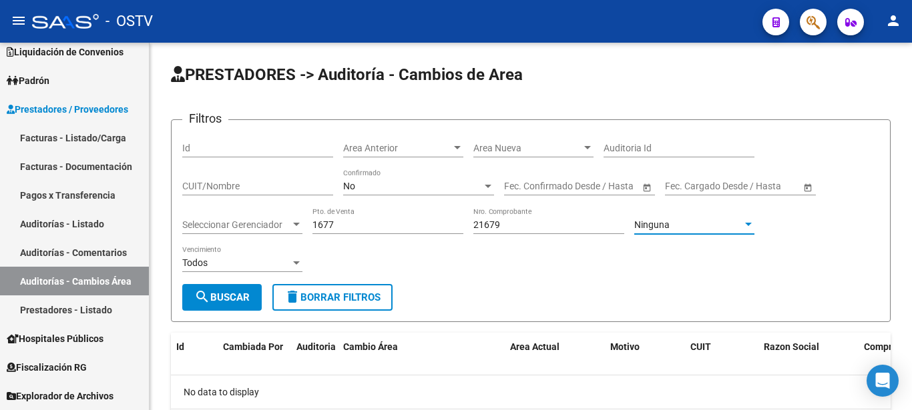
scroll to position [0, 0]
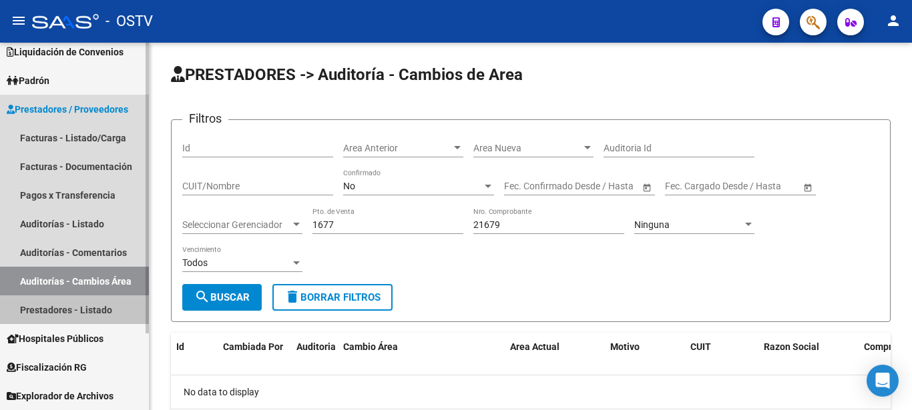
click at [75, 307] on link "Prestadores - Listado" at bounding box center [74, 310] width 149 height 29
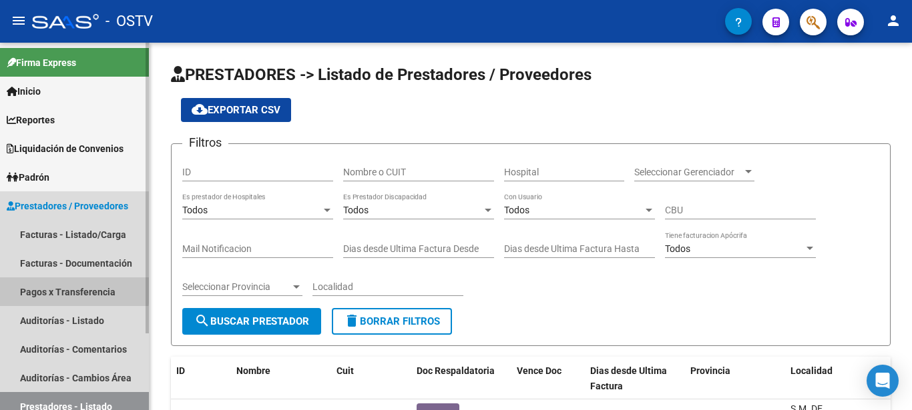
click at [51, 288] on link "Pagos x Transferencia" at bounding box center [74, 292] width 149 height 29
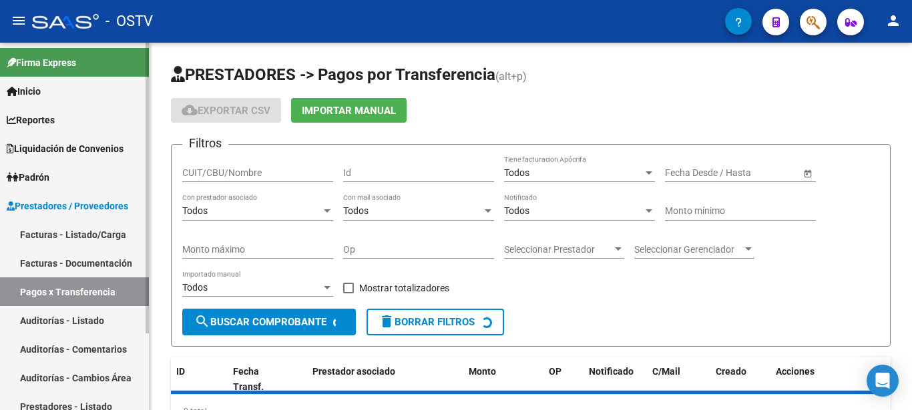
click at [51, 290] on link "Pagos x Transferencia" at bounding box center [74, 292] width 149 height 29
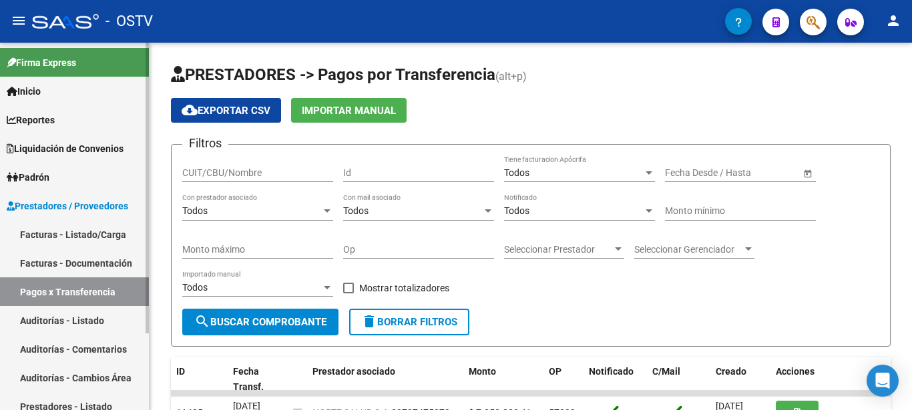
click at [51, 319] on link "Auditorías - Listado" at bounding box center [74, 320] width 149 height 29
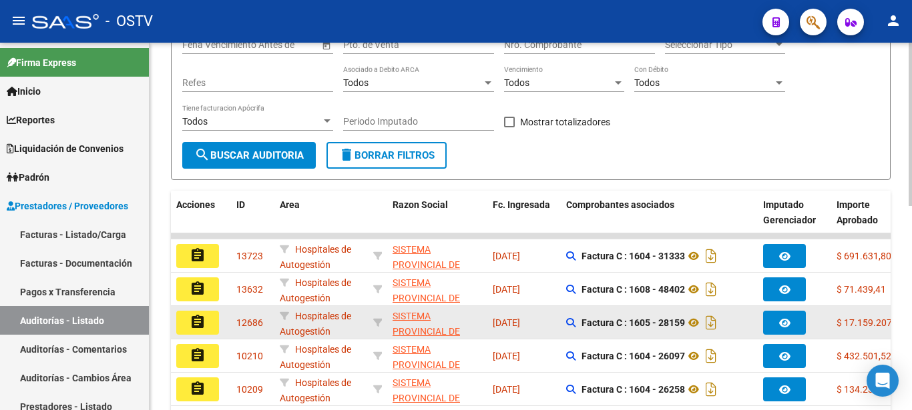
scroll to position [1, 0]
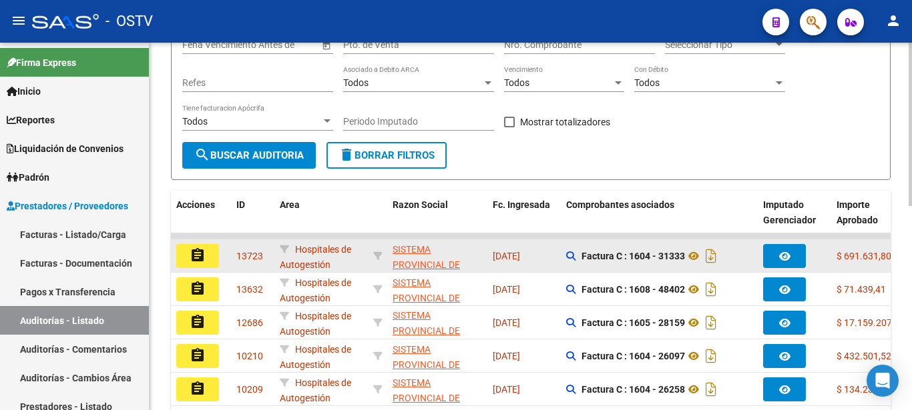
click at [202, 260] on mat-icon "assignment" at bounding box center [198, 256] width 16 height 16
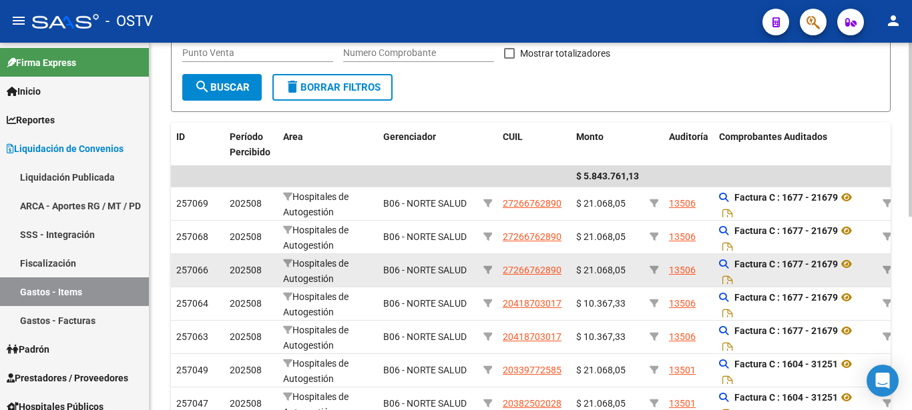
scroll to position [408, 0]
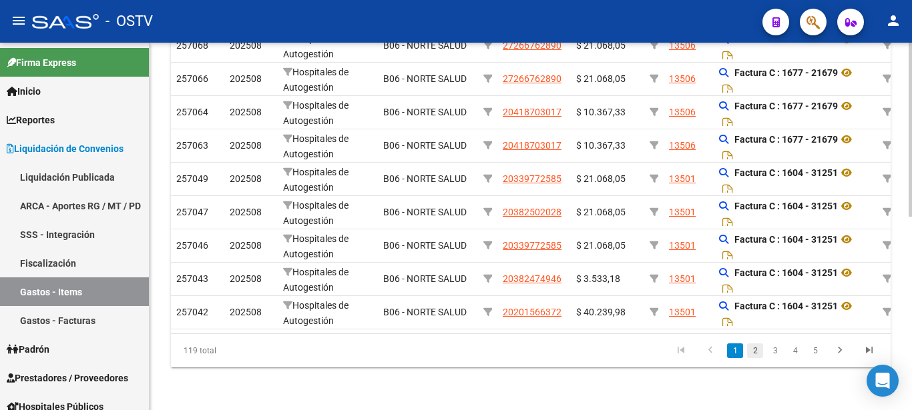
click at [753, 350] on link "2" at bounding box center [755, 351] width 16 height 15
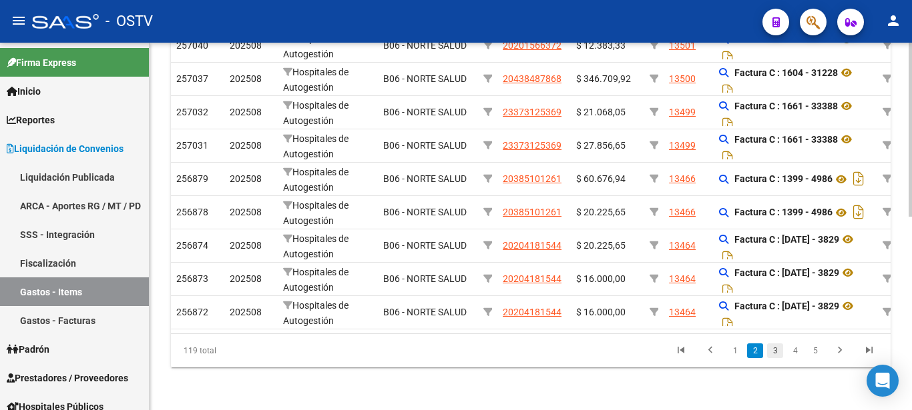
click at [771, 353] on link "3" at bounding box center [775, 351] width 16 height 15
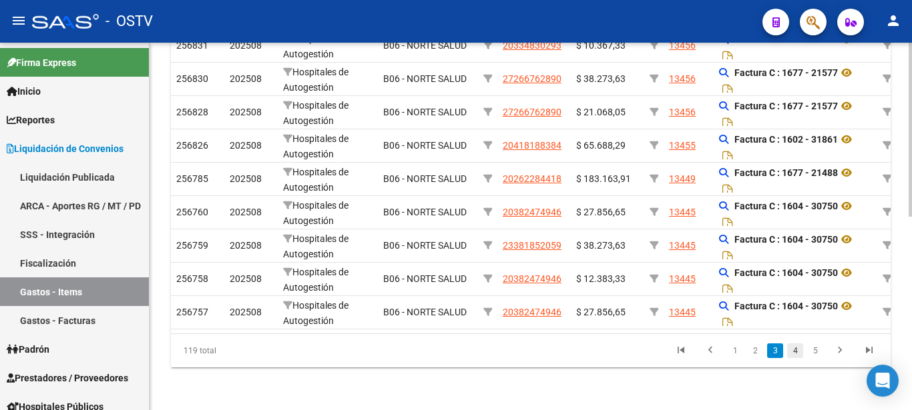
click at [794, 354] on link "4" at bounding box center [795, 351] width 16 height 15
click at [817, 352] on link "6" at bounding box center [815, 351] width 16 height 15
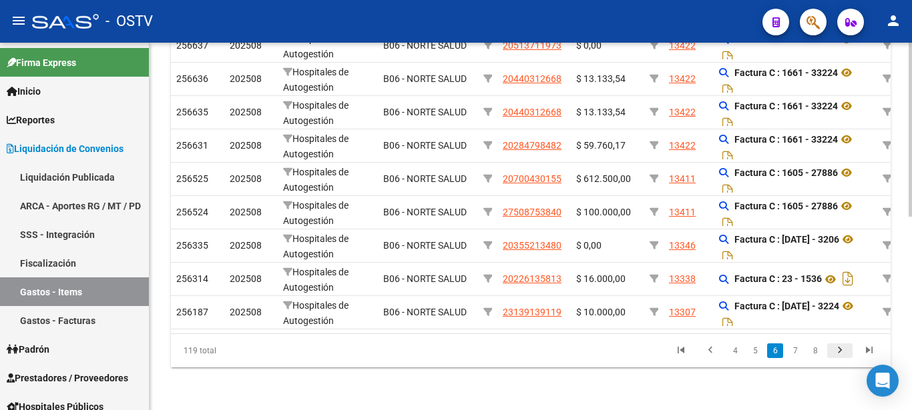
click at [832, 352] on icon "go to next page" at bounding box center [839, 352] width 17 height 16
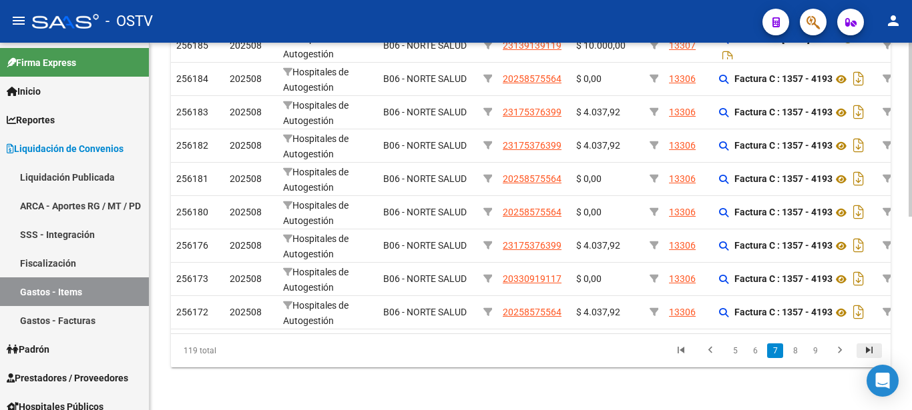
click at [872, 350] on icon "go to last page" at bounding box center [868, 352] width 17 height 16
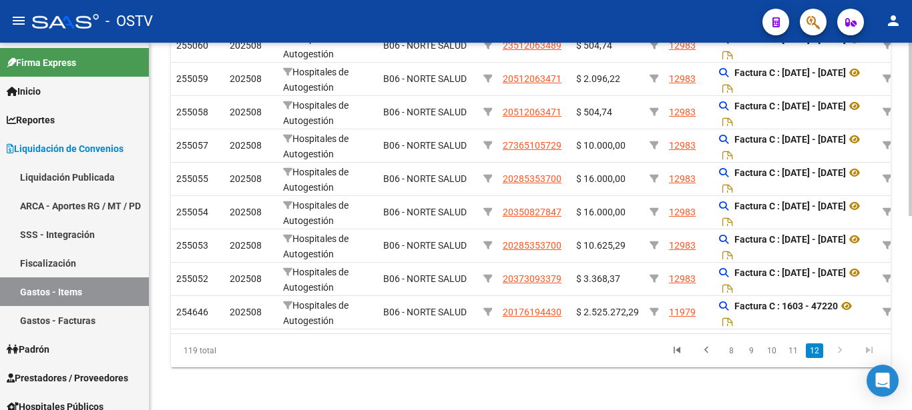
scroll to position [374, 0]
click at [868, 352] on icon "go to last page" at bounding box center [868, 352] width 17 height 16
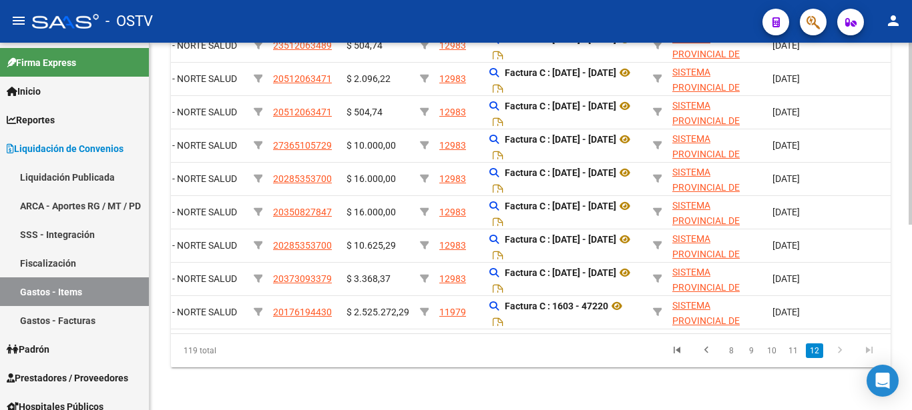
scroll to position [0, 33]
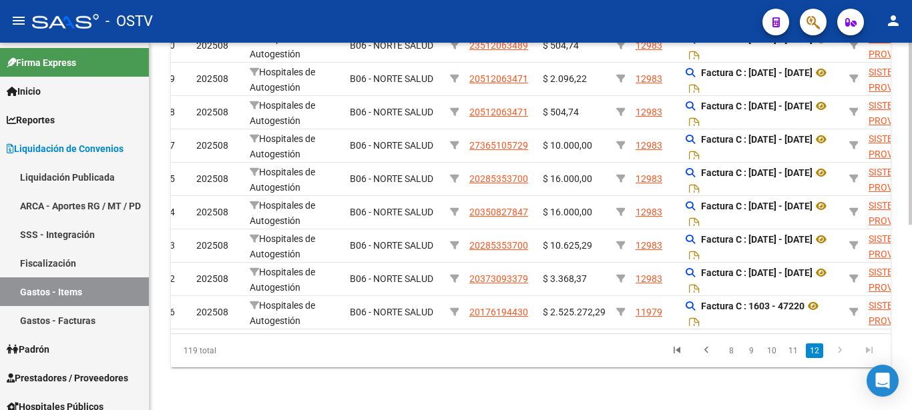
click at [838, 358] on icon "go to next page" at bounding box center [839, 352] width 17 height 16
click at [867, 352] on icon "go to last page" at bounding box center [868, 352] width 17 height 16
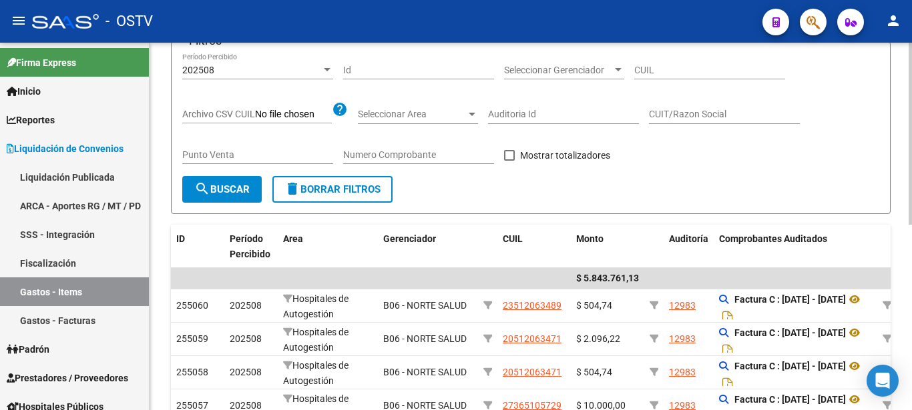
scroll to position [0, 0]
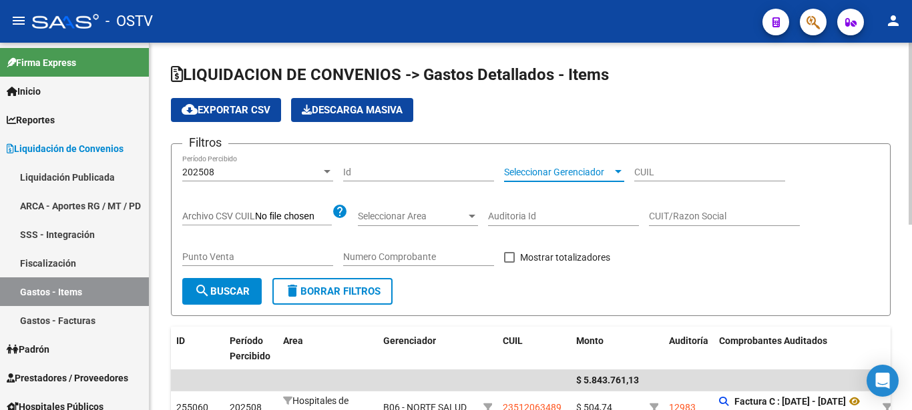
click at [614, 173] on div at bounding box center [618, 172] width 12 height 11
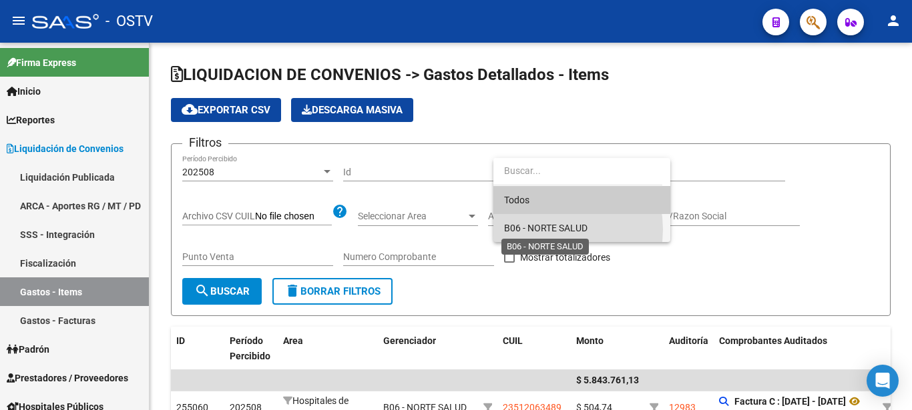
click at [542, 230] on span "B06 - NORTE SALUD" at bounding box center [545, 228] width 83 height 11
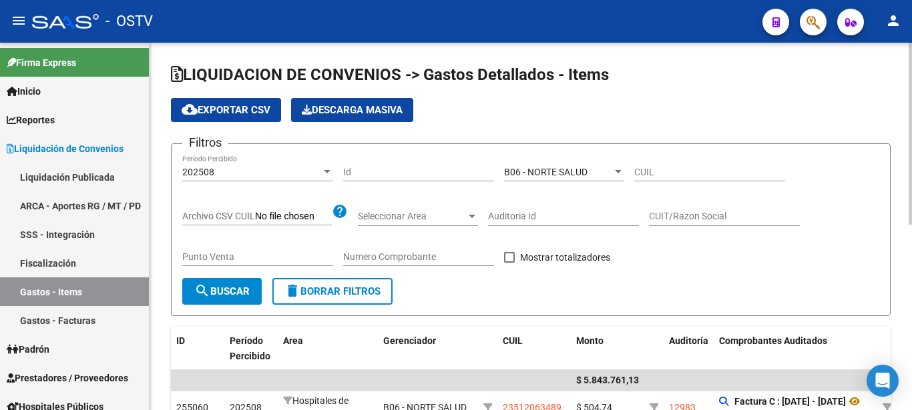
click at [223, 218] on span "Archivo CSV CUIL" at bounding box center [218, 216] width 73 height 11
click at [255, 218] on input "Archivo CSV CUIL" at bounding box center [293, 217] width 77 height 12
click at [511, 214] on input "Auditoria Id" at bounding box center [563, 216] width 151 height 11
click at [679, 218] on input "CUIT/Razon Social" at bounding box center [724, 216] width 151 height 11
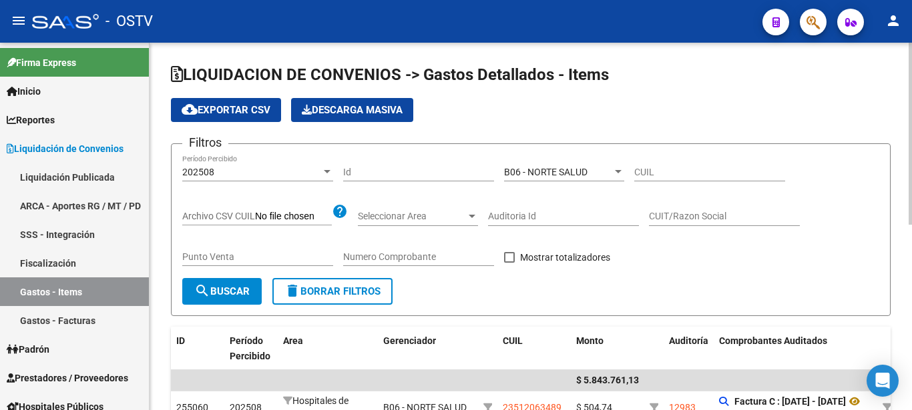
click at [661, 256] on div "Filtros 202508 Período Percibido Id B06 - NORTE SALUD Seleccionar Gerenciador C…" at bounding box center [530, 216] width 697 height 123
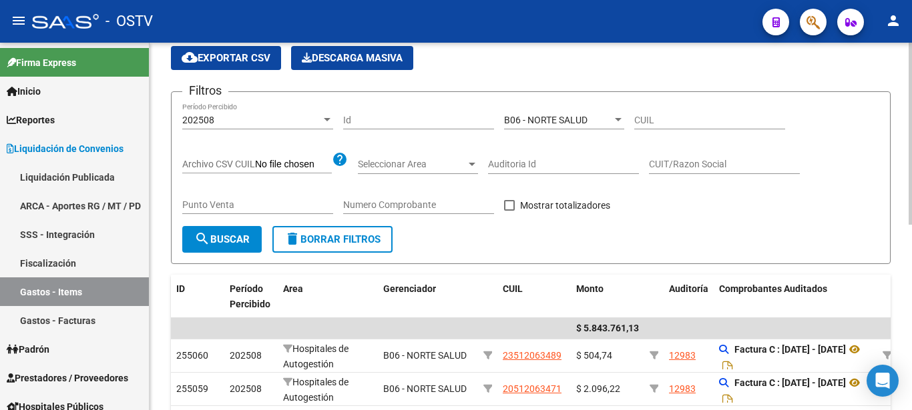
scroll to position [68, 0]
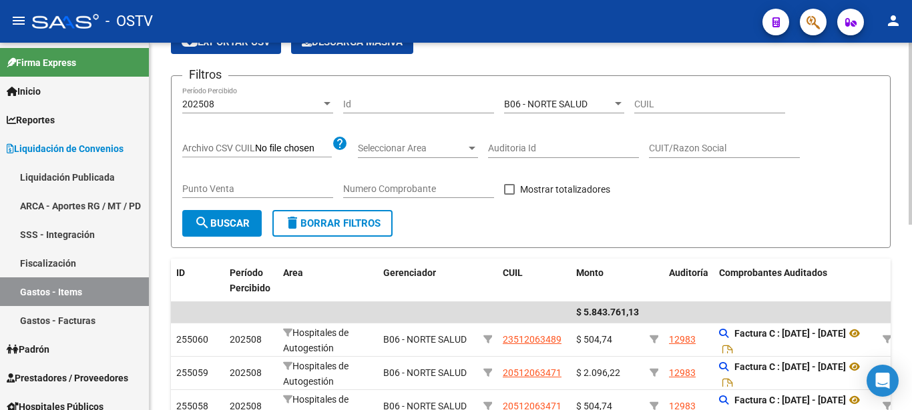
click at [223, 217] on button "search Buscar" at bounding box center [221, 223] width 79 height 27
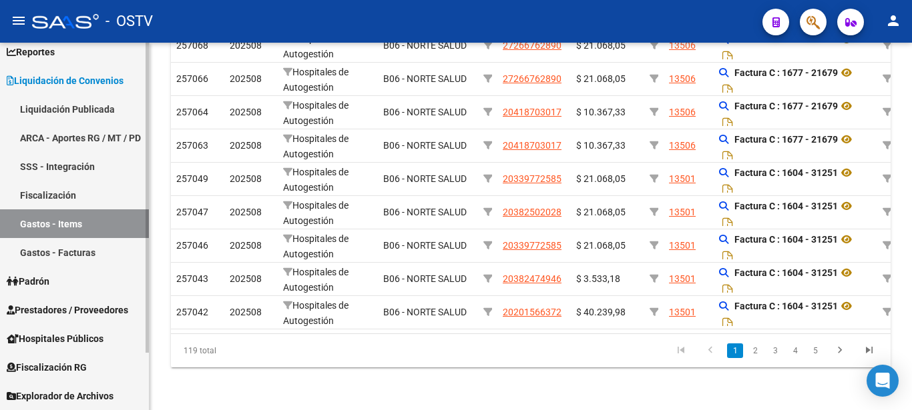
click at [56, 307] on span "Prestadores / Proveedores" at bounding box center [67, 310] width 121 height 15
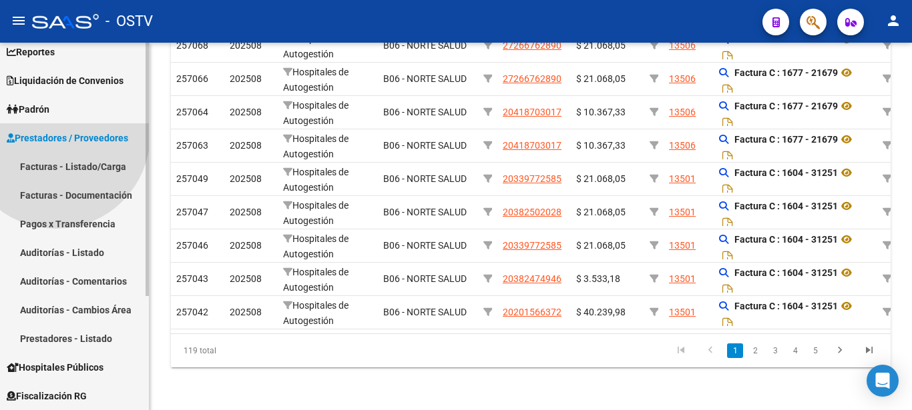
click at [56, 307] on span "Prestadores / Proveedores Facturas - Listado/Carga Facturas - Documentación Pag…" at bounding box center [74, 238] width 149 height 230
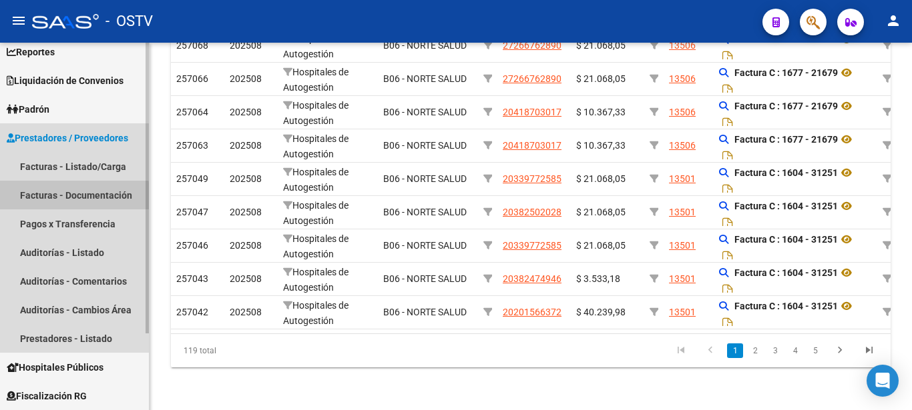
click at [42, 199] on link "Facturas - Documentación" at bounding box center [74, 195] width 149 height 29
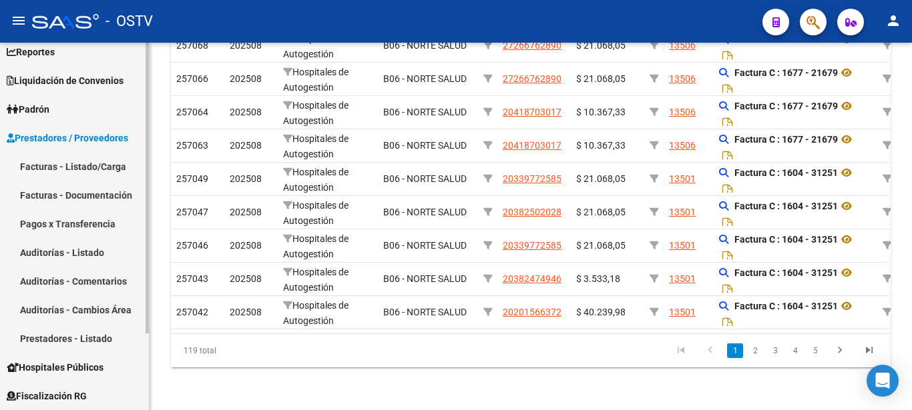
click at [42, 199] on link "Facturas - Documentación" at bounding box center [74, 195] width 149 height 29
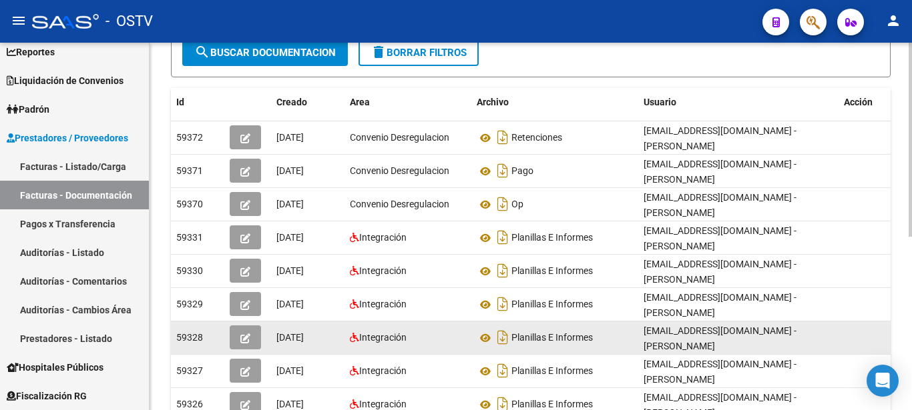
scroll to position [136, 0]
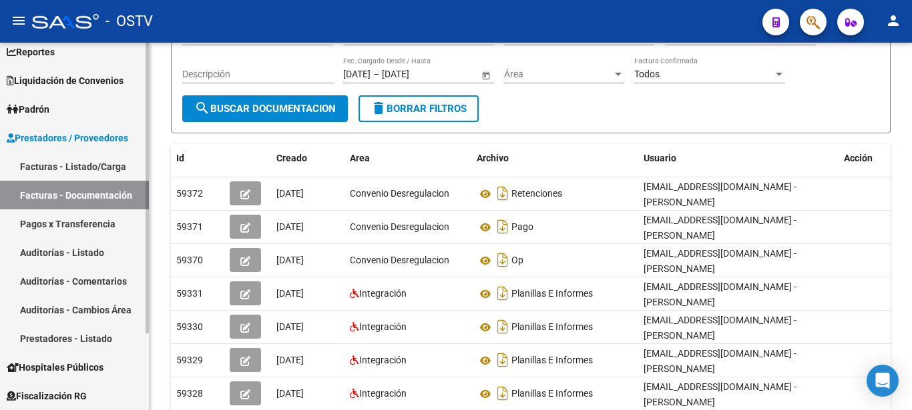
click at [78, 249] on link "Auditorías - Listado" at bounding box center [74, 252] width 149 height 29
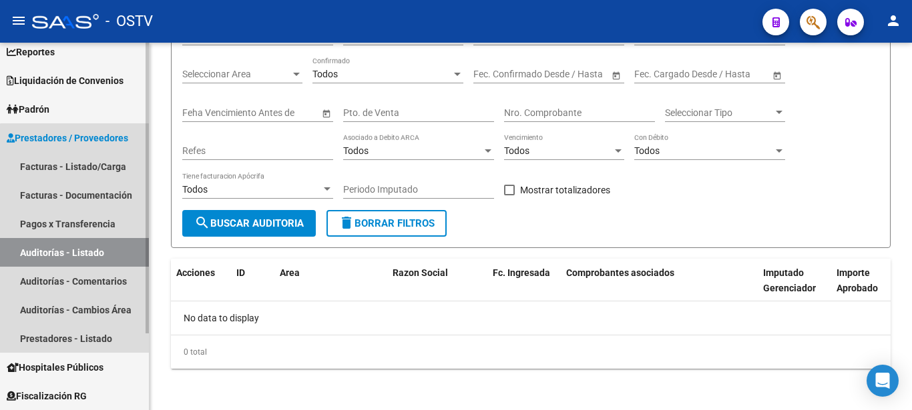
click at [91, 300] on link "Auditorías - Cambios Área" at bounding box center [74, 310] width 149 height 29
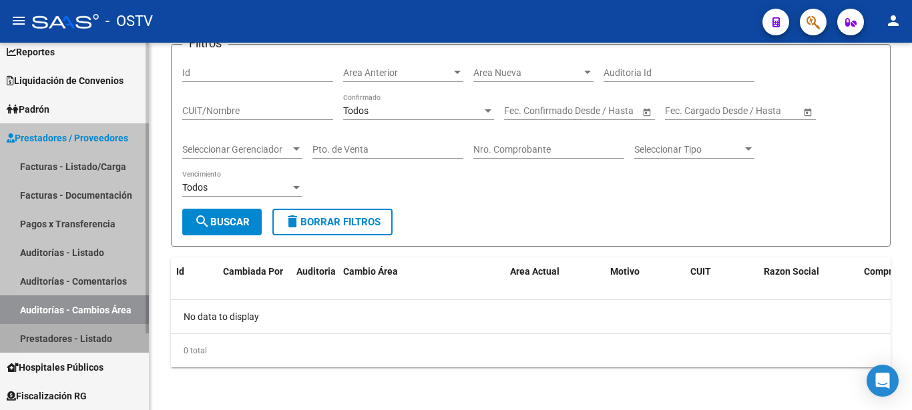
drag, startPoint x: 75, startPoint y: 336, endPoint x: 77, endPoint y: 366, distance: 29.5
click at [75, 334] on link "Prestadores - Listado" at bounding box center [74, 338] width 149 height 29
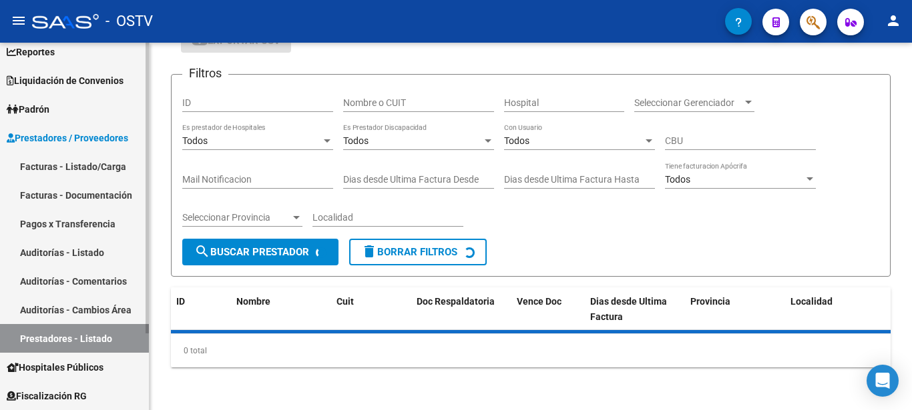
click at [77, 366] on span "Hospitales Públicos" at bounding box center [55, 367] width 97 height 15
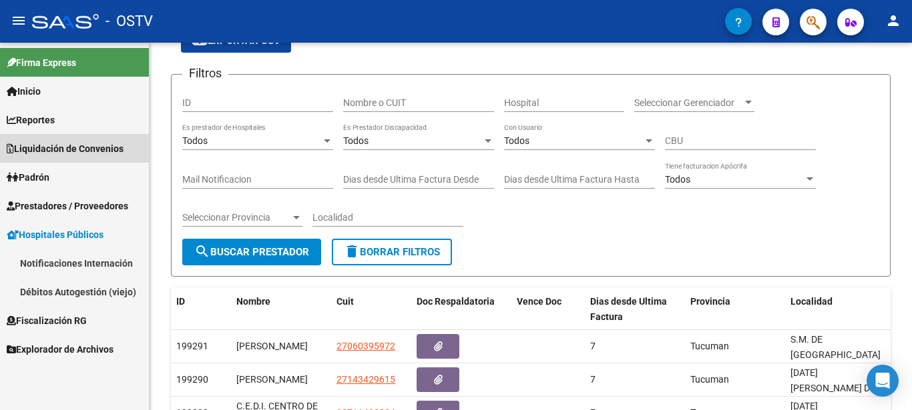
click at [79, 146] on span "Liquidación de Convenios" at bounding box center [65, 148] width 117 height 15
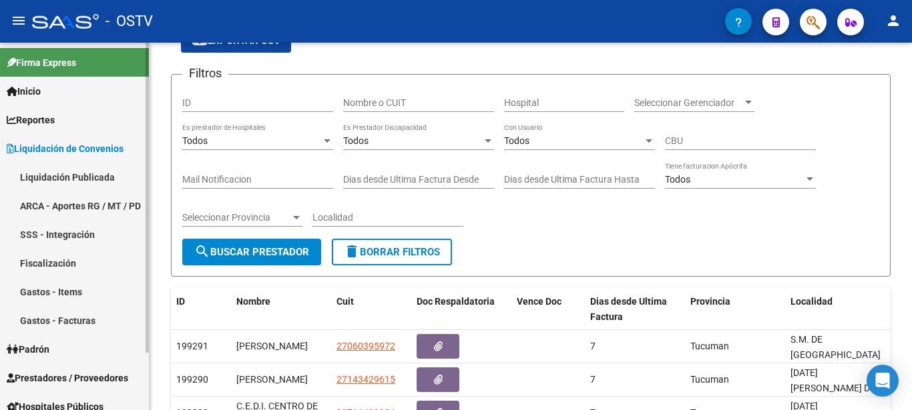
click at [86, 176] on link "Liquidación Publicada" at bounding box center [74, 177] width 149 height 29
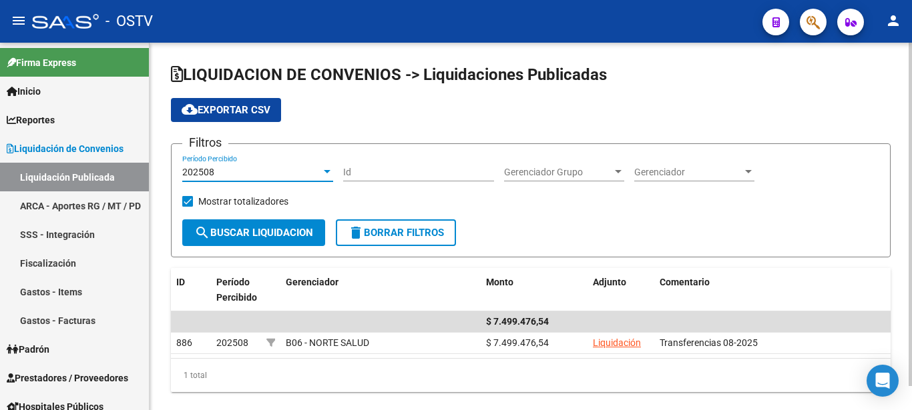
click at [323, 172] on div at bounding box center [327, 172] width 12 height 11
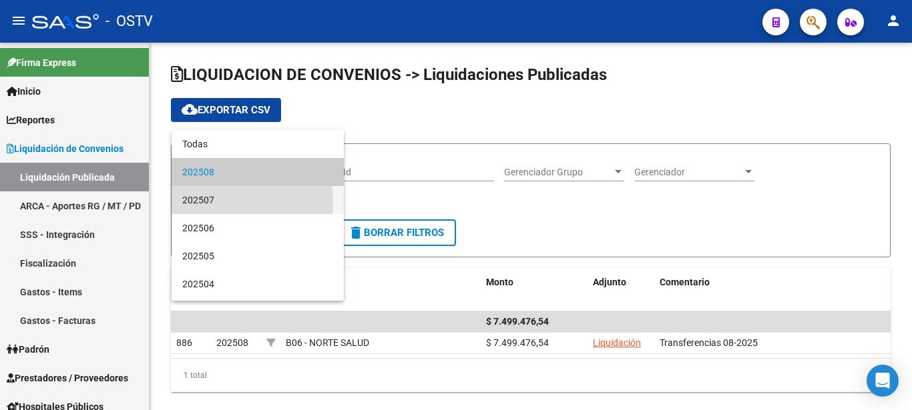
click at [195, 202] on span "202507" at bounding box center [257, 200] width 151 height 28
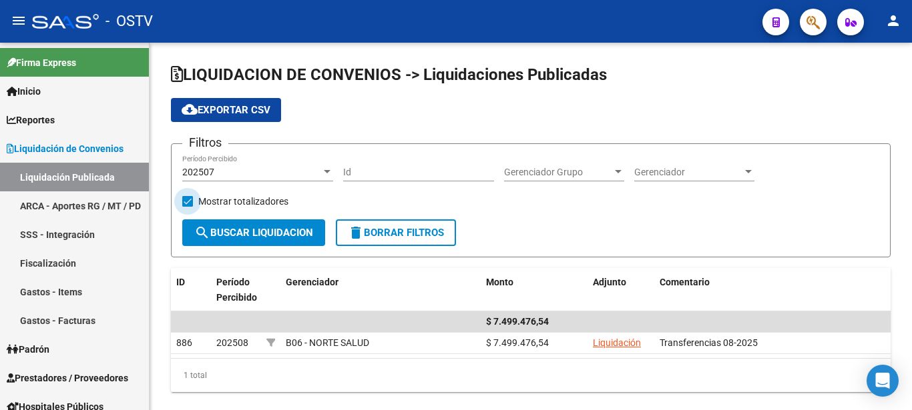
click at [195, 202] on label "Mostrar totalizadores" at bounding box center [235, 202] width 106 height 16
click at [188, 207] on input "Mostrar totalizadores" at bounding box center [187, 207] width 1 height 1
checkbox input "false"
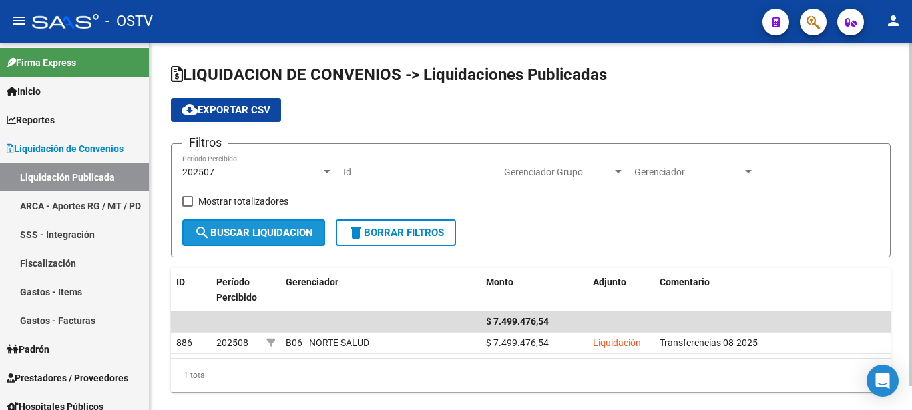
click at [248, 227] on button "search Buscar Liquidacion" at bounding box center [253, 233] width 143 height 27
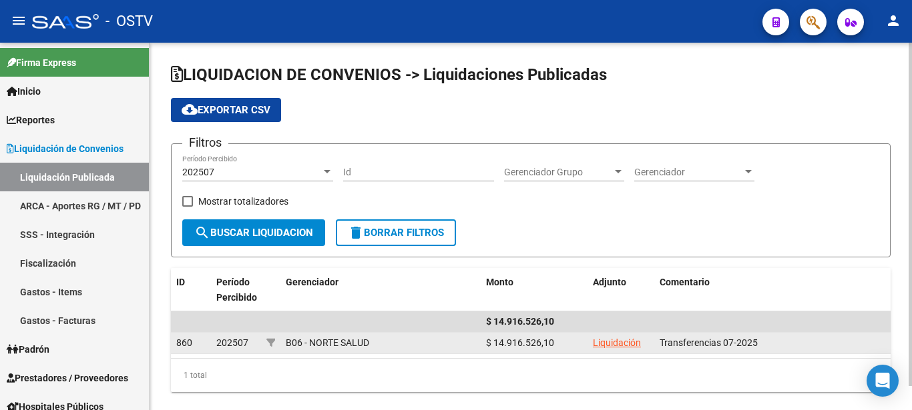
click at [603, 343] on link "Liquidación" at bounding box center [617, 343] width 48 height 11
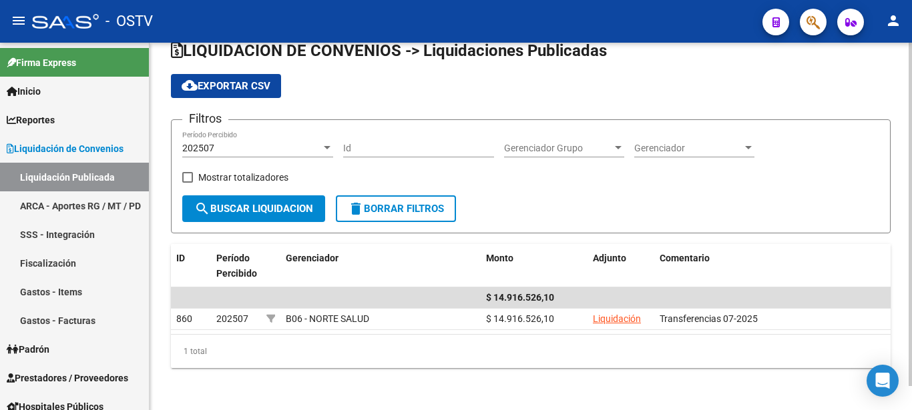
scroll to position [25, 0]
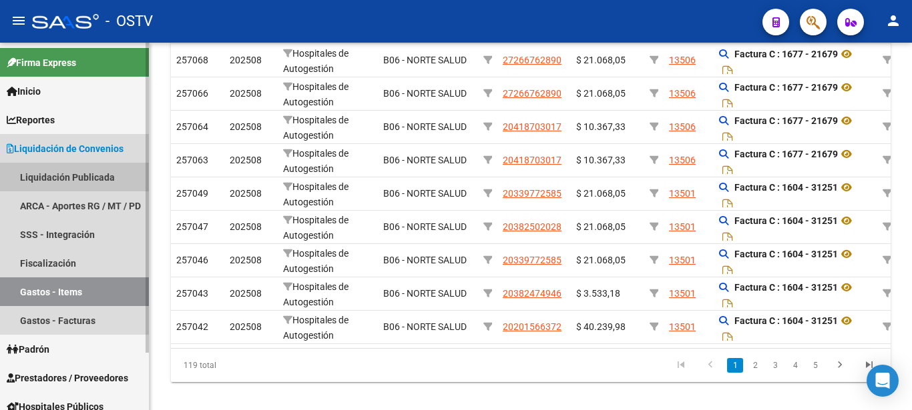
click at [57, 170] on link "Liquidación Publicada" at bounding box center [74, 177] width 149 height 29
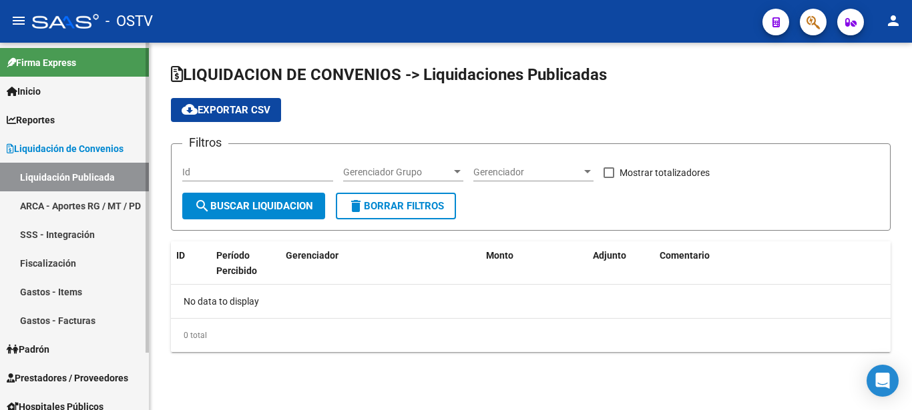
checkbox input "true"
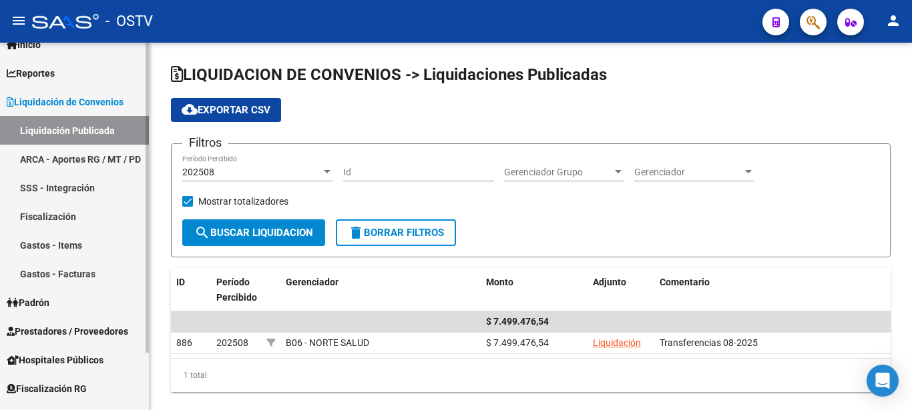
scroll to position [68, 0]
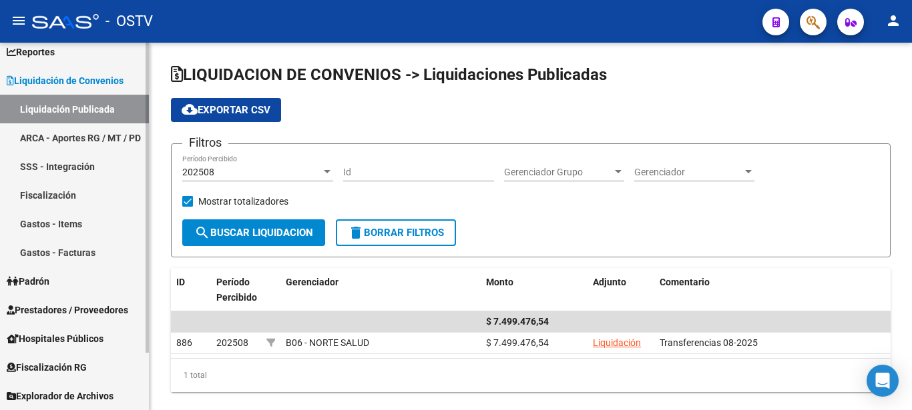
click at [53, 309] on span "Prestadores / Proveedores" at bounding box center [67, 310] width 121 height 15
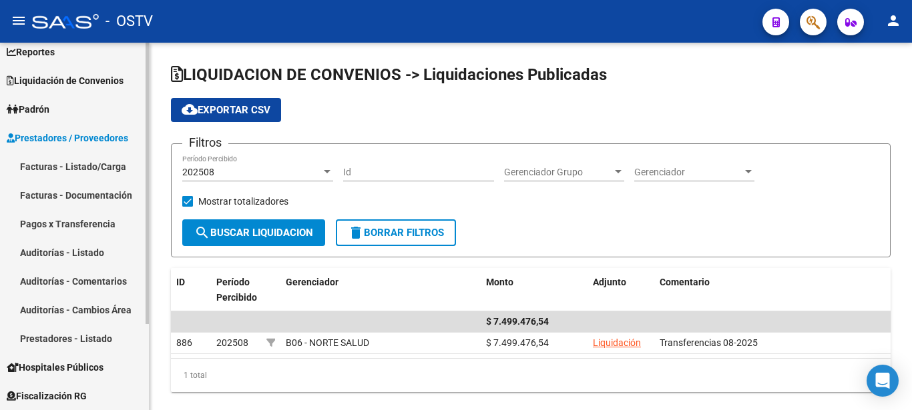
click at [53, 309] on span "Prestadores / Proveedores Facturas - Listado/Carga Facturas - Documentación Pag…" at bounding box center [74, 238] width 149 height 230
click at [79, 256] on link "Auditorías - Listado" at bounding box center [74, 252] width 149 height 29
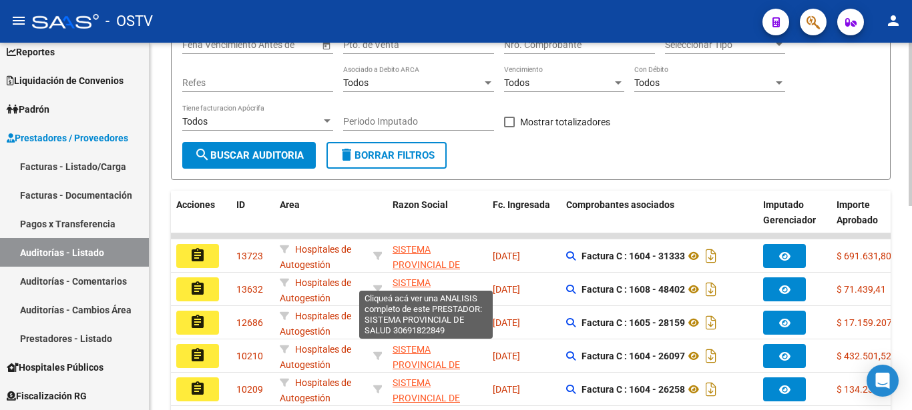
scroll to position [136, 0]
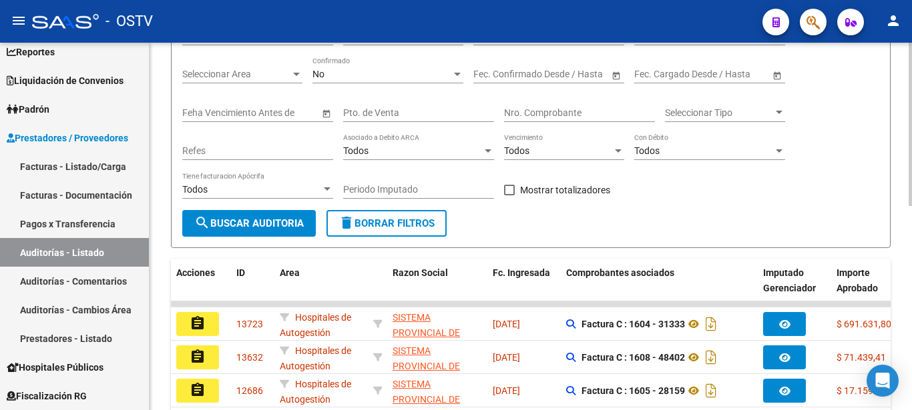
click at [384, 153] on div "Todos" at bounding box center [412, 150] width 139 height 11
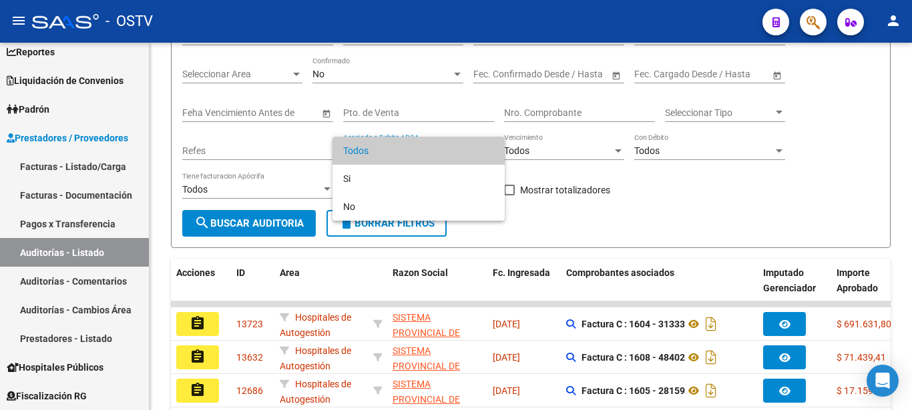
click at [391, 110] on div at bounding box center [456, 205] width 912 height 410
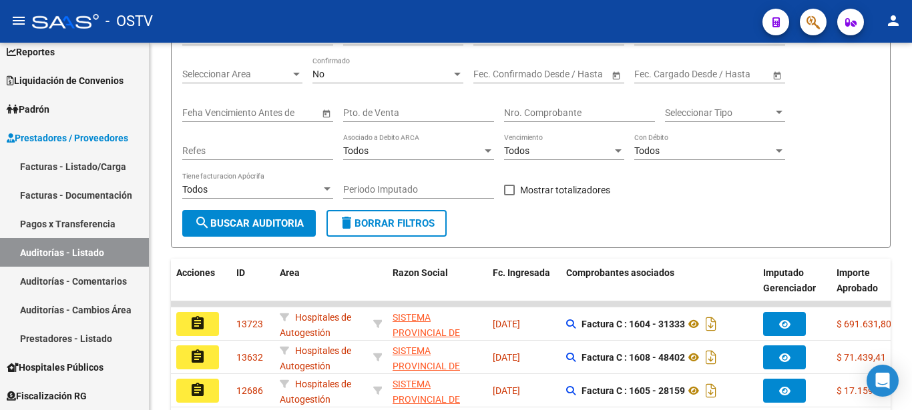
click at [391, 110] on input "Pto. de Venta" at bounding box center [418, 112] width 151 height 11
type input "1677"
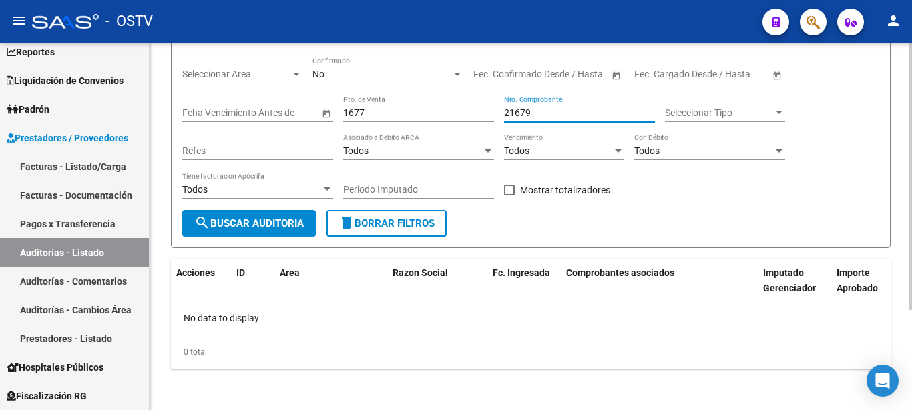
type input "21679"
click at [561, 122] on div "21679 Nro. Comprobante" at bounding box center [579, 114] width 151 height 38
click at [559, 115] on input "21679" at bounding box center [579, 112] width 151 height 11
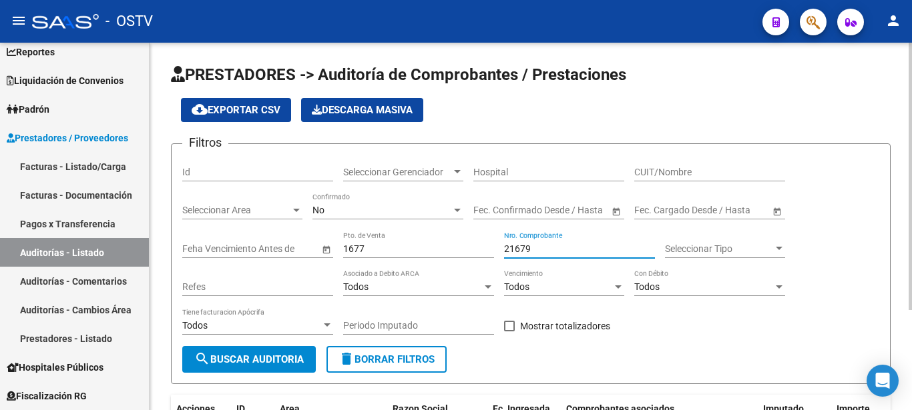
click at [451, 174] on div at bounding box center [457, 172] width 12 height 11
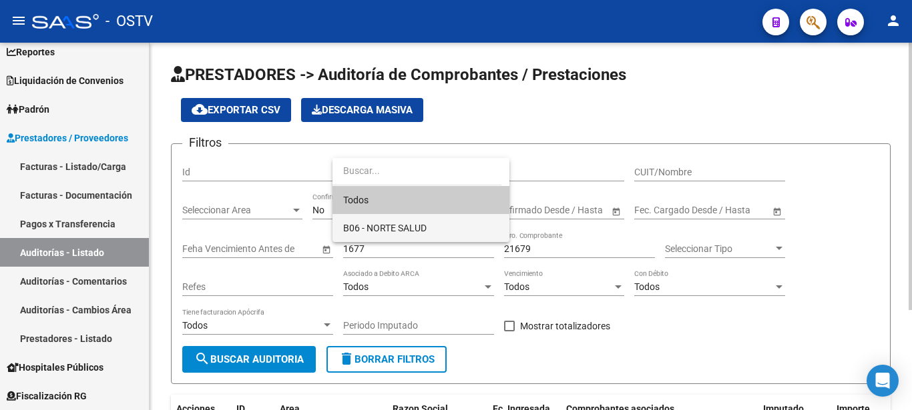
click at [400, 234] on span "B06 - NORTE SALUD" at bounding box center [421, 228] width 156 height 28
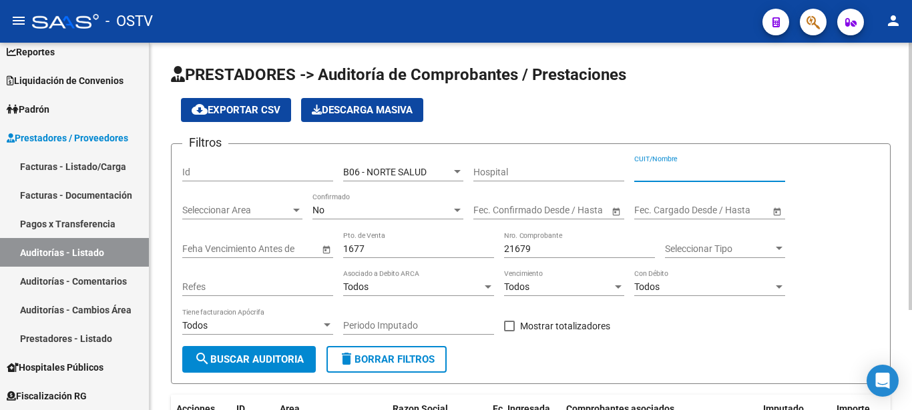
click at [658, 175] on input "CUIT/Nombre" at bounding box center [709, 172] width 151 height 11
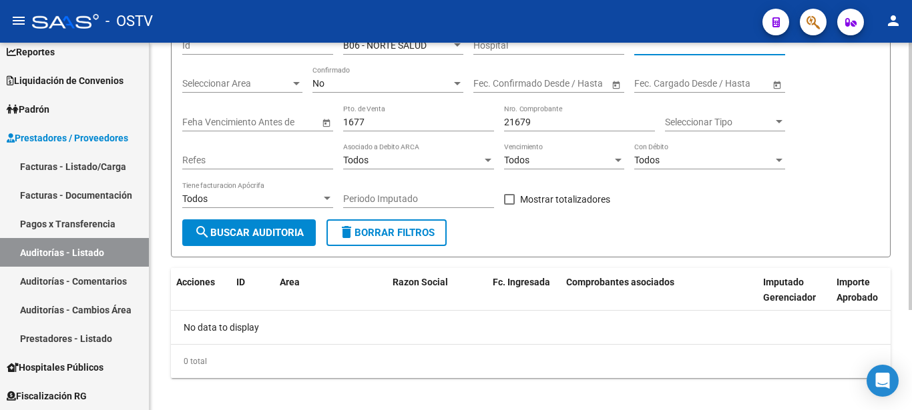
scroll to position [138, 0]
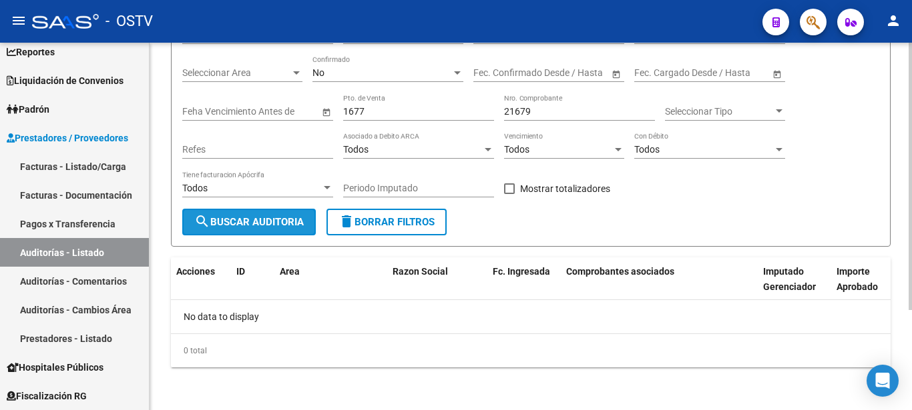
click at [245, 227] on span "search Buscar Auditoria" at bounding box center [248, 222] width 109 height 12
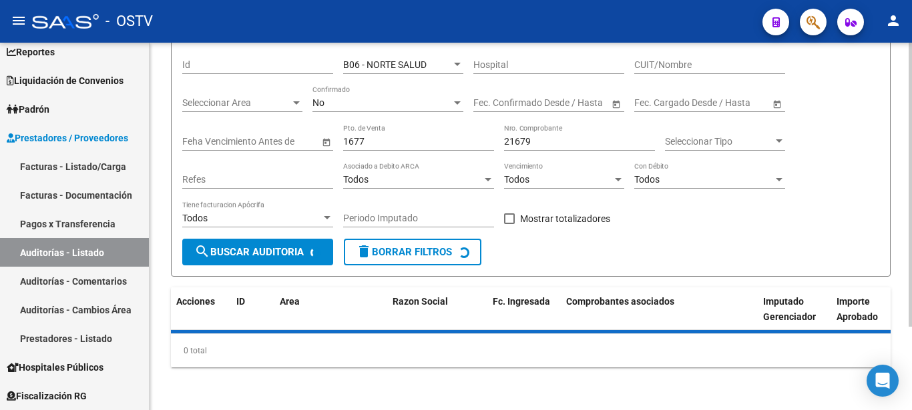
scroll to position [108, 0]
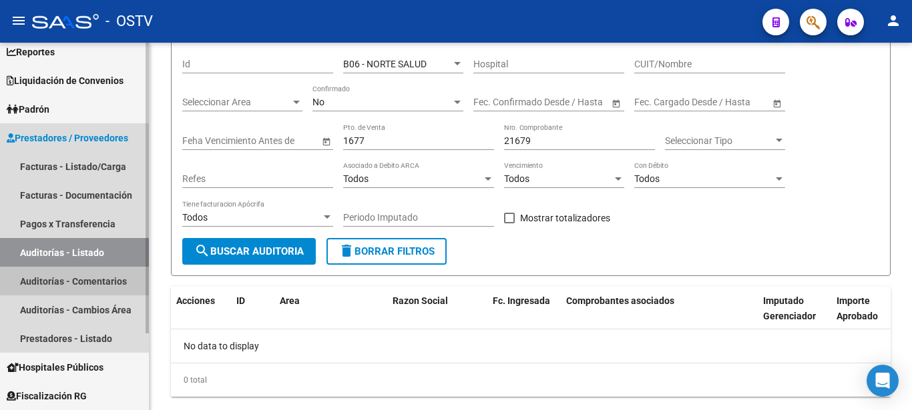
click at [57, 288] on link "Auditorías - Comentarios" at bounding box center [74, 281] width 149 height 29
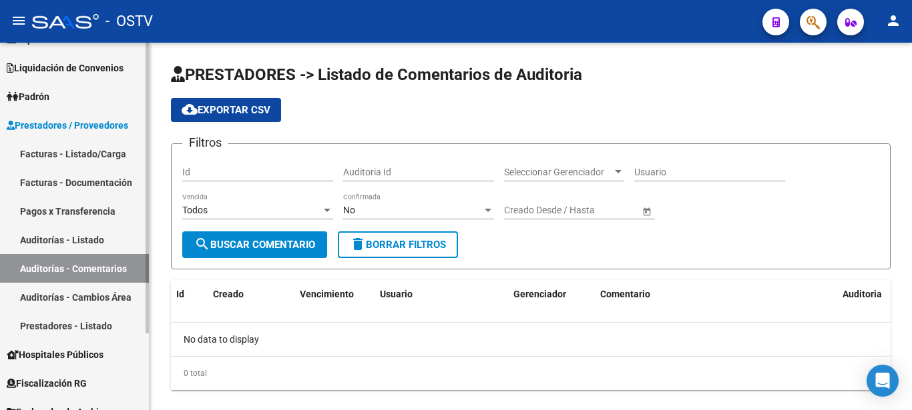
scroll to position [97, 0]
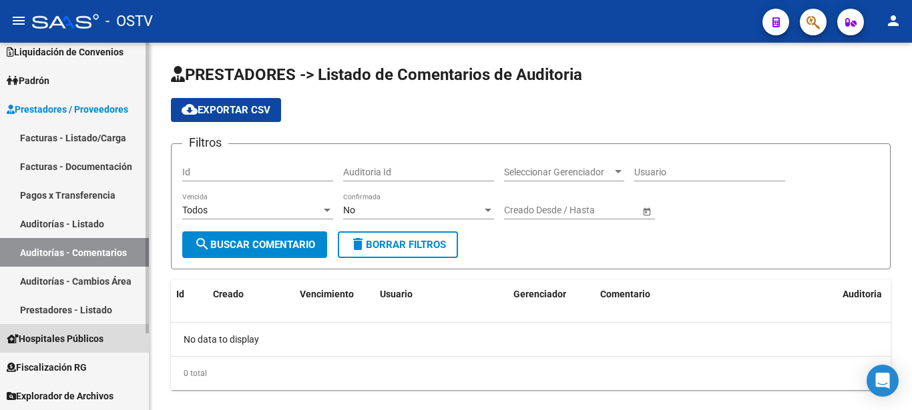
click at [46, 338] on span "Hospitales Públicos" at bounding box center [55, 339] width 97 height 15
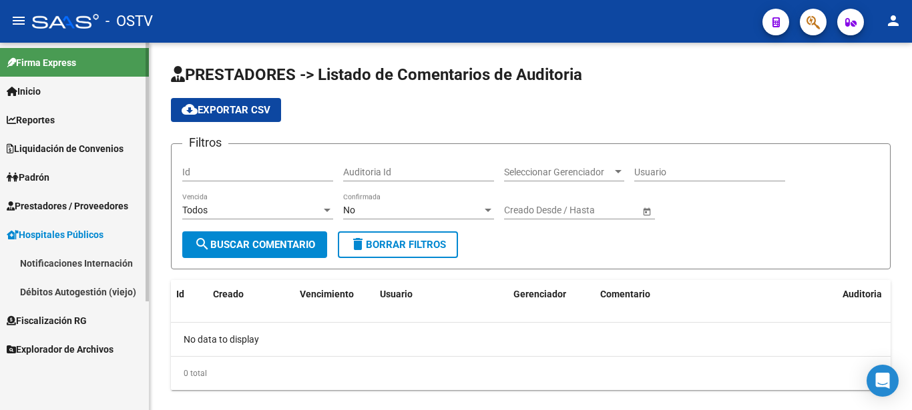
scroll to position [0, 0]
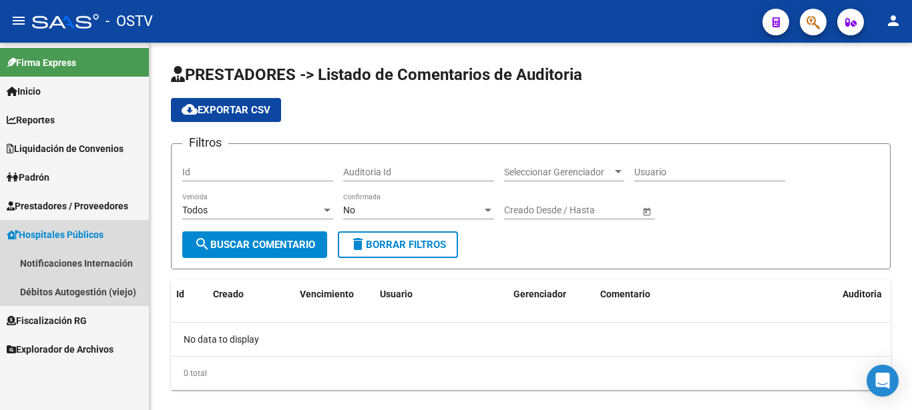
click at [65, 228] on span "Hospitales Públicos" at bounding box center [55, 235] width 97 height 15
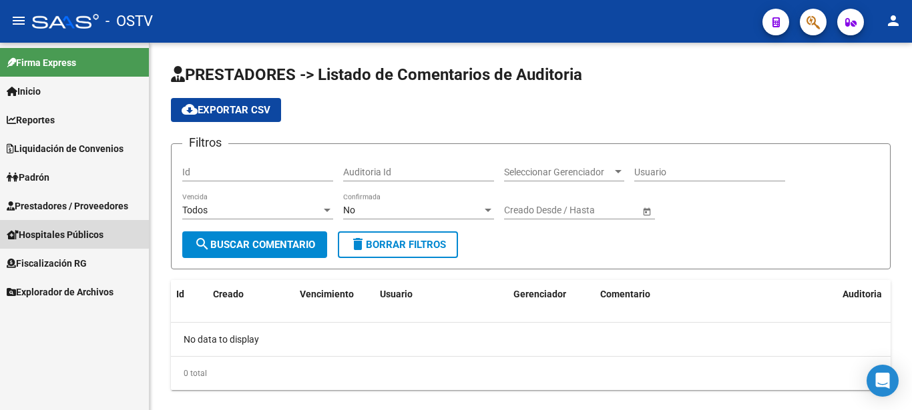
click at [65, 228] on span "Hospitales Públicos" at bounding box center [55, 235] width 97 height 15
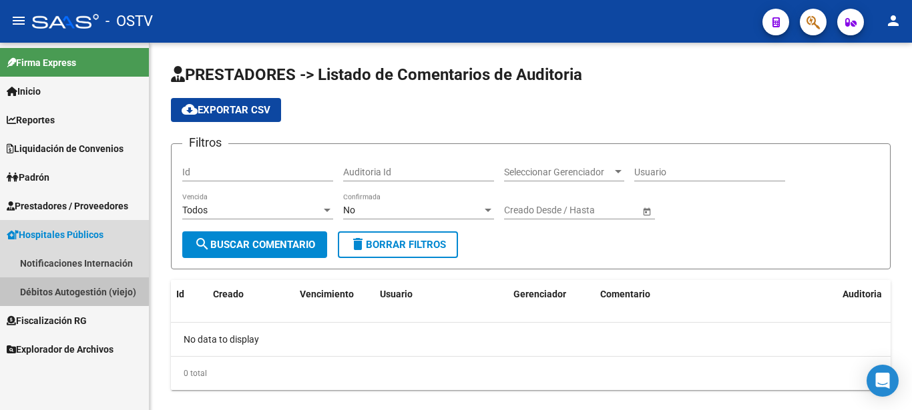
click at [61, 290] on link "Débitos Autogestión (viejo)" at bounding box center [74, 292] width 149 height 29
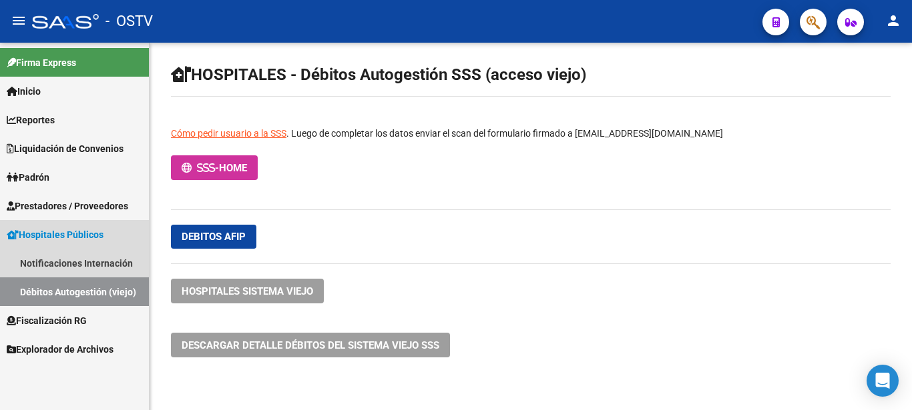
click at [61, 233] on span "Hospitales Públicos" at bounding box center [55, 235] width 97 height 15
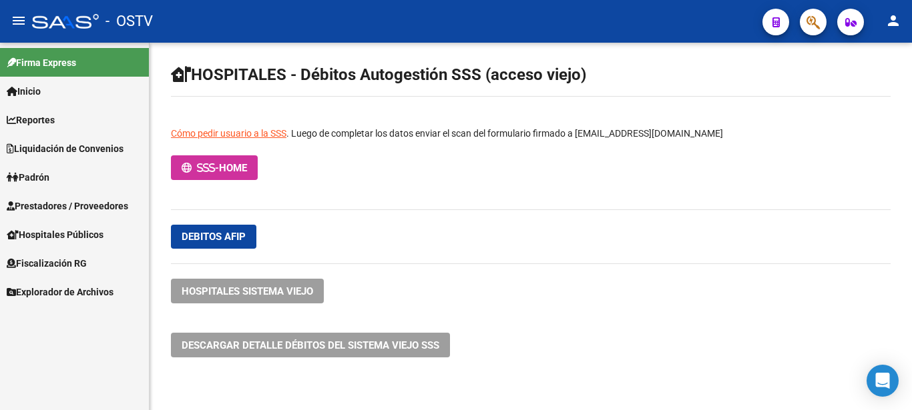
click at [61, 233] on span "Hospitales Públicos" at bounding box center [55, 235] width 97 height 15
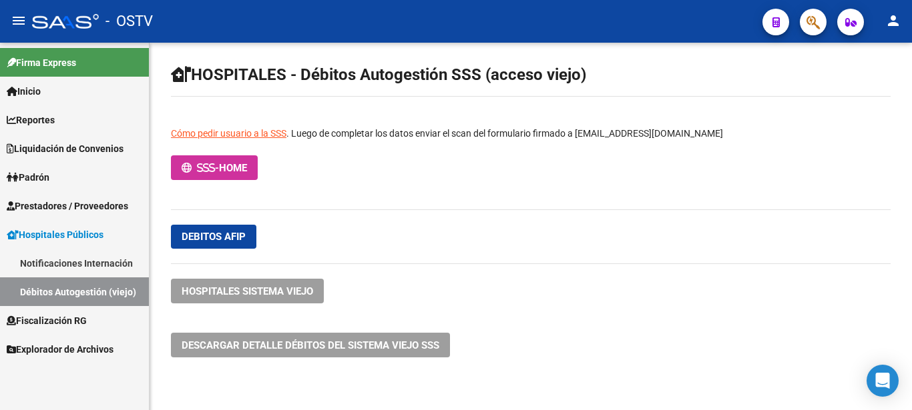
click at [197, 236] on span "Debitos afip" at bounding box center [214, 237] width 64 height 12
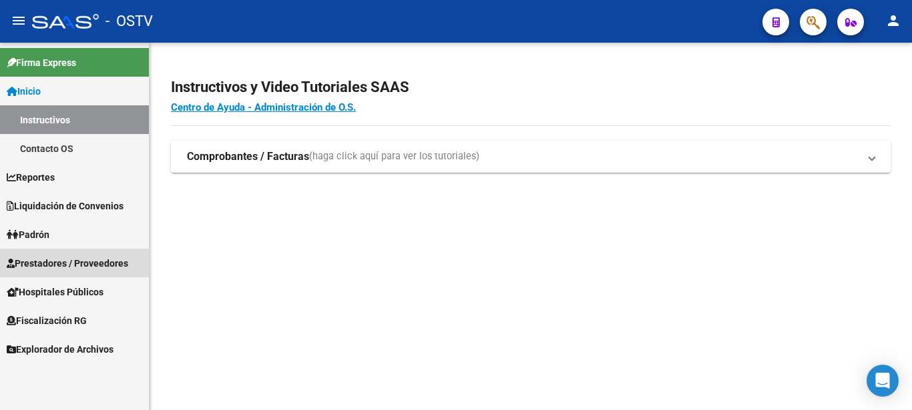
click at [57, 268] on span "Prestadores / Proveedores" at bounding box center [67, 263] width 121 height 15
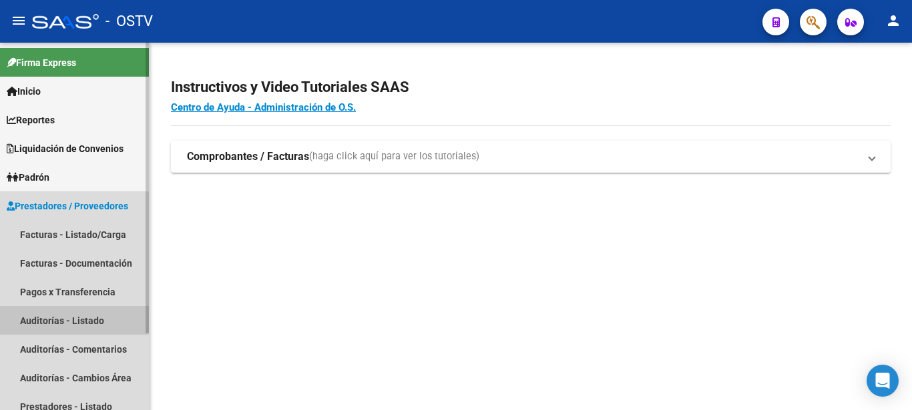
click at [57, 318] on link "Auditorías - Listado" at bounding box center [74, 320] width 149 height 29
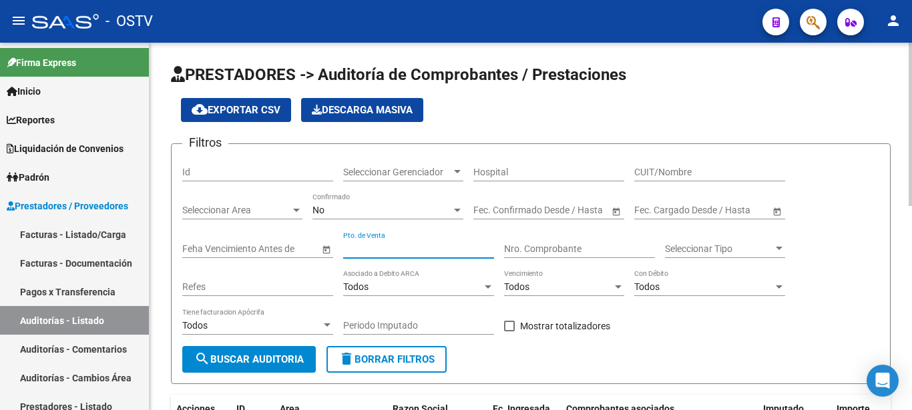
click at [450, 254] on input "Pto. de Venta" at bounding box center [418, 249] width 151 height 11
type input "1605"
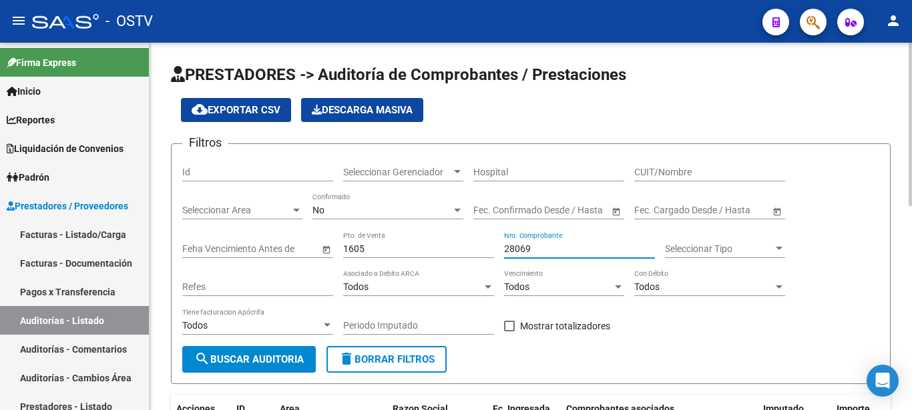
type input "28069"
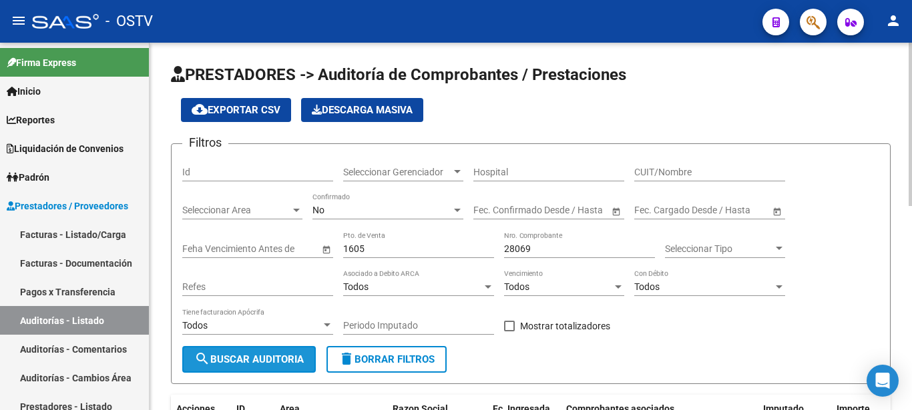
click at [247, 361] on span "search Buscar Auditoria" at bounding box center [248, 360] width 109 height 12
click at [676, 239] on div "Seleccionar Tipo Seleccionar Tipo" at bounding box center [725, 245] width 120 height 27
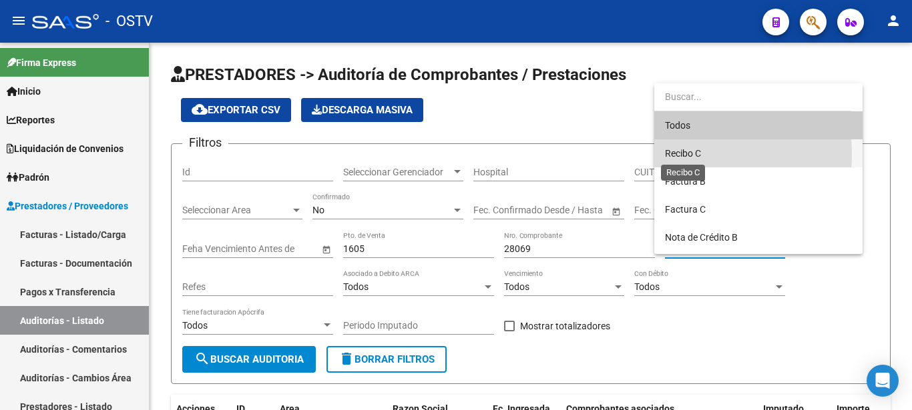
click at [667, 155] on span "Recibo C" at bounding box center [683, 153] width 36 height 11
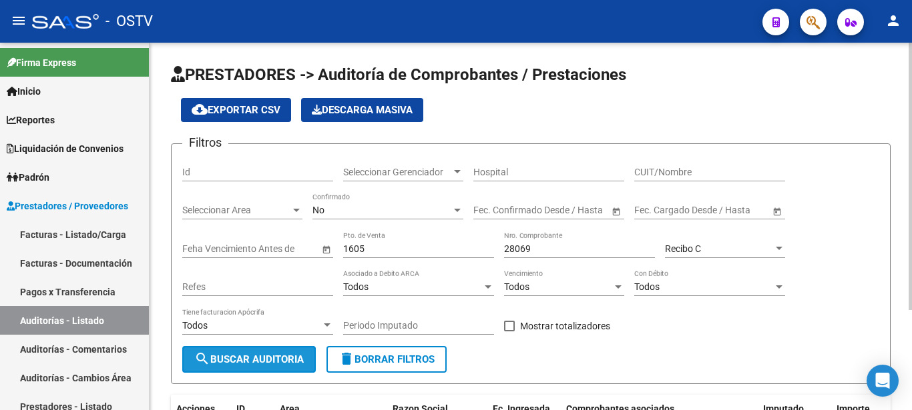
click at [300, 357] on span "search Buscar Auditoria" at bounding box center [248, 360] width 109 height 12
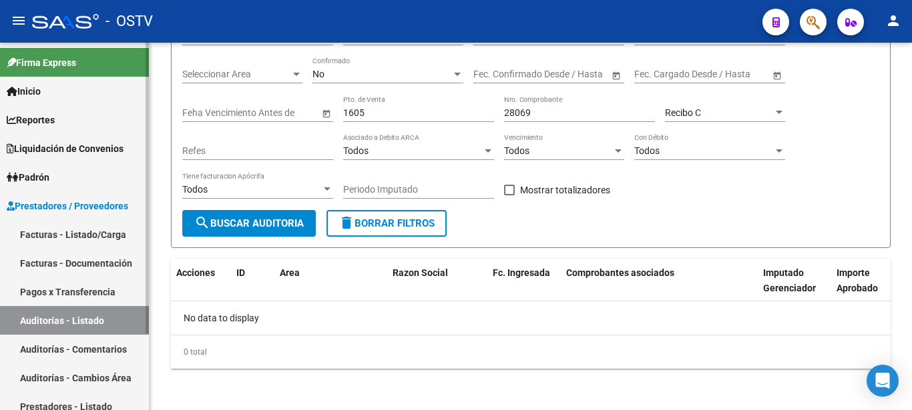
scroll to position [68, 0]
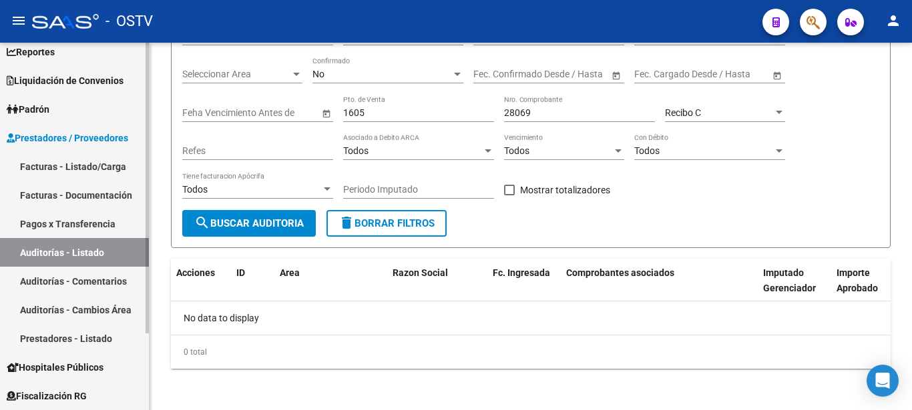
click at [82, 334] on link "Prestadores - Listado" at bounding box center [74, 338] width 149 height 29
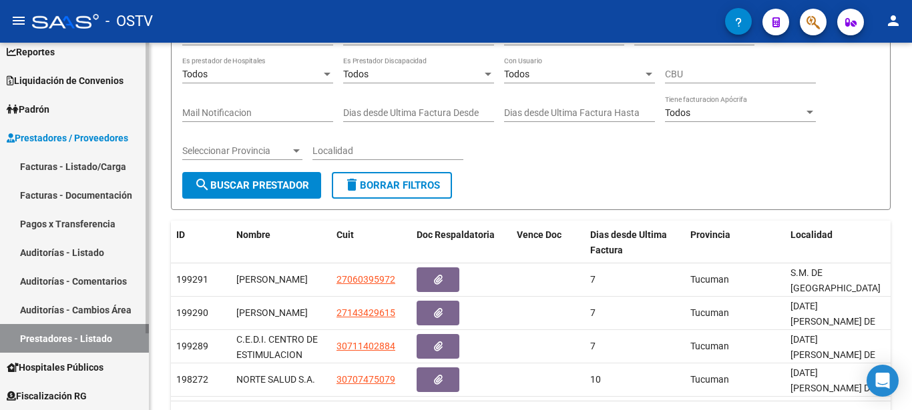
scroll to position [69, 0]
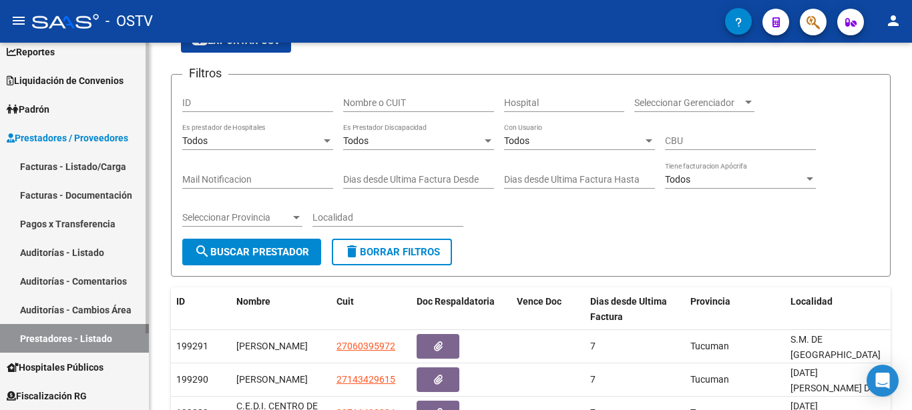
click at [67, 301] on link "Auditorías - Cambios Área" at bounding box center [74, 310] width 149 height 29
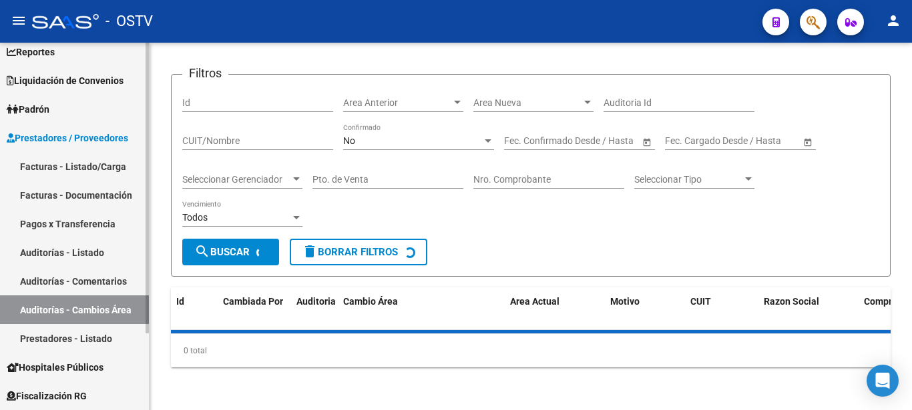
scroll to position [45, 0]
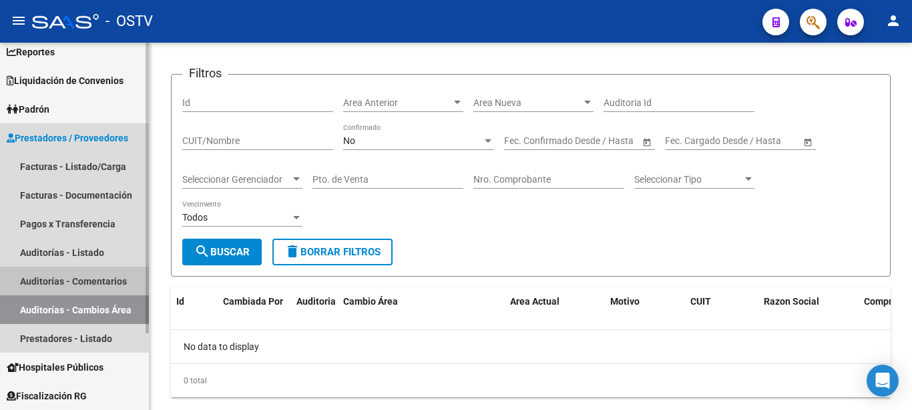
click at [67, 286] on link "Auditorías - Comentarios" at bounding box center [74, 281] width 149 height 29
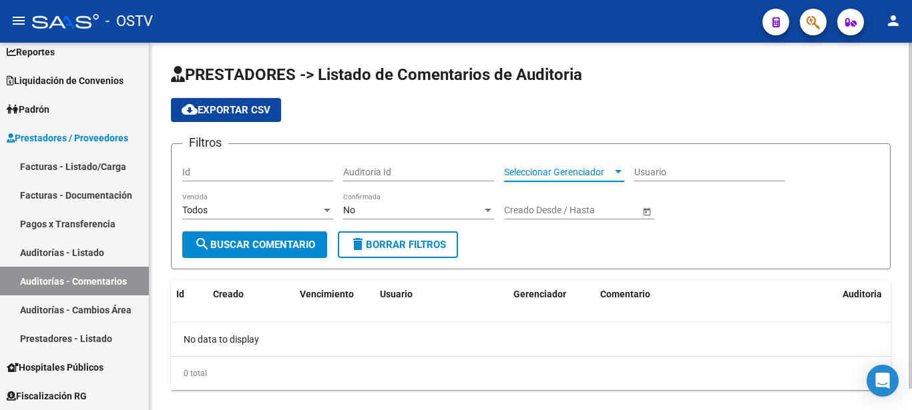
click at [609, 174] on span "Seleccionar Gerenciador" at bounding box center [558, 172] width 108 height 11
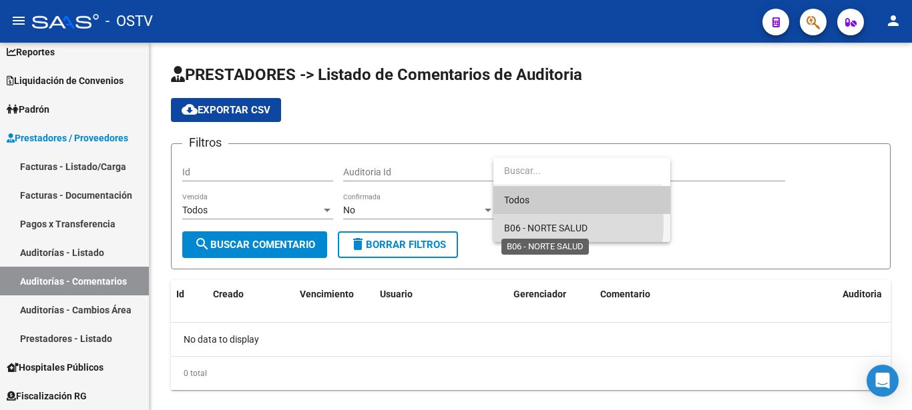
click at [537, 224] on span "B06 - NORTE SALUD" at bounding box center [545, 228] width 83 height 11
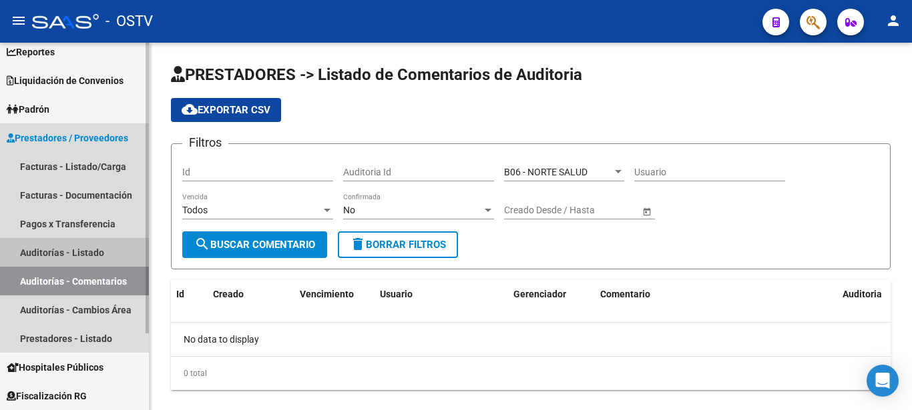
click at [59, 252] on link "Auditorías - Listado" at bounding box center [74, 252] width 149 height 29
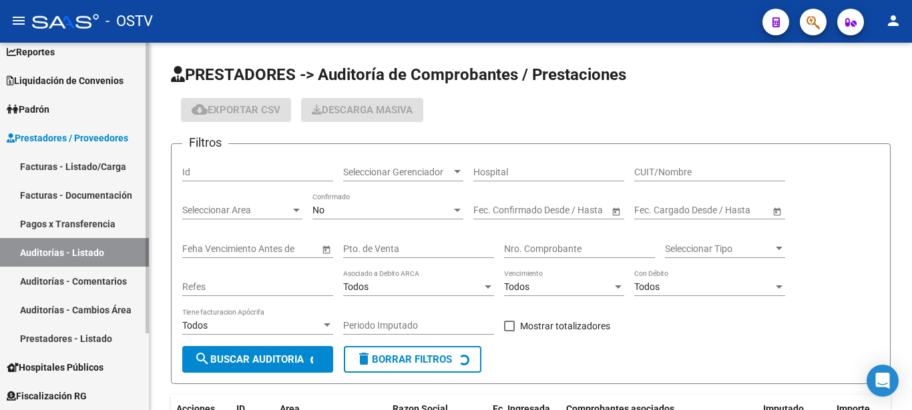
click at [100, 251] on link "Auditorías - Listado" at bounding box center [74, 252] width 149 height 29
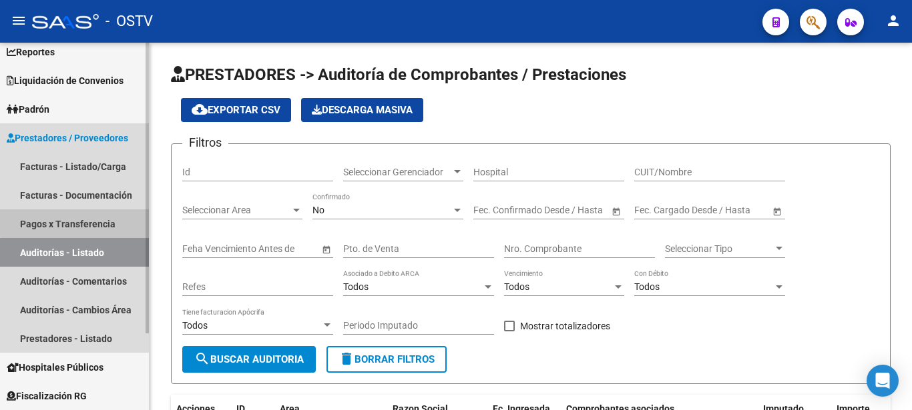
click at [88, 222] on link "Pagos x Transferencia" at bounding box center [74, 224] width 149 height 29
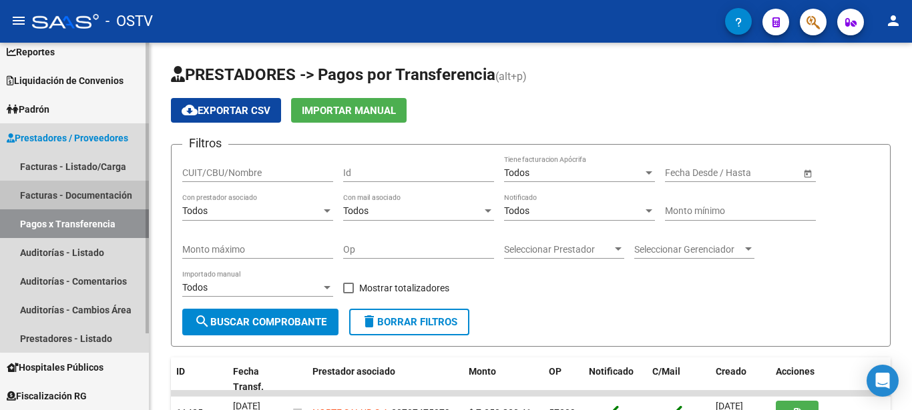
click at [92, 200] on link "Facturas - Documentación" at bounding box center [74, 195] width 149 height 29
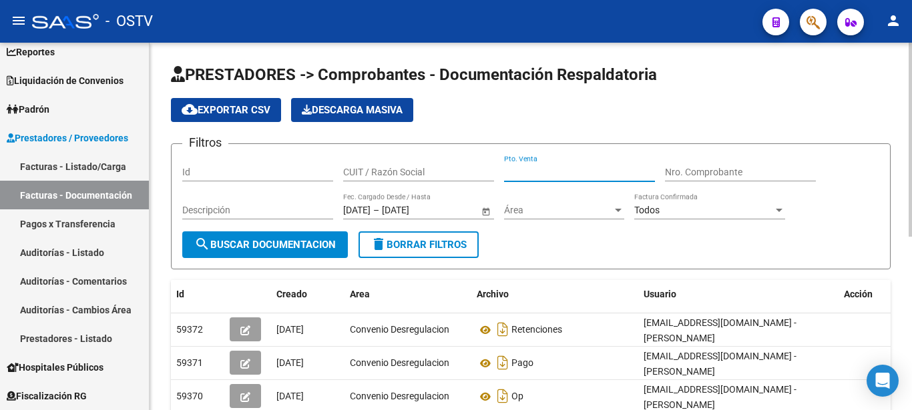
click at [581, 175] on input "Pto. Venta" at bounding box center [579, 172] width 151 height 11
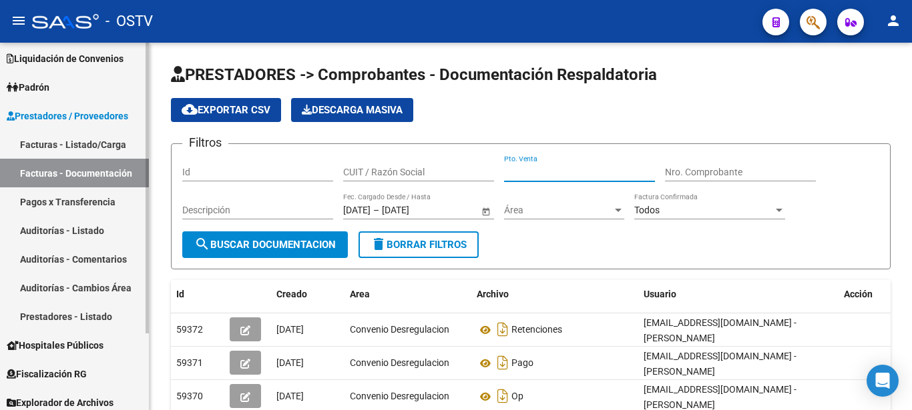
scroll to position [97, 0]
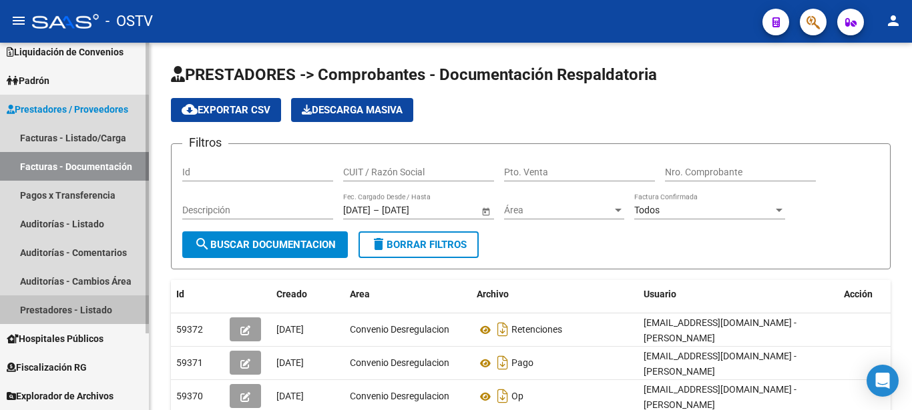
click at [70, 303] on link "Prestadores - Listado" at bounding box center [74, 310] width 149 height 29
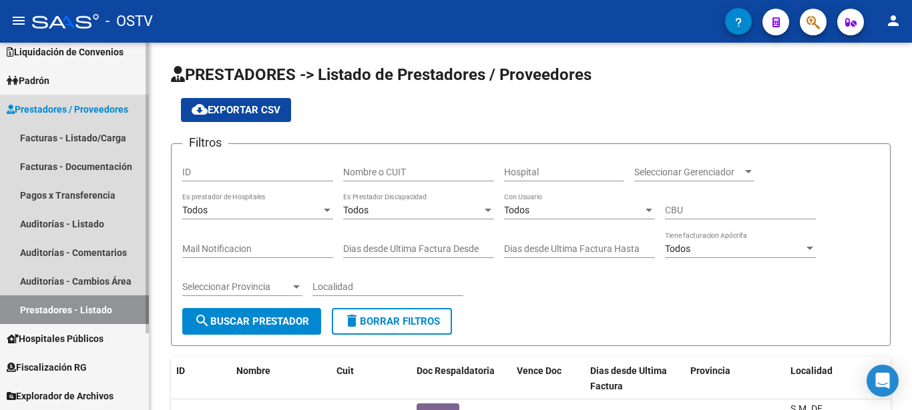
click at [70, 303] on link "Prestadores - Listado" at bounding box center [74, 310] width 149 height 29
click at [71, 304] on link "Prestadores - Listado" at bounding box center [74, 310] width 149 height 29
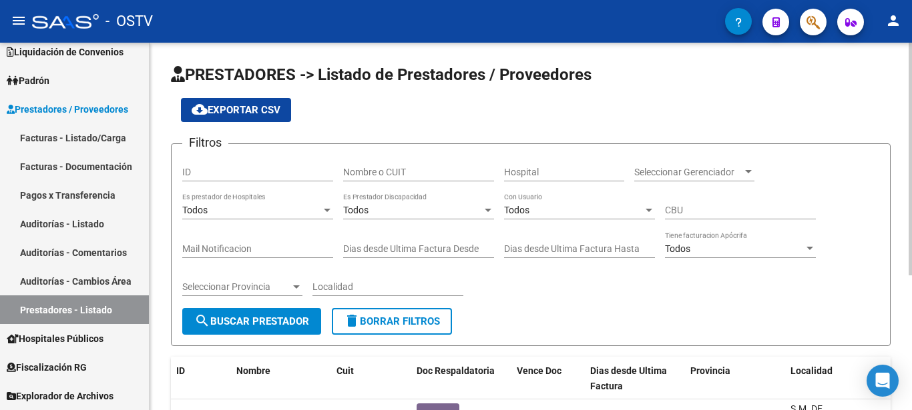
click at [535, 216] on div "Todos Con Usuario" at bounding box center [579, 206] width 151 height 27
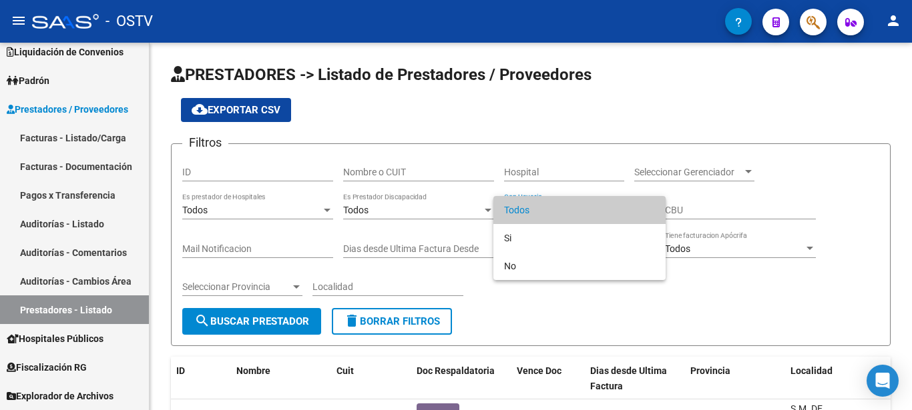
click at [689, 197] on div at bounding box center [456, 205] width 912 height 410
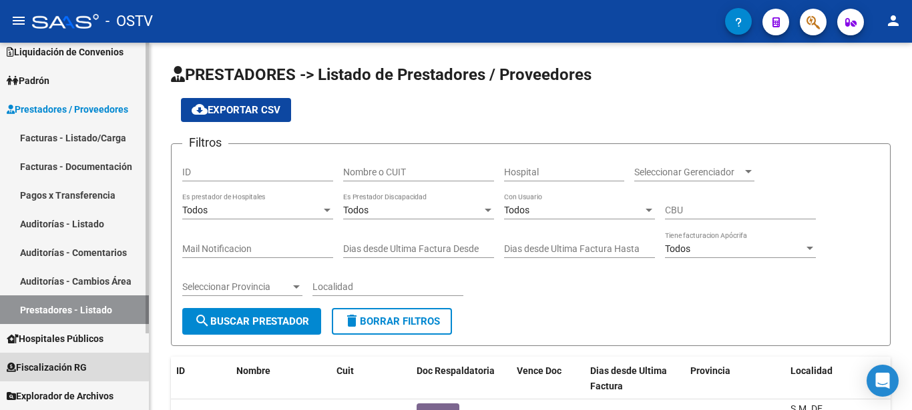
click at [73, 366] on span "Fiscalización RG" at bounding box center [47, 367] width 80 height 15
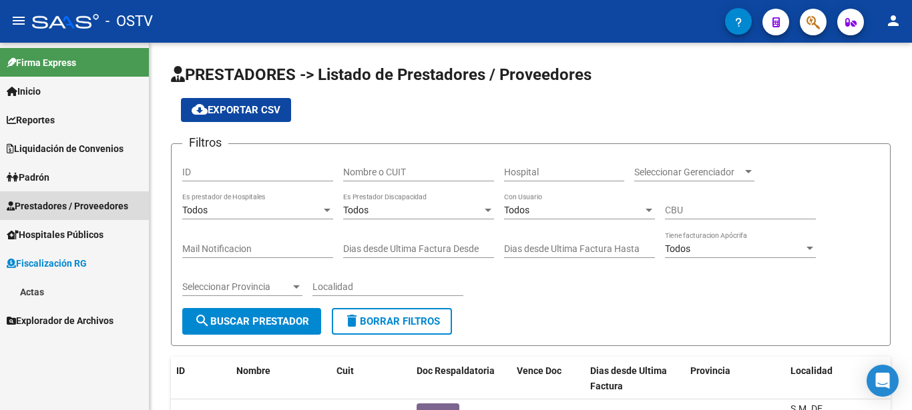
click at [69, 197] on link "Prestadores / Proveedores" at bounding box center [74, 206] width 149 height 29
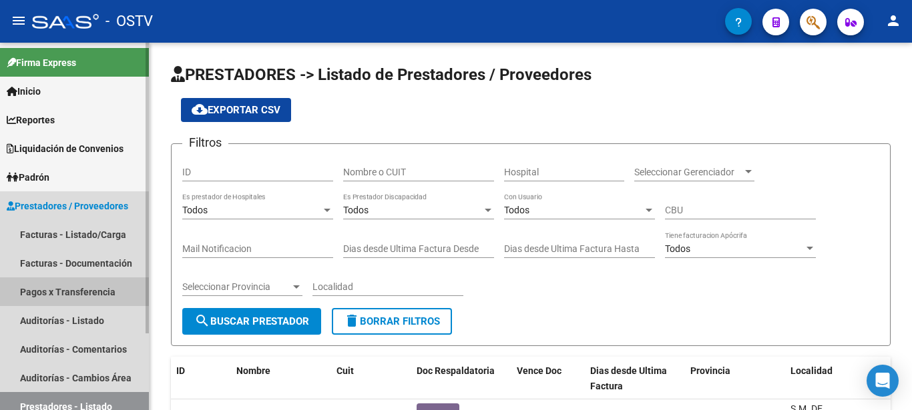
click at [71, 284] on link "Pagos x Transferencia" at bounding box center [74, 292] width 149 height 29
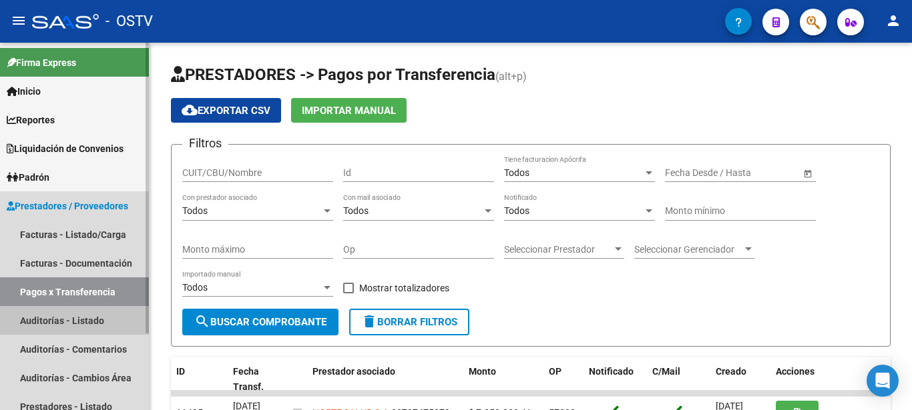
click at [69, 314] on link "Auditorías - Listado" at bounding box center [74, 320] width 149 height 29
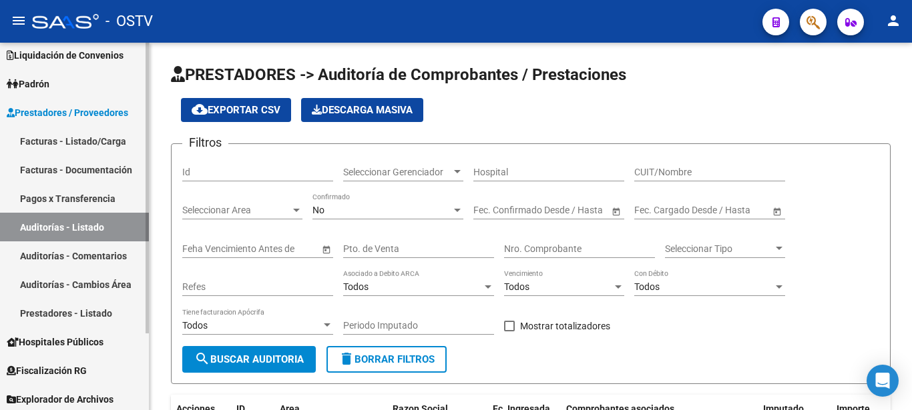
scroll to position [97, 0]
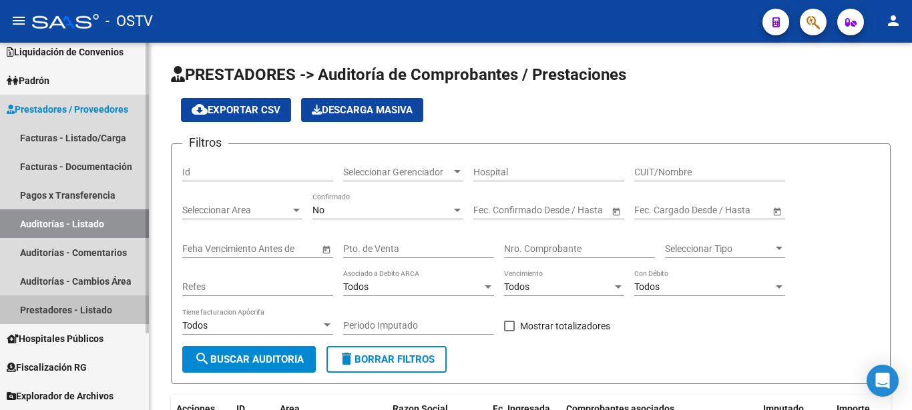
click at [85, 304] on link "Prestadores - Listado" at bounding box center [74, 310] width 149 height 29
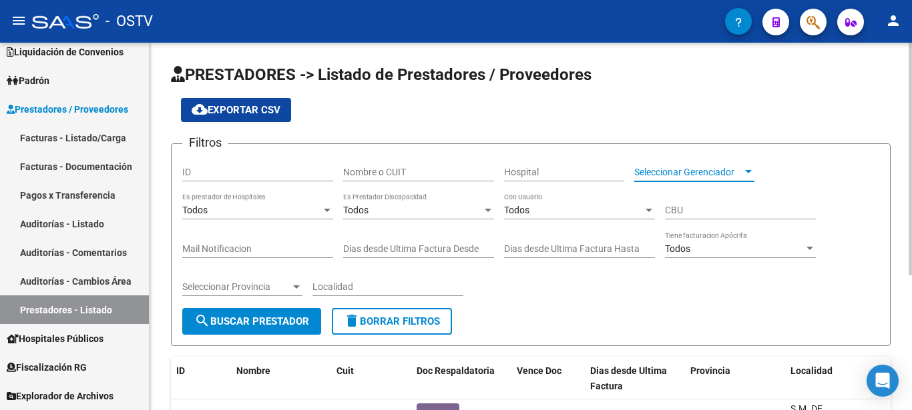
click at [729, 169] on span "Seleccionar Gerenciador" at bounding box center [688, 172] width 108 height 11
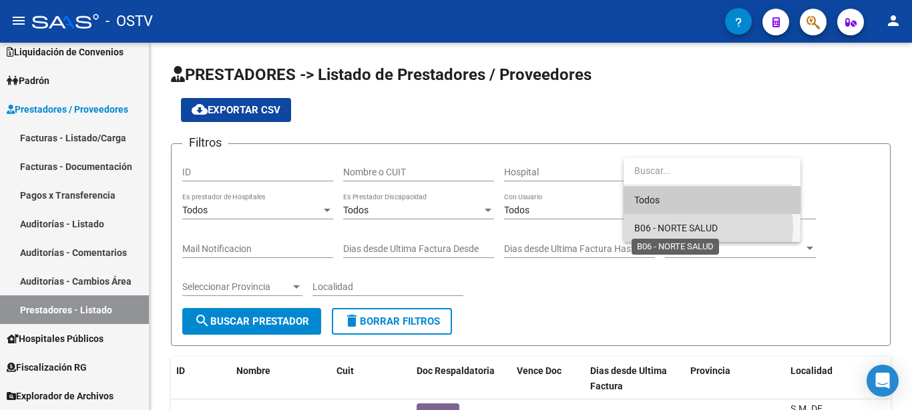
click at [699, 228] on span "B06 - NORTE SALUD" at bounding box center [675, 228] width 83 height 11
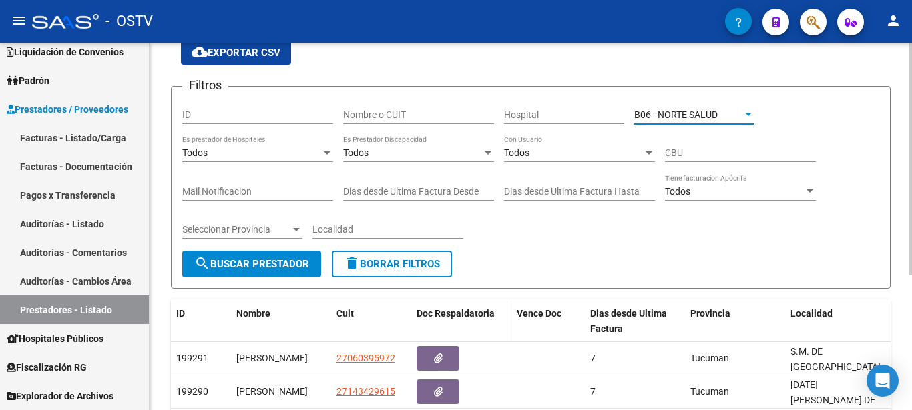
scroll to position [204, 0]
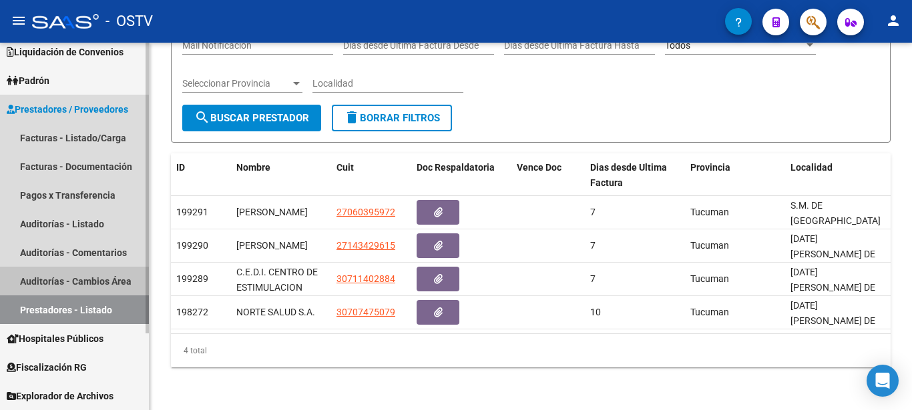
click at [72, 280] on link "Auditorías - Cambios Área" at bounding box center [74, 281] width 149 height 29
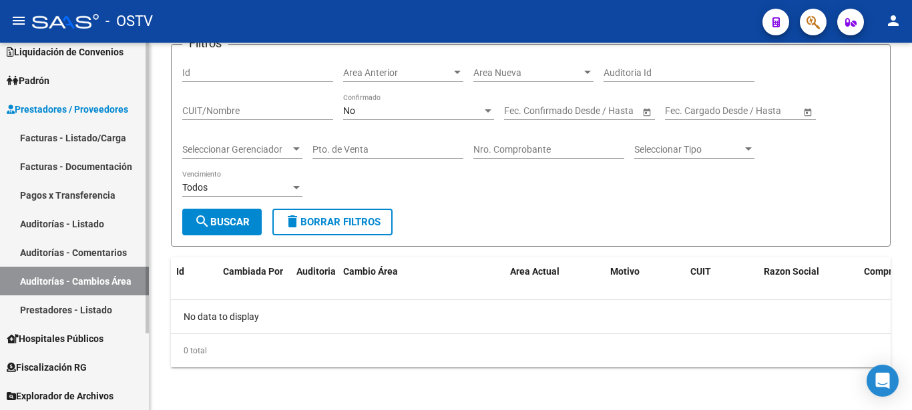
scroll to position [45, 0]
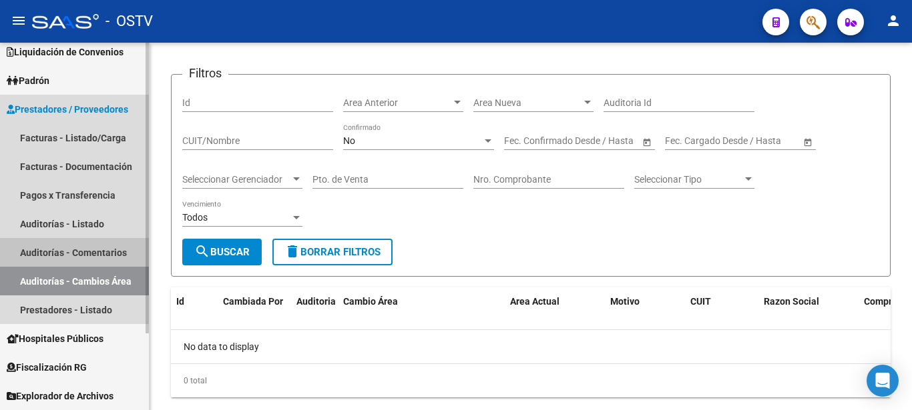
click at [58, 240] on link "Auditorías - Comentarios" at bounding box center [74, 252] width 149 height 29
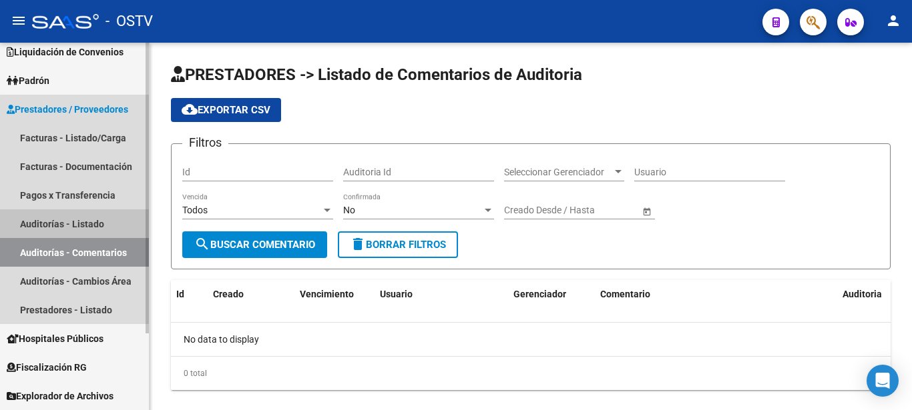
click at [76, 228] on link "Auditorías - Listado" at bounding box center [74, 224] width 149 height 29
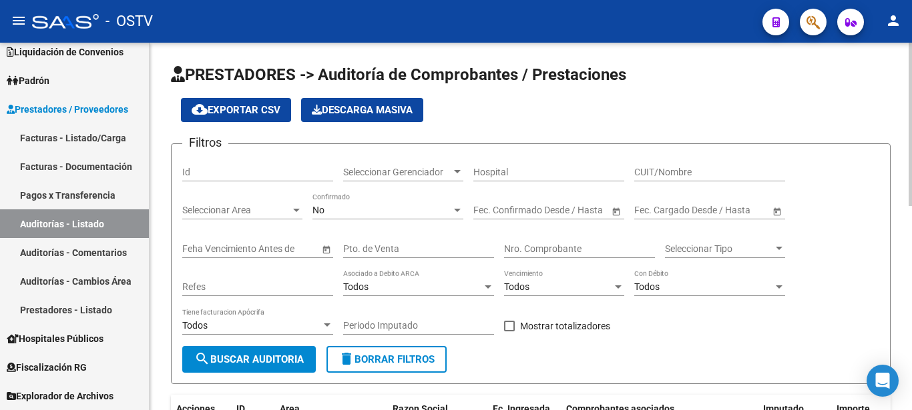
click at [611, 215] on span "Open calendar" at bounding box center [616, 211] width 32 height 32
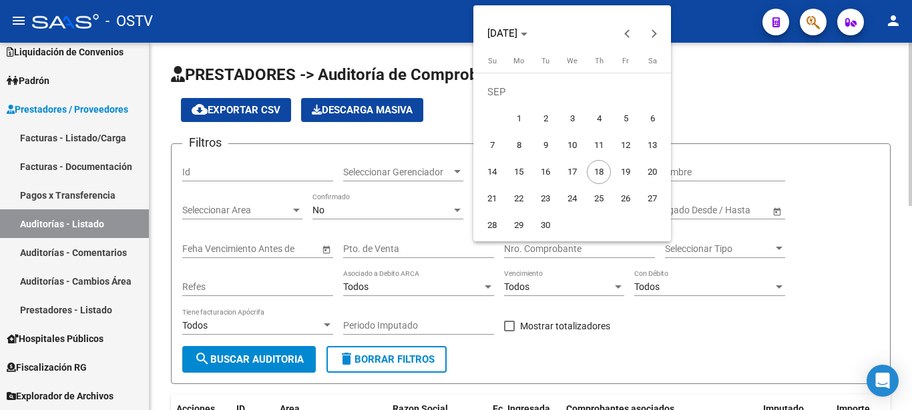
click at [611, 215] on table "[DATE] Su [DATE] Mo [DATE] Tu [DATE] We [DATE] Th [DATE] Fr [DATE] [DATE] 2 3 4…" at bounding box center [572, 147] width 187 height 183
click at [593, 335] on div at bounding box center [456, 205] width 912 height 410
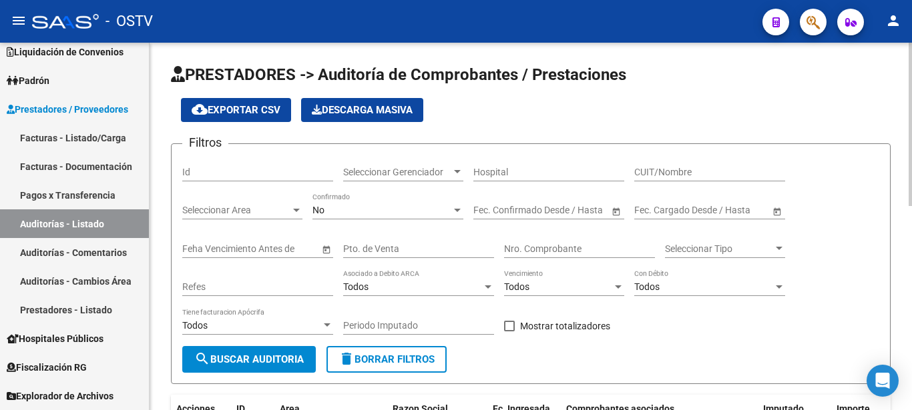
click at [415, 170] on span "Seleccionar Gerenciador" at bounding box center [397, 172] width 108 height 11
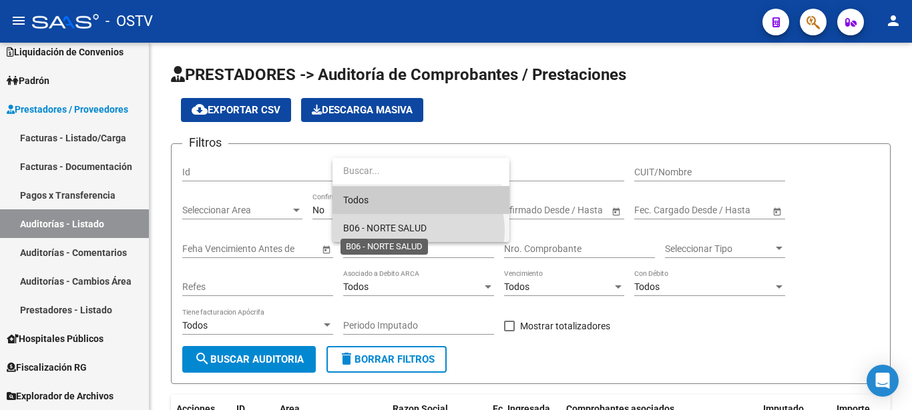
click at [418, 230] on span "B06 - NORTE SALUD" at bounding box center [384, 228] width 83 height 11
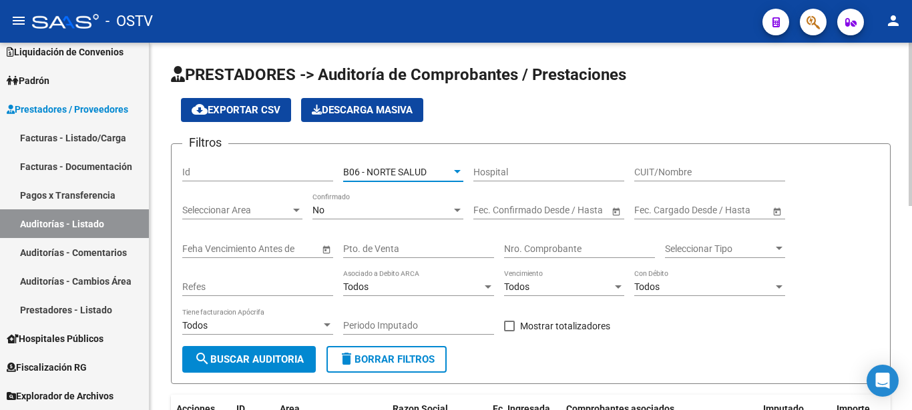
click at [404, 248] on input "Pto. de Venta" at bounding box center [418, 249] width 151 height 11
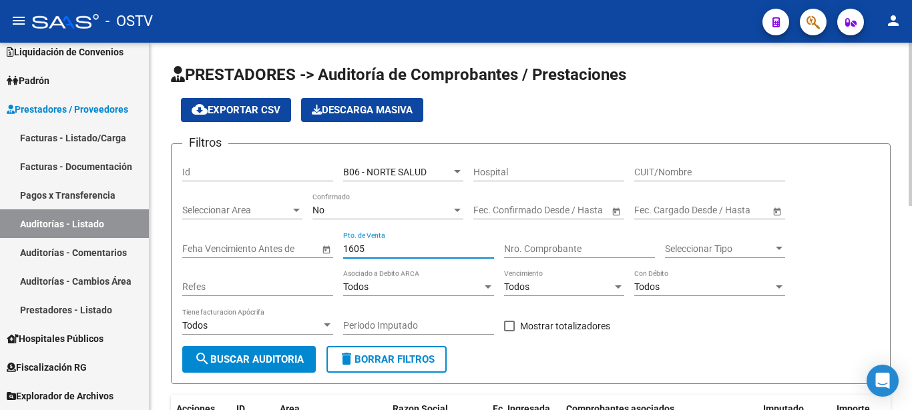
type input "1605"
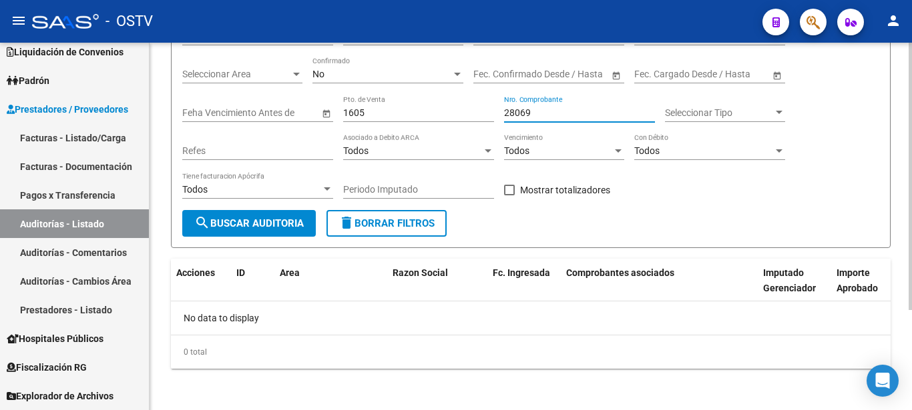
scroll to position [68, 0]
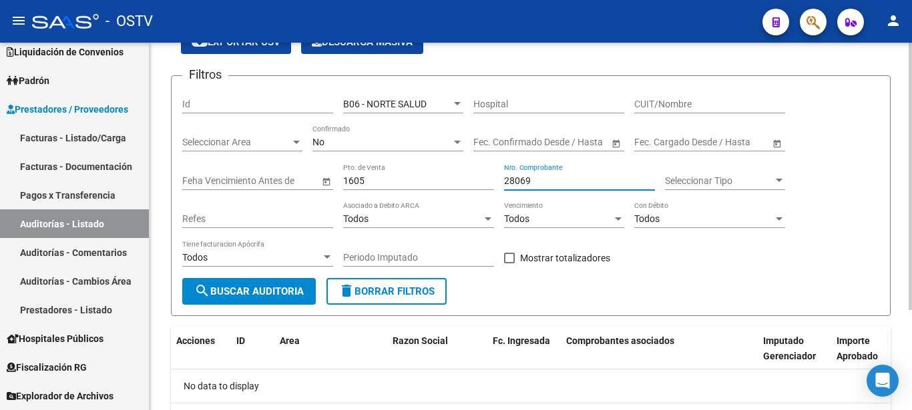
type input "28069"
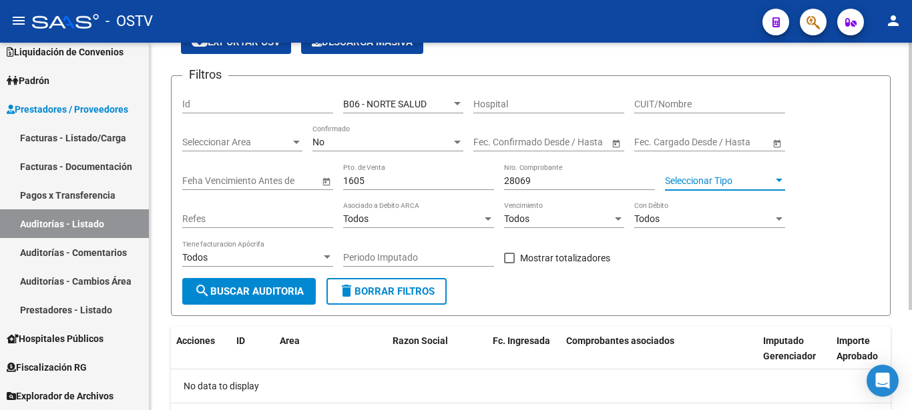
click at [729, 186] on span "Seleccionar Tipo" at bounding box center [719, 181] width 108 height 11
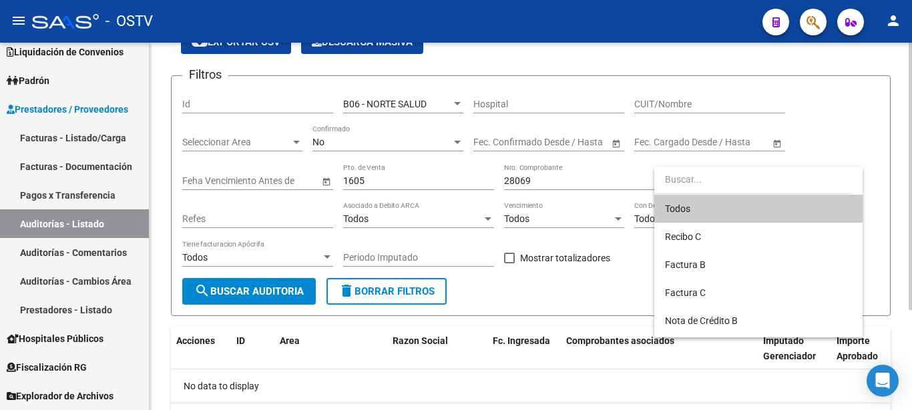
click at [729, 186] on input "dropdown search" at bounding box center [752, 180] width 197 height 28
click at [239, 214] on div at bounding box center [456, 205] width 912 height 410
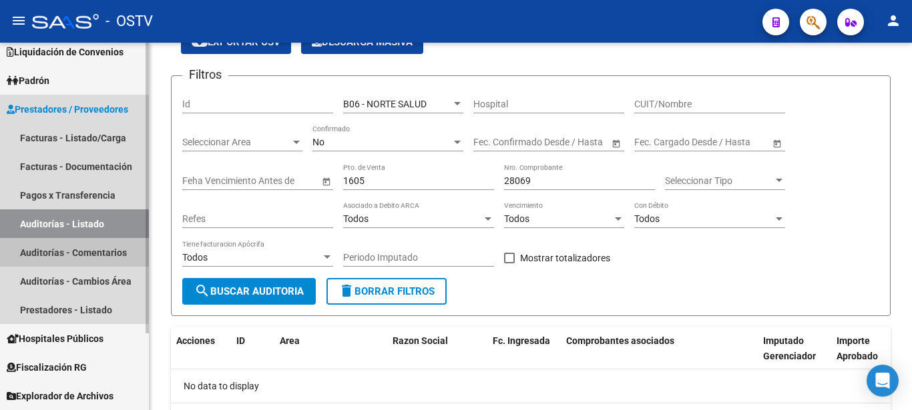
click at [71, 256] on link "Auditorías - Comentarios" at bounding box center [74, 252] width 149 height 29
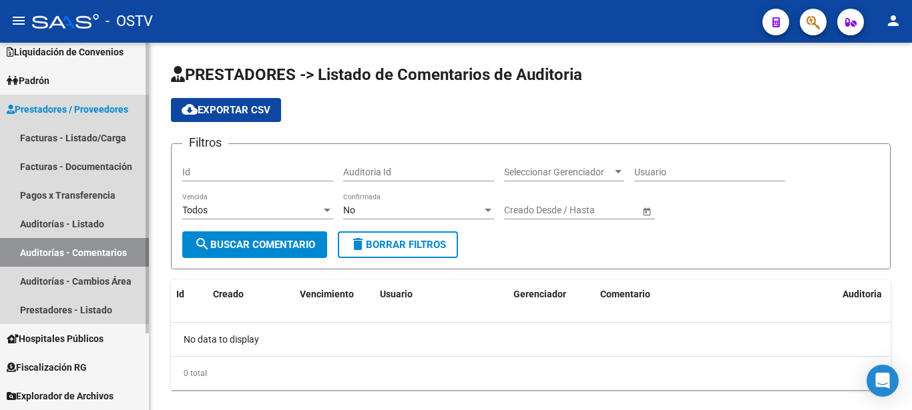
click at [74, 108] on span "Prestadores / Proveedores" at bounding box center [67, 109] width 121 height 15
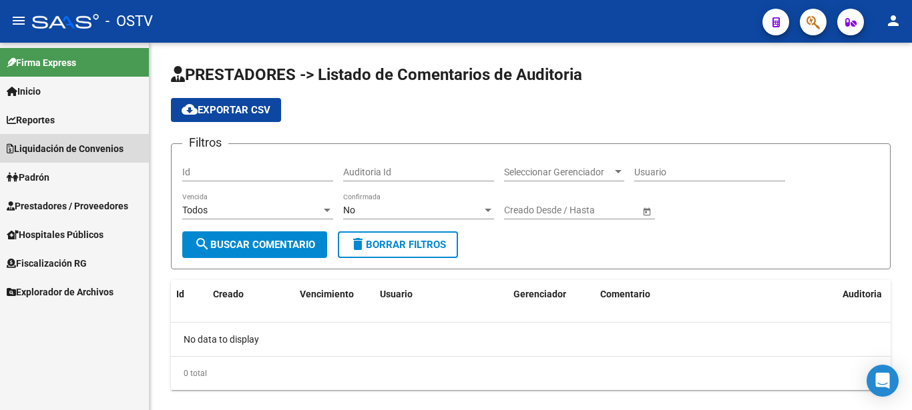
click at [61, 143] on span "Liquidación de Convenios" at bounding box center [65, 148] width 117 height 15
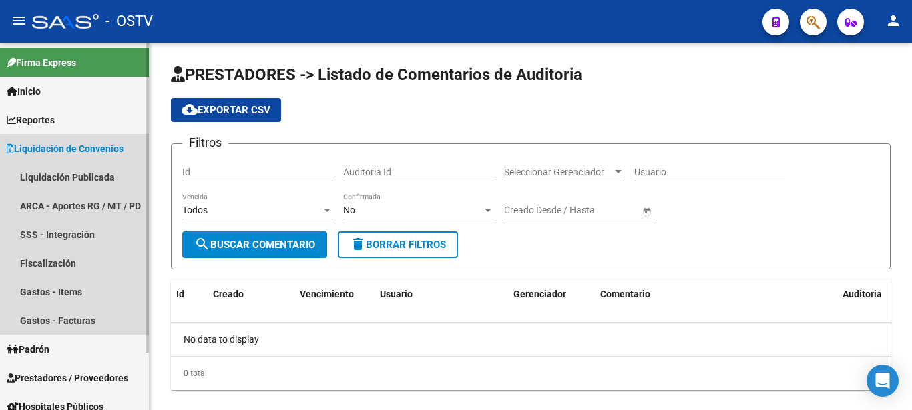
click at [57, 161] on link "Liquidación de Convenios" at bounding box center [74, 148] width 149 height 29
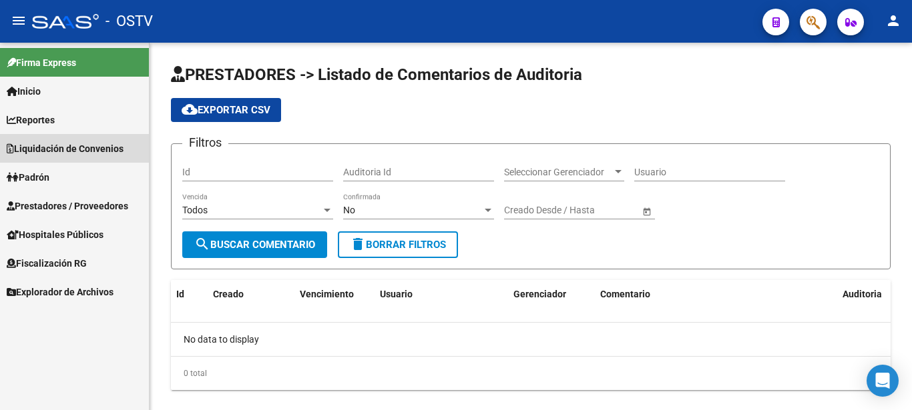
click at [57, 161] on link "Liquidación de Convenios" at bounding box center [74, 148] width 149 height 29
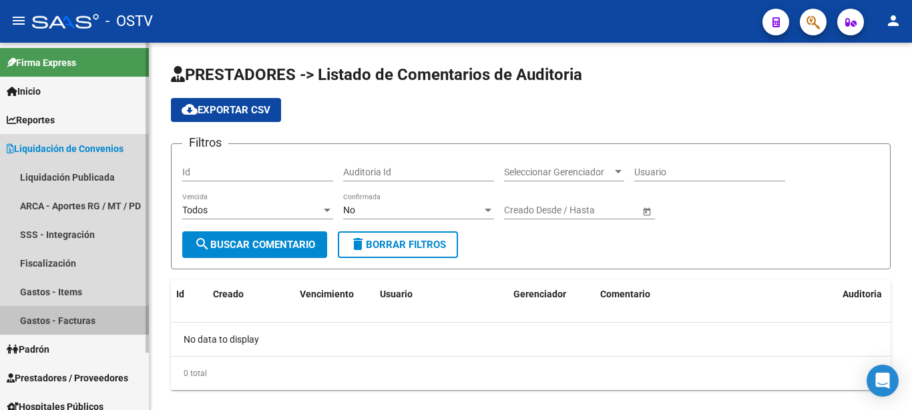
click at [56, 321] on link "Gastos - Facturas" at bounding box center [74, 320] width 149 height 29
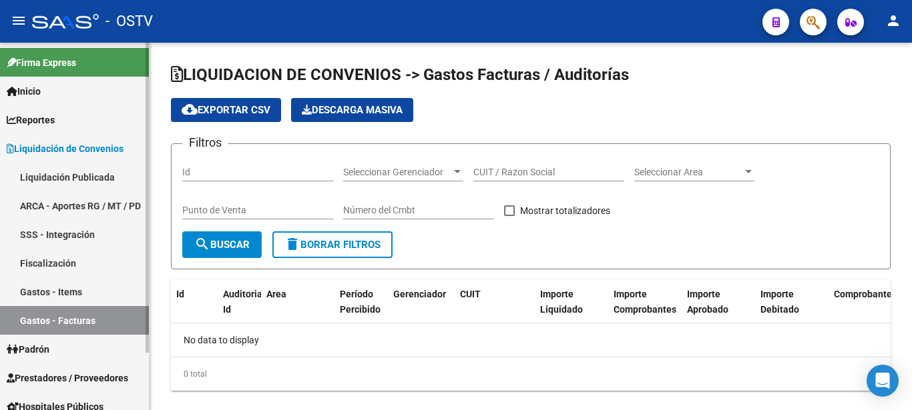
checkbox input "true"
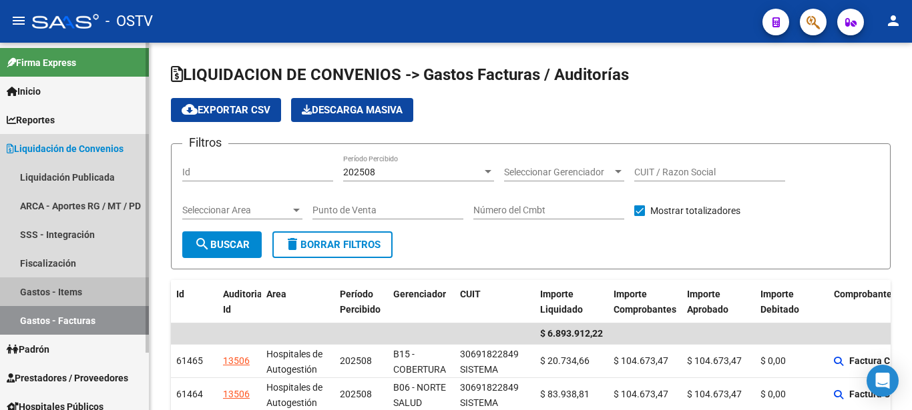
click at [63, 296] on link "Gastos - Items" at bounding box center [74, 292] width 149 height 29
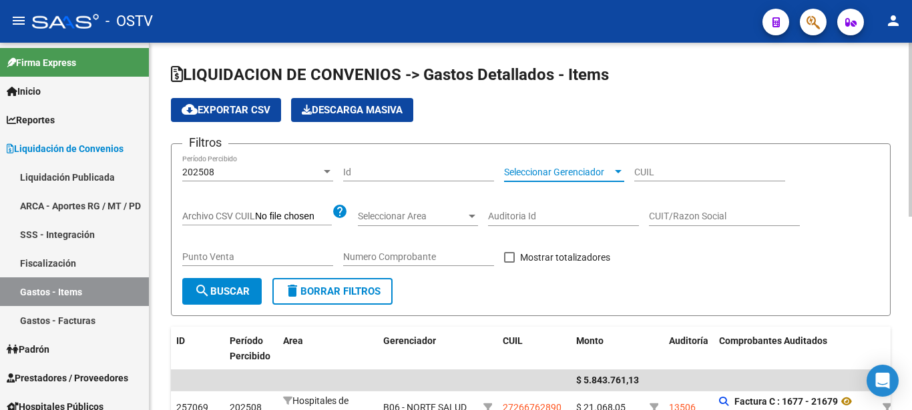
click at [587, 176] on span "Seleccionar Gerenciador" at bounding box center [558, 172] width 108 height 11
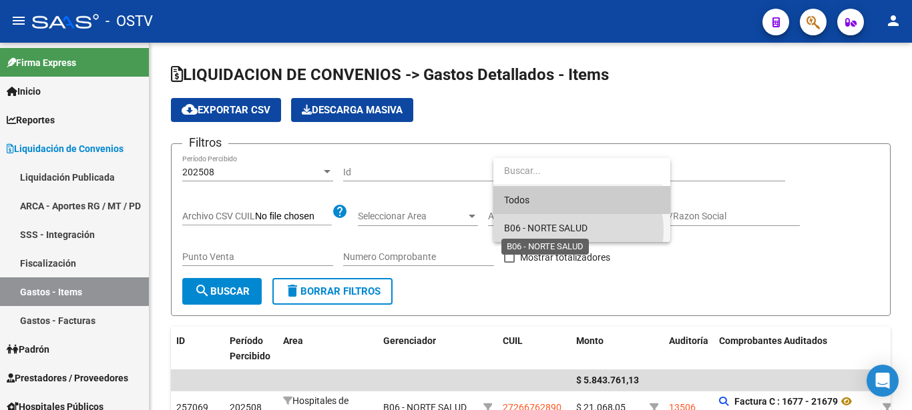
click at [572, 230] on span "B06 - NORTE SALUD" at bounding box center [545, 228] width 83 height 11
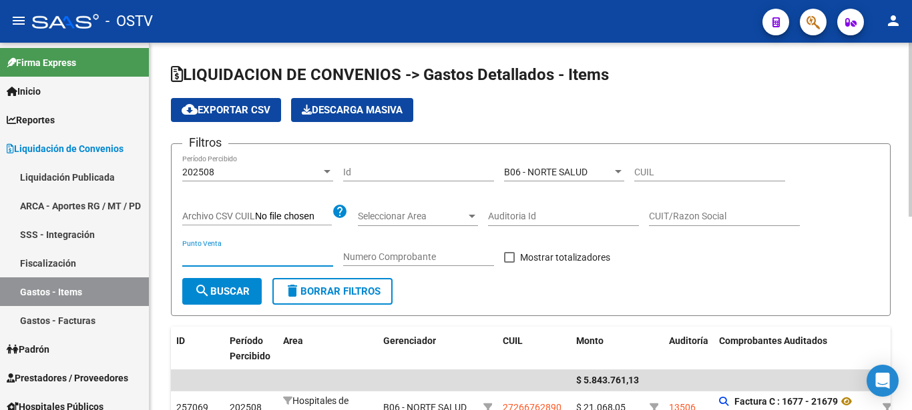
click at [254, 256] on input "Punto Venta" at bounding box center [257, 257] width 151 height 11
type input "1605"
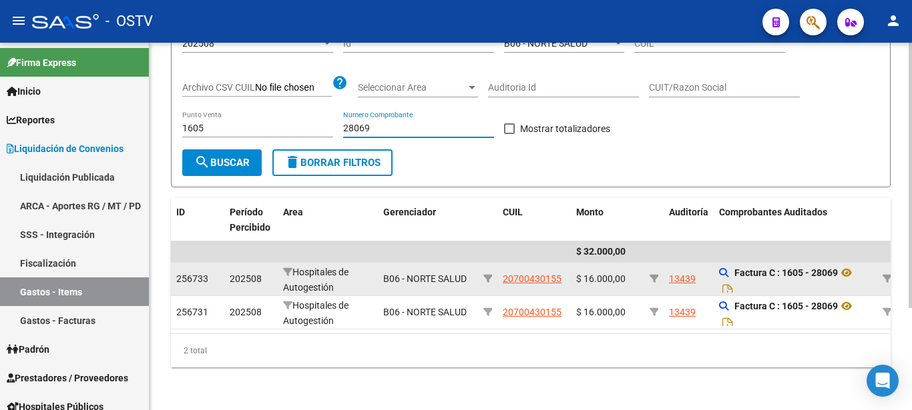
scroll to position [141, 0]
type input "28069"
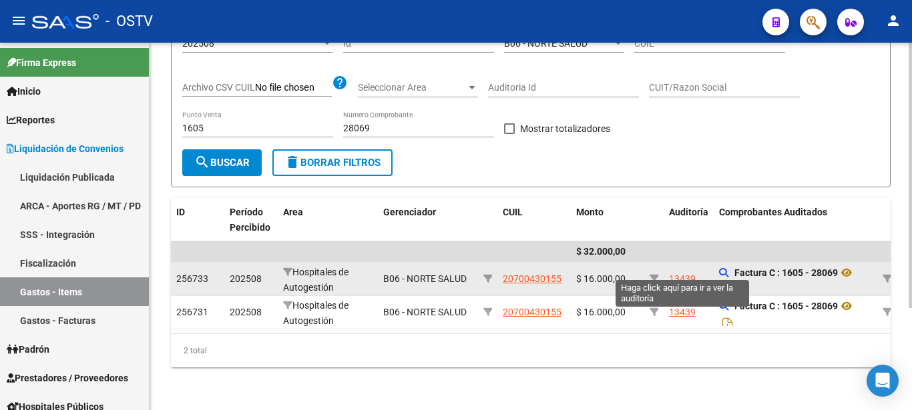
click at [677, 272] on div "13439" at bounding box center [682, 279] width 27 height 15
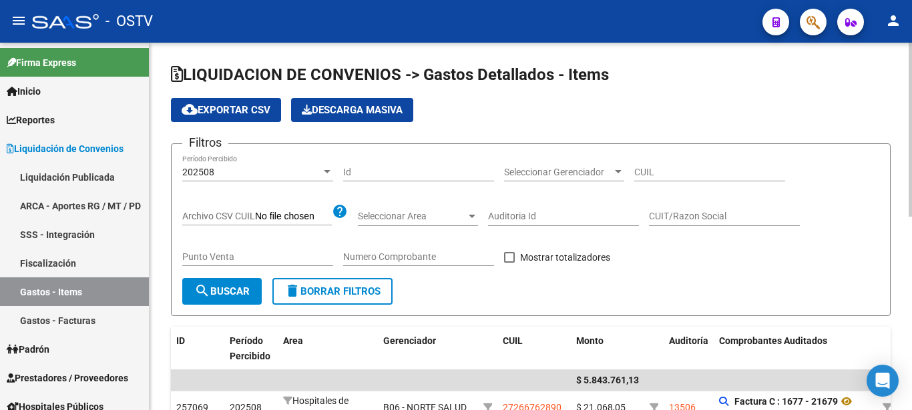
click at [318, 251] on div "Punto Venta" at bounding box center [257, 253] width 151 height 27
type input "1661"
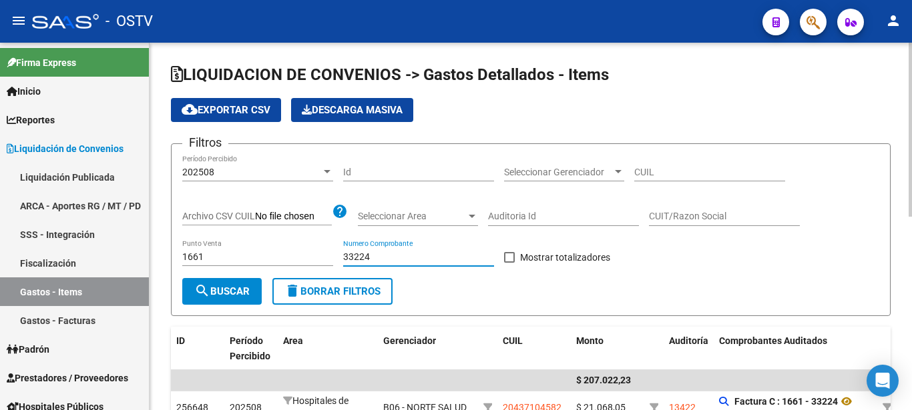
type input "33224"
click at [572, 174] on span "Seleccionar Gerenciador" at bounding box center [558, 172] width 108 height 11
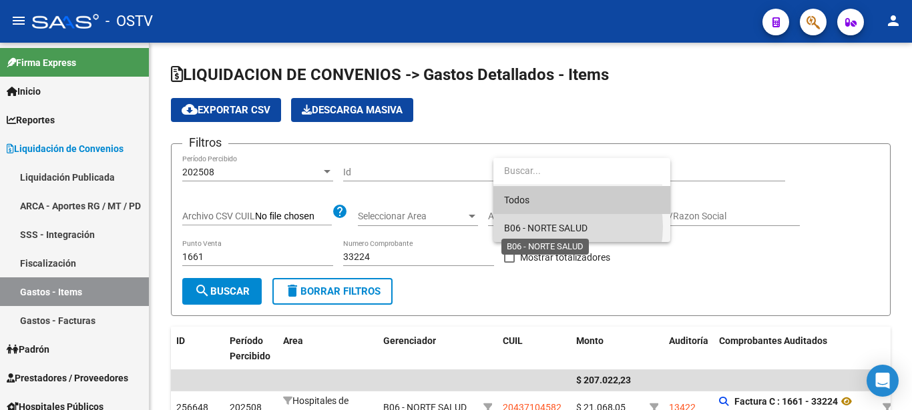
click at [555, 227] on span "B06 - NORTE SALUD" at bounding box center [545, 228] width 83 height 11
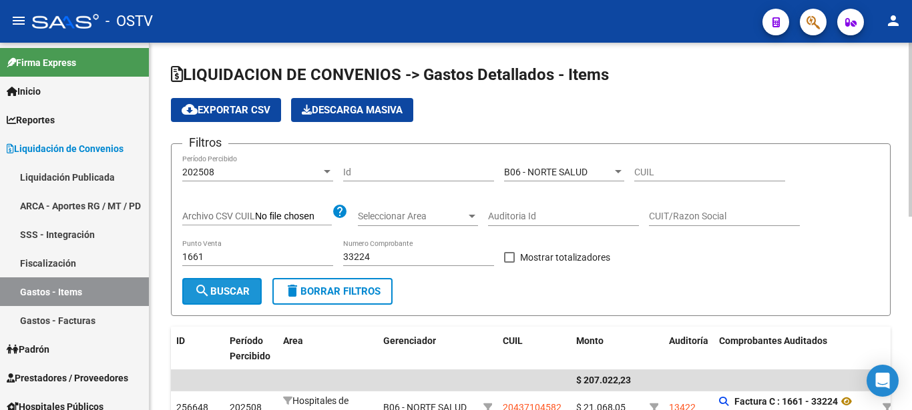
click at [224, 295] on span "search Buscar" at bounding box center [221, 292] width 55 height 12
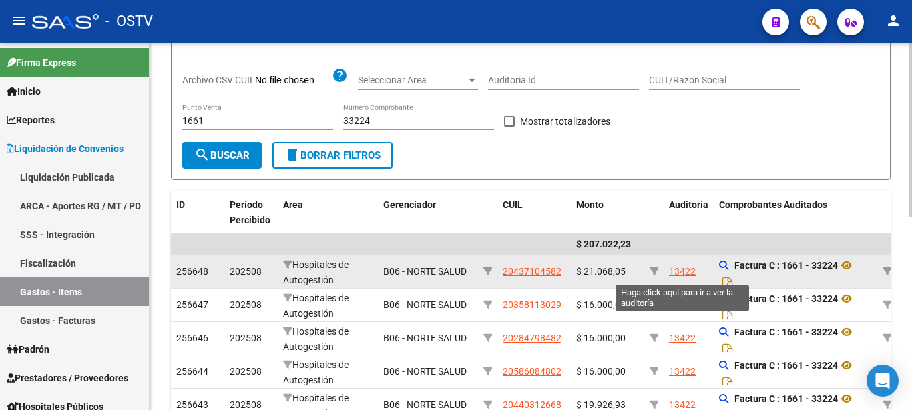
click at [690, 278] on div "13422" at bounding box center [682, 271] width 27 height 15
